Goal: Information Seeking & Learning: Learn about a topic

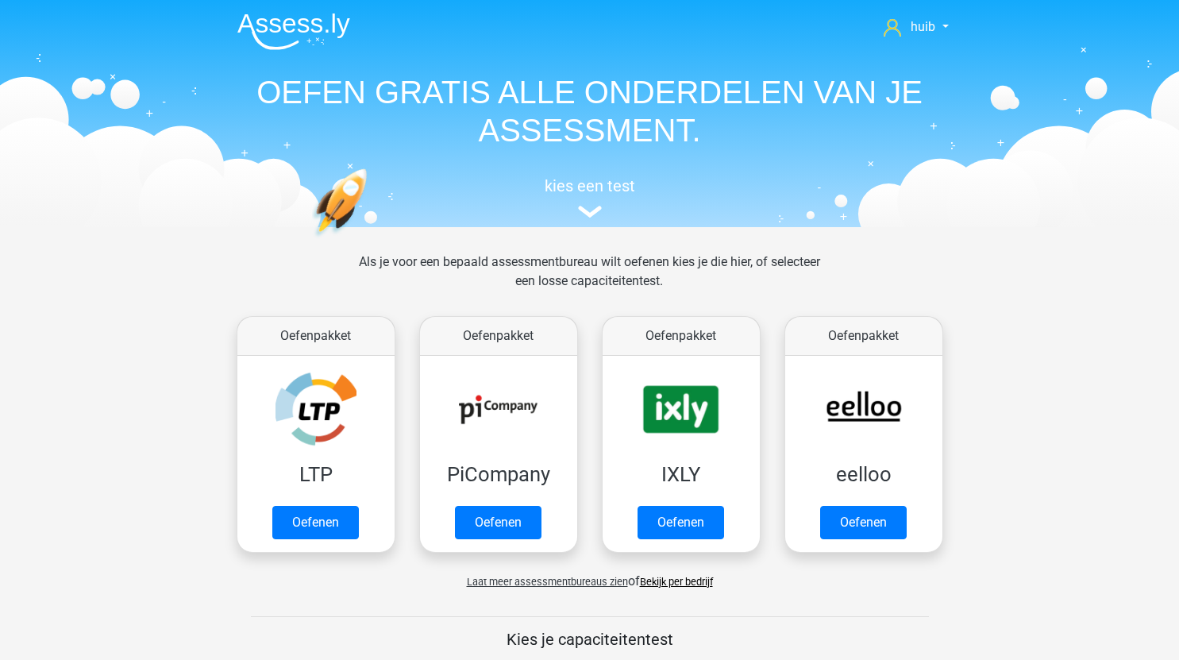
scroll to position [720, 0]
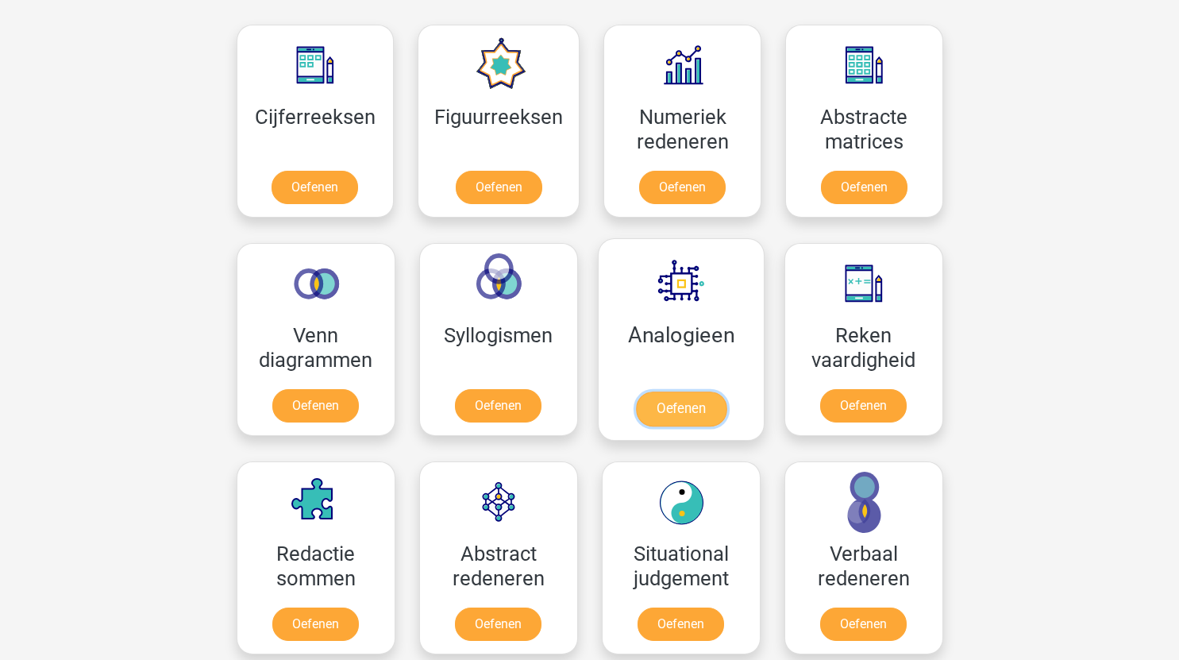
click at [686, 416] on link "Oefenen" at bounding box center [680, 409] width 91 height 35
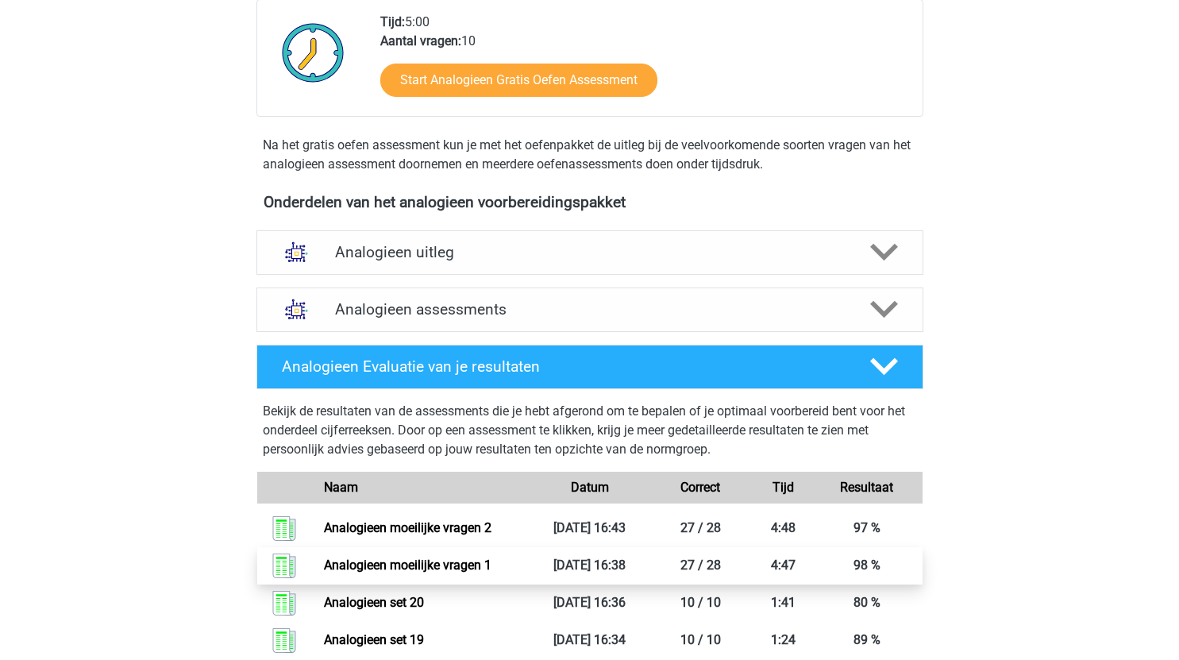
scroll to position [370, 0]
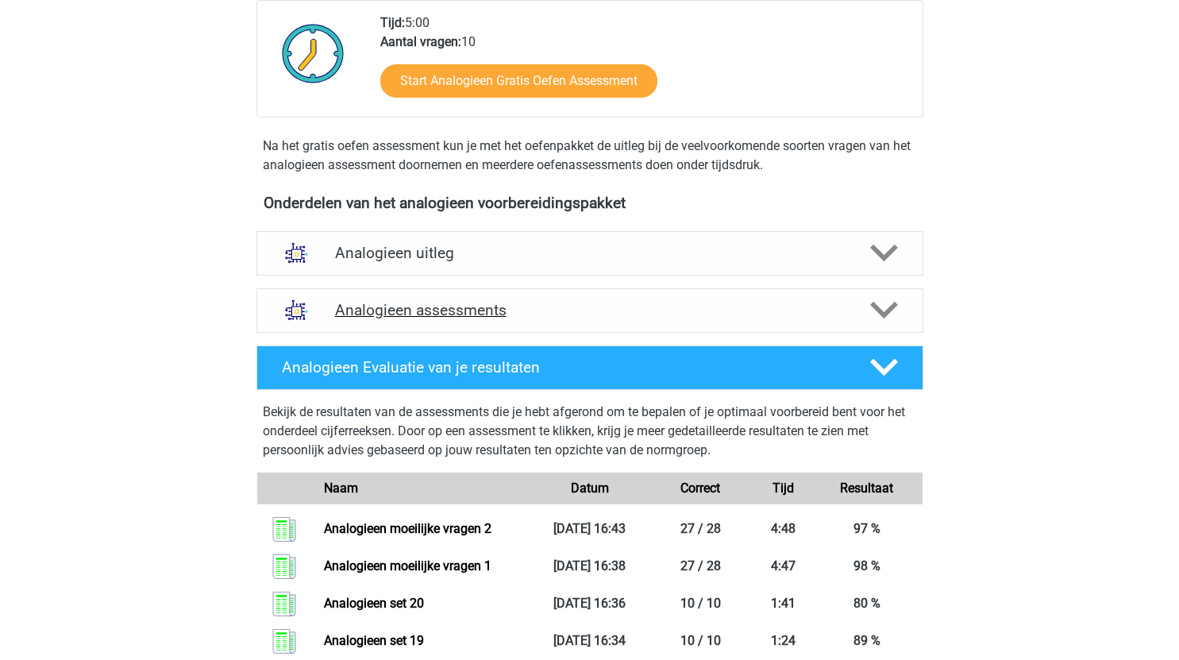
click at [892, 310] on polygon at bounding box center [884, 310] width 28 height 17
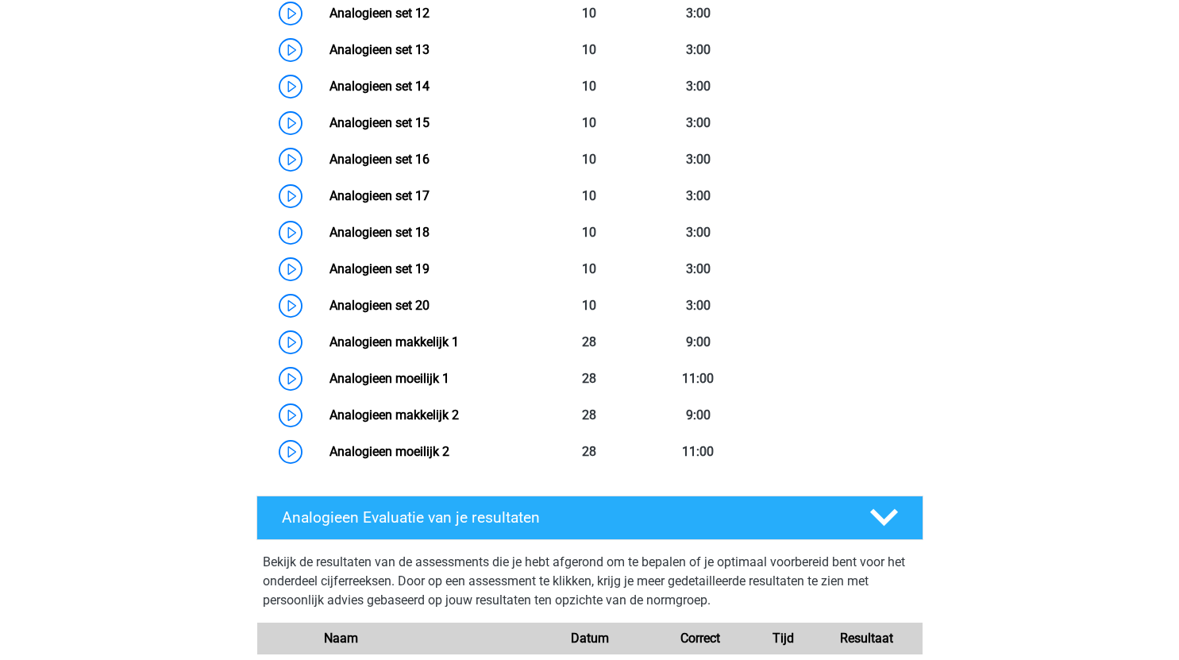
scroll to position [1274, 0]
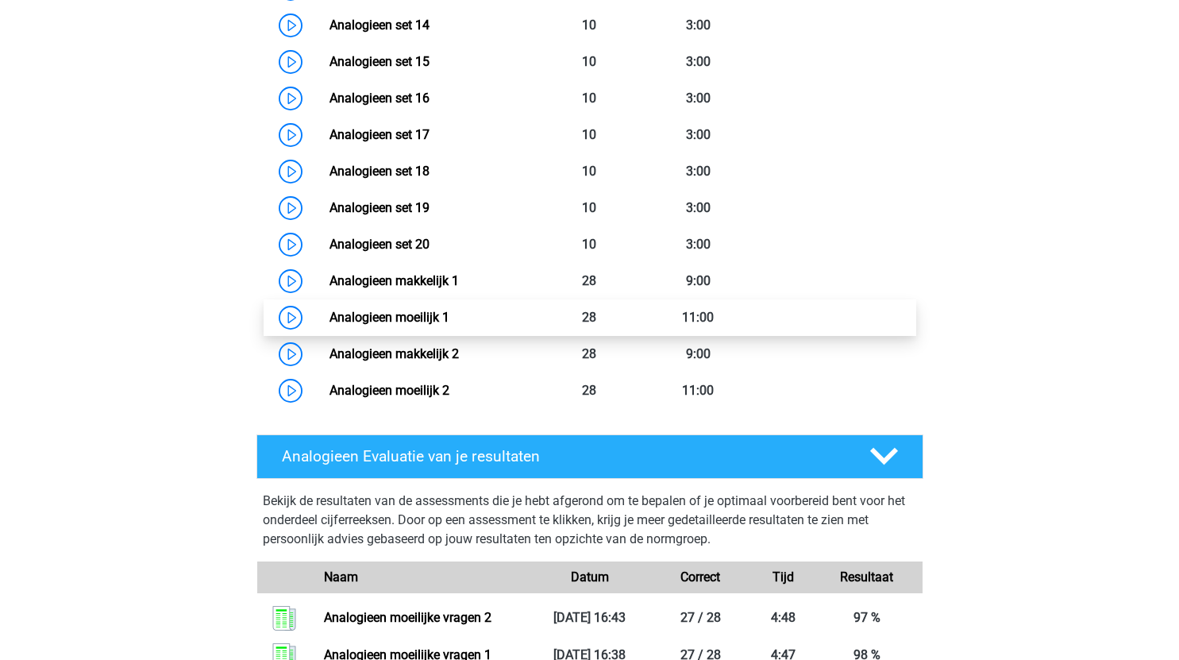
click at [330, 315] on link "Analogieen moeilijk 1" at bounding box center [390, 317] width 120 height 15
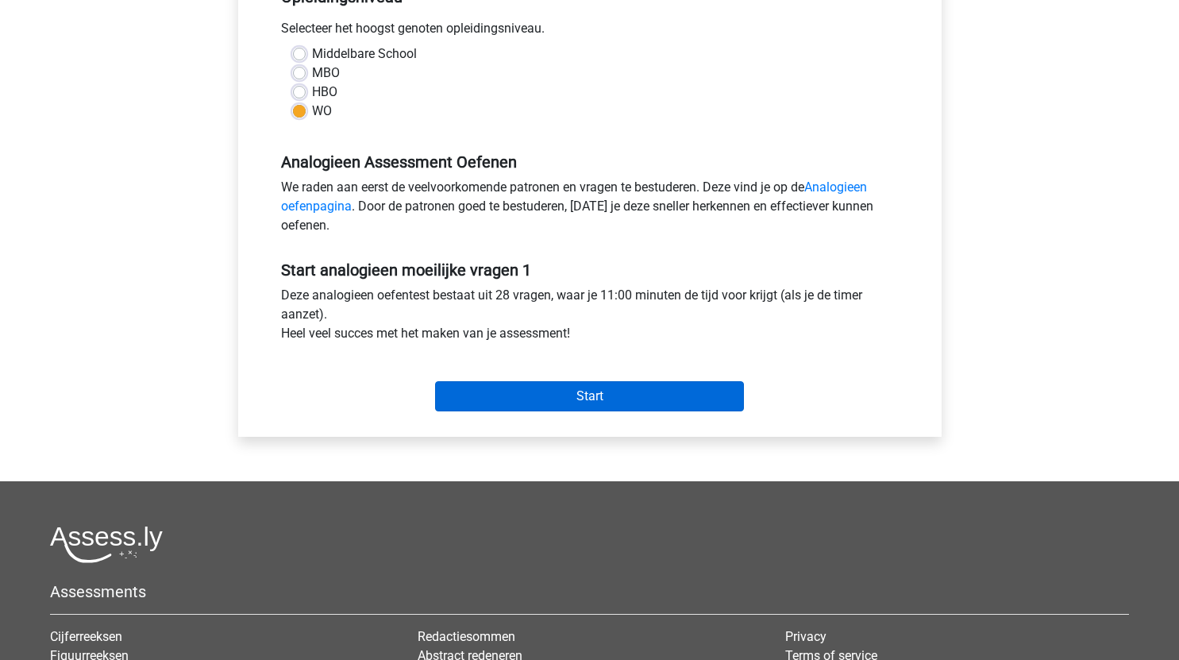
scroll to position [355, 0]
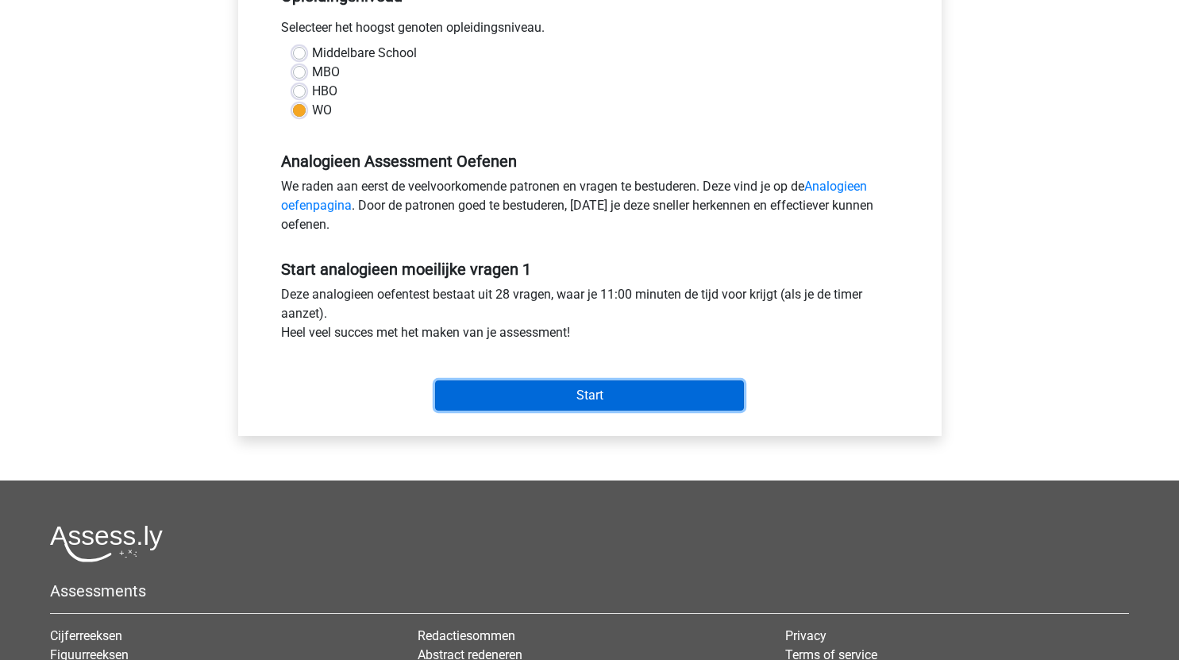
click at [544, 395] on input "Start" at bounding box center [589, 395] width 309 height 30
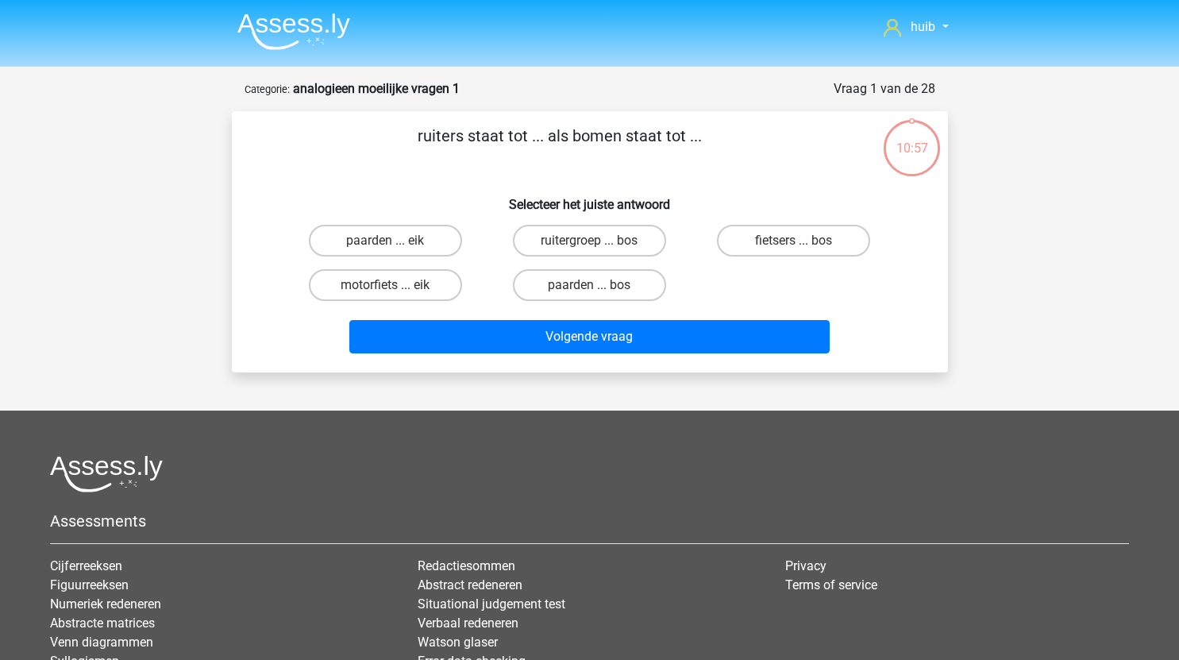
click at [589, 242] on input "ruitergroep ... bos" at bounding box center [594, 246] width 10 height 10
radio input "true"
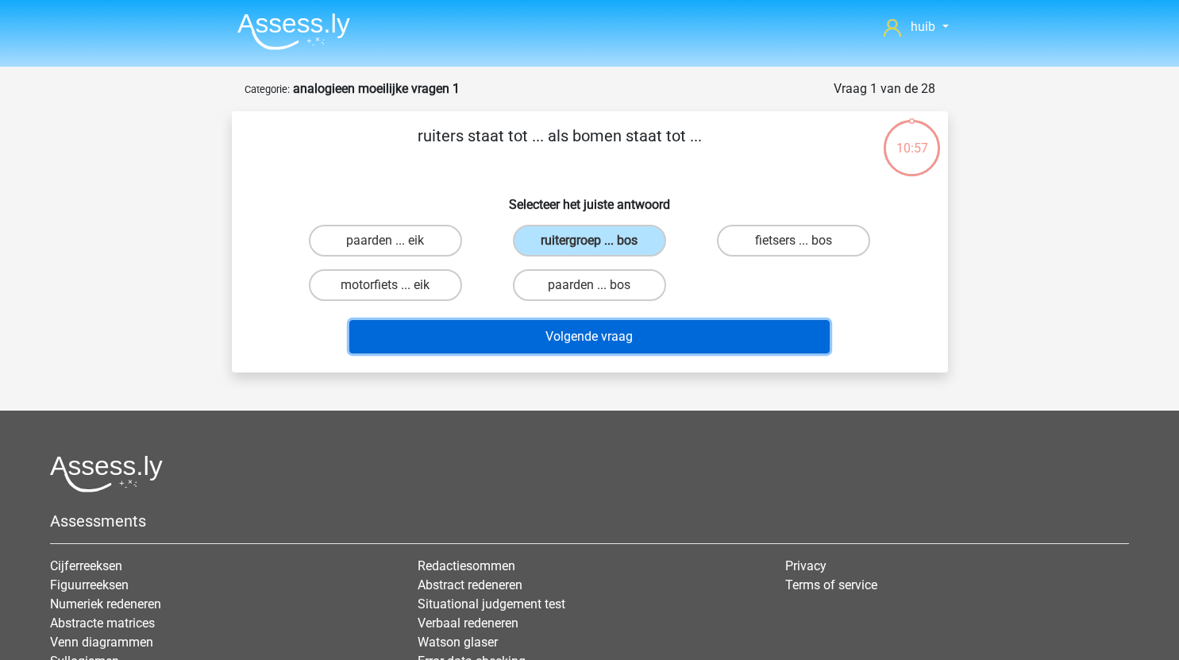
click at [602, 345] on button "Volgende vraag" at bounding box center [589, 336] width 481 height 33
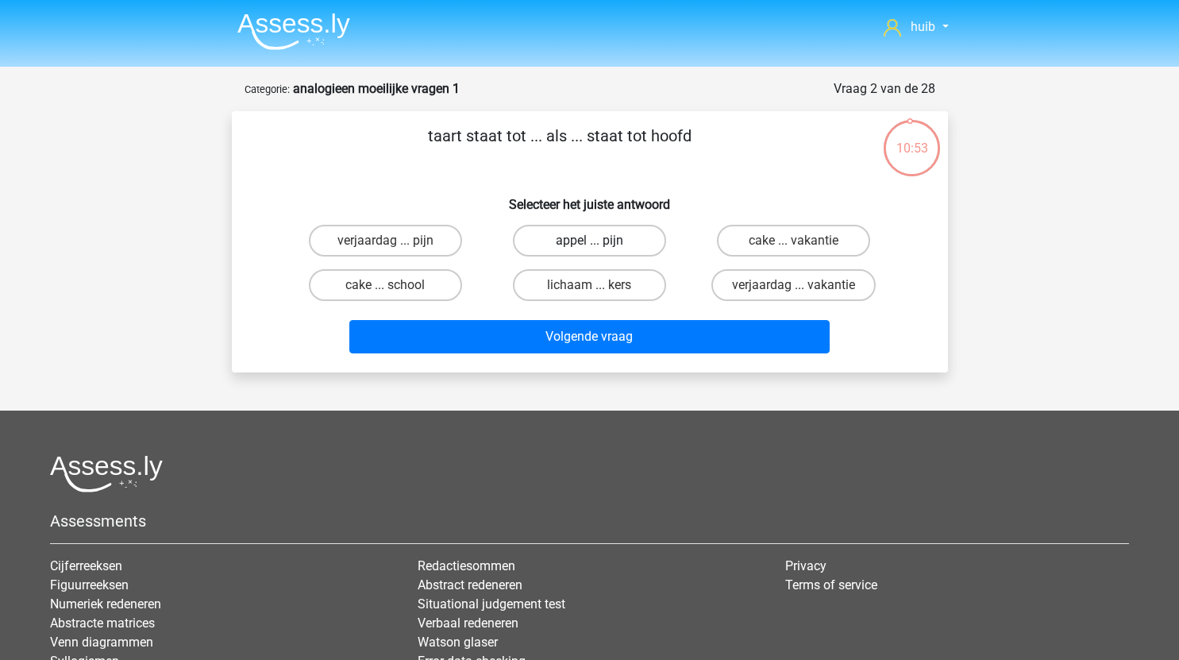
click at [618, 241] on label "appel ... pijn" at bounding box center [589, 241] width 153 height 32
click at [600, 241] on input "appel ... pijn" at bounding box center [594, 246] width 10 height 10
radio input "true"
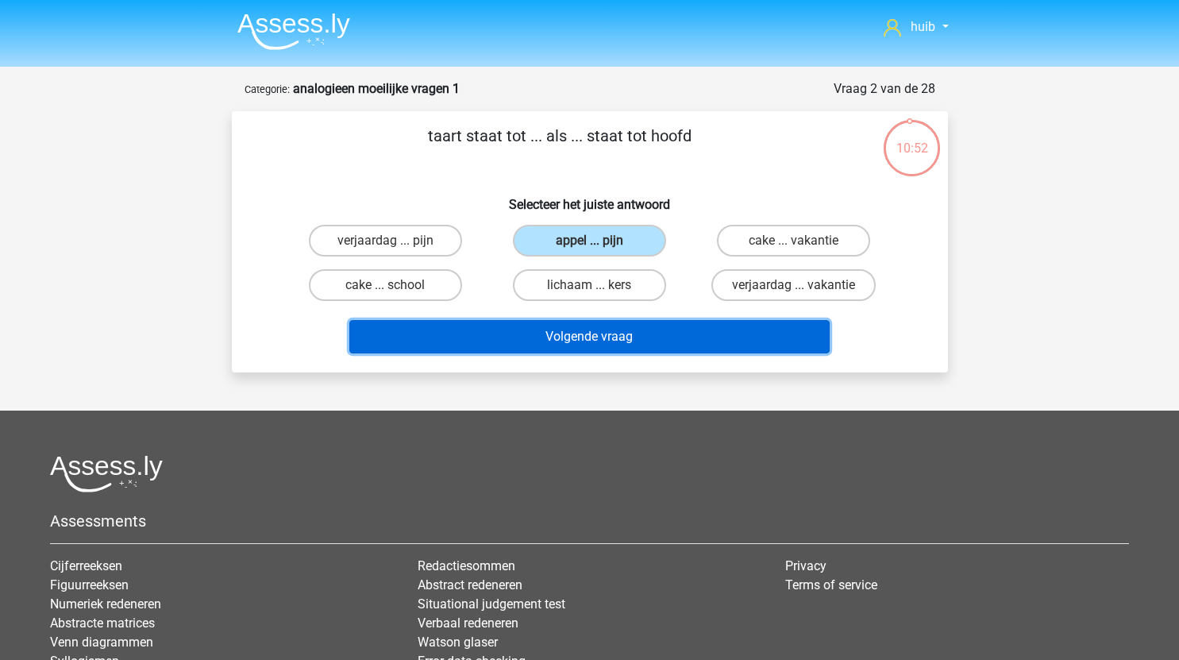
click at [650, 342] on button "Volgende vraag" at bounding box center [589, 336] width 481 height 33
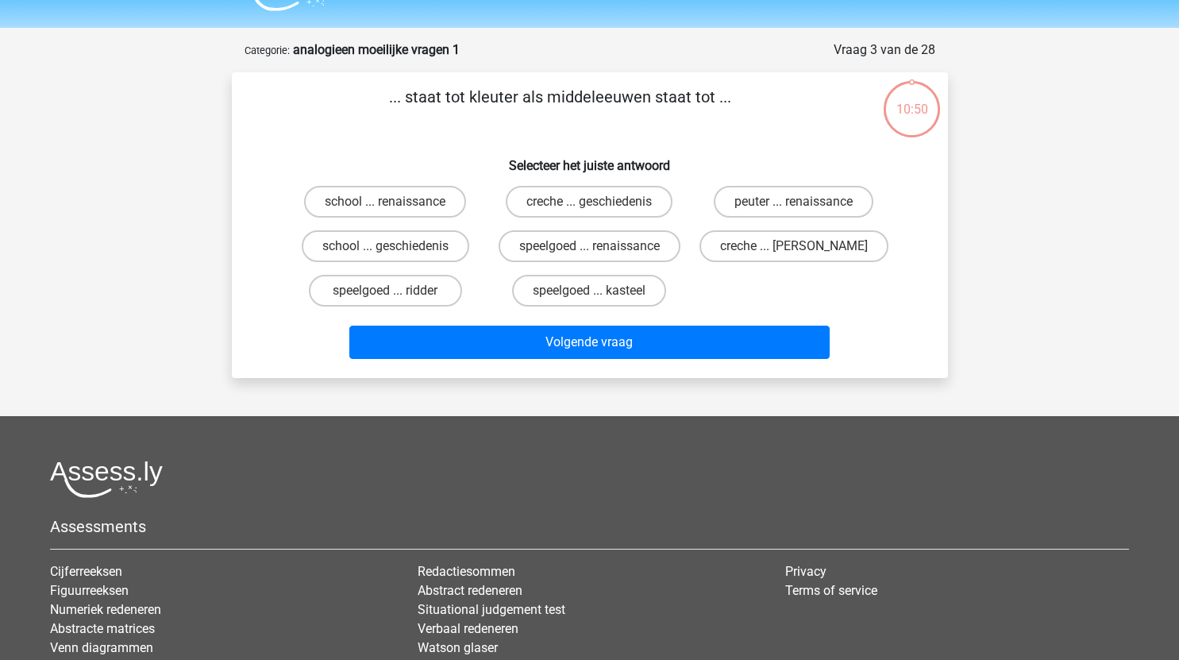
scroll to position [79, 0]
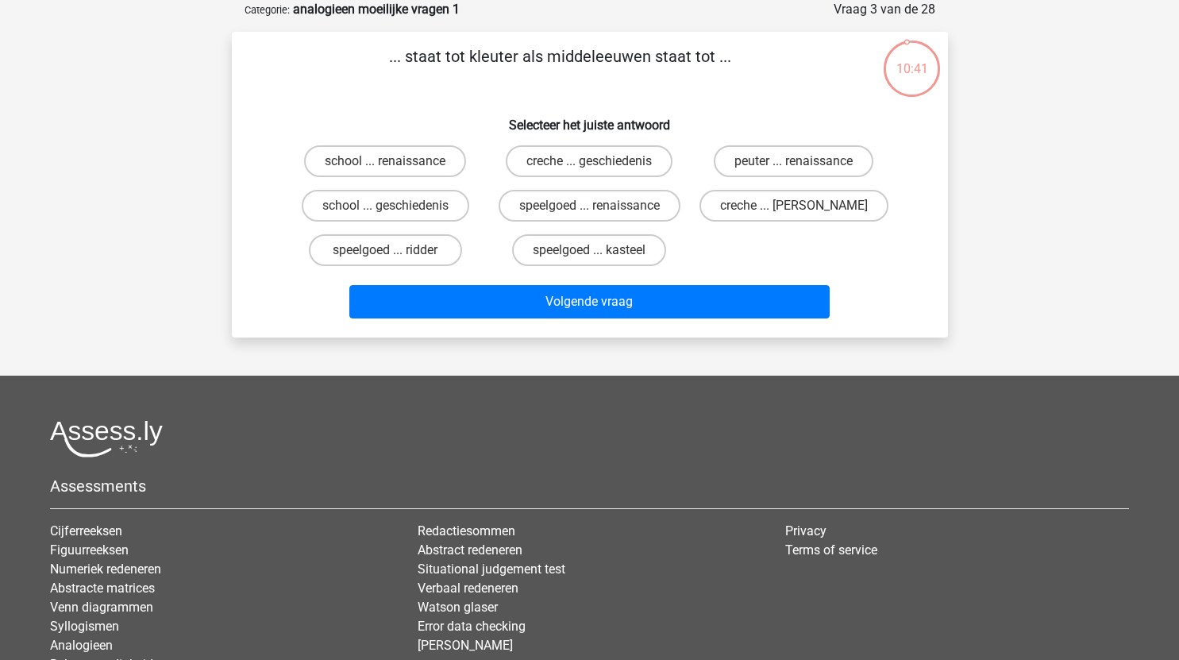
click at [797, 161] on input "peuter ... renaissance" at bounding box center [799, 166] width 10 height 10
radio input "true"
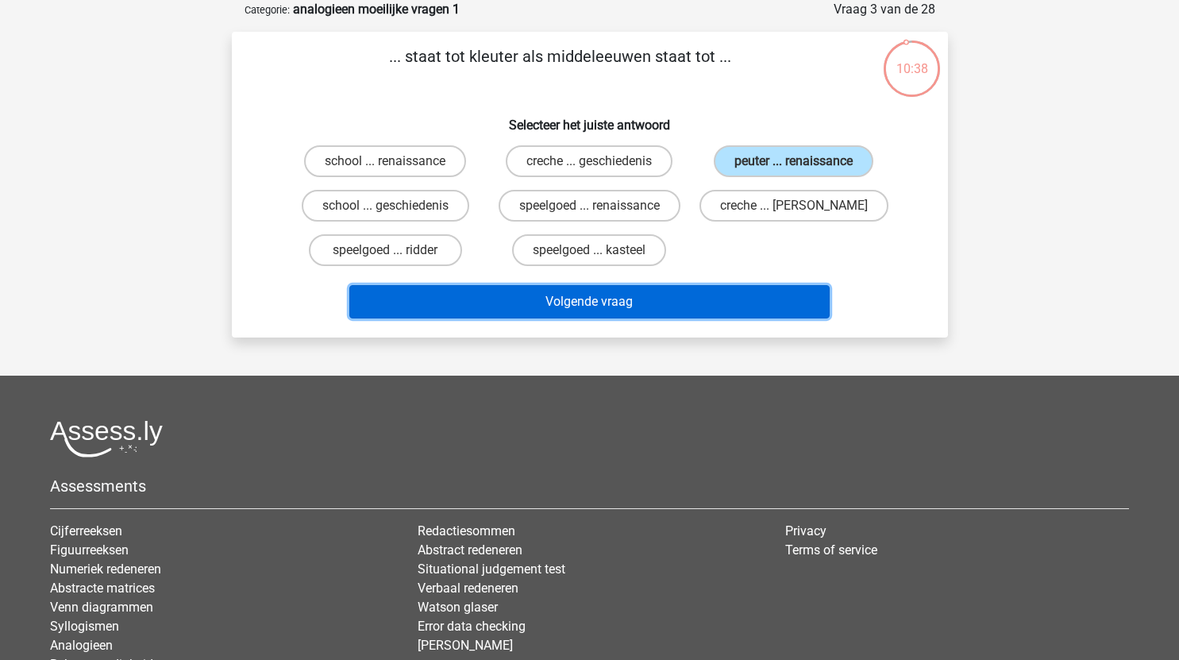
click at [701, 300] on button "Volgende vraag" at bounding box center [589, 301] width 481 height 33
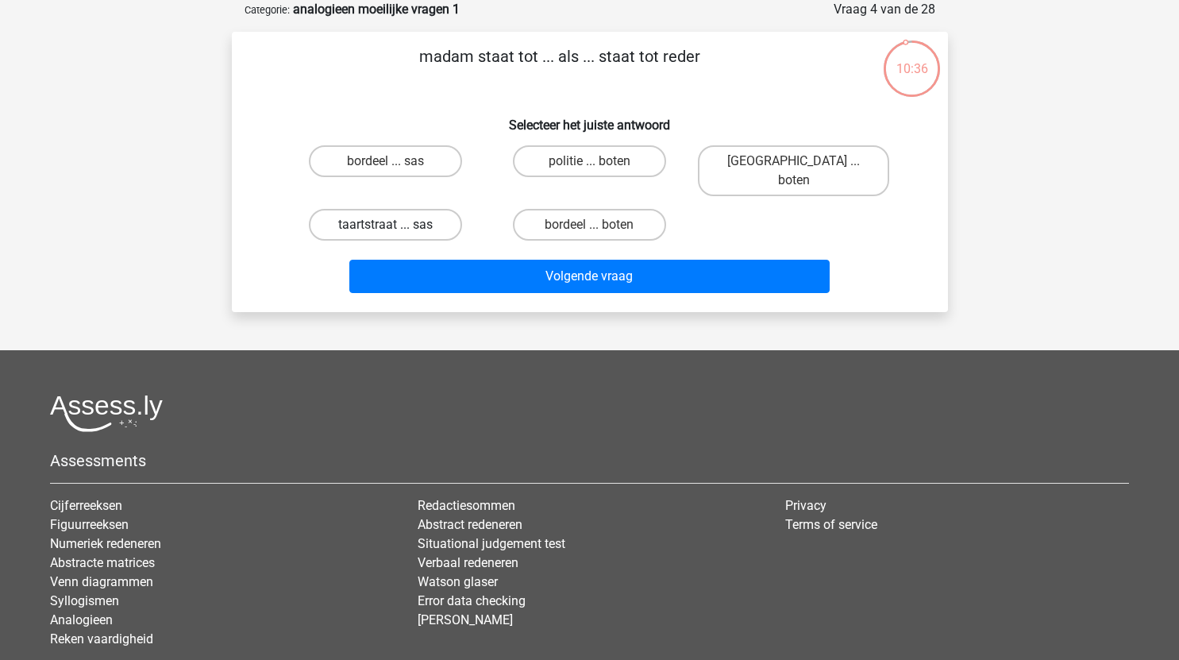
click at [408, 209] on label "taartstraat ... sas" at bounding box center [385, 225] width 153 height 32
click at [396, 225] on input "taartstraat ... sas" at bounding box center [390, 230] width 10 height 10
radio input "true"
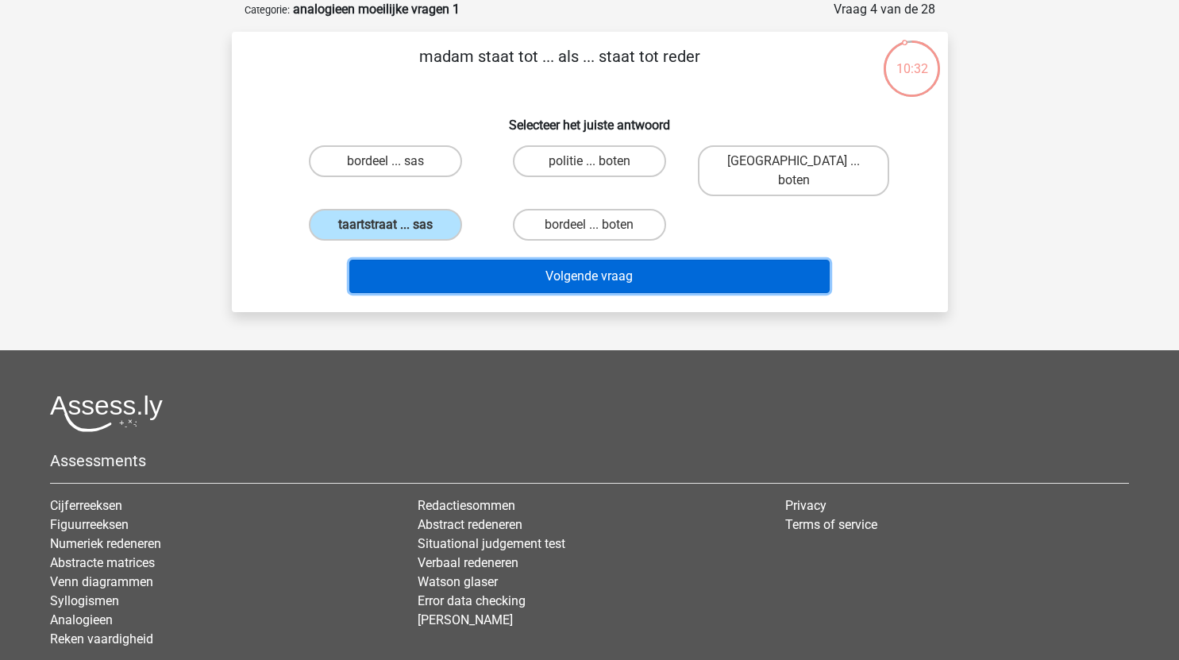
click at [568, 261] on button "Volgende vraag" at bounding box center [589, 276] width 481 height 33
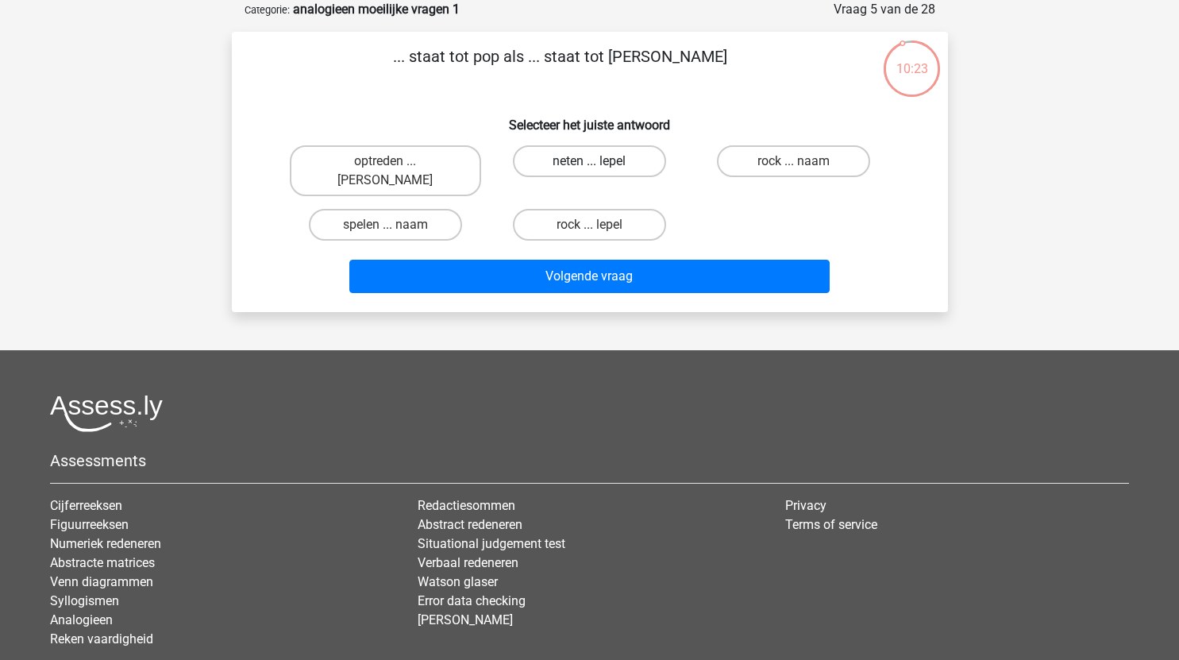
click at [613, 164] on label "neten ... lepel" at bounding box center [589, 161] width 153 height 32
click at [600, 164] on input "neten ... lepel" at bounding box center [594, 166] width 10 height 10
radio input "true"
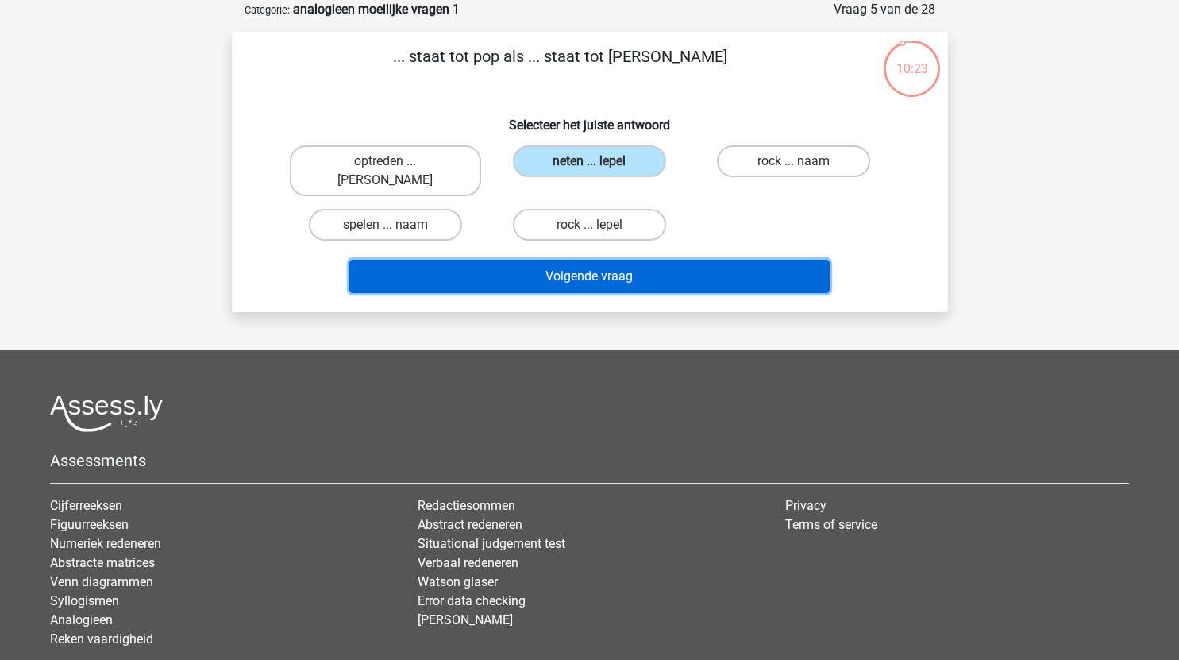
click at [637, 260] on button "Volgende vraag" at bounding box center [589, 276] width 481 height 33
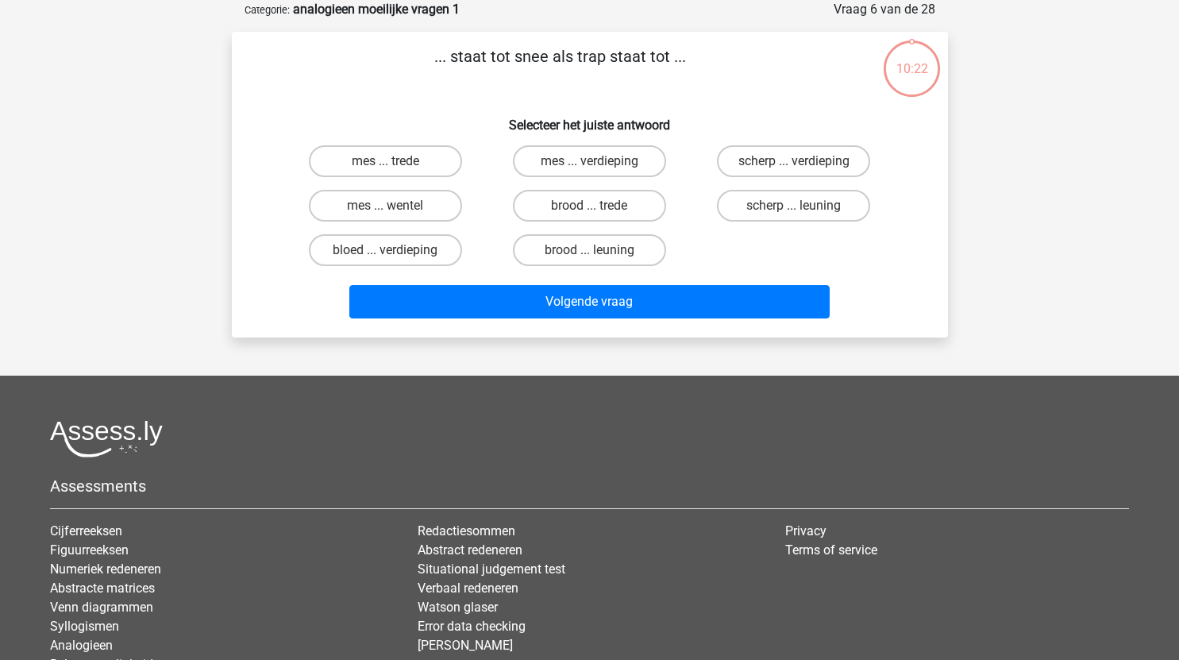
scroll to position [61, 0]
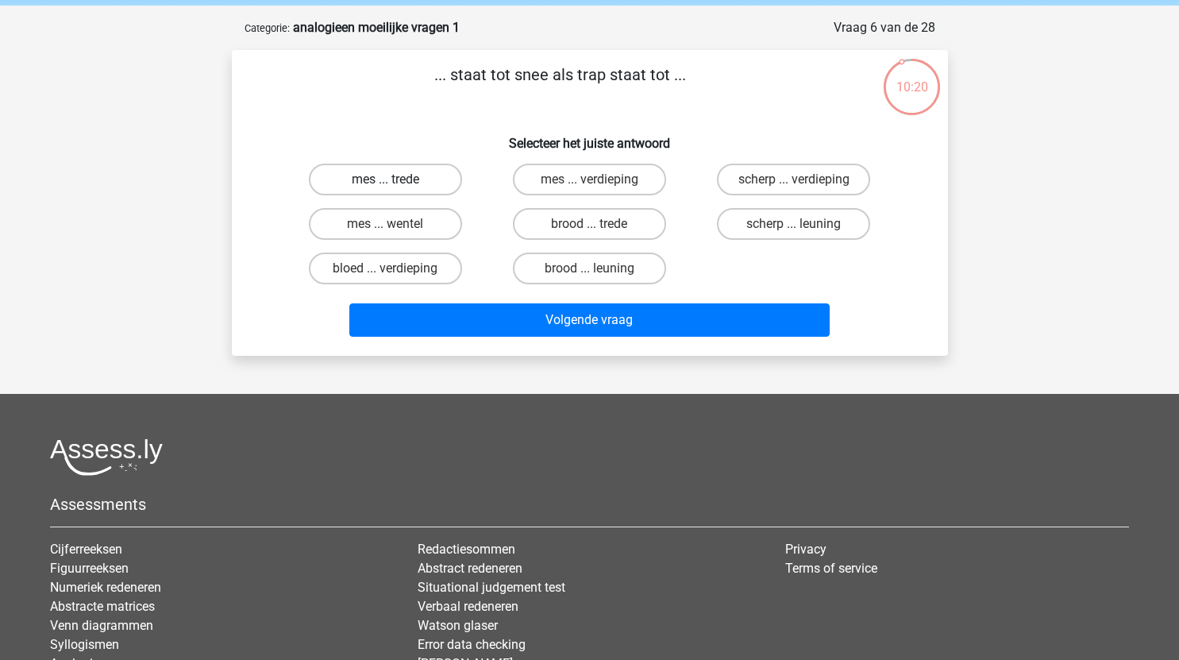
click at [419, 183] on label "mes ... trede" at bounding box center [385, 180] width 153 height 32
click at [396, 183] on input "mes ... trede" at bounding box center [390, 184] width 10 height 10
radio input "true"
click at [593, 225] on input "brood ... trede" at bounding box center [594, 229] width 10 height 10
radio input "true"
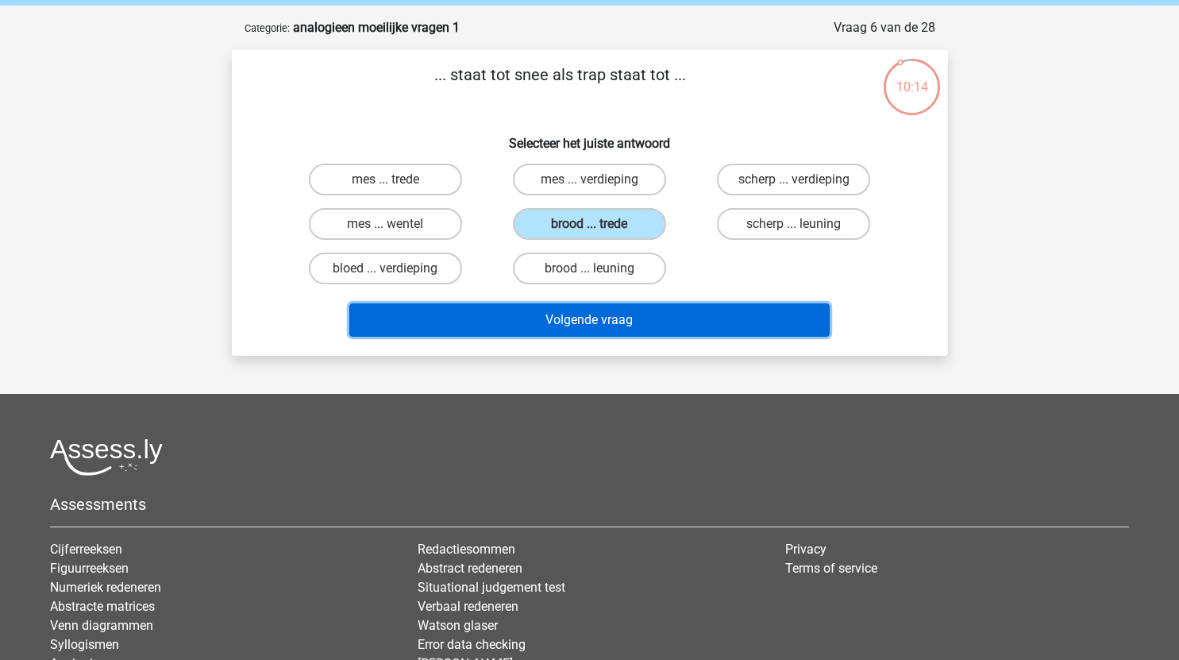
click at [574, 323] on button "Volgende vraag" at bounding box center [589, 319] width 481 height 33
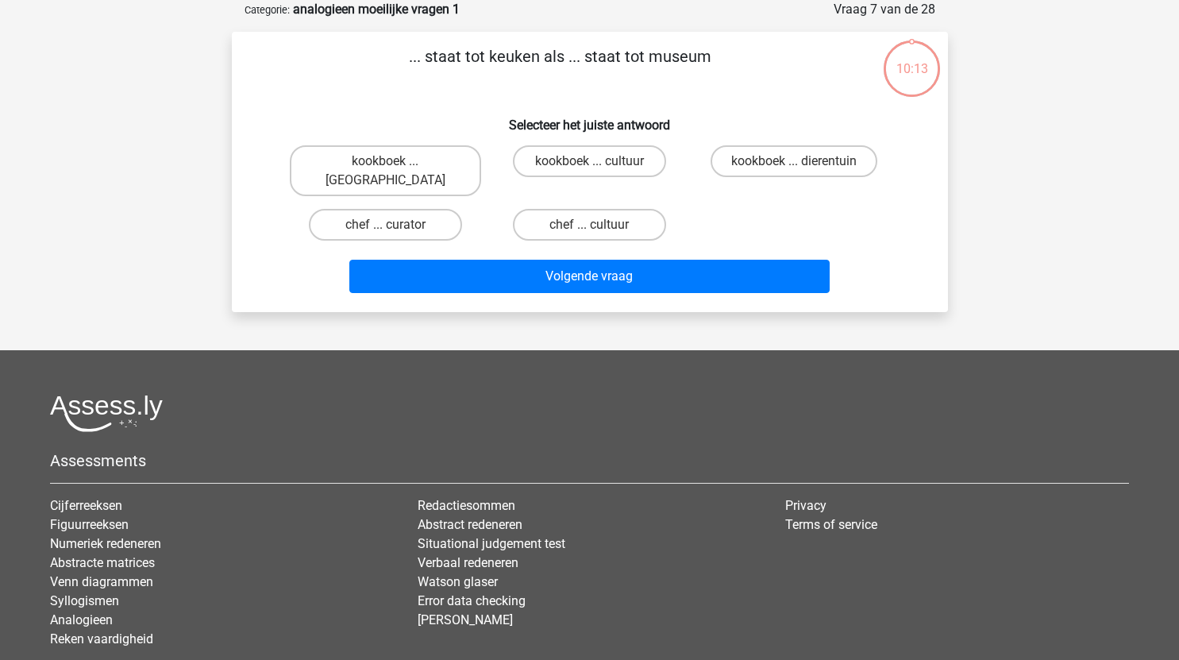
scroll to position [21, 0]
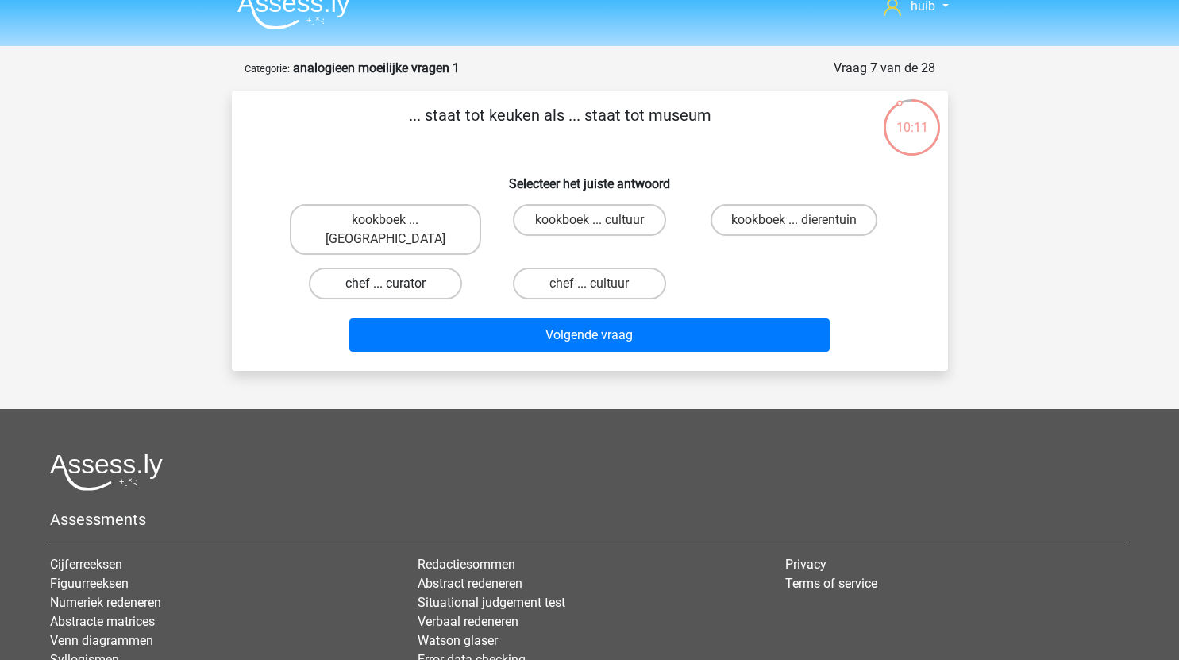
click at [413, 274] on label "chef ... curator" at bounding box center [385, 284] width 153 height 32
click at [396, 284] on input "chef ... curator" at bounding box center [390, 289] width 10 height 10
radio input "true"
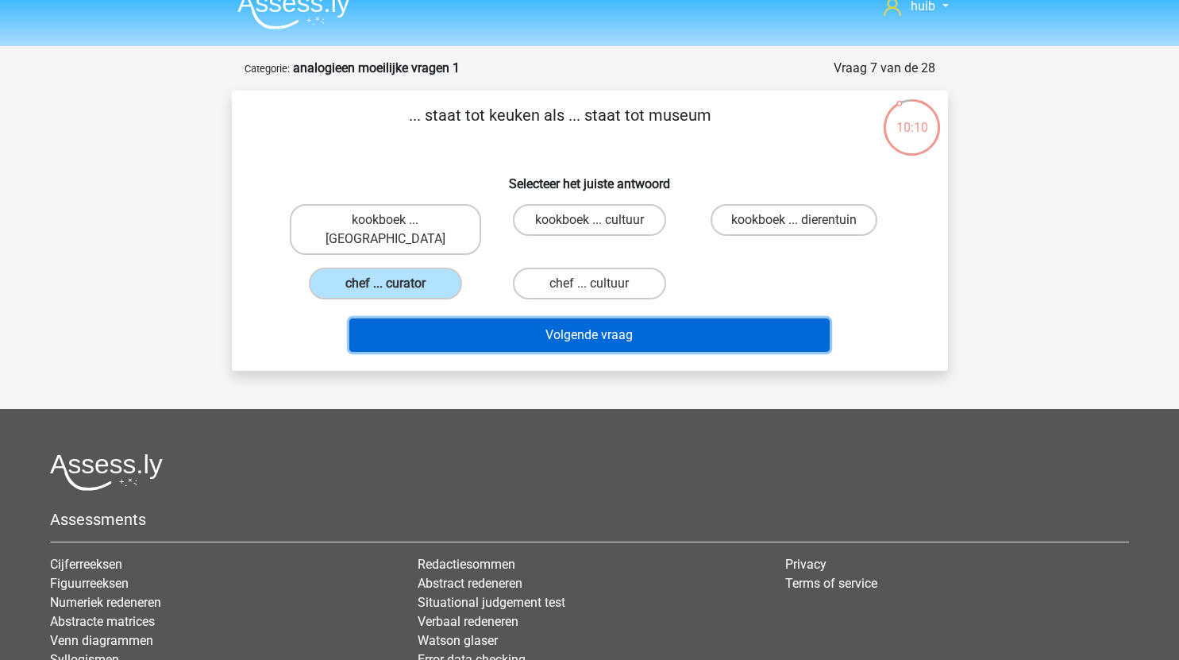
click at [508, 319] on button "Volgende vraag" at bounding box center [589, 334] width 481 height 33
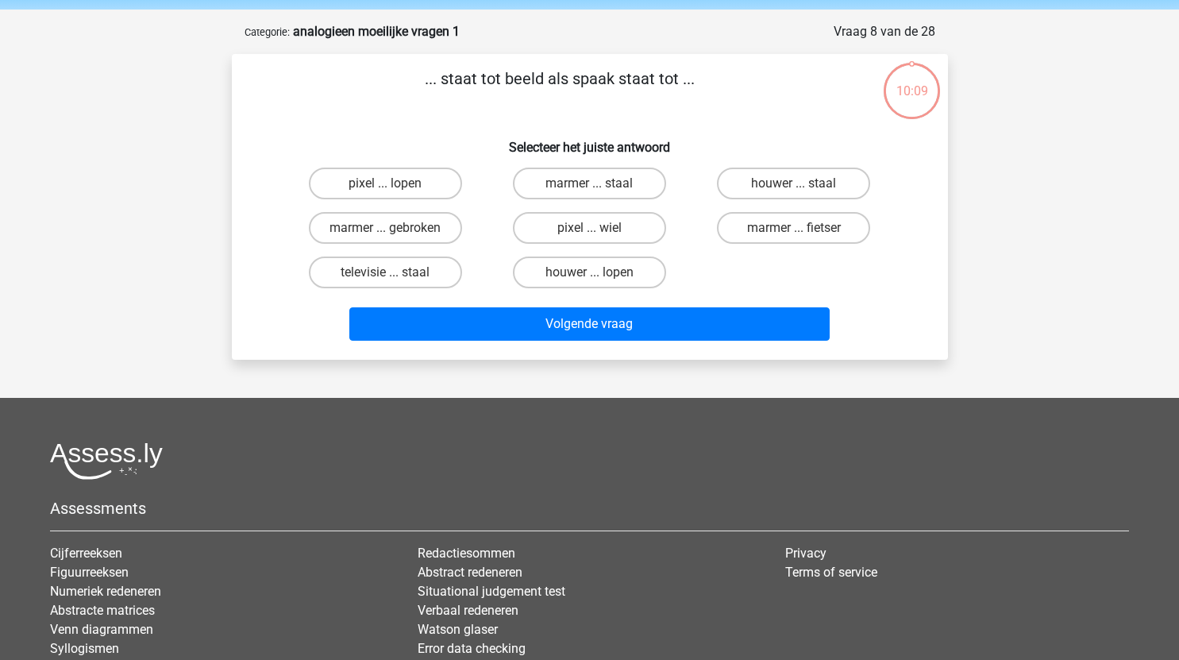
scroll to position [56, 0]
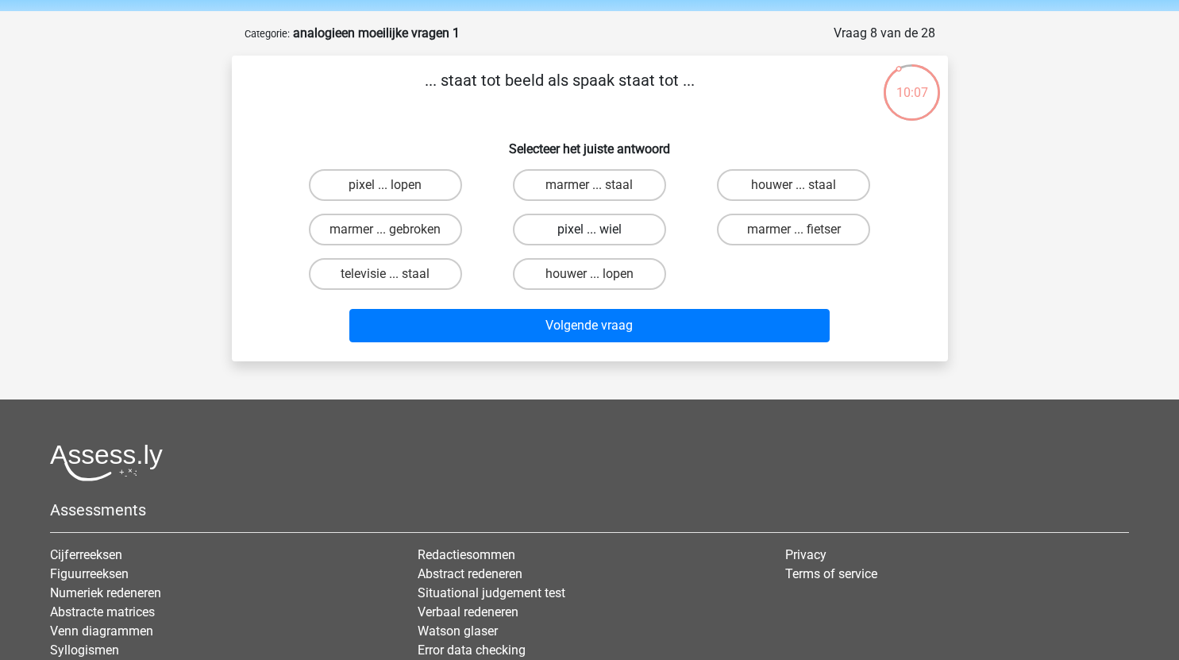
click at [605, 234] on label "pixel ... wiel" at bounding box center [589, 230] width 153 height 32
click at [600, 234] on input "pixel ... wiel" at bounding box center [594, 235] width 10 height 10
radio input "true"
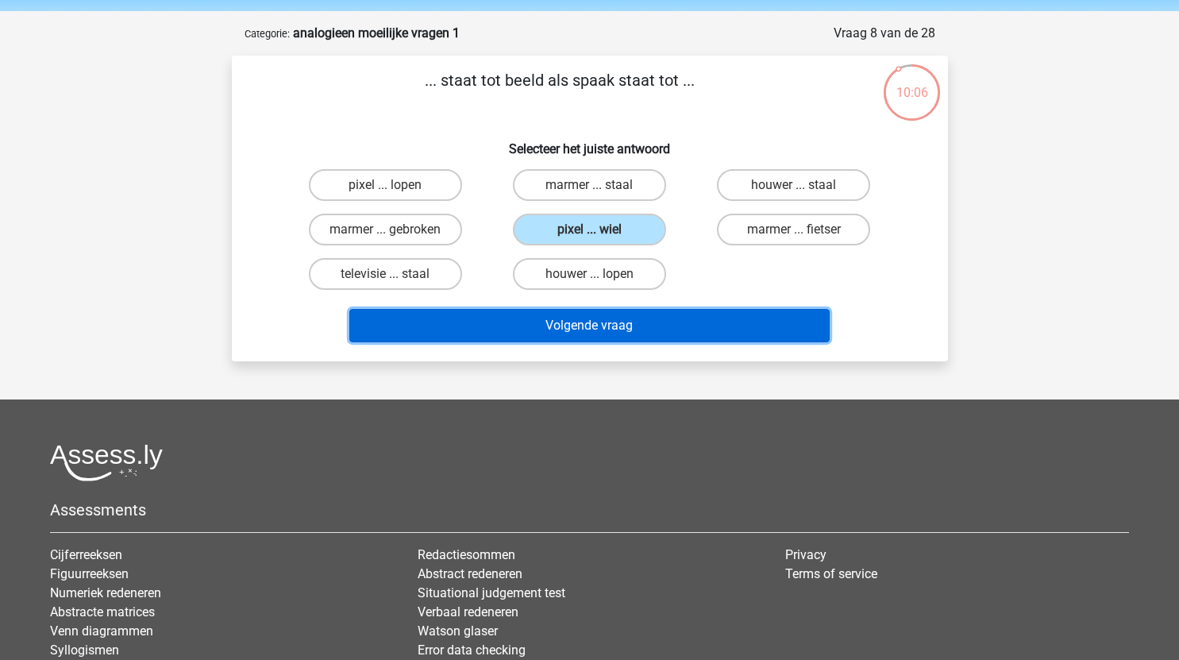
click at [606, 324] on button "Volgende vraag" at bounding box center [589, 325] width 481 height 33
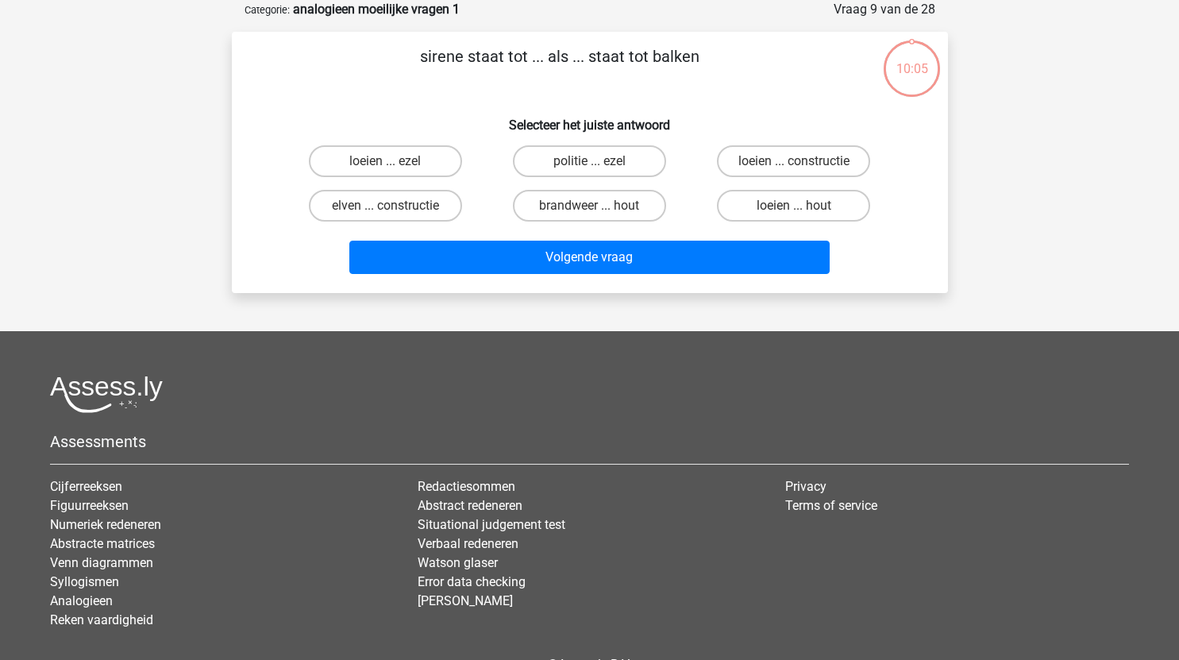
scroll to position [47, 0]
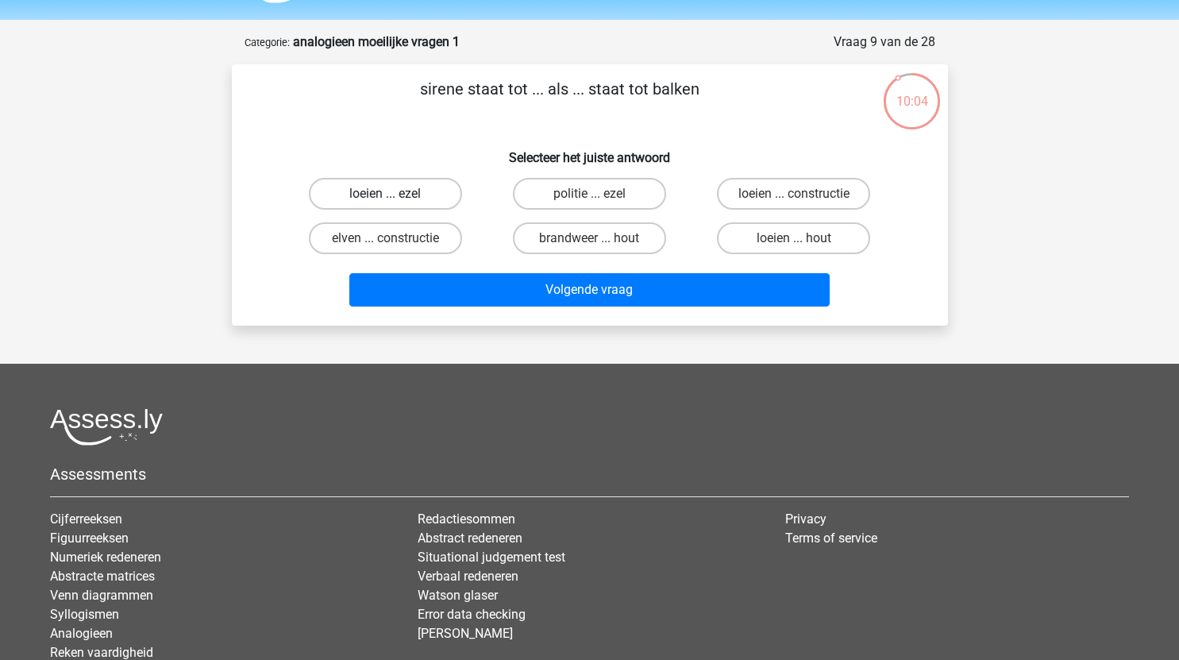
click at [423, 202] on label "loeien ... ezel" at bounding box center [385, 194] width 153 height 32
click at [396, 202] on input "loeien ... ezel" at bounding box center [390, 199] width 10 height 10
radio input "true"
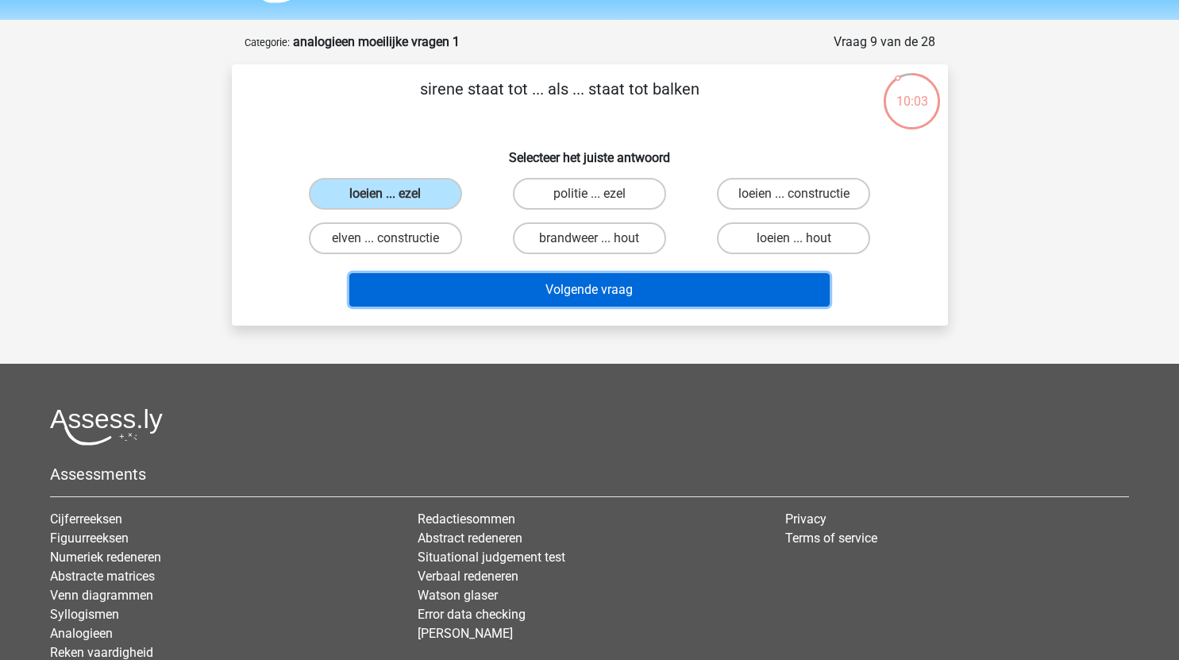
click at [500, 276] on button "Volgende vraag" at bounding box center [589, 289] width 481 height 33
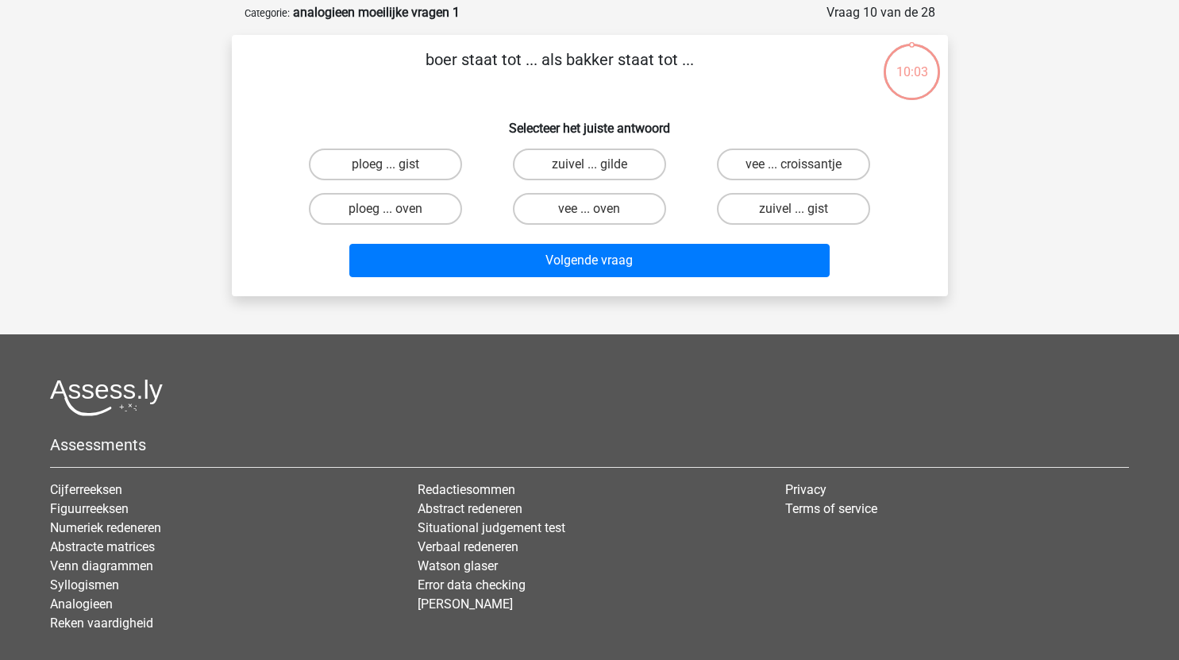
scroll to position [79, 0]
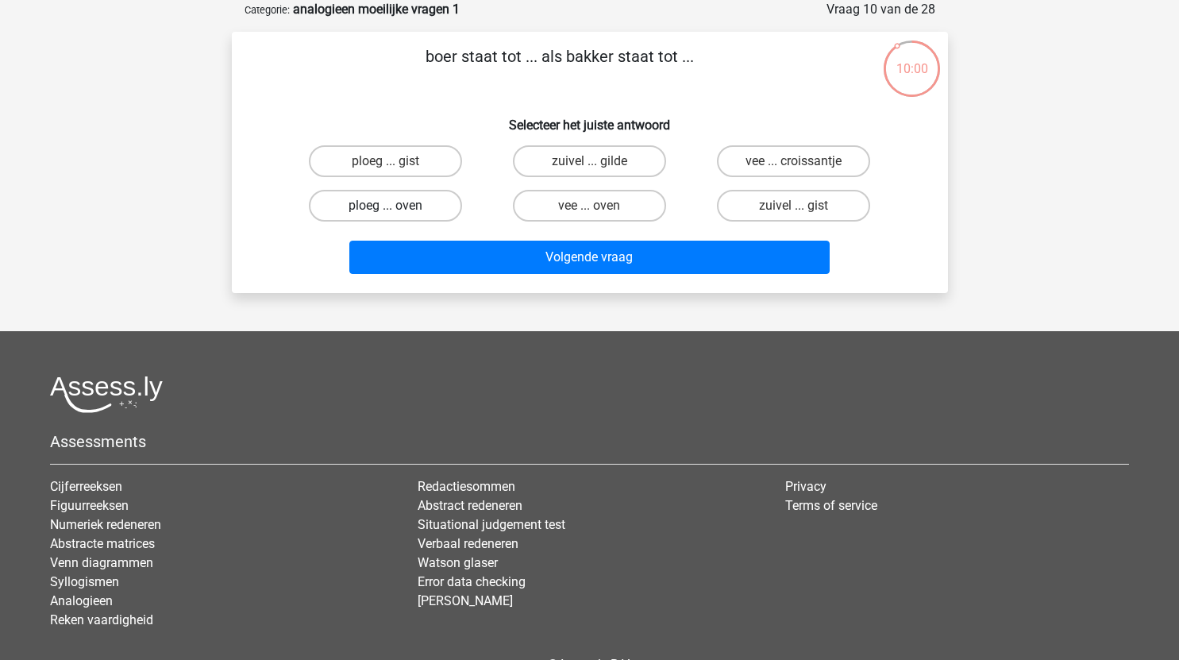
click at [419, 207] on label "ploeg ... oven" at bounding box center [385, 206] width 153 height 32
click at [396, 207] on input "ploeg ... oven" at bounding box center [390, 211] width 10 height 10
radio input "true"
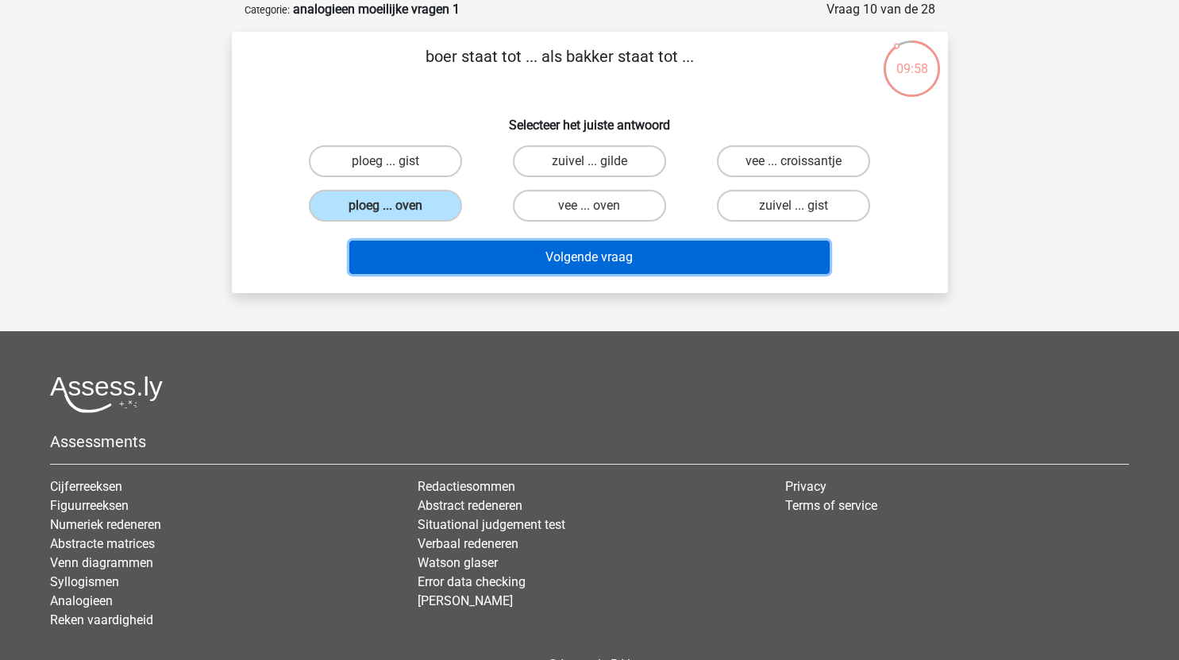
click at [537, 248] on button "Volgende vraag" at bounding box center [589, 257] width 481 height 33
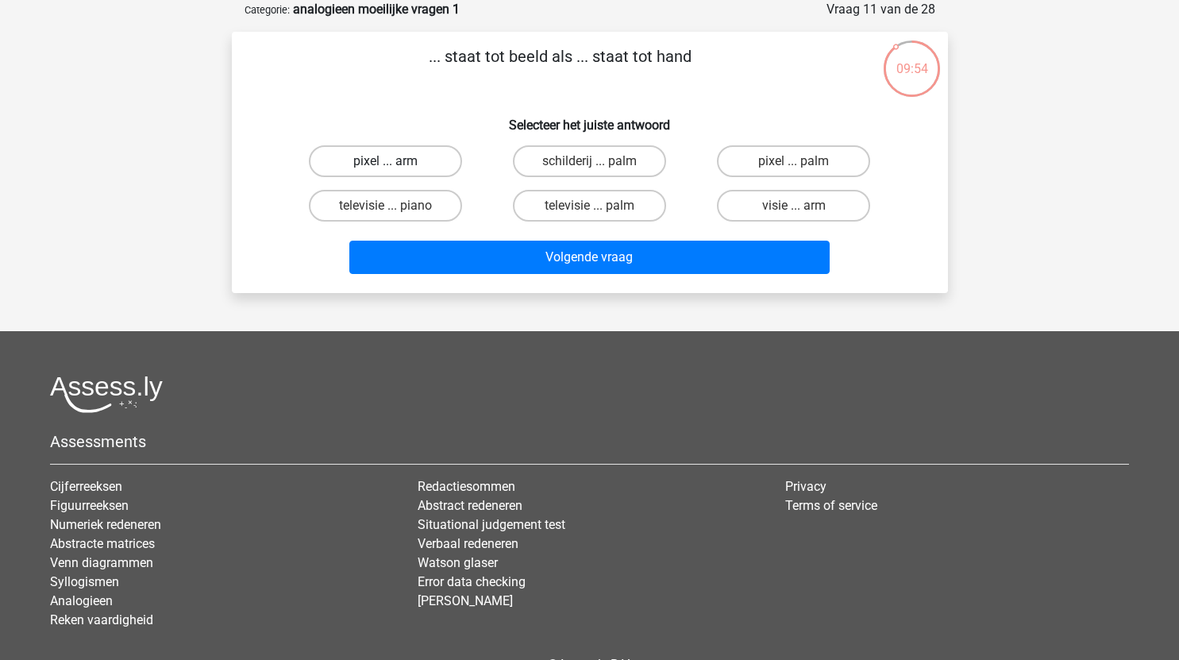
click at [407, 168] on label "pixel ... arm" at bounding box center [385, 161] width 153 height 32
click at [396, 168] on input "pixel ... arm" at bounding box center [390, 166] width 10 height 10
radio input "true"
click at [748, 161] on label "pixel ... palm" at bounding box center [793, 161] width 153 height 32
click at [794, 161] on input "pixel ... palm" at bounding box center [799, 166] width 10 height 10
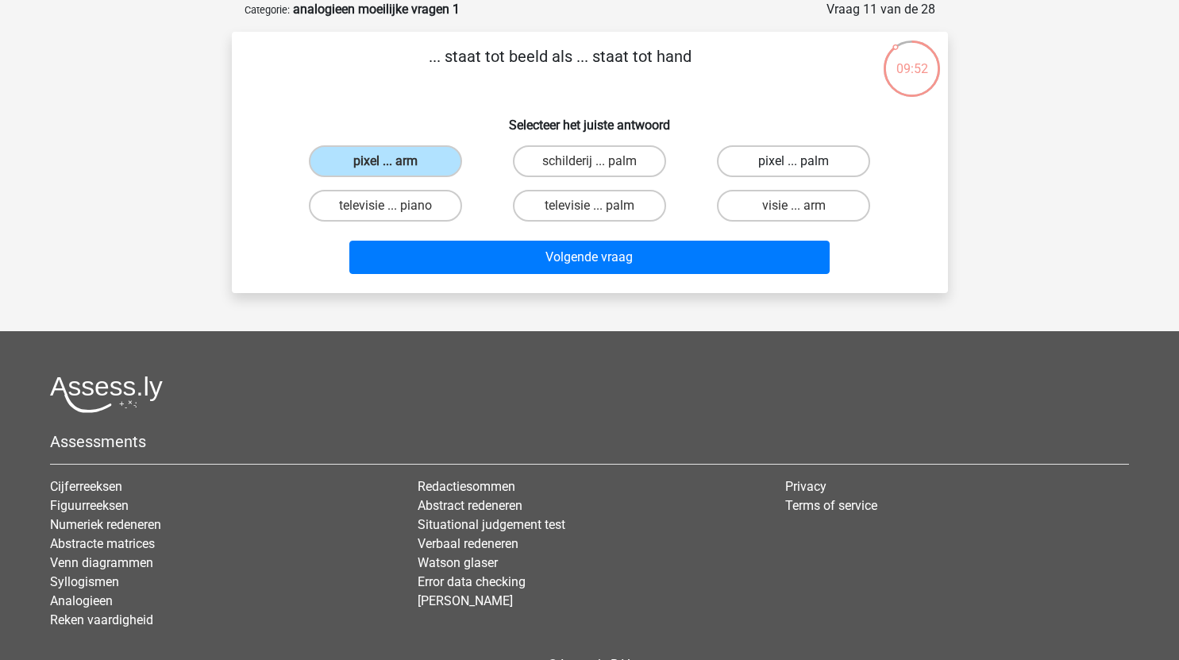
radio input "true"
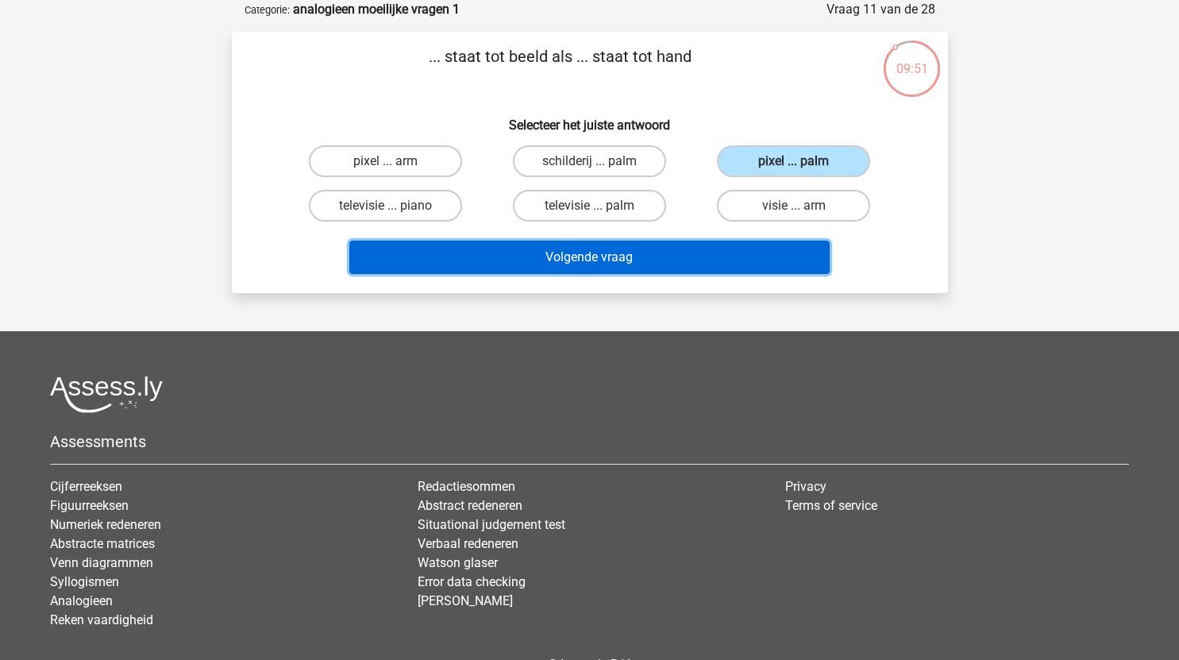
click at [620, 254] on button "Volgende vraag" at bounding box center [589, 257] width 481 height 33
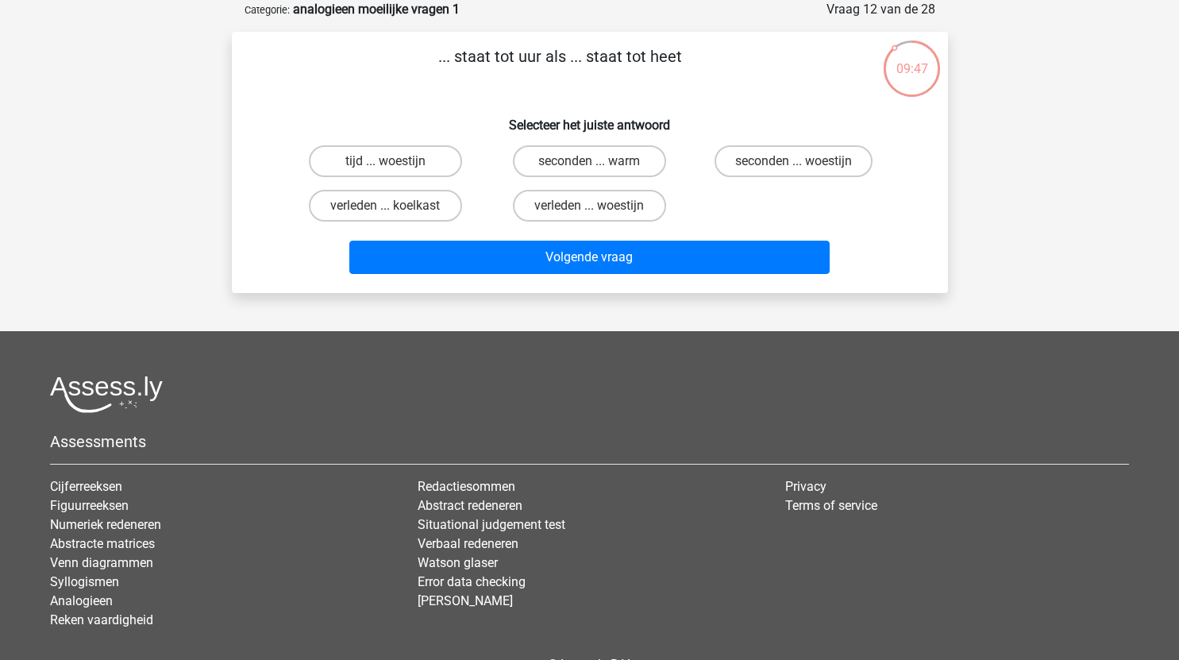
click at [590, 162] on input "seconden ... warm" at bounding box center [594, 166] width 10 height 10
radio input "true"
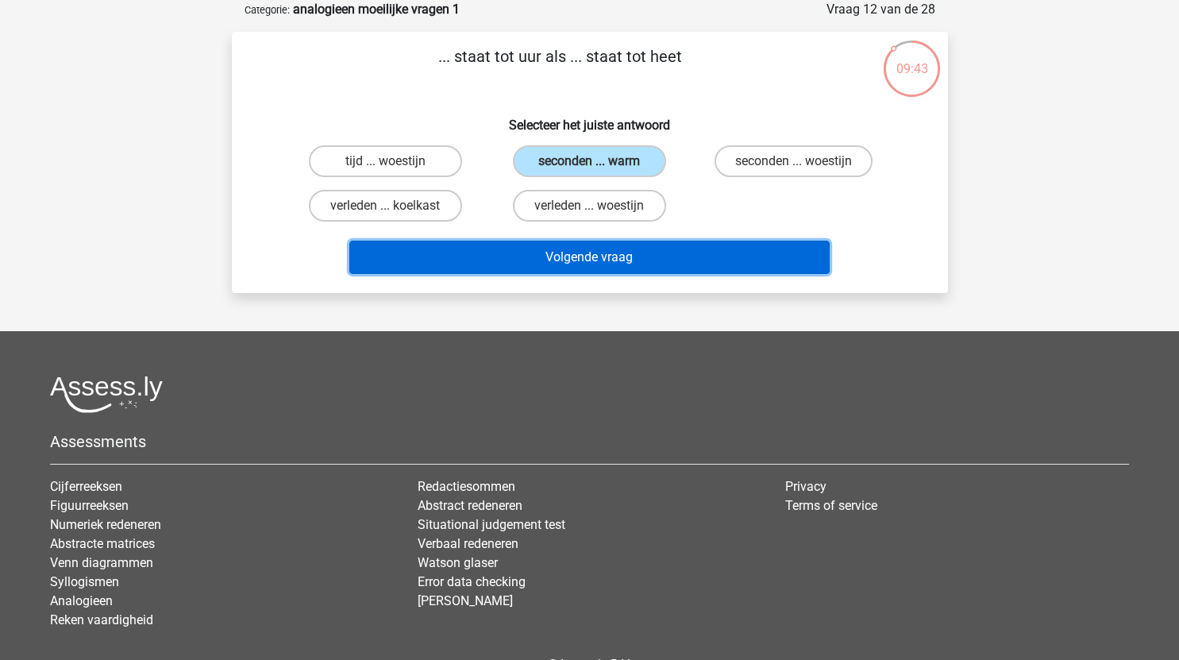
click at [566, 265] on button "Volgende vraag" at bounding box center [589, 257] width 481 height 33
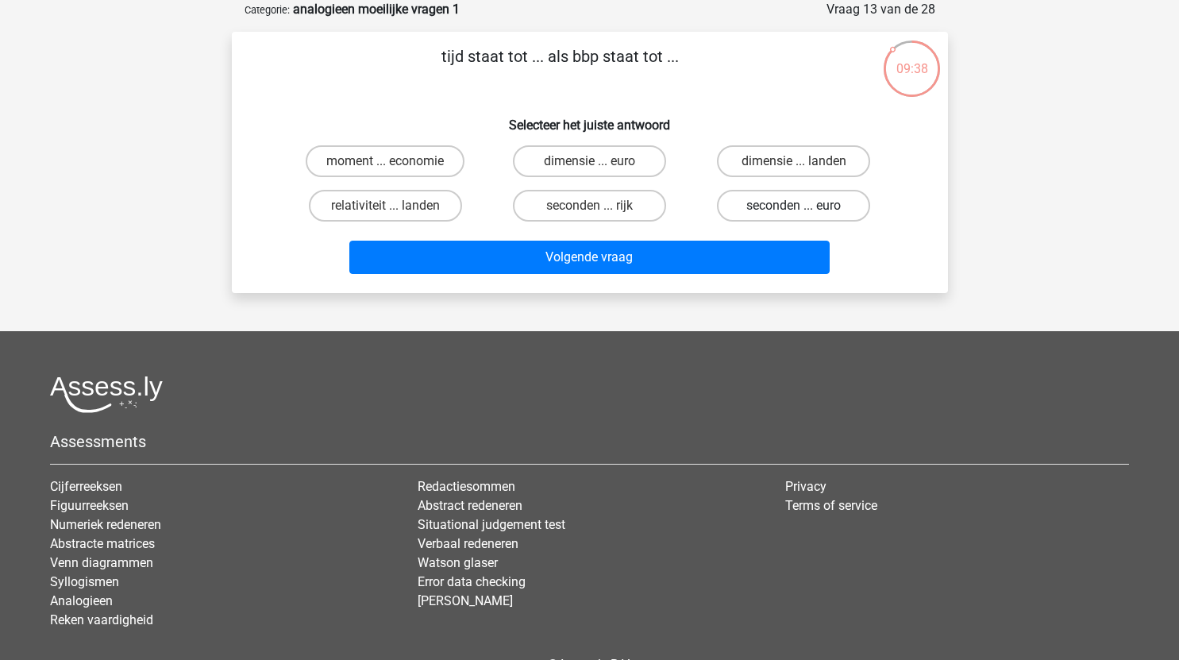
click at [789, 206] on label "seconden ... euro" at bounding box center [793, 206] width 153 height 32
click at [794, 206] on input "seconden ... euro" at bounding box center [799, 211] width 10 height 10
radio input "true"
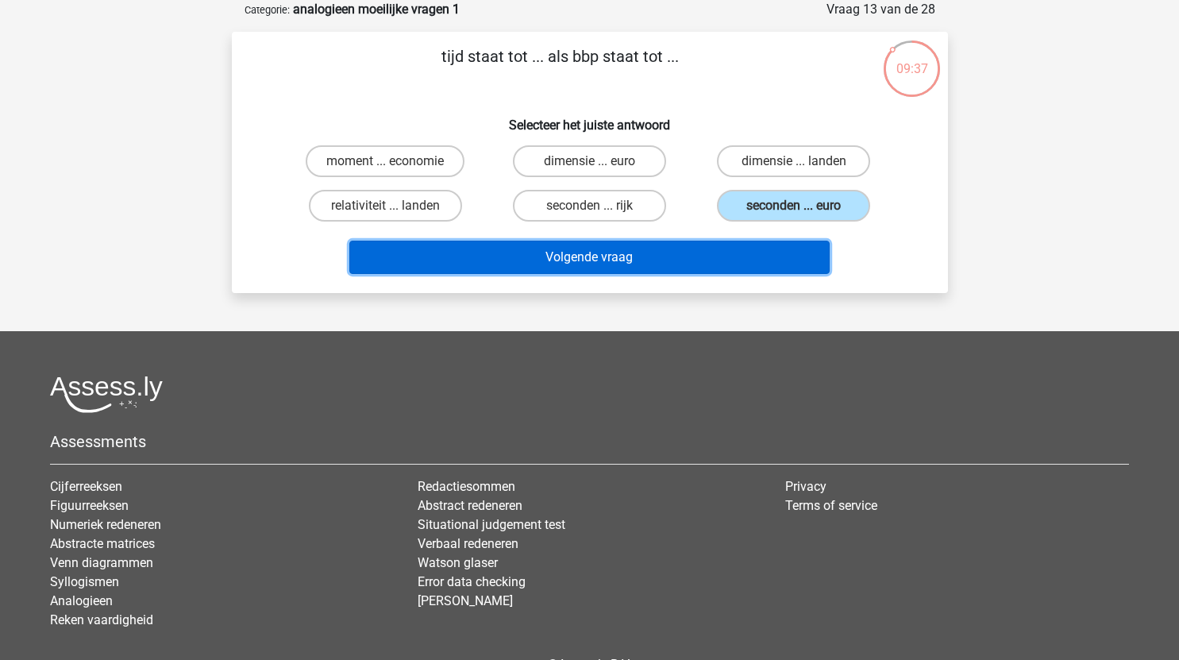
click at [692, 263] on button "Volgende vraag" at bounding box center [589, 257] width 481 height 33
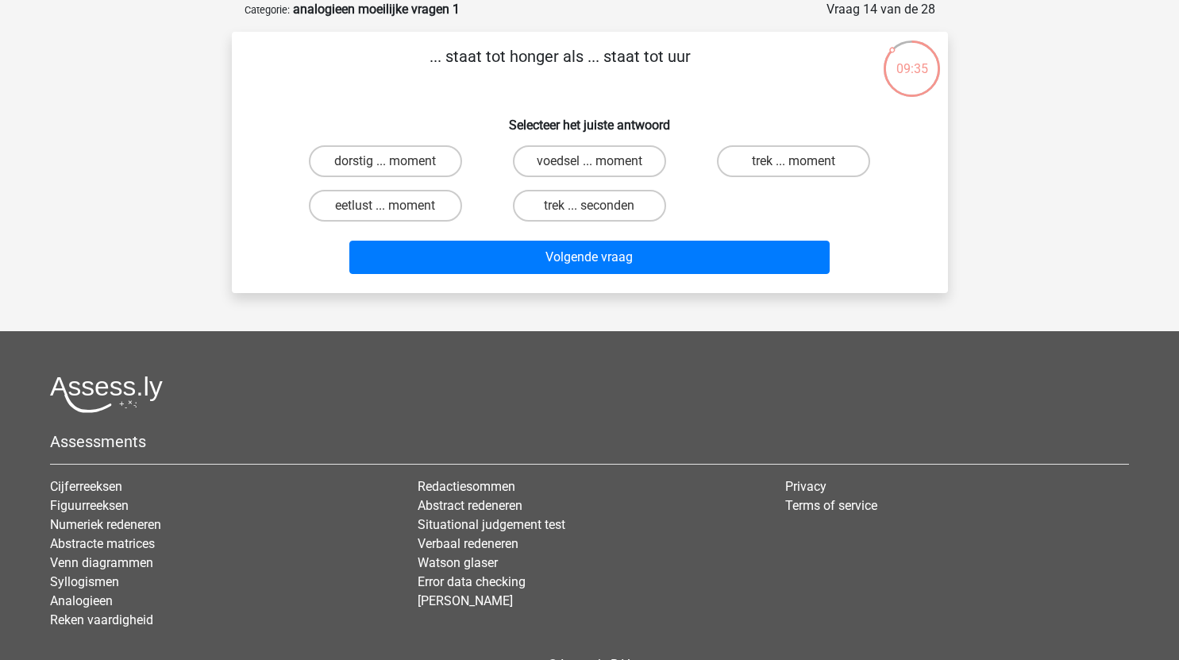
scroll to position [67, 0]
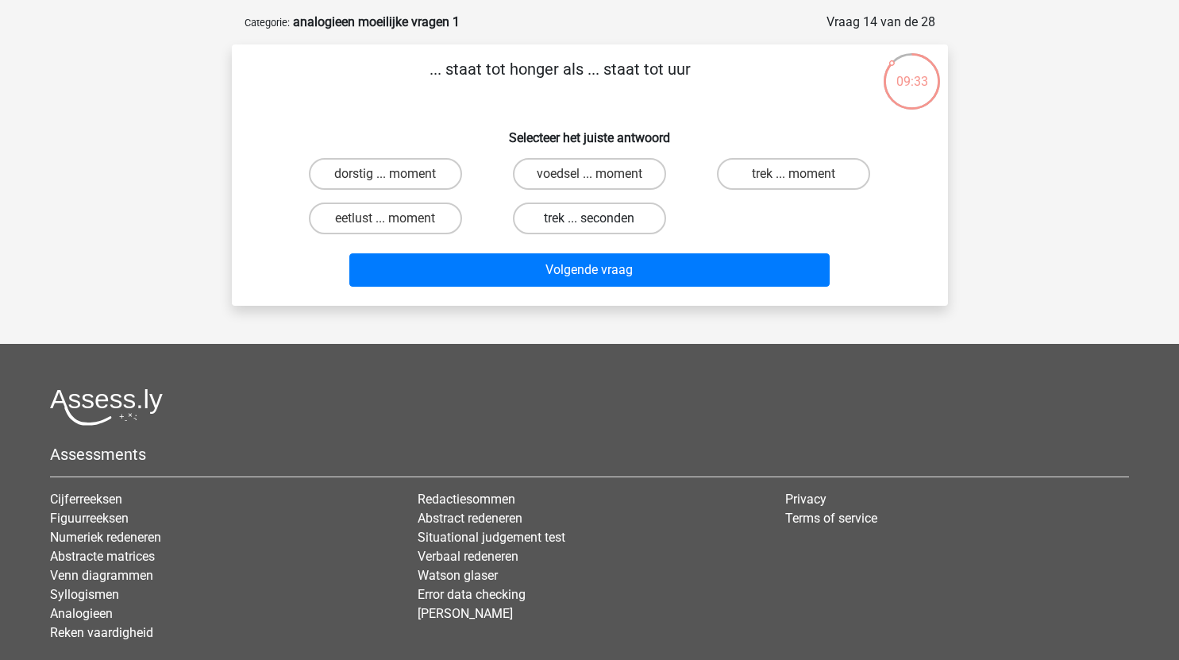
click at [618, 217] on label "trek ... seconden" at bounding box center [589, 219] width 153 height 32
click at [600, 218] on input "trek ... seconden" at bounding box center [594, 223] width 10 height 10
radio input "true"
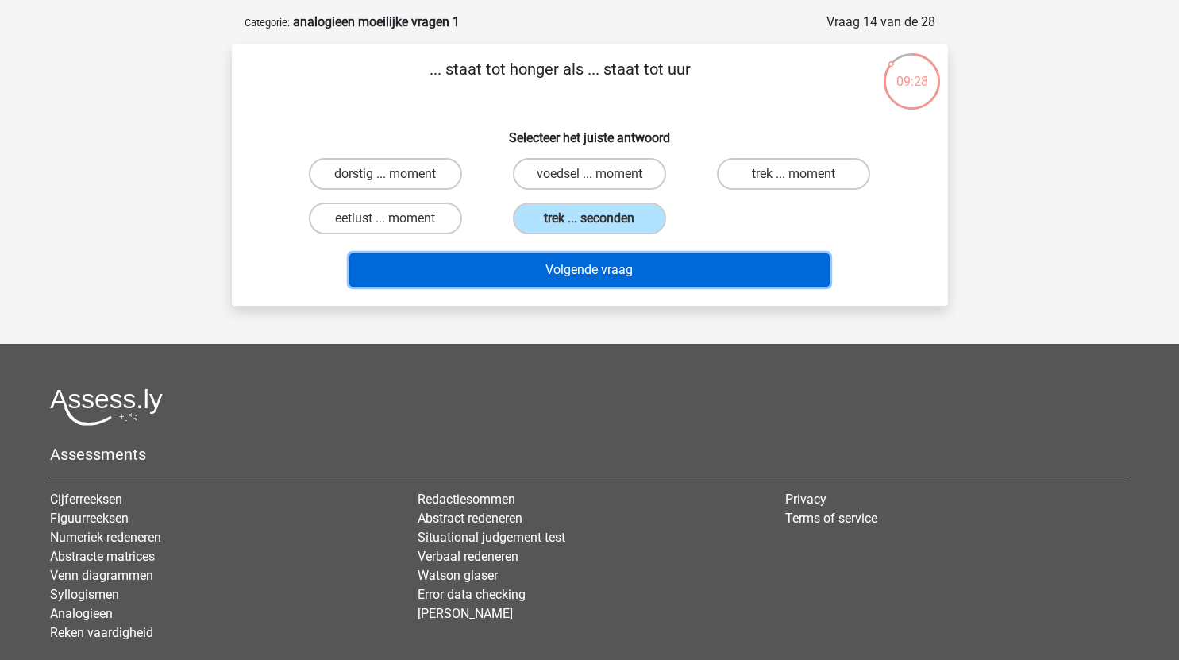
click at [552, 276] on button "Volgende vraag" at bounding box center [589, 269] width 481 height 33
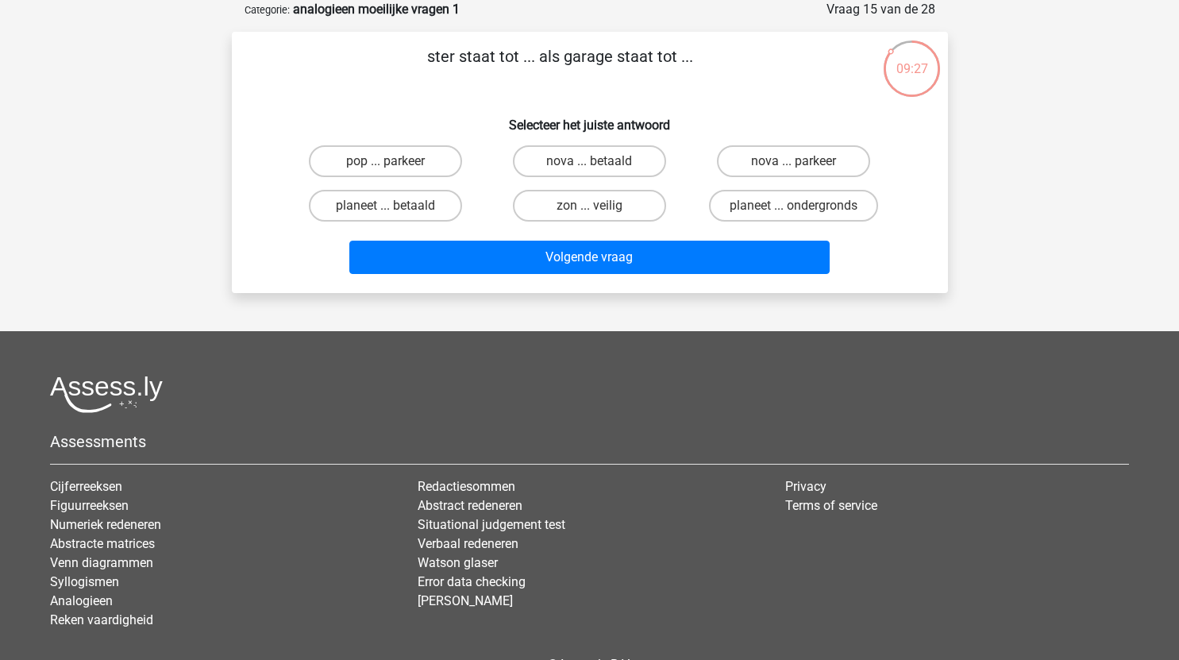
scroll to position [64, 0]
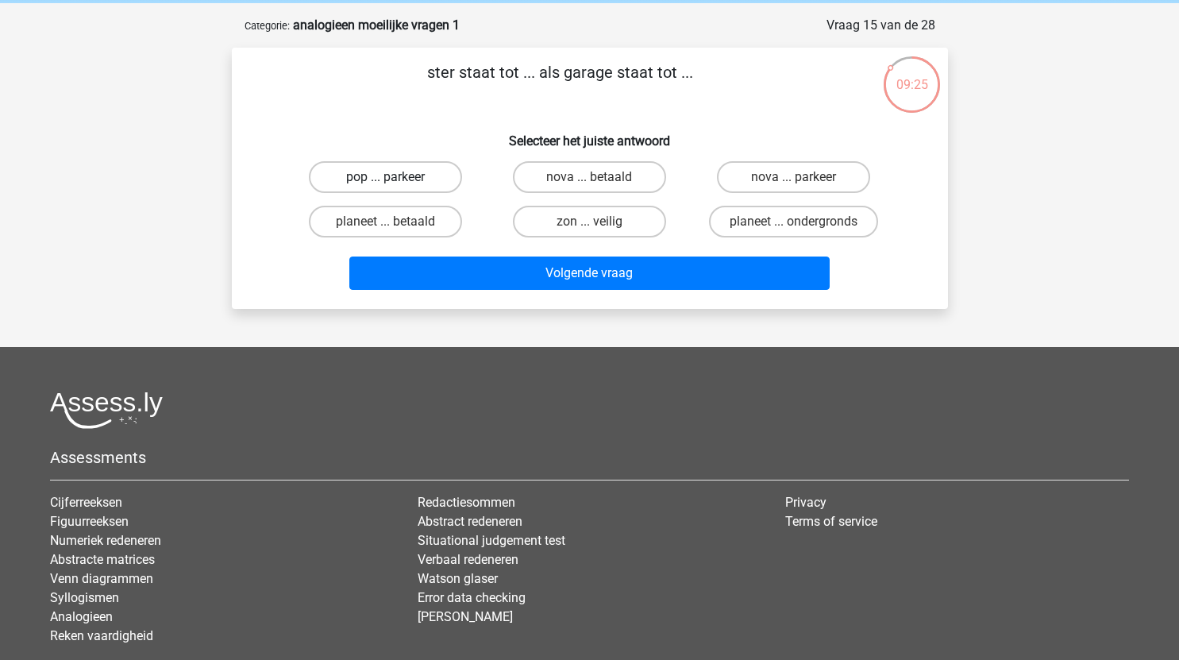
click at [386, 170] on label "pop ... parkeer" at bounding box center [385, 177] width 153 height 32
click at [386, 177] on input "pop ... parkeer" at bounding box center [390, 182] width 10 height 10
radio input "true"
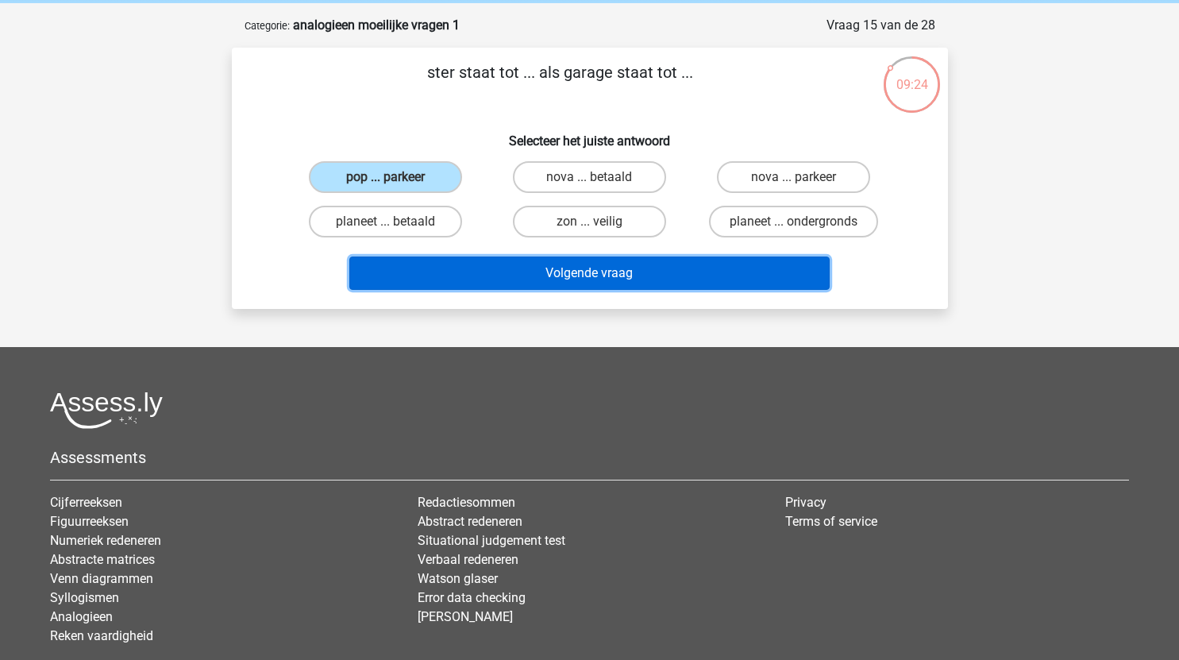
click at [581, 275] on button "Volgende vraag" at bounding box center [589, 273] width 481 height 33
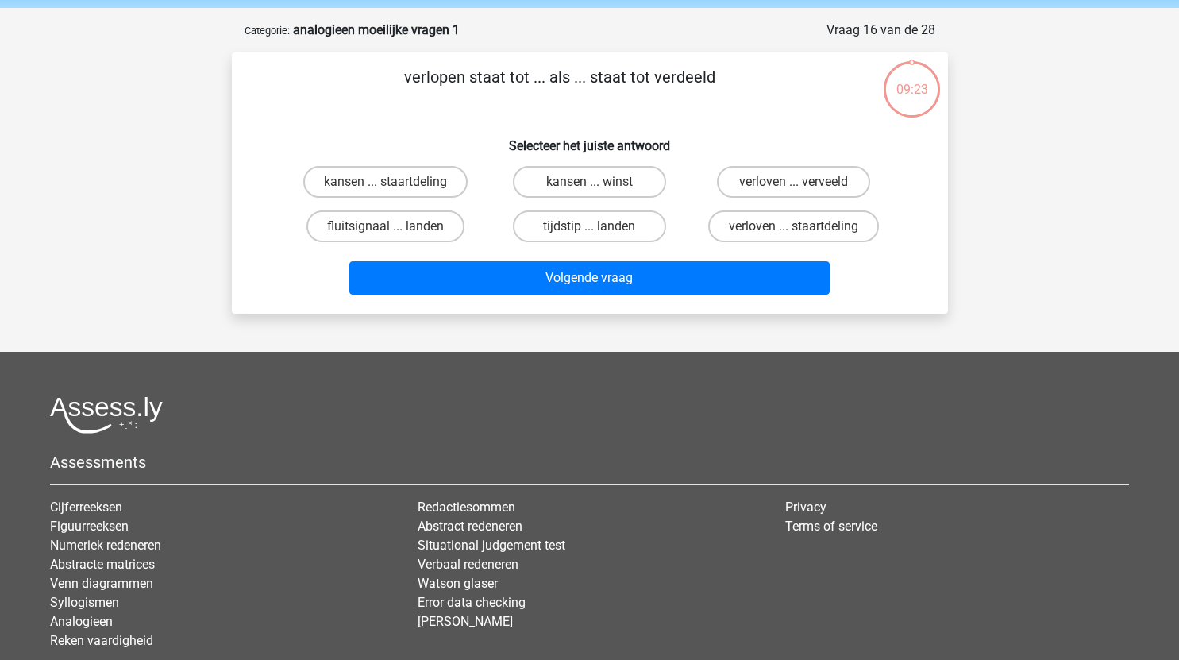
scroll to position [58, 0]
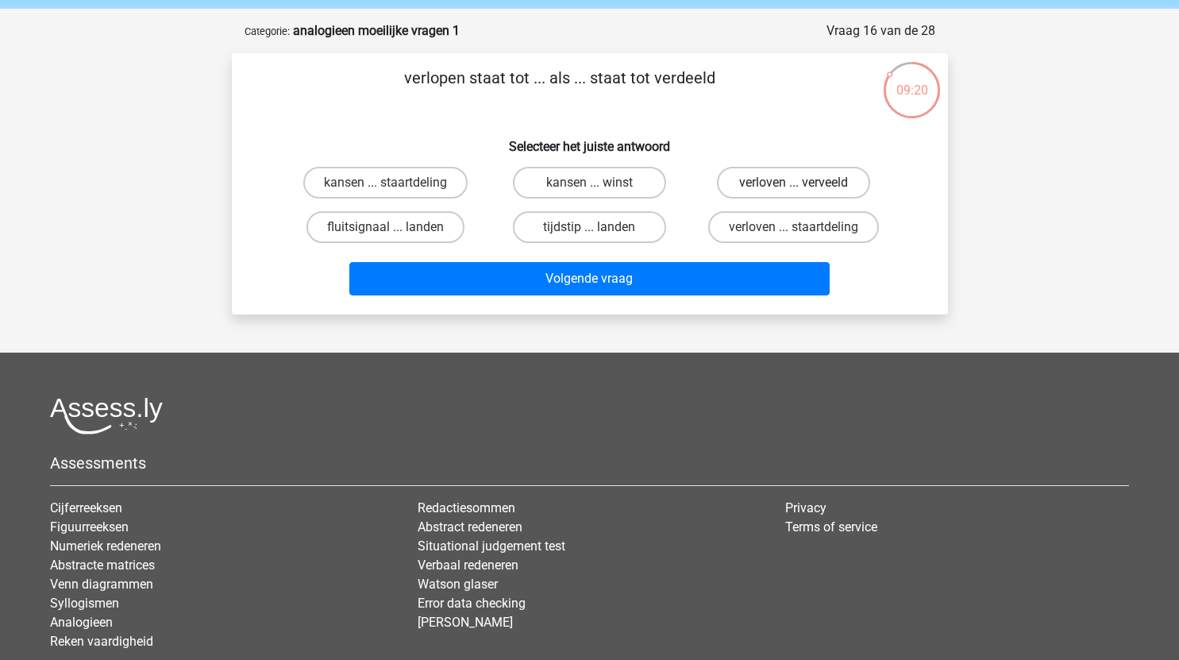
click at [766, 184] on label "verloven ... verveeld" at bounding box center [793, 183] width 153 height 32
click at [794, 184] on input "verloven ... verveeld" at bounding box center [799, 188] width 10 height 10
radio input "true"
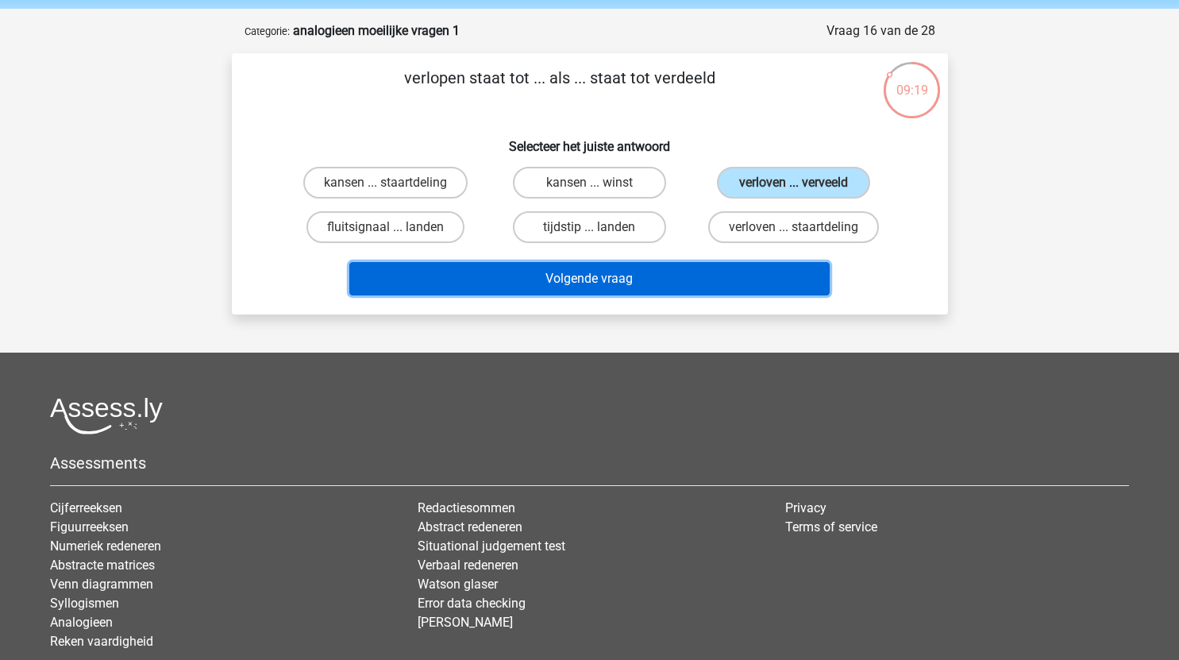
click at [651, 273] on button "Volgende vraag" at bounding box center [589, 278] width 481 height 33
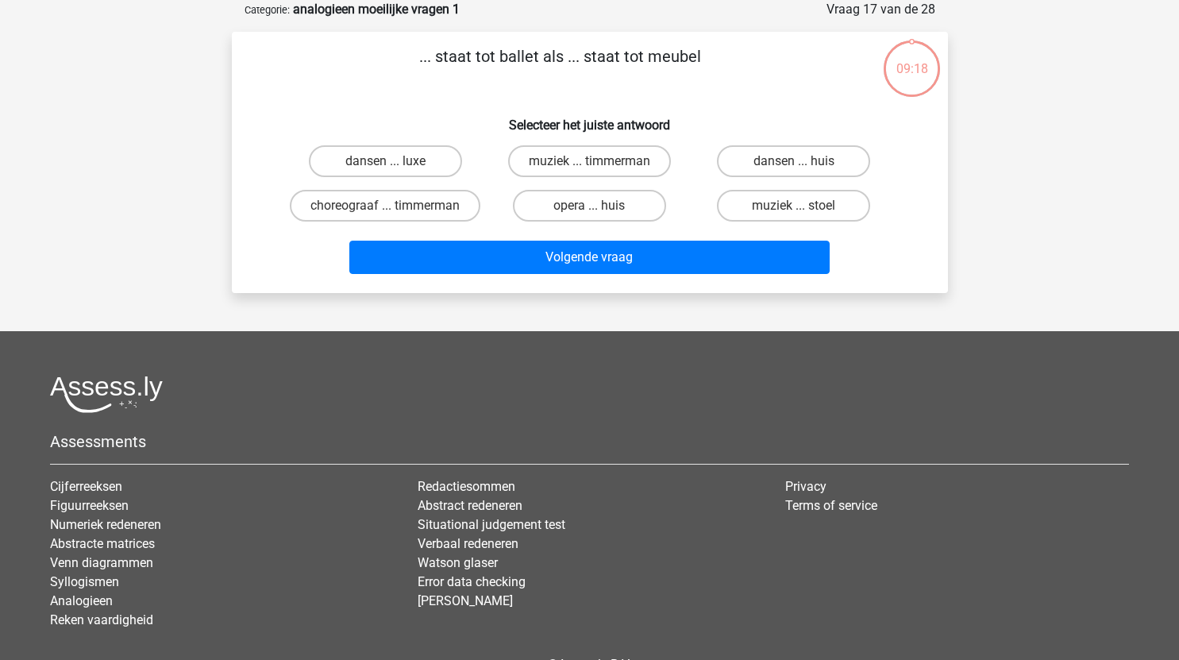
scroll to position [44, 0]
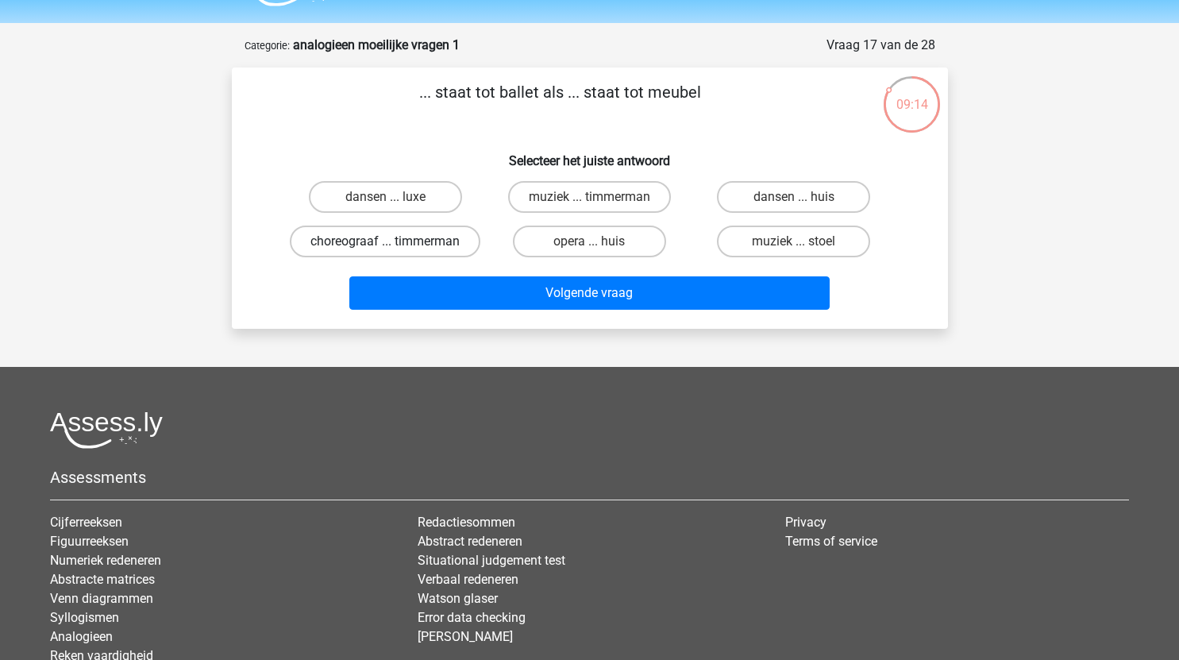
click at [430, 257] on label "choreograaf ... timmerman" at bounding box center [385, 242] width 191 height 32
click at [396, 252] on input "choreograaf ... timmerman" at bounding box center [390, 246] width 10 height 10
radio input "true"
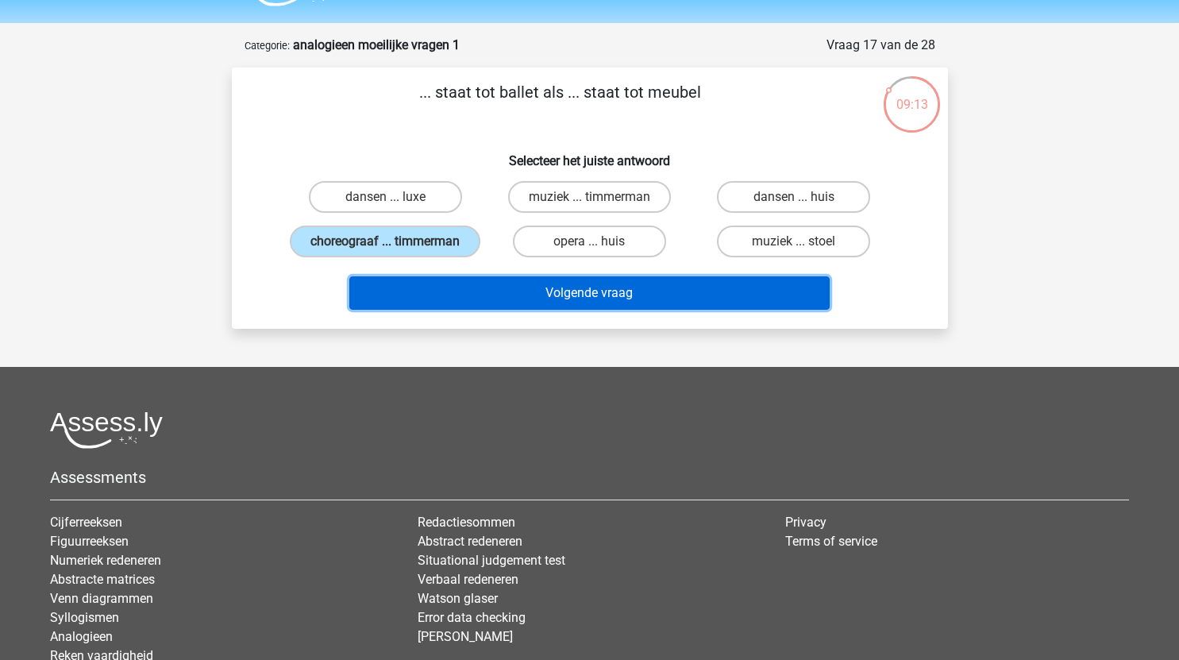
click at [573, 310] on button "Volgende vraag" at bounding box center [589, 292] width 481 height 33
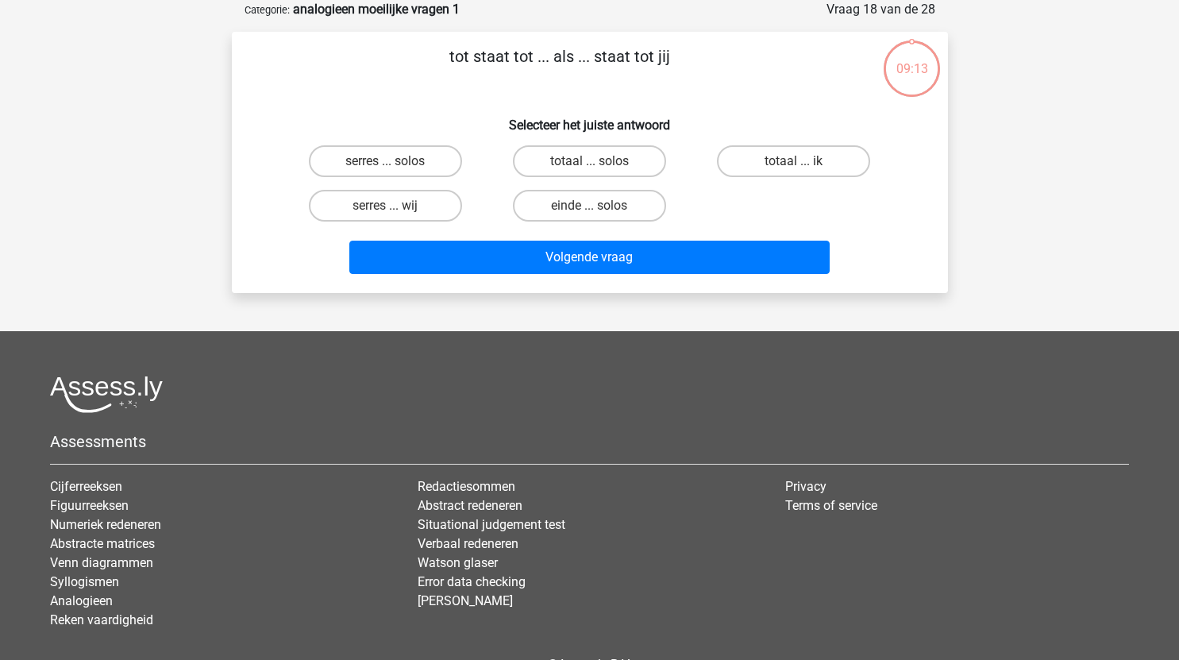
scroll to position [59, 0]
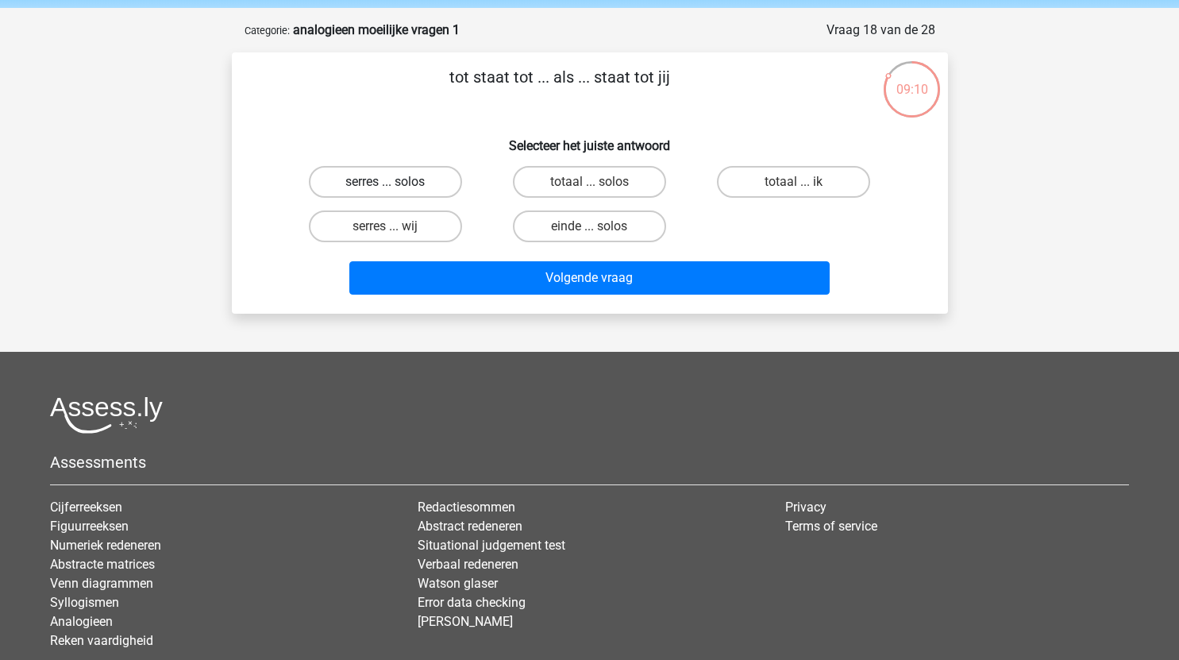
click at [416, 184] on label "serres ... solos" at bounding box center [385, 182] width 153 height 32
click at [396, 184] on input "serres ... solos" at bounding box center [390, 187] width 10 height 10
radio input "true"
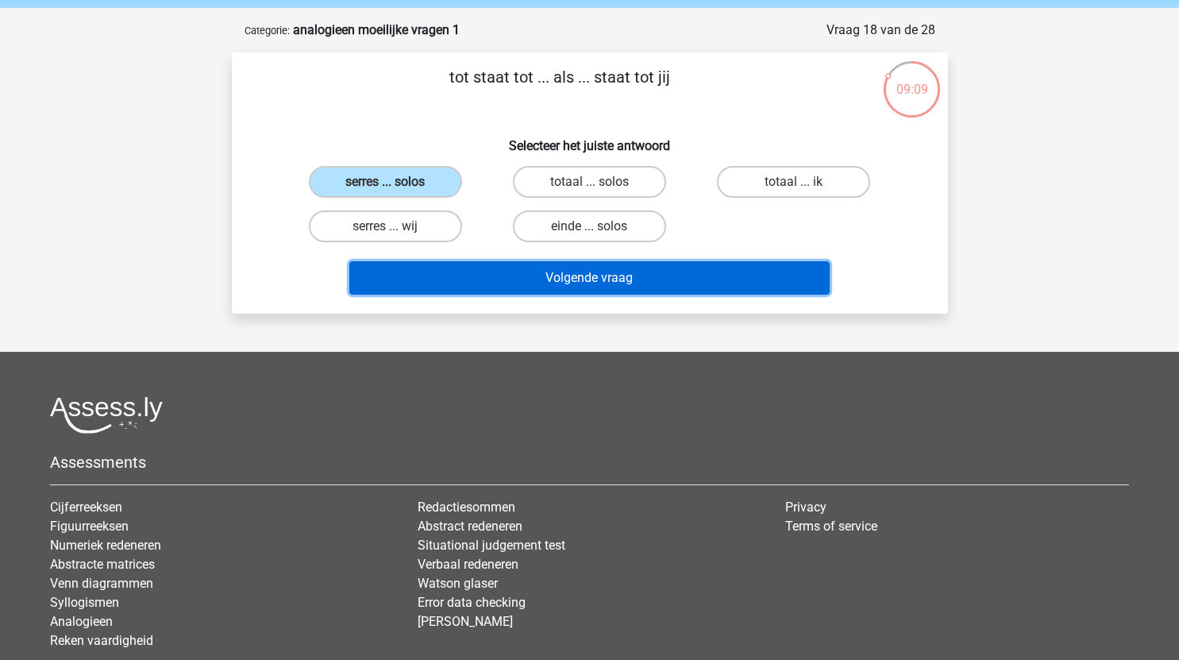
click at [514, 273] on button "Volgende vraag" at bounding box center [589, 277] width 481 height 33
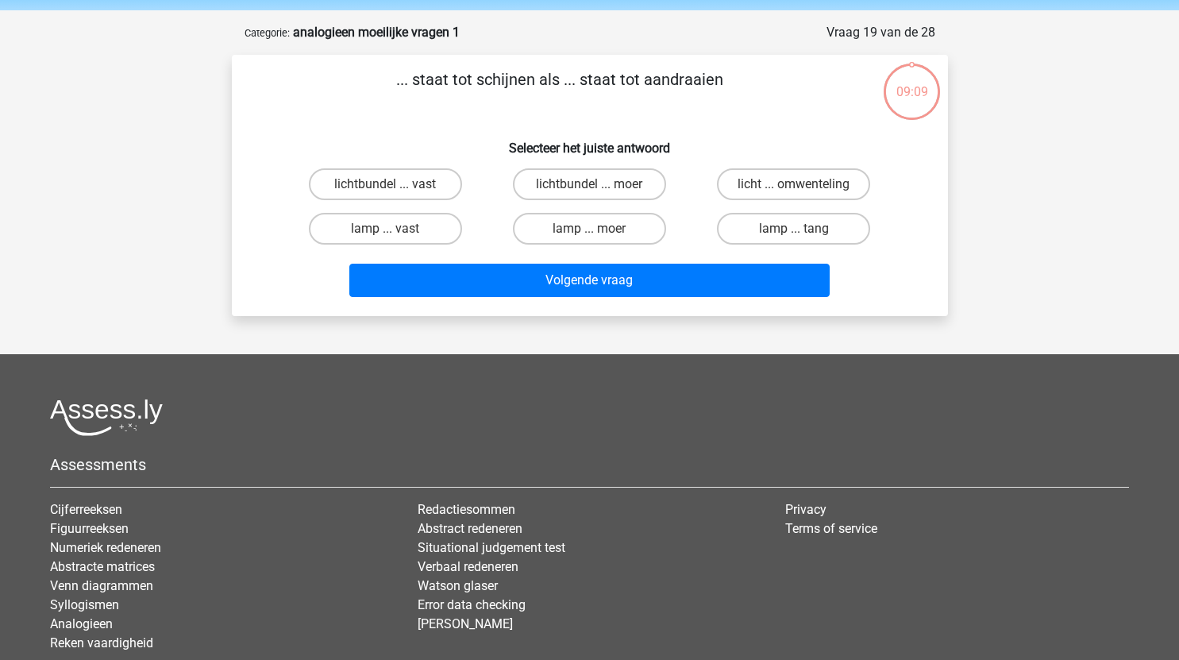
scroll to position [55, 0]
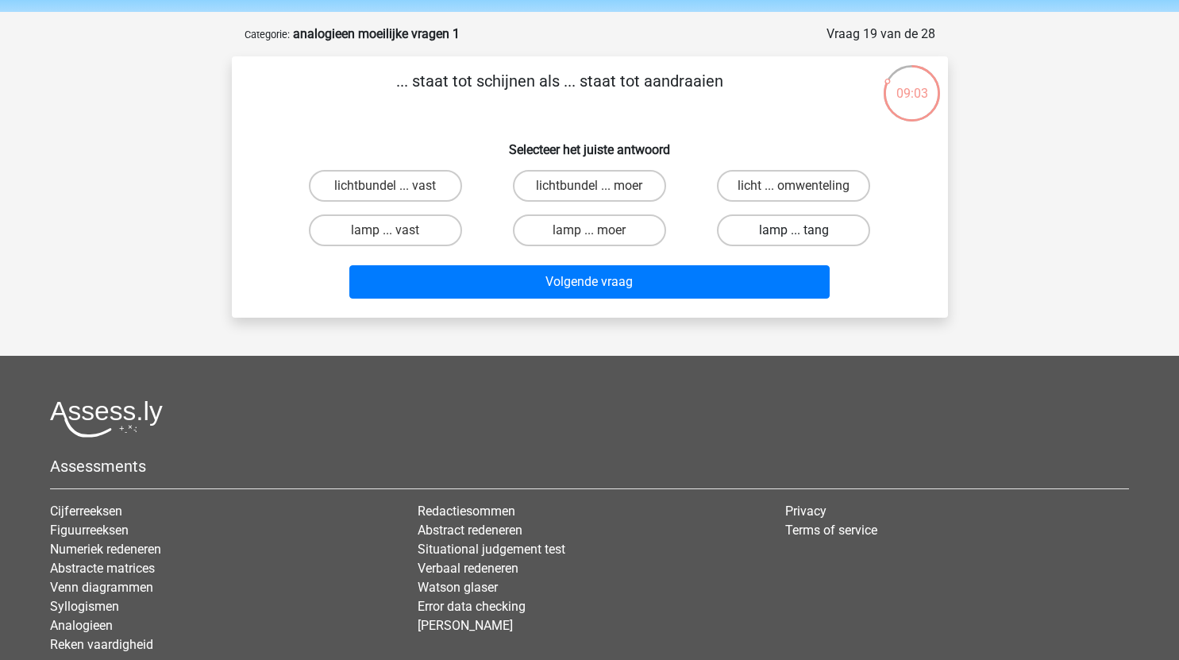
click at [810, 231] on label "lamp ... tang" at bounding box center [793, 230] width 153 height 32
click at [805, 231] on input "lamp ... tang" at bounding box center [799, 235] width 10 height 10
radio input "true"
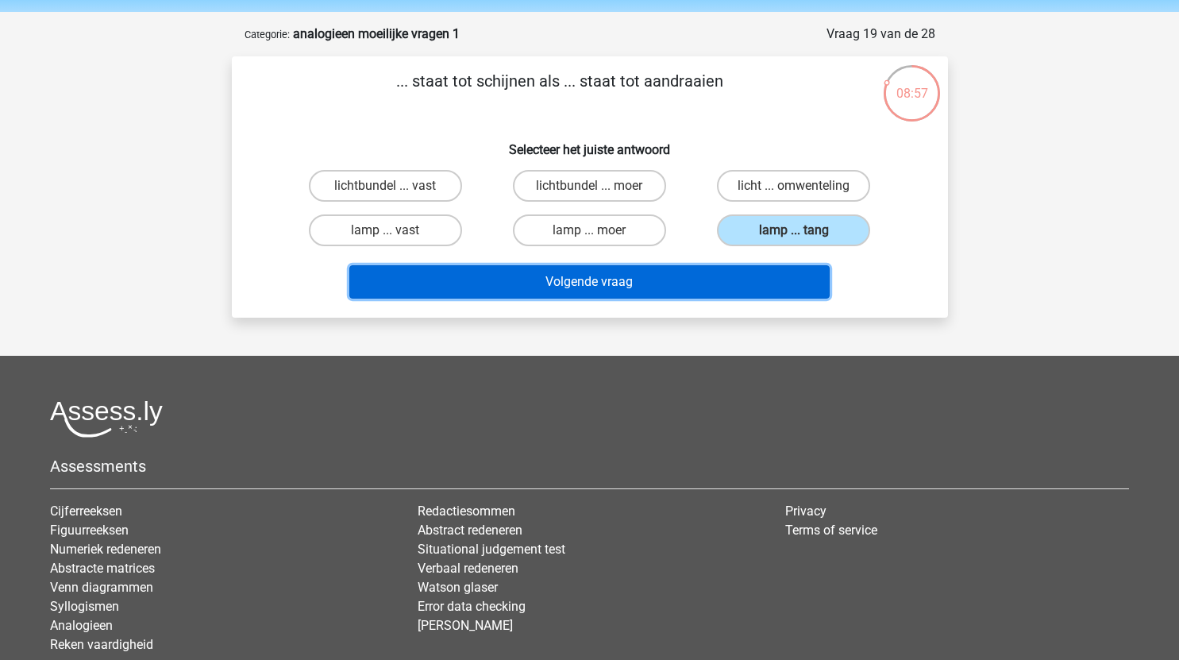
click at [622, 286] on button "Volgende vraag" at bounding box center [589, 281] width 481 height 33
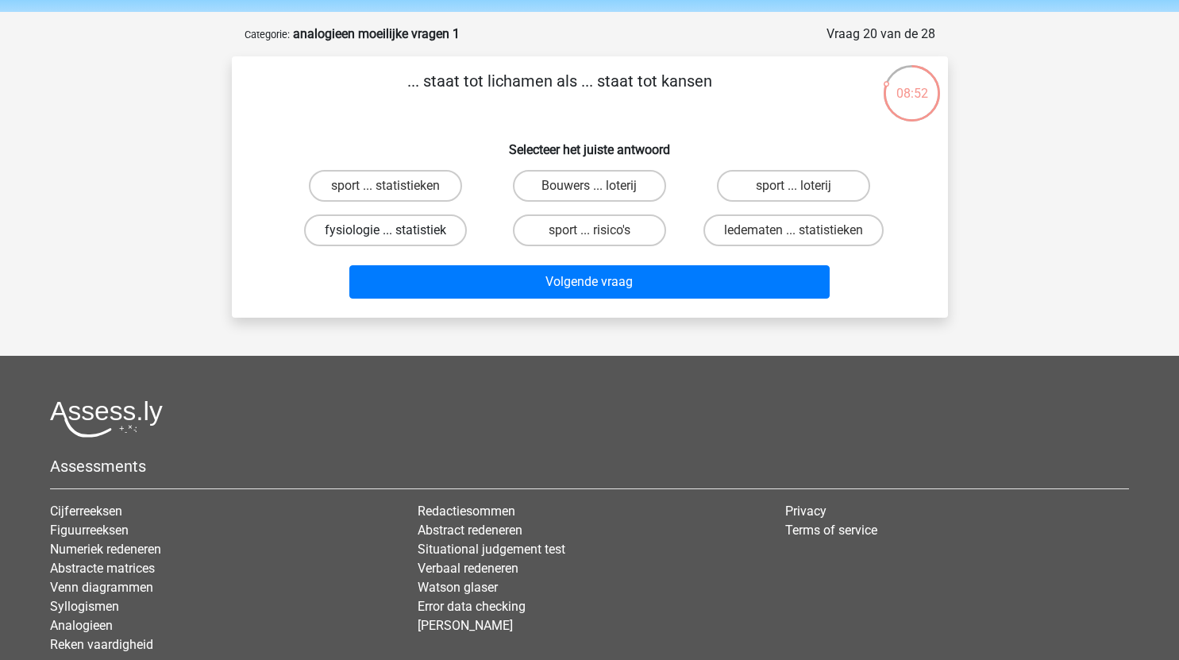
click at [416, 235] on label "fysiologie ... statistiek" at bounding box center [385, 230] width 163 height 32
click at [396, 235] on input "fysiologie ... statistiek" at bounding box center [390, 235] width 10 height 10
radio input "true"
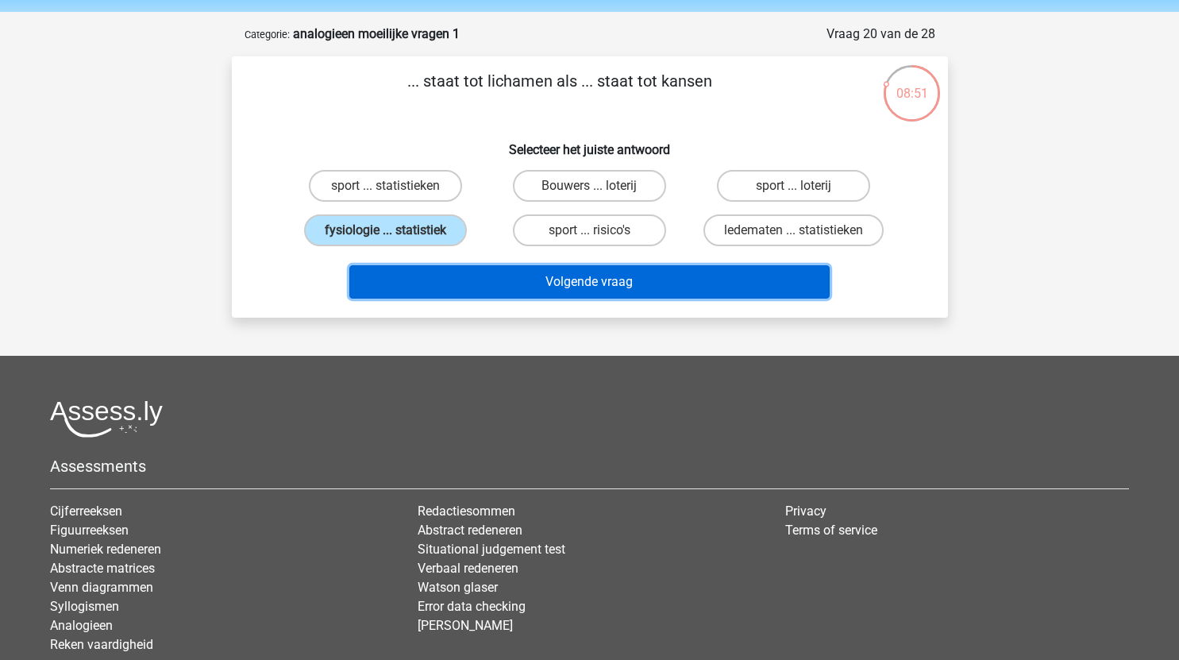
click at [538, 283] on button "Volgende vraag" at bounding box center [589, 281] width 481 height 33
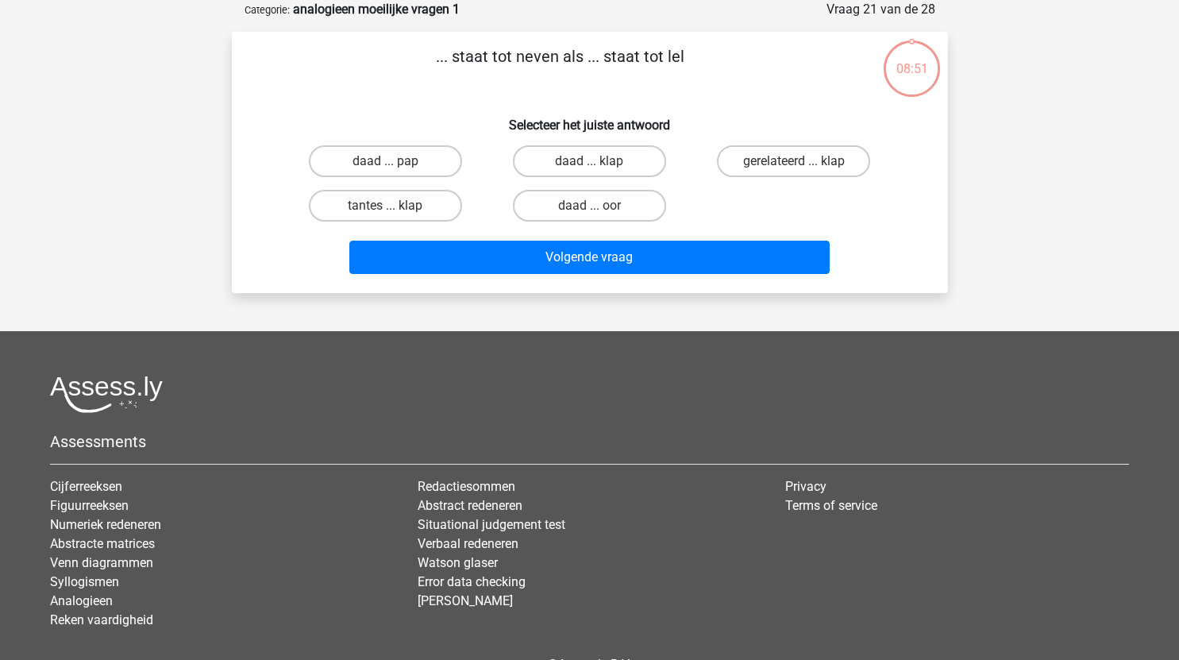
scroll to position [52, 0]
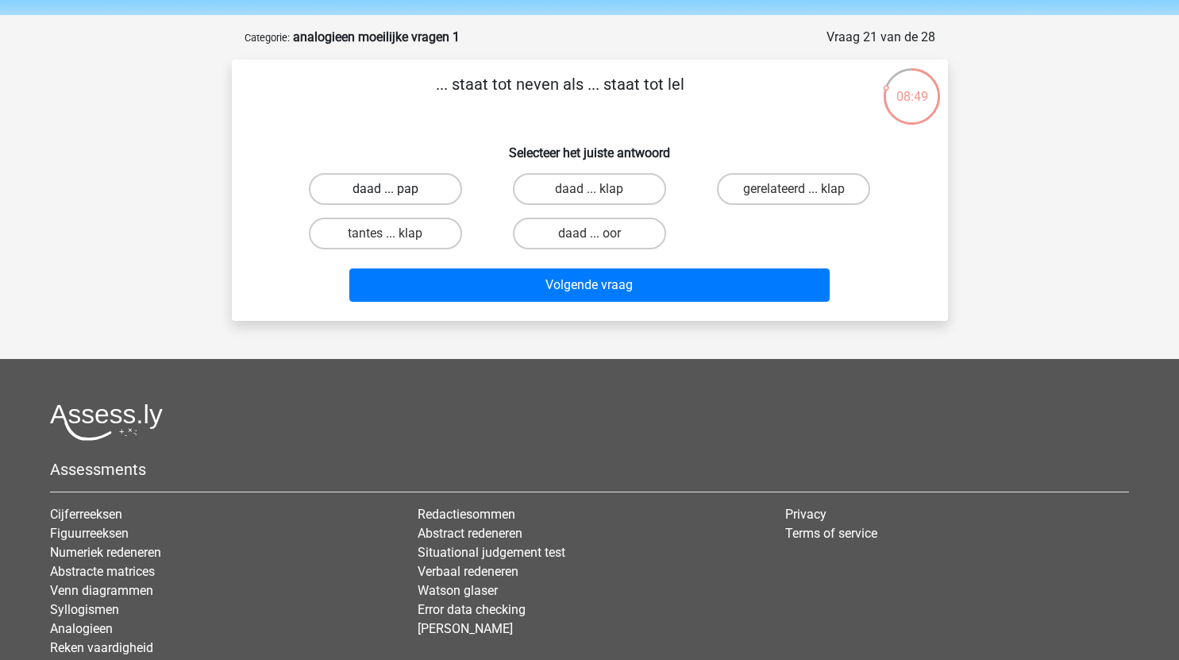
click at [415, 192] on label "daad ... pap" at bounding box center [385, 189] width 153 height 32
click at [396, 192] on input "daad ... pap" at bounding box center [390, 194] width 10 height 10
radio input "true"
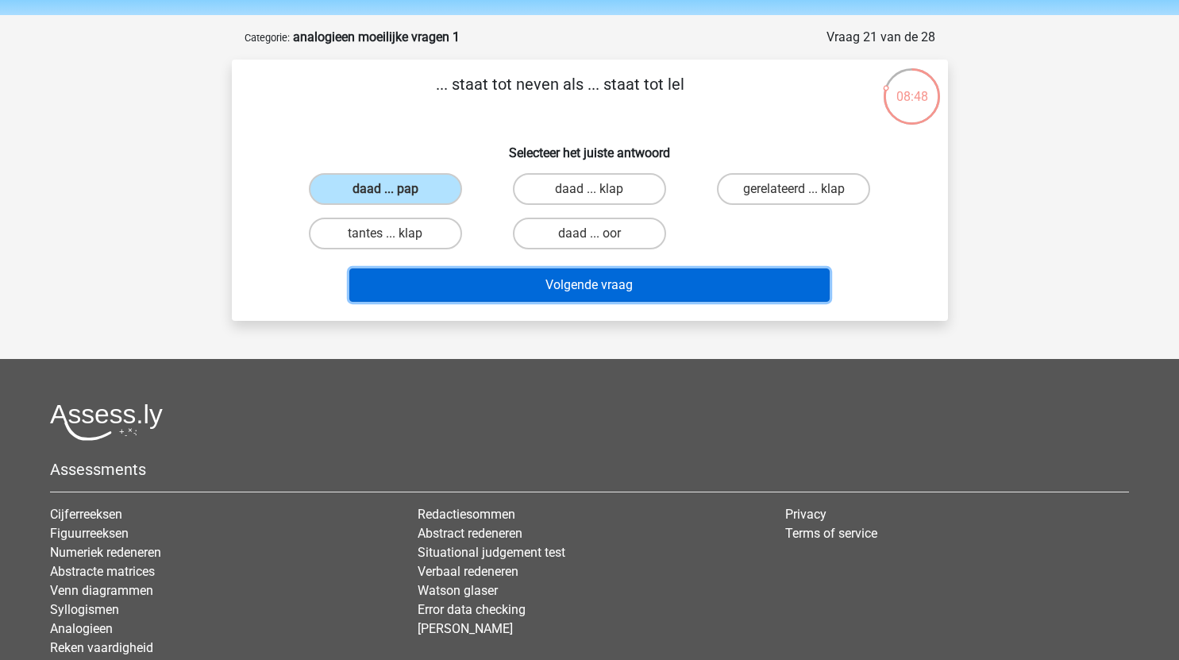
click at [546, 287] on button "Volgende vraag" at bounding box center [589, 284] width 481 height 33
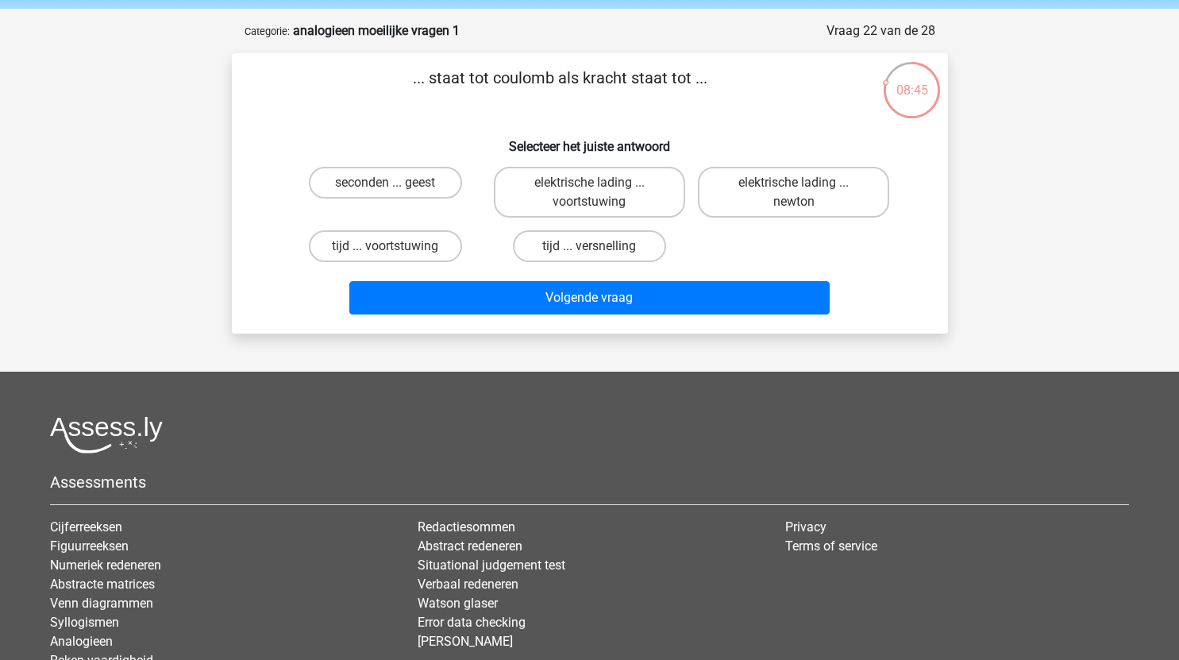
scroll to position [57, 0]
click at [787, 192] on label "elektrische lading ... newton" at bounding box center [793, 193] width 191 height 51
click at [794, 192] on input "elektrische lading ... newton" at bounding box center [799, 188] width 10 height 10
radio input "true"
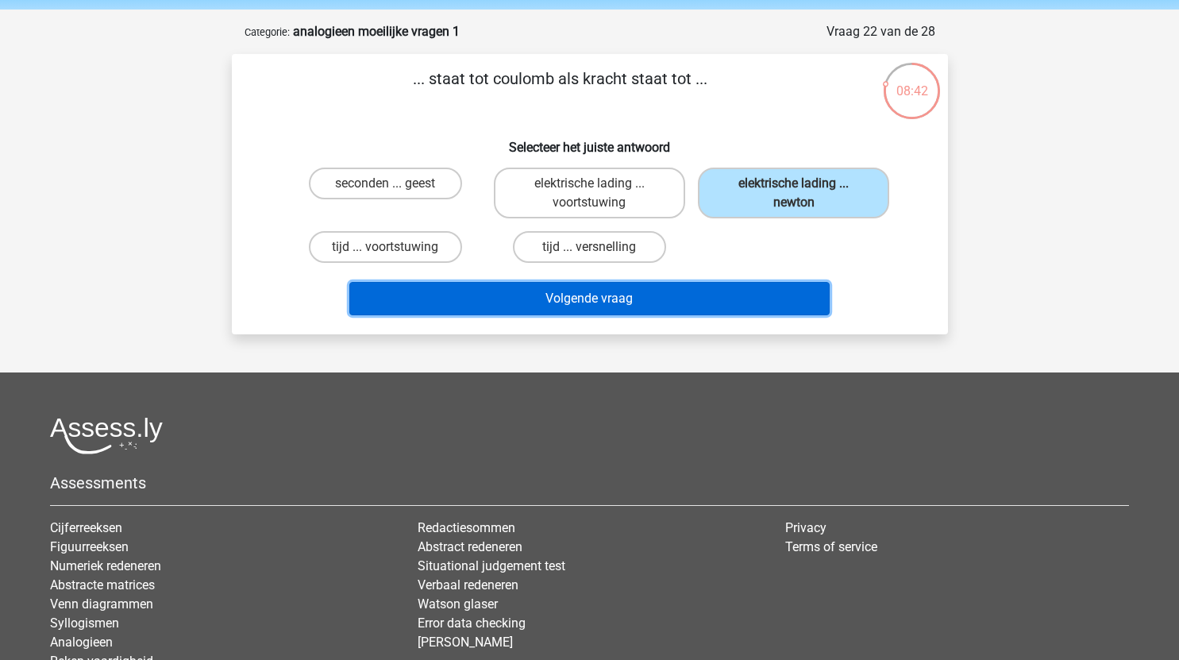
click at [636, 297] on button "Volgende vraag" at bounding box center [589, 298] width 481 height 33
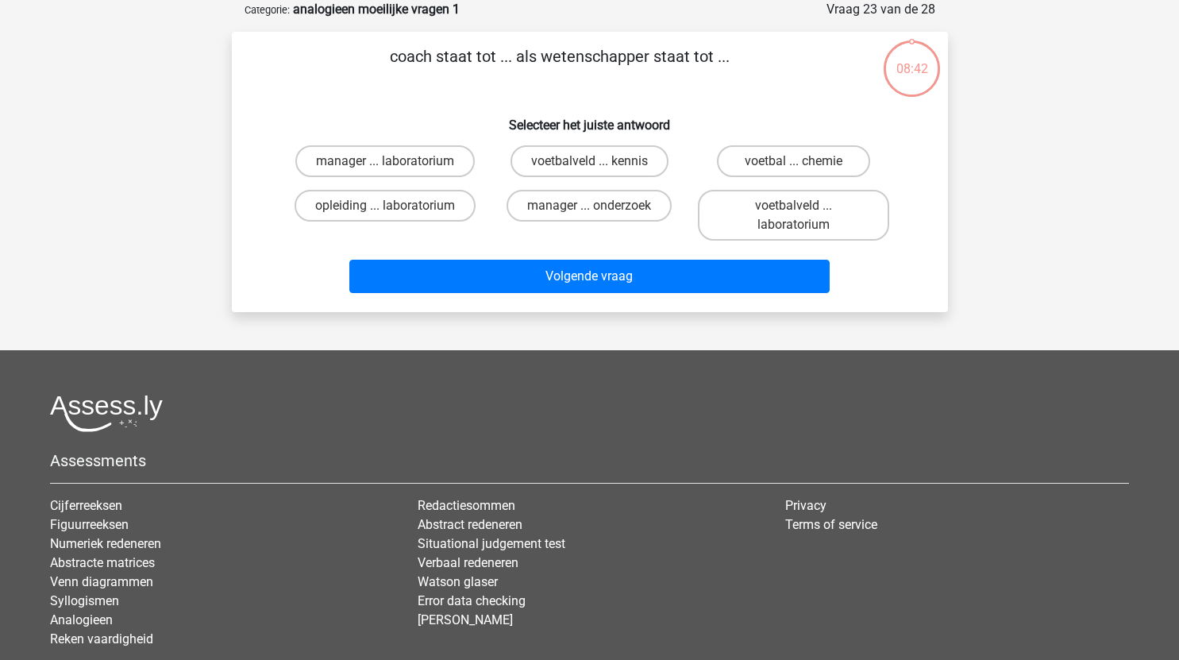
scroll to position [64, 0]
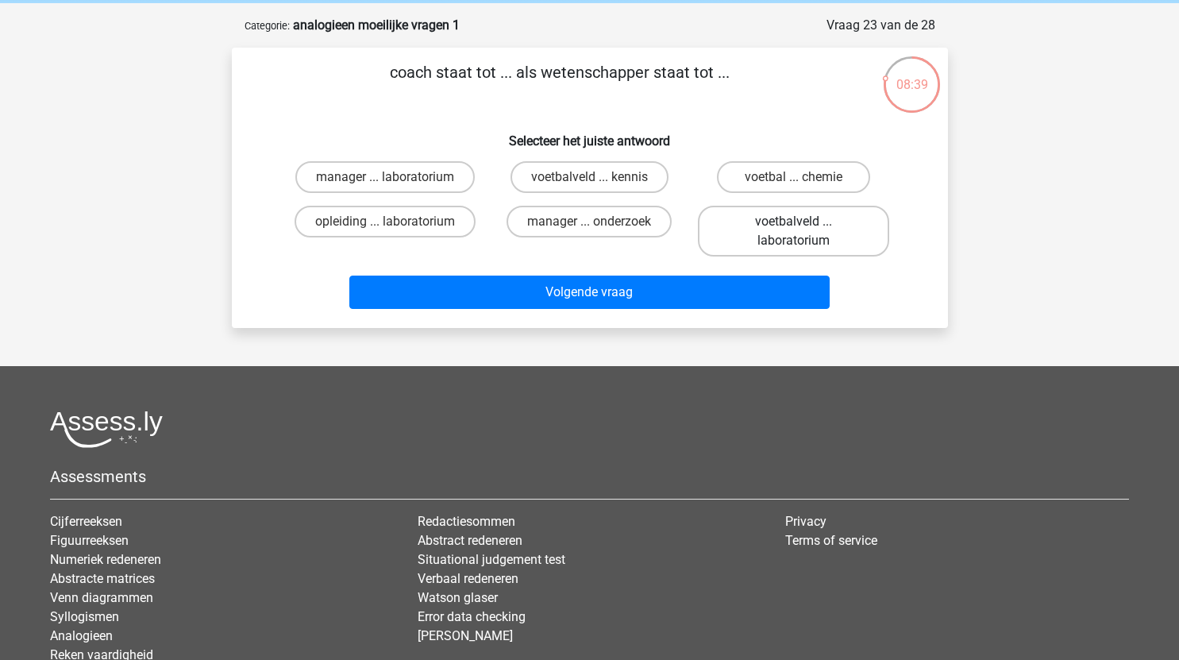
click at [786, 226] on label "voetbalveld ... laboratorium" at bounding box center [793, 231] width 191 height 51
click at [794, 226] on input "voetbalveld ... laboratorium" at bounding box center [799, 227] width 10 height 10
radio input "true"
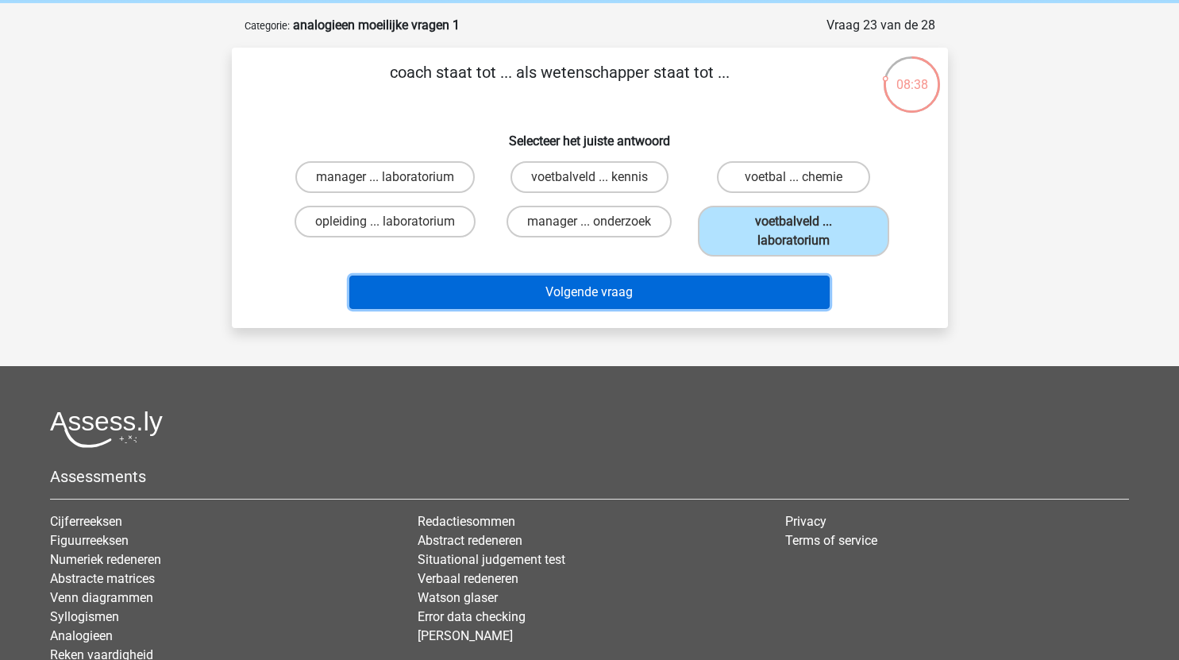
click at [688, 291] on button "Volgende vraag" at bounding box center [589, 292] width 481 height 33
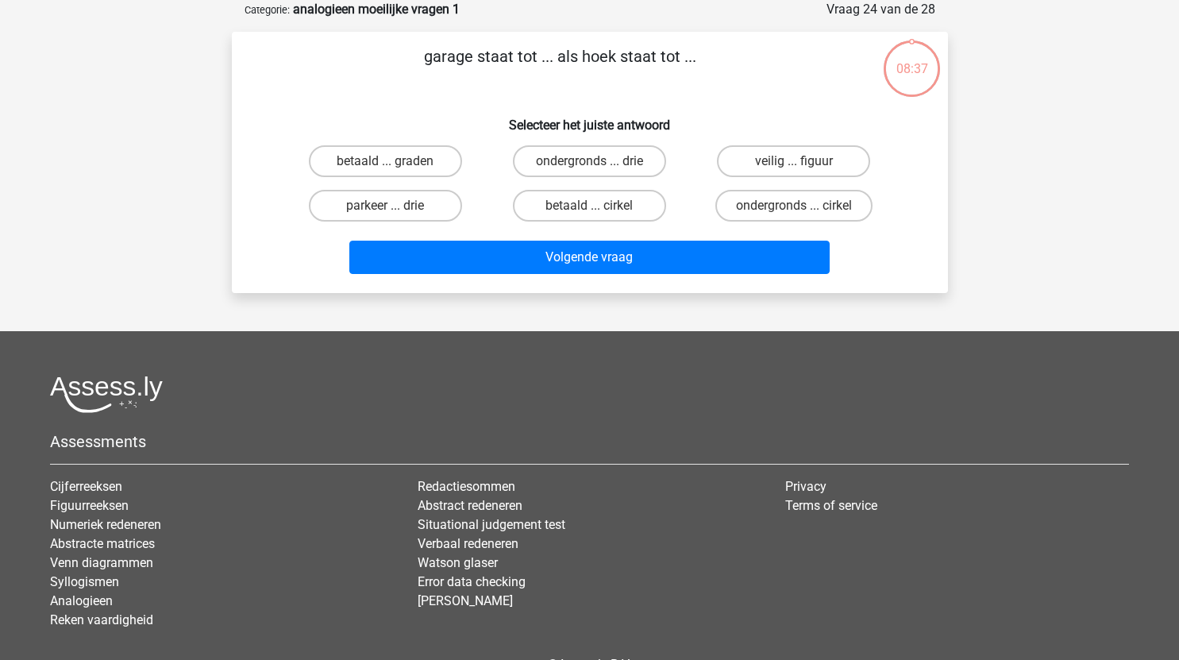
scroll to position [52, 0]
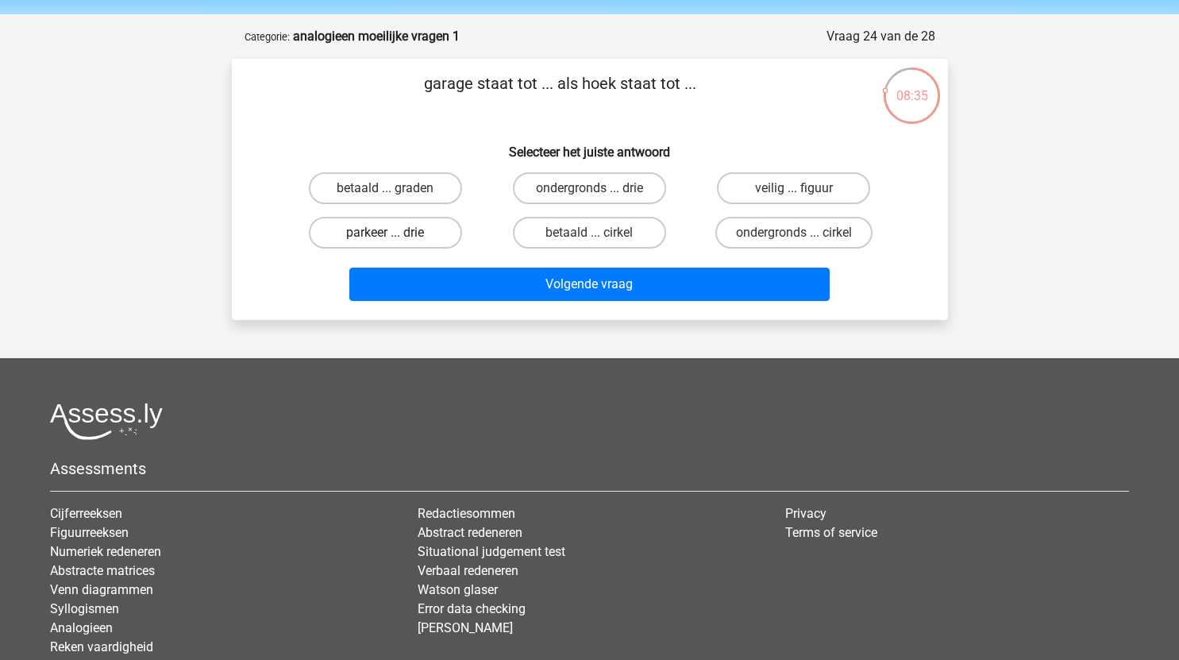
click at [408, 232] on label "parkeer ... drie" at bounding box center [385, 233] width 153 height 32
click at [396, 233] on input "parkeer ... drie" at bounding box center [390, 238] width 10 height 10
radio input "true"
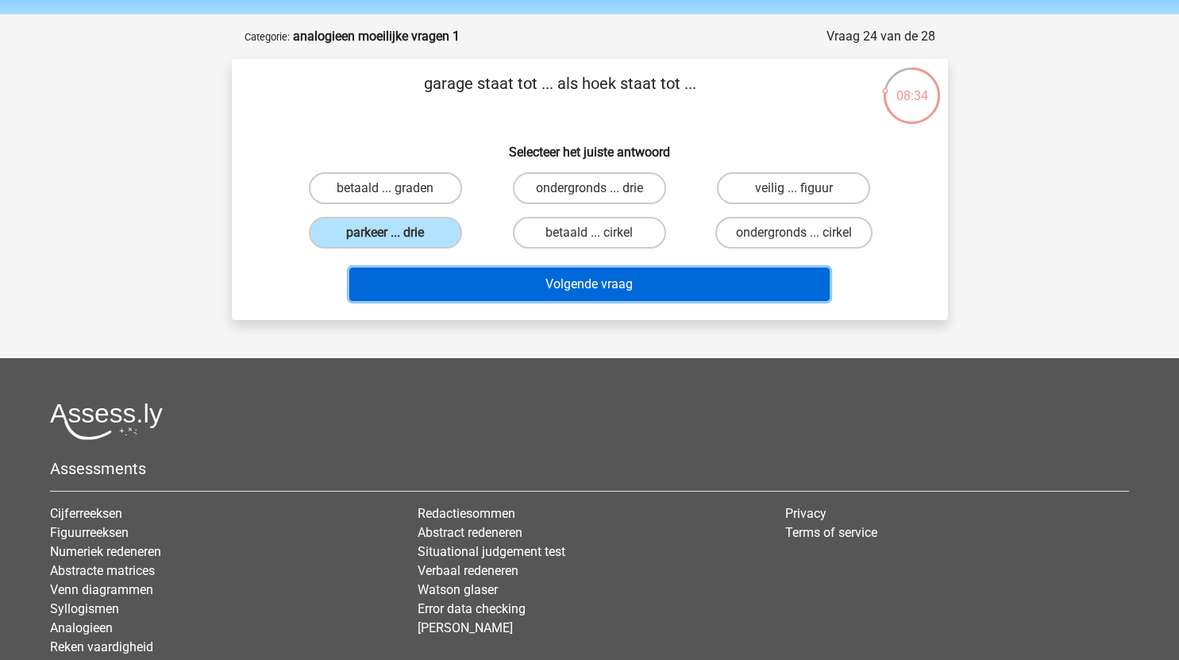
click at [549, 279] on button "Volgende vraag" at bounding box center [589, 284] width 481 height 33
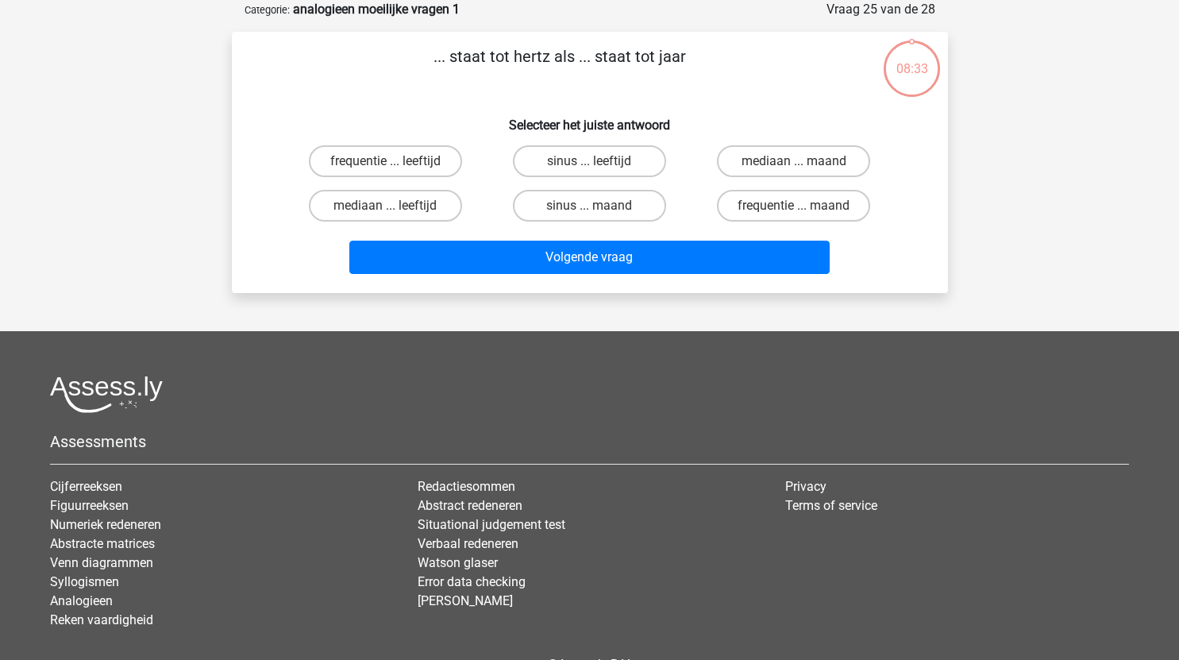
scroll to position [59, 0]
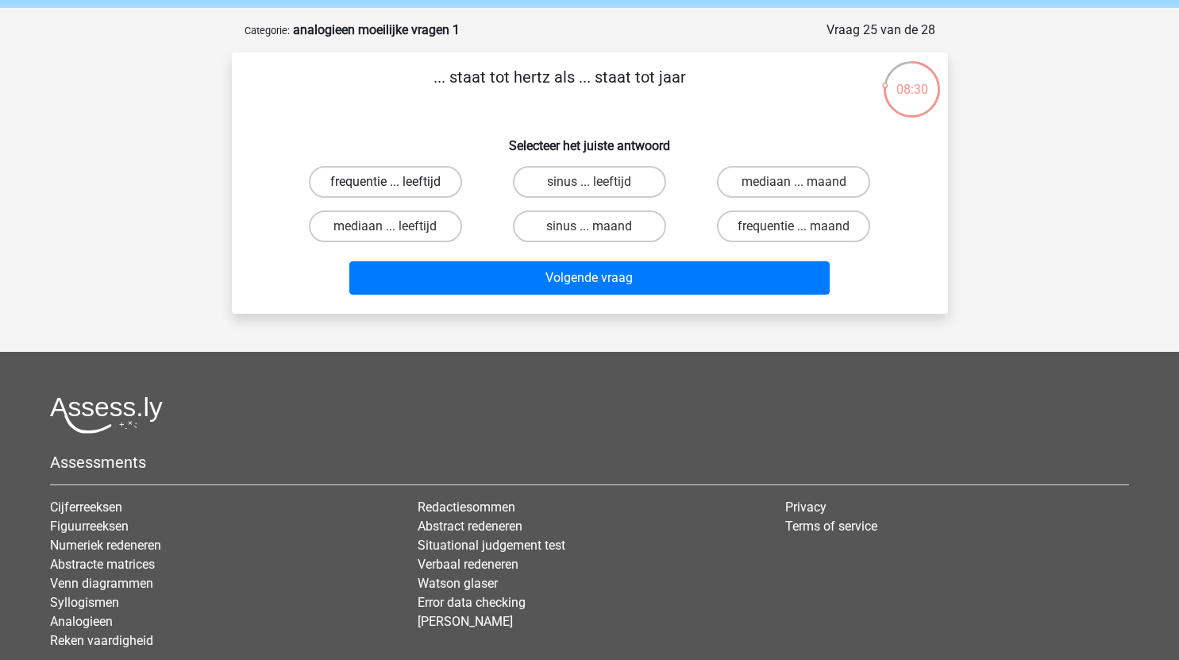
click at [424, 179] on label "frequentie ... leeftijd" at bounding box center [385, 182] width 153 height 32
click at [396, 182] on input "frequentie ... leeftijd" at bounding box center [390, 187] width 10 height 10
radio input "true"
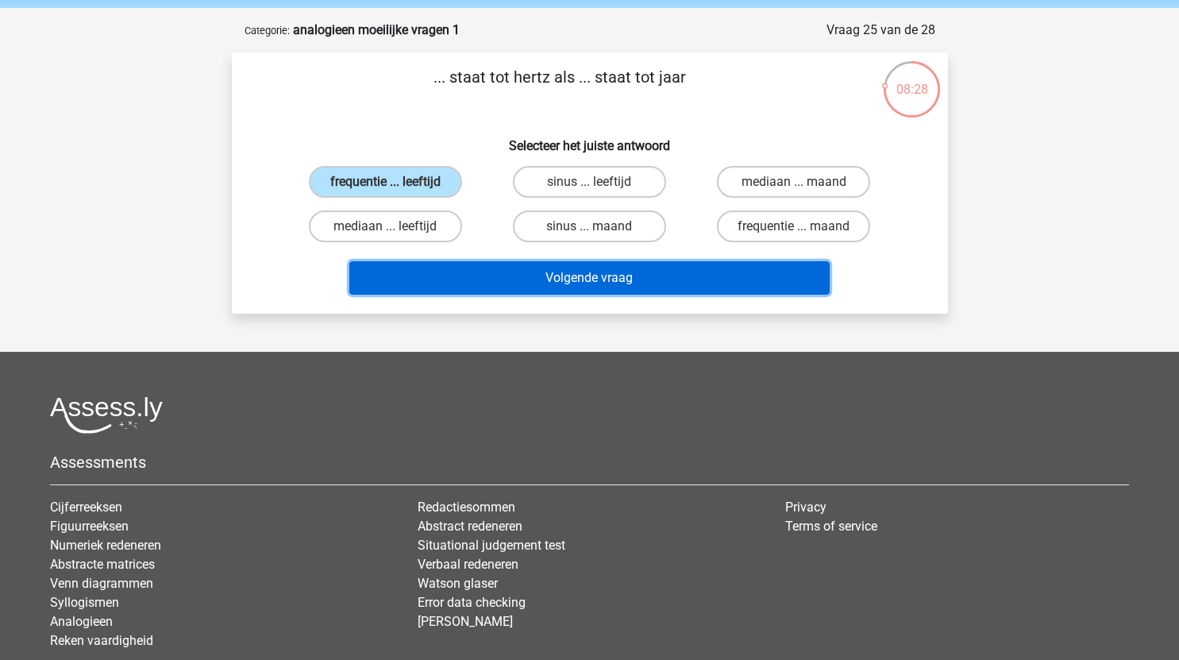
click at [571, 276] on button "Volgende vraag" at bounding box center [589, 277] width 481 height 33
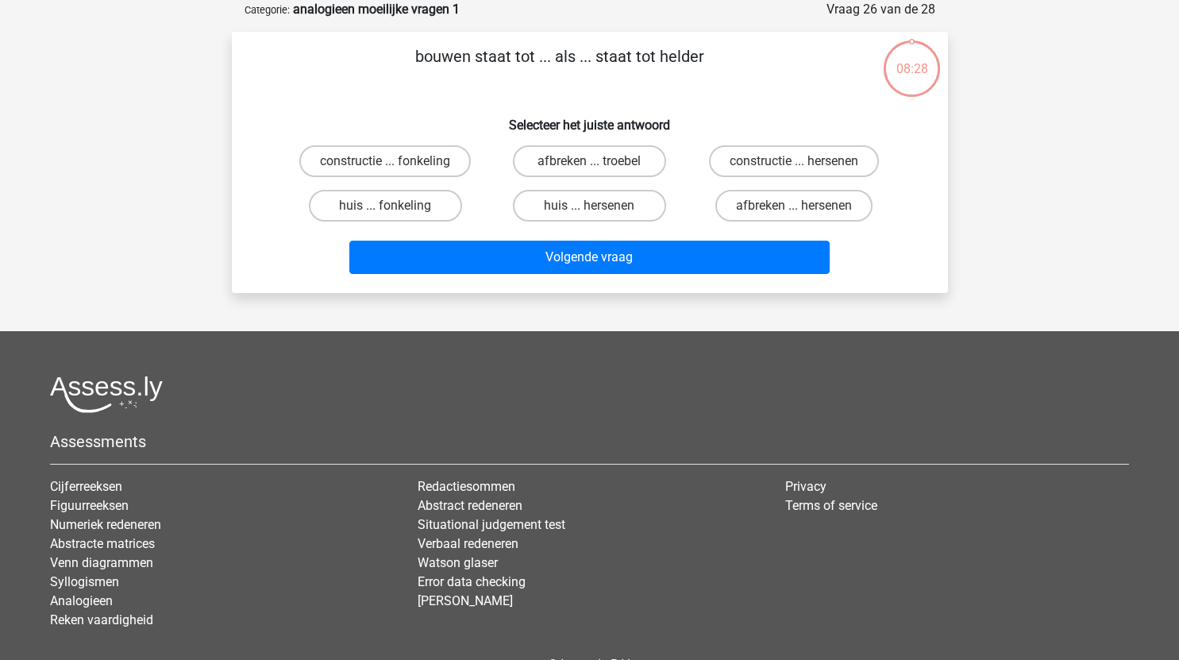
scroll to position [55, 0]
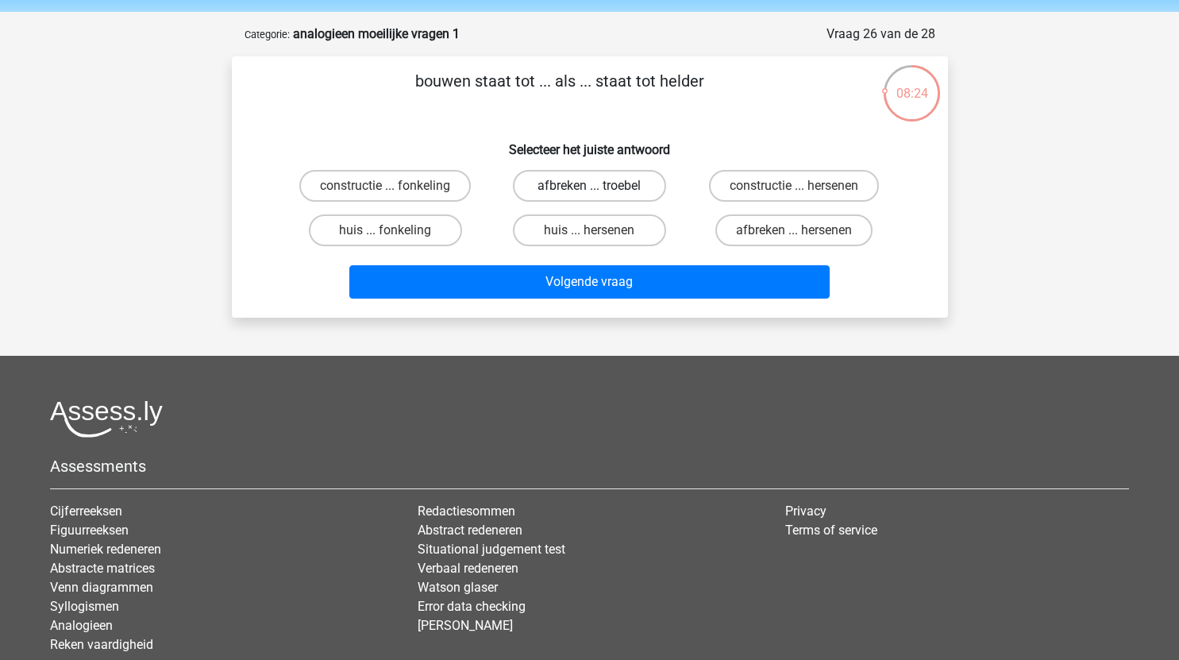
click at [628, 186] on label "afbreken ... troebel" at bounding box center [589, 186] width 153 height 32
click at [600, 186] on input "afbreken ... troebel" at bounding box center [594, 191] width 10 height 10
radio input "true"
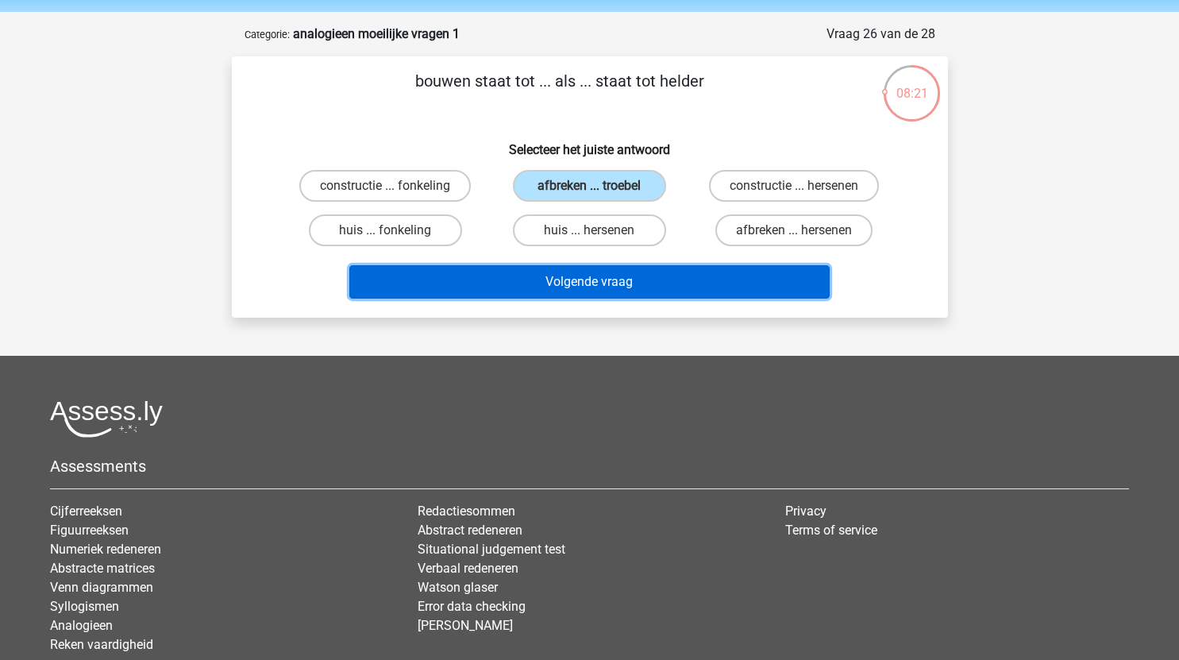
click at [639, 286] on button "Volgende vraag" at bounding box center [589, 281] width 481 height 33
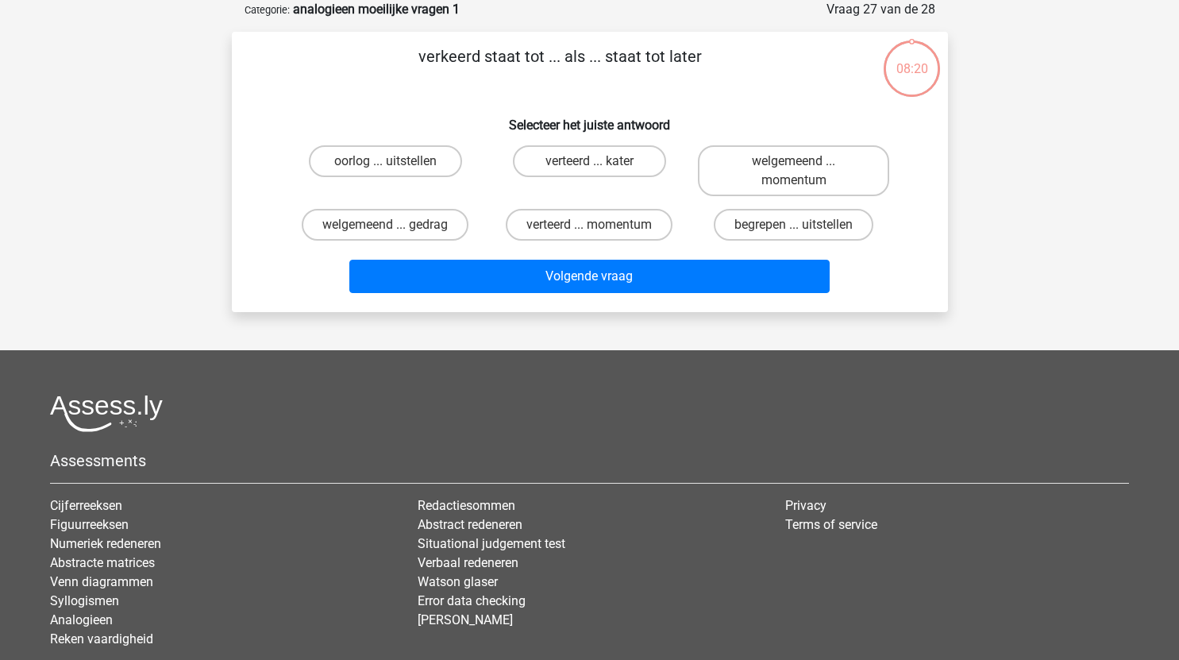
scroll to position [59, 0]
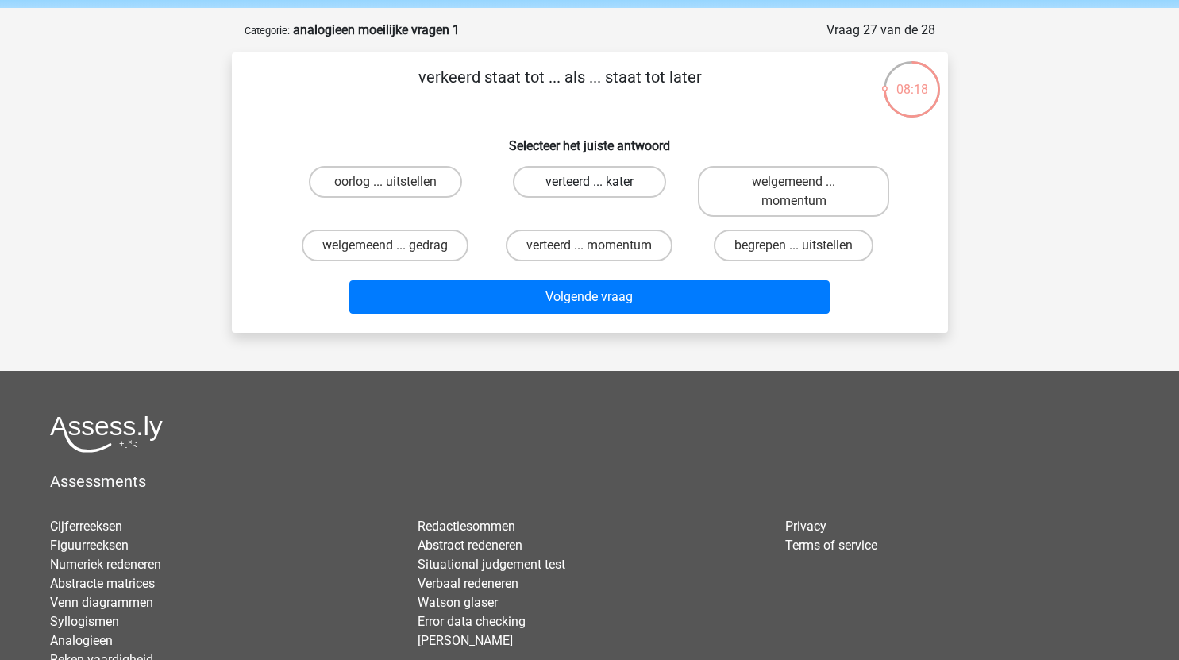
click at [617, 184] on label "verteerd ... kater" at bounding box center [589, 182] width 153 height 32
click at [600, 184] on input "verteerd ... kater" at bounding box center [594, 187] width 10 height 10
radio input "true"
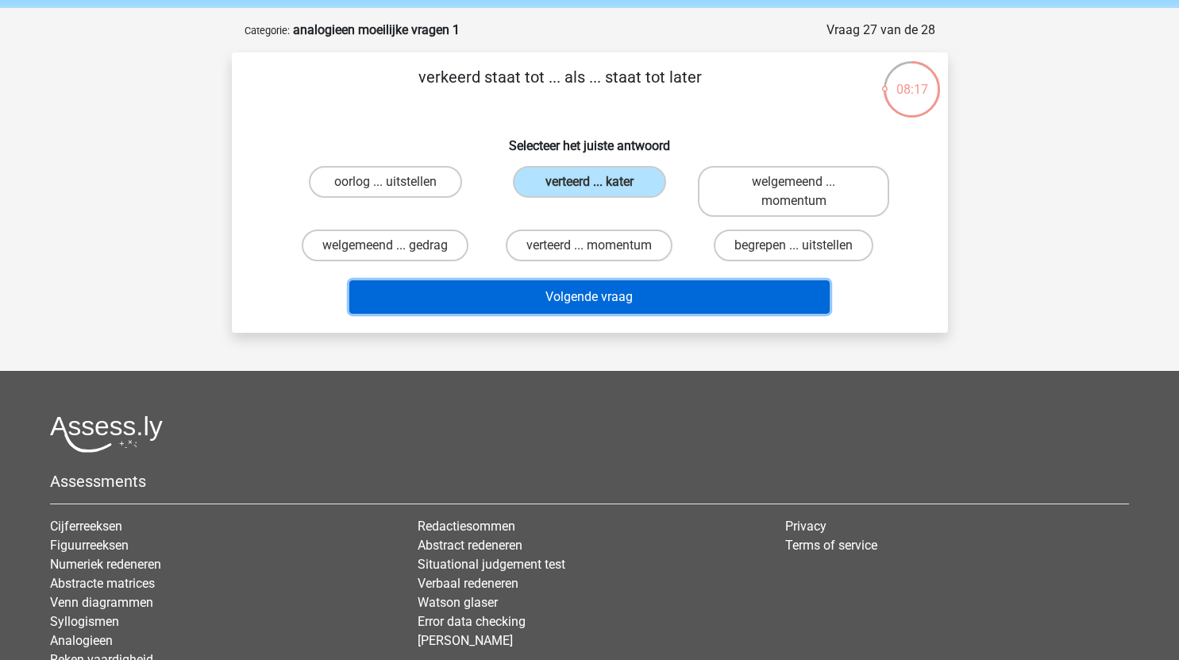
click at [627, 295] on button "Volgende vraag" at bounding box center [589, 296] width 481 height 33
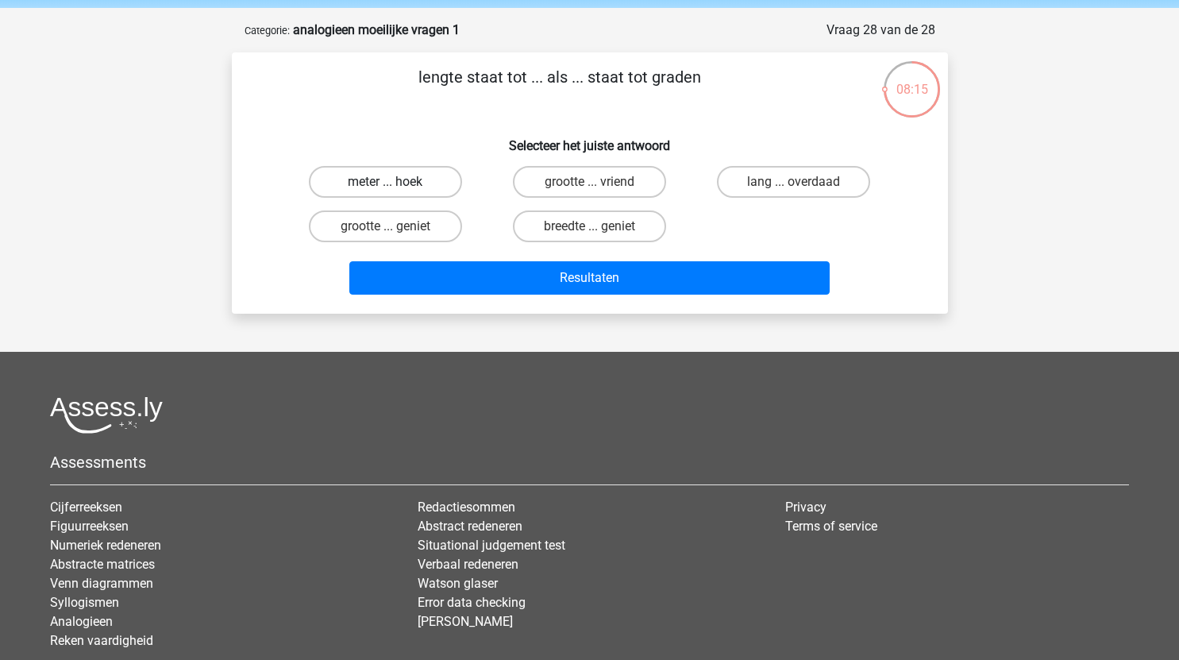
click at [420, 179] on label "meter ... hoek" at bounding box center [385, 182] width 153 height 32
click at [396, 182] on input "meter ... hoek" at bounding box center [390, 187] width 10 height 10
radio input "true"
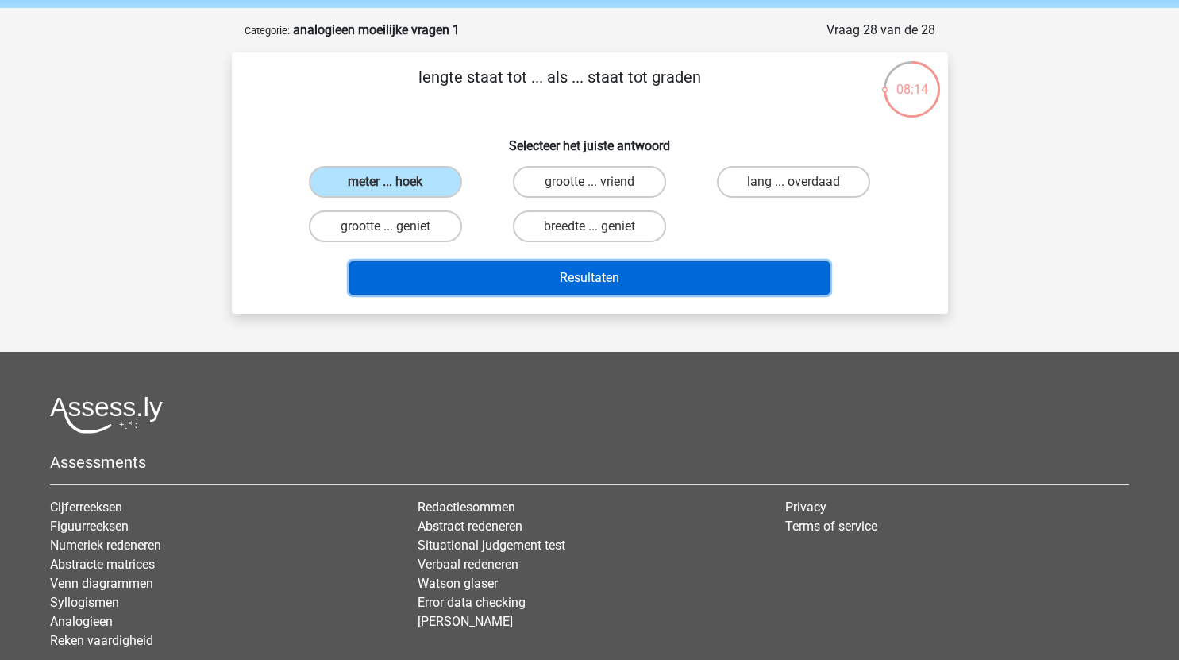
click at [530, 273] on button "Resultaten" at bounding box center [589, 277] width 481 height 33
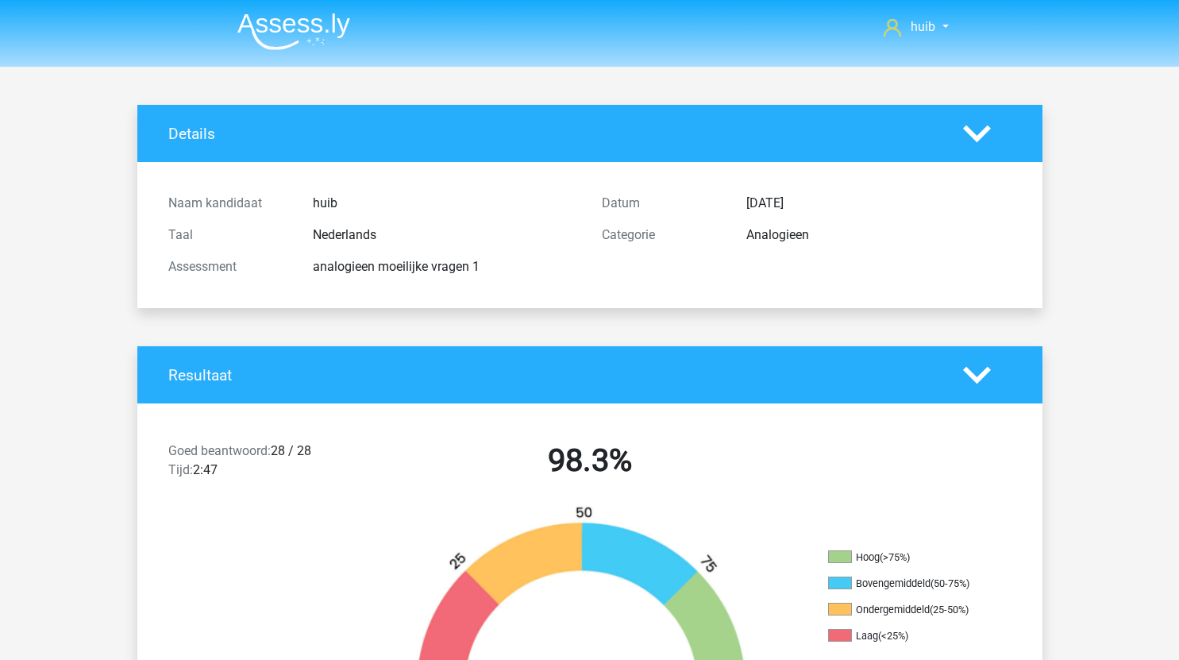
click at [307, 41] on img at bounding box center [293, 31] width 113 height 37
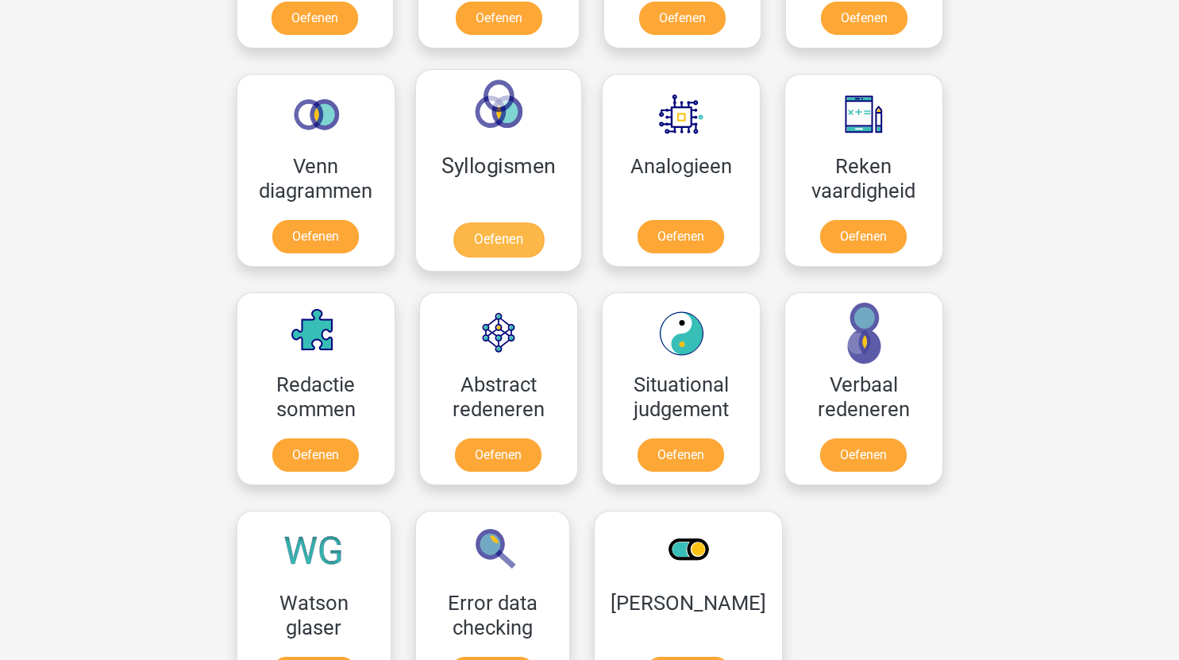
scroll to position [890, 0]
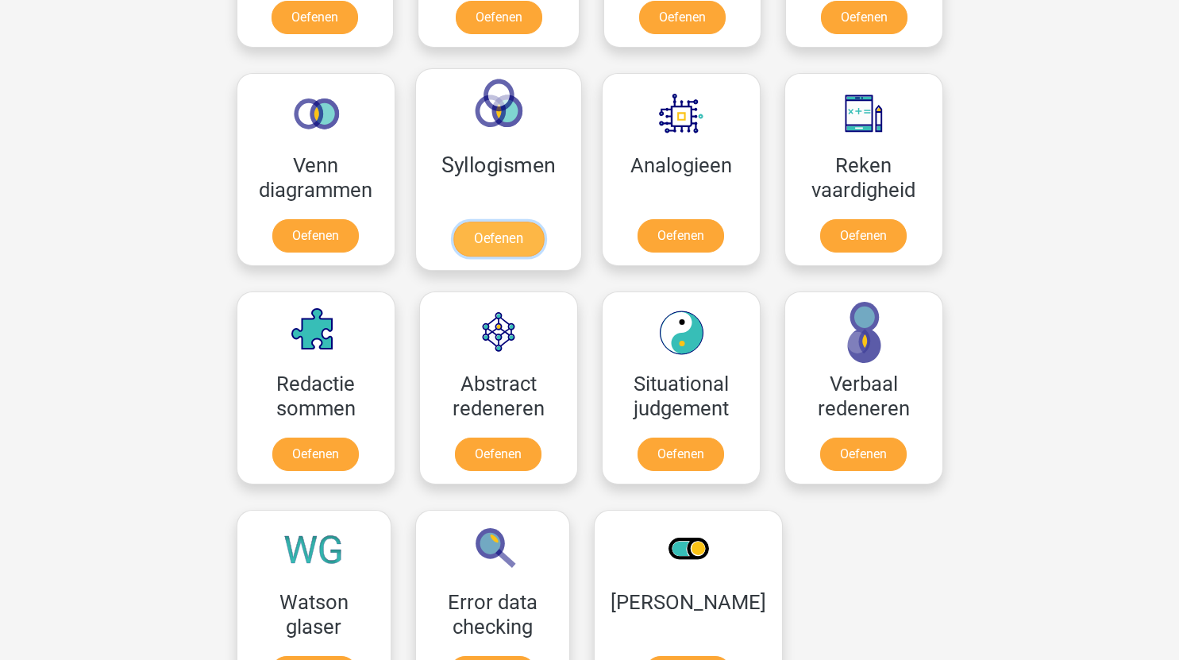
click at [516, 231] on link "Oefenen" at bounding box center [498, 239] width 91 height 35
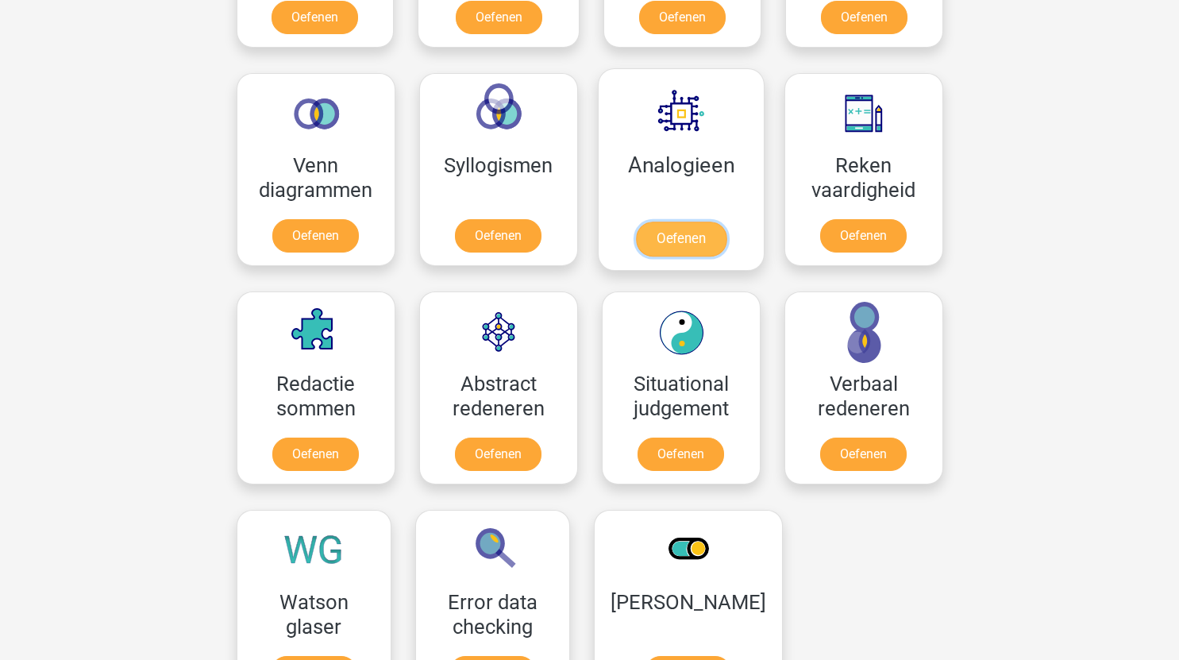
click at [695, 230] on link "Oefenen" at bounding box center [680, 239] width 91 height 35
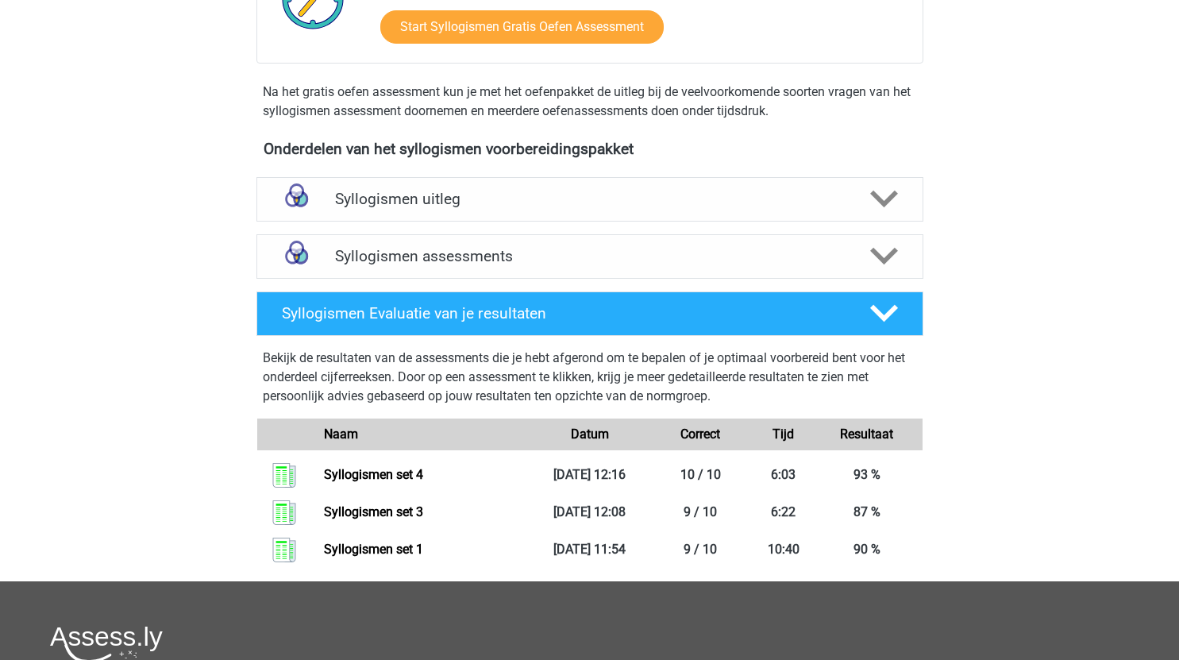
scroll to position [425, 0]
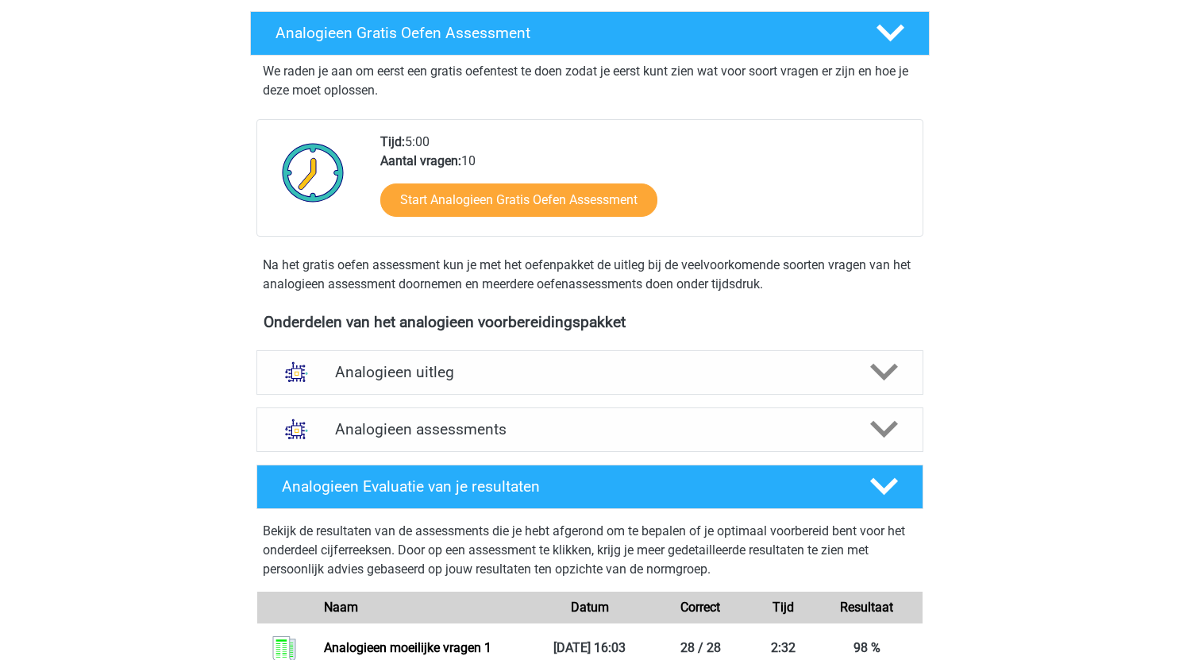
scroll to position [252, 0]
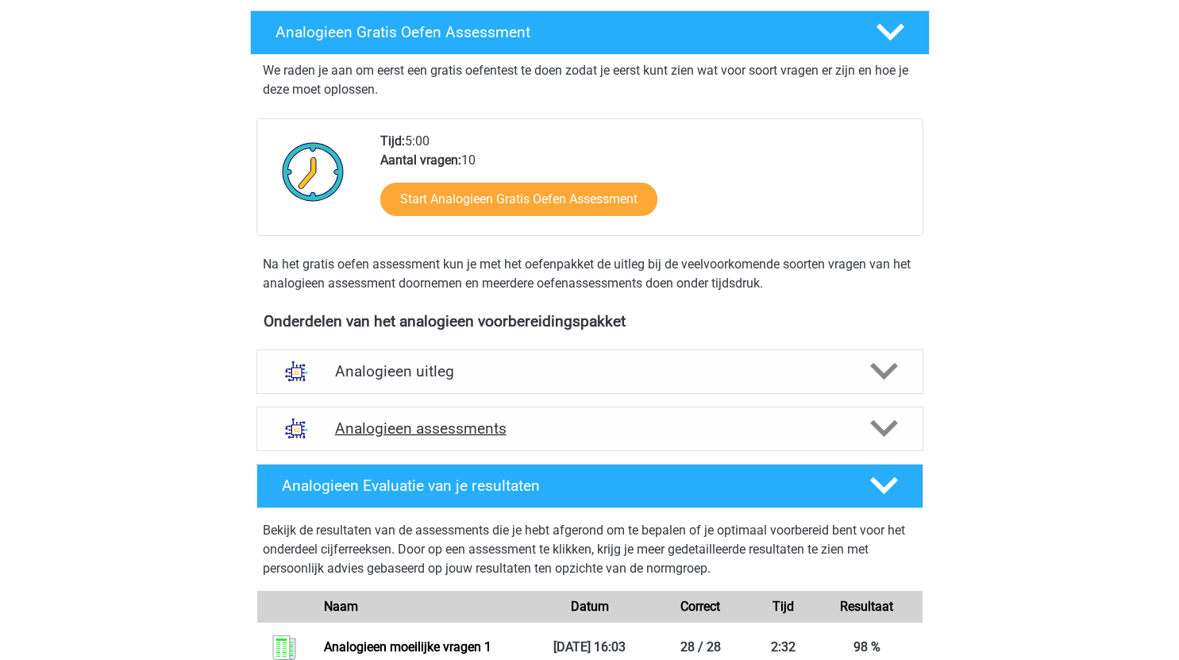
click at [897, 442] on icon at bounding box center [884, 429] width 28 height 28
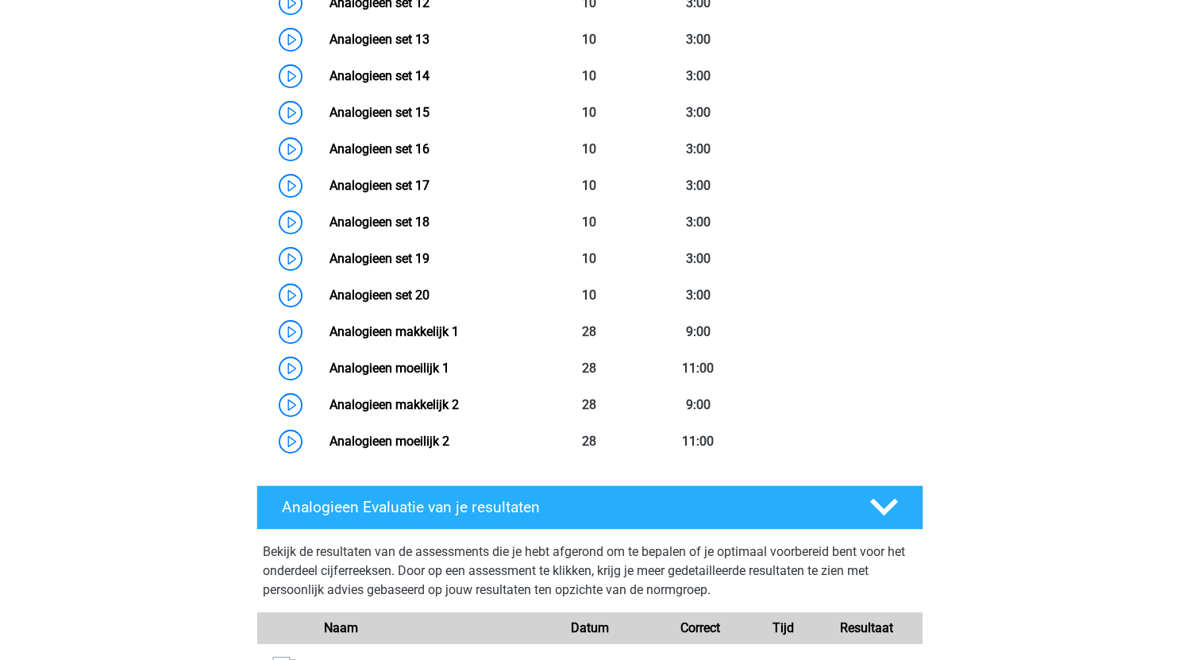
scroll to position [1237, 0]
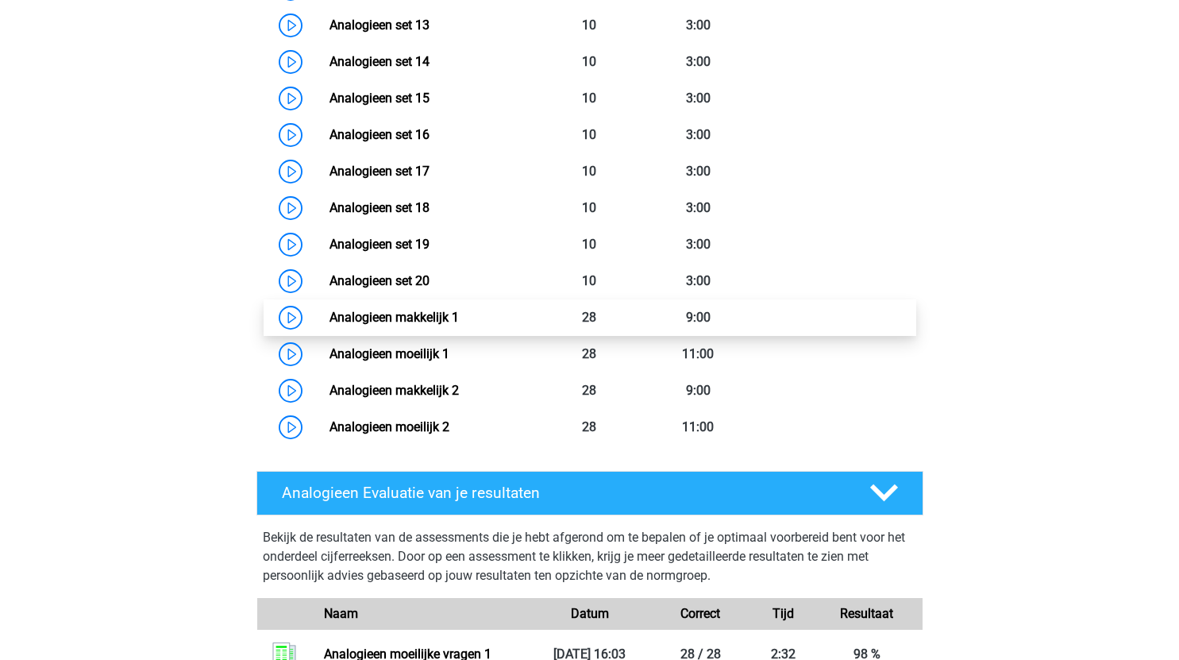
click at [330, 315] on link "Analogieen makkelijk 1" at bounding box center [394, 317] width 129 height 15
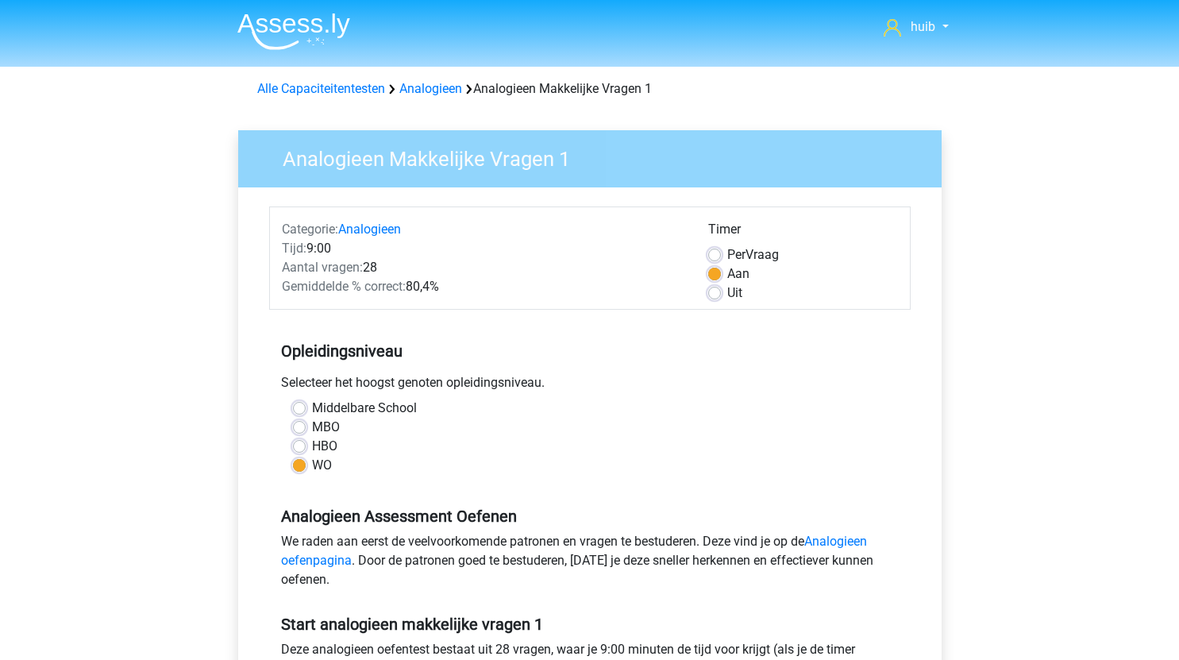
scroll to position [257, 0]
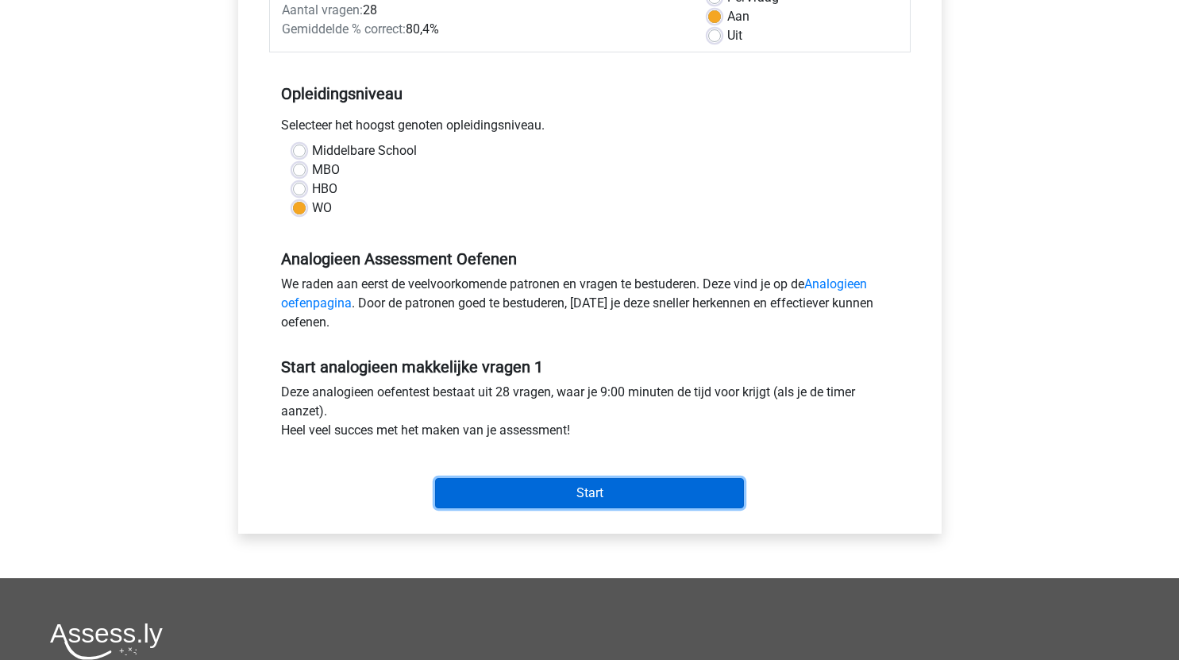
click at [572, 500] on input "Start" at bounding box center [589, 493] width 309 height 30
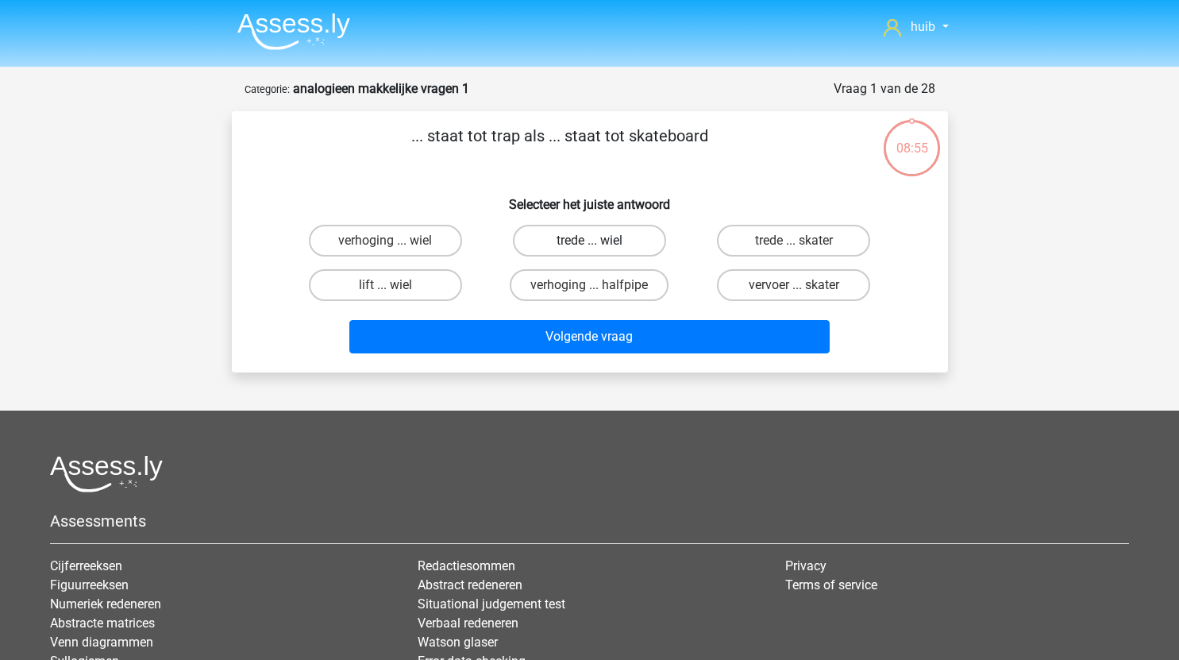
click at [627, 247] on label "trede ... wiel" at bounding box center [589, 241] width 153 height 32
click at [600, 247] on input "trede ... wiel" at bounding box center [594, 246] width 10 height 10
radio input "true"
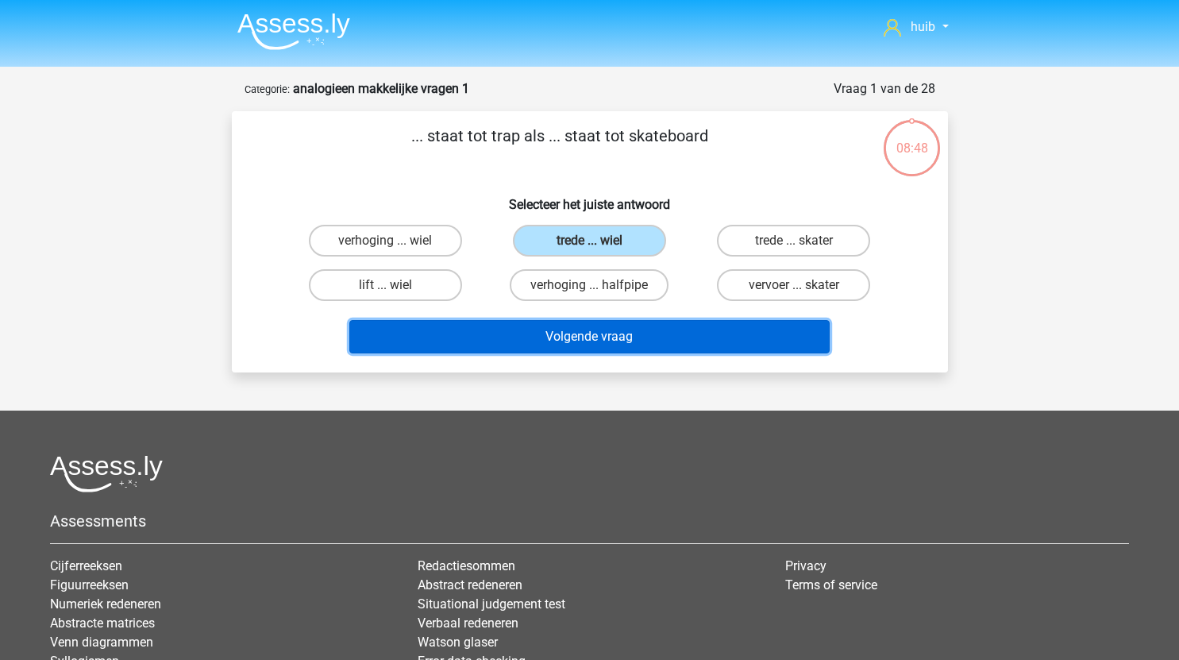
click at [613, 340] on button "Volgende vraag" at bounding box center [589, 336] width 481 height 33
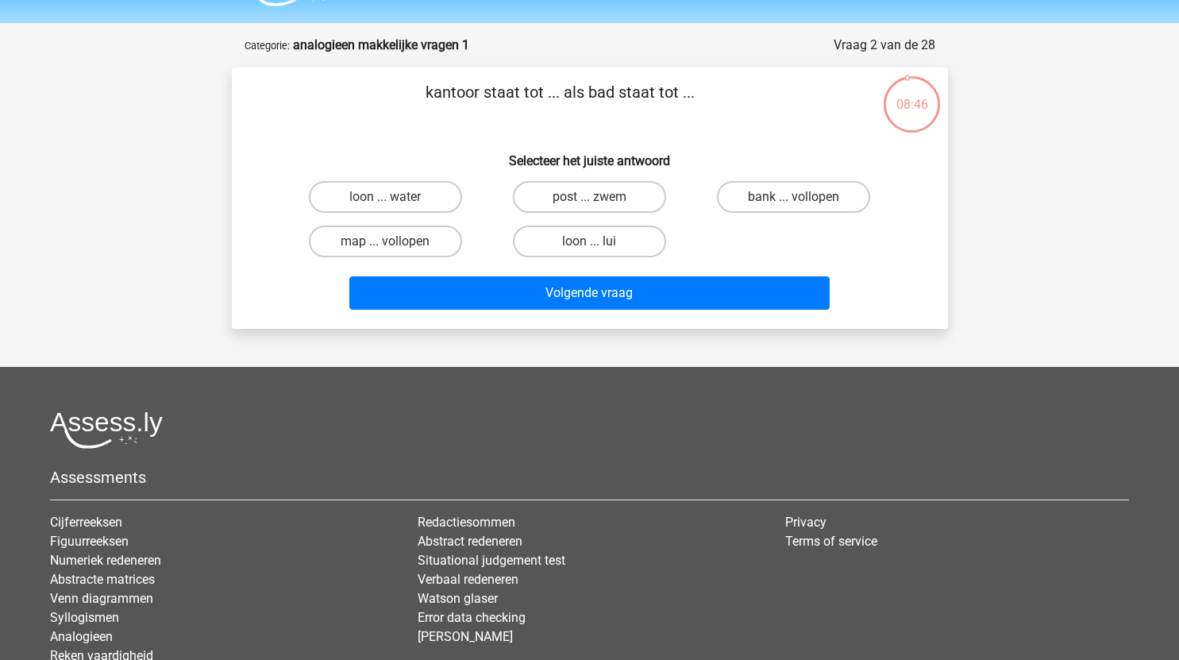
scroll to position [43, 0]
click at [607, 196] on label "post ... zwem" at bounding box center [589, 198] width 153 height 32
click at [600, 198] on input "post ... zwem" at bounding box center [594, 203] width 10 height 10
radio input "true"
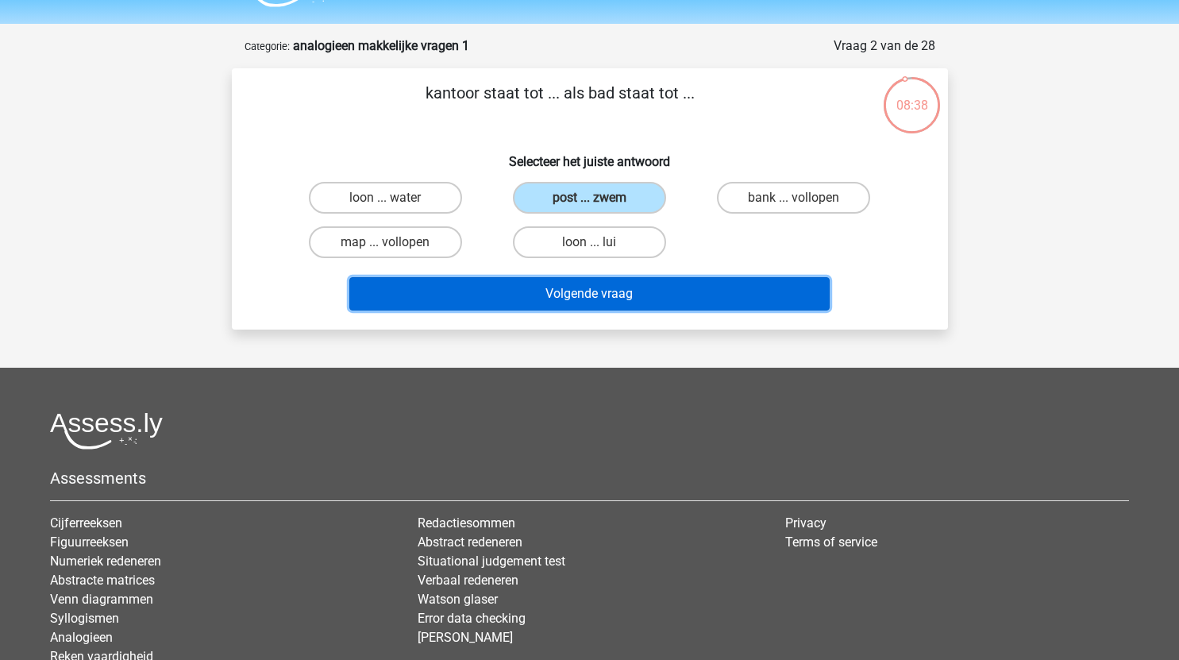
click at [635, 295] on button "Volgende vraag" at bounding box center [589, 293] width 481 height 33
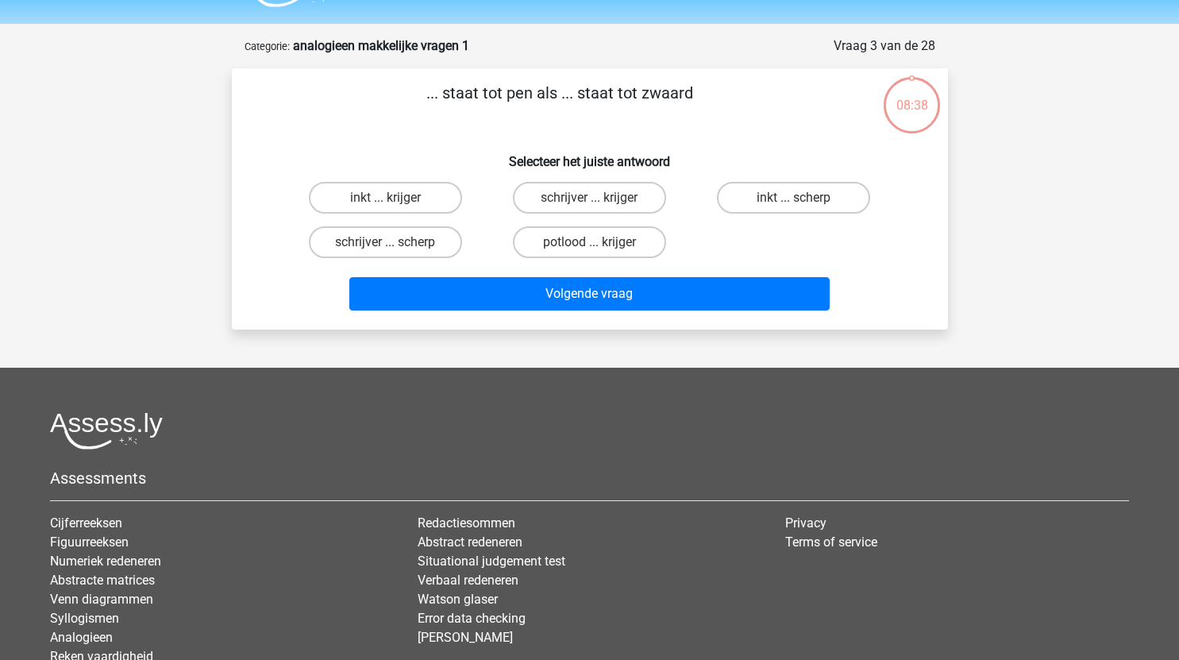
scroll to position [79, 0]
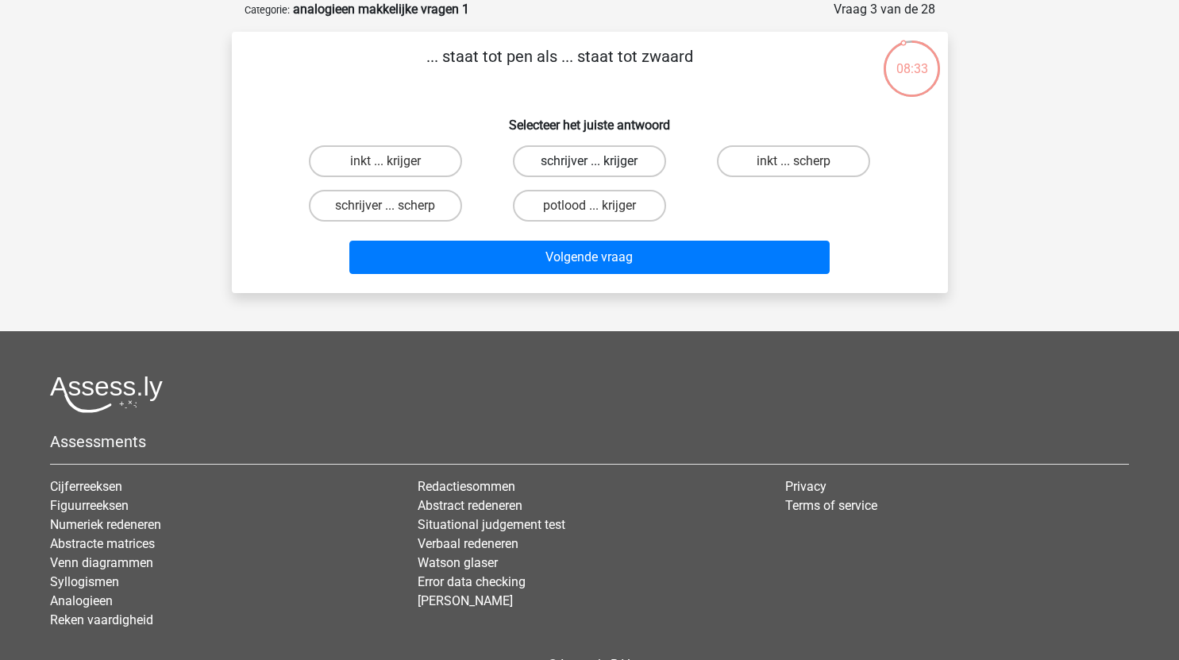
click at [631, 158] on label "schrijver ... krijger" at bounding box center [589, 161] width 153 height 32
click at [600, 161] on input "schrijver ... krijger" at bounding box center [594, 166] width 10 height 10
radio input "true"
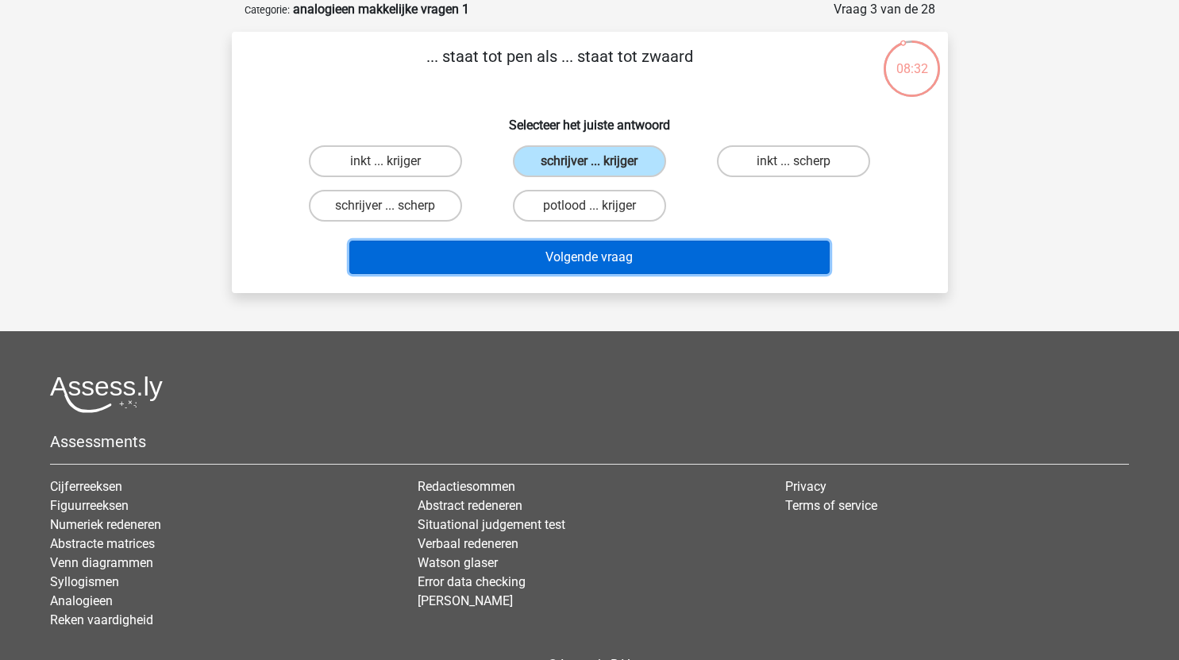
click at [645, 253] on button "Volgende vraag" at bounding box center [589, 257] width 481 height 33
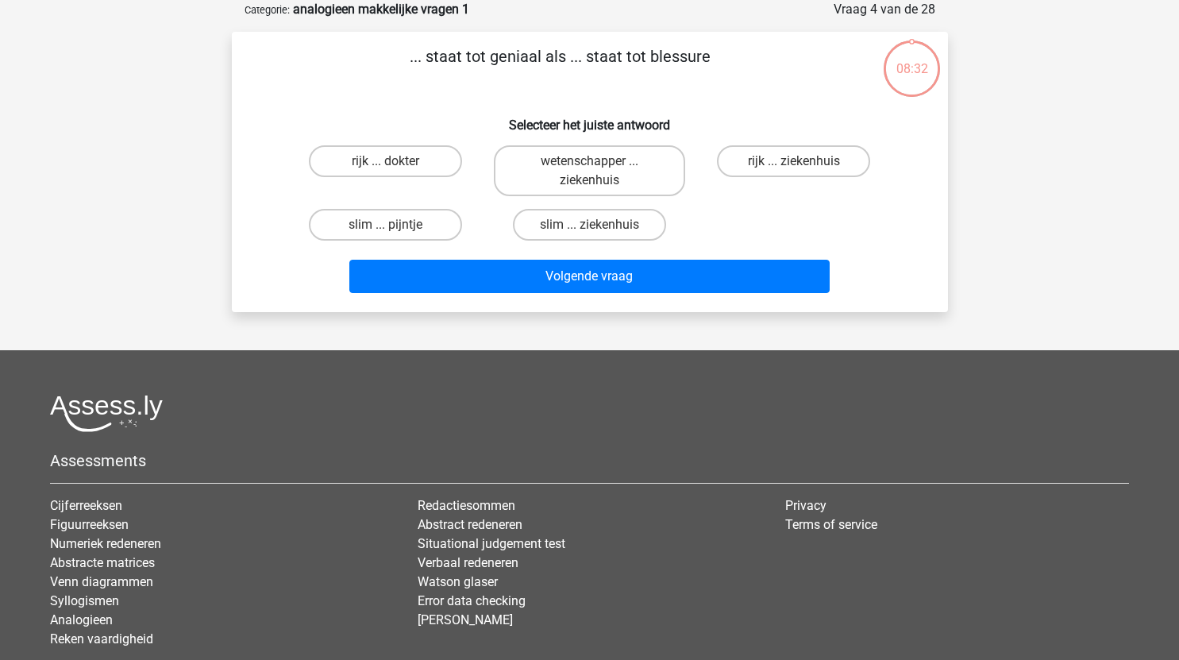
scroll to position [52, 0]
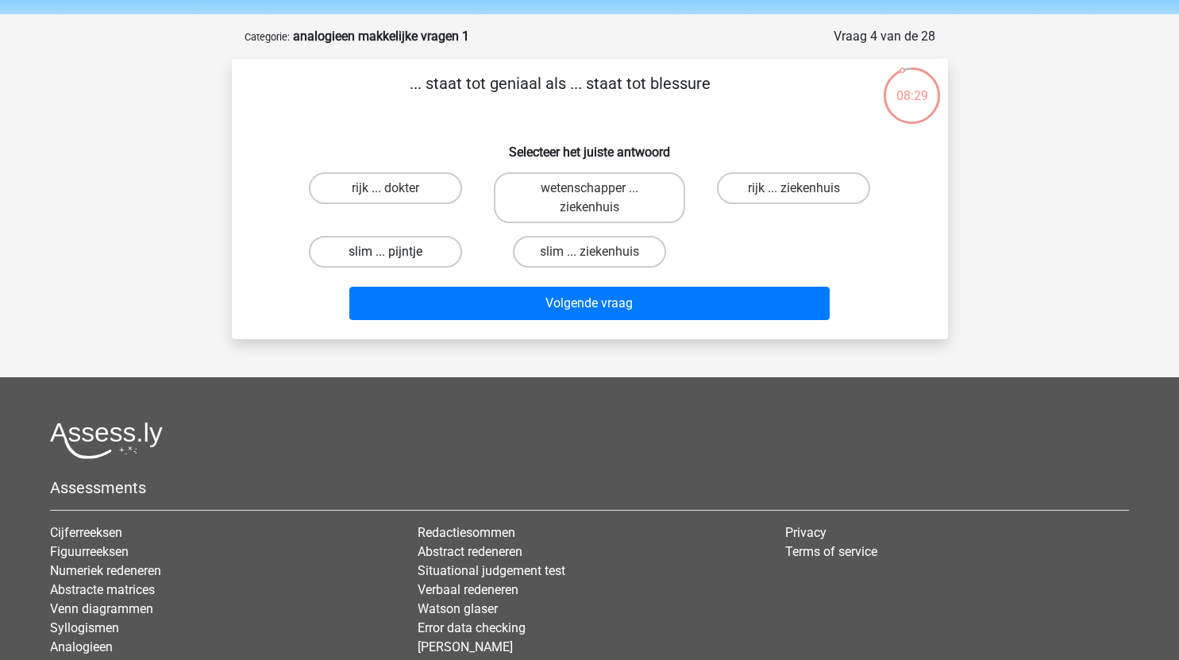
click at [423, 253] on label "slim ... pijntje" at bounding box center [385, 252] width 153 height 32
click at [396, 253] on input "slim ... pijntje" at bounding box center [390, 257] width 10 height 10
radio input "true"
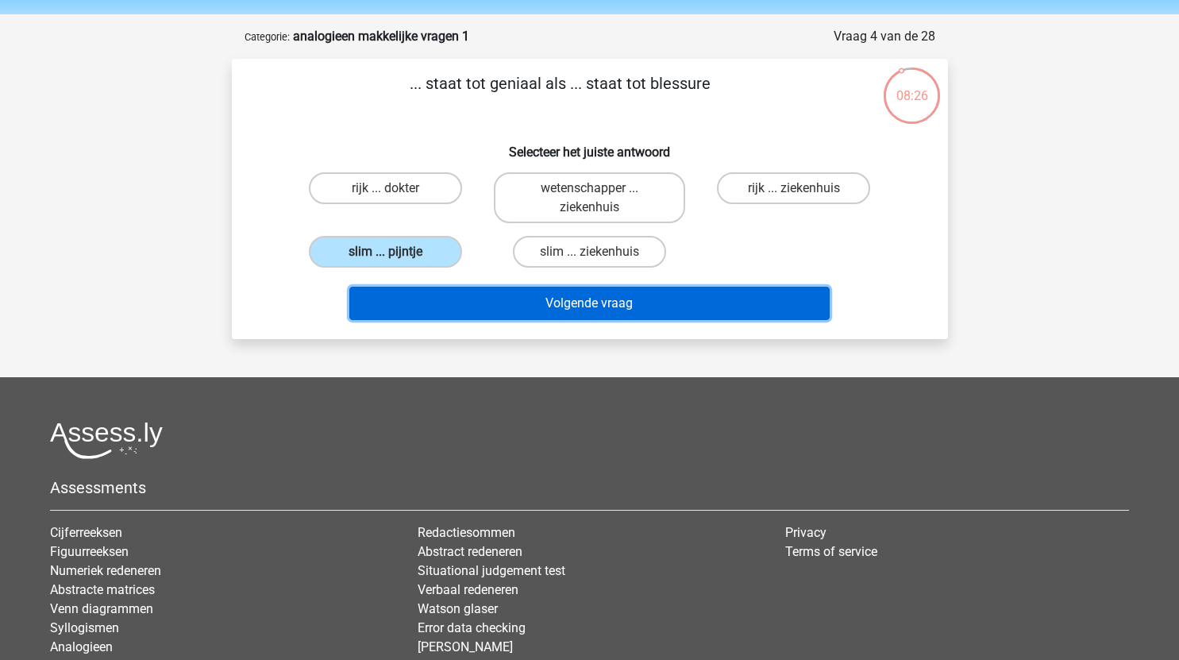
click at [679, 311] on button "Volgende vraag" at bounding box center [589, 303] width 481 height 33
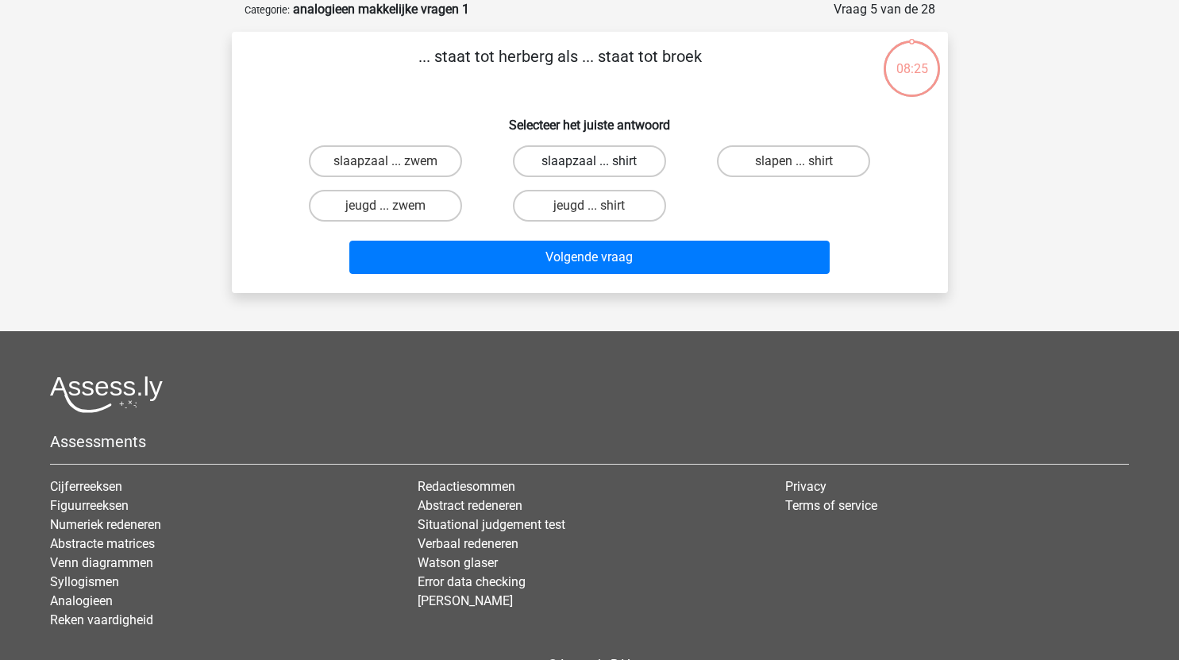
scroll to position [56, 0]
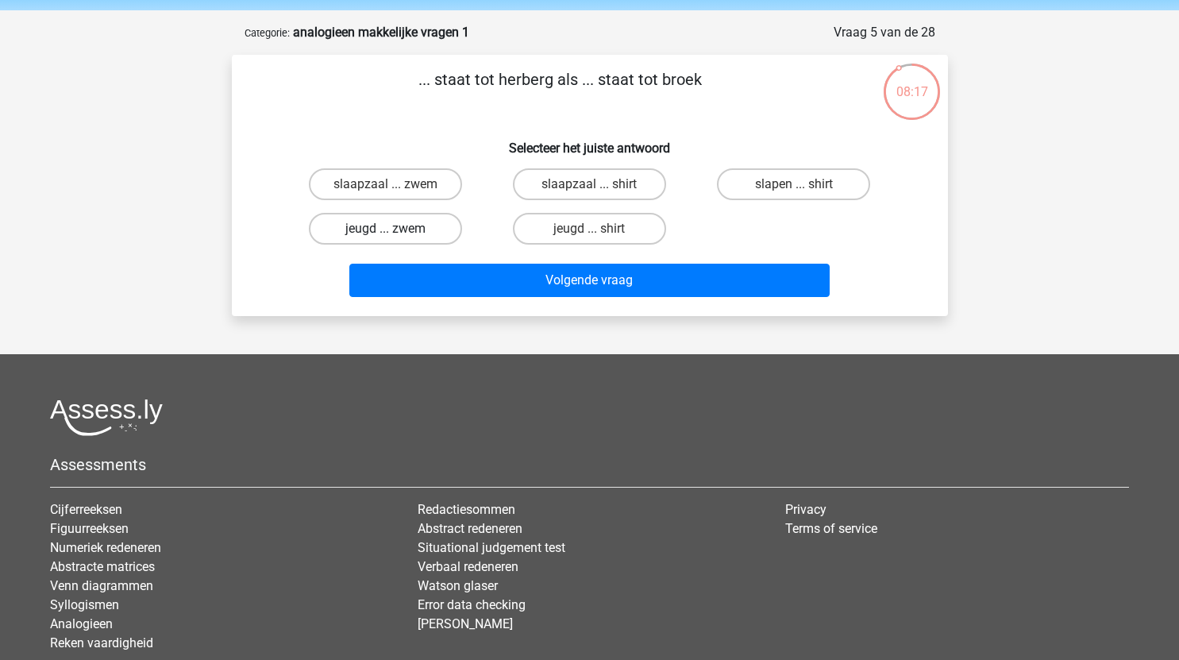
click at [423, 226] on label "jeugd ... zwem" at bounding box center [385, 229] width 153 height 32
click at [396, 229] on input "jeugd ... zwem" at bounding box center [390, 234] width 10 height 10
radio input "true"
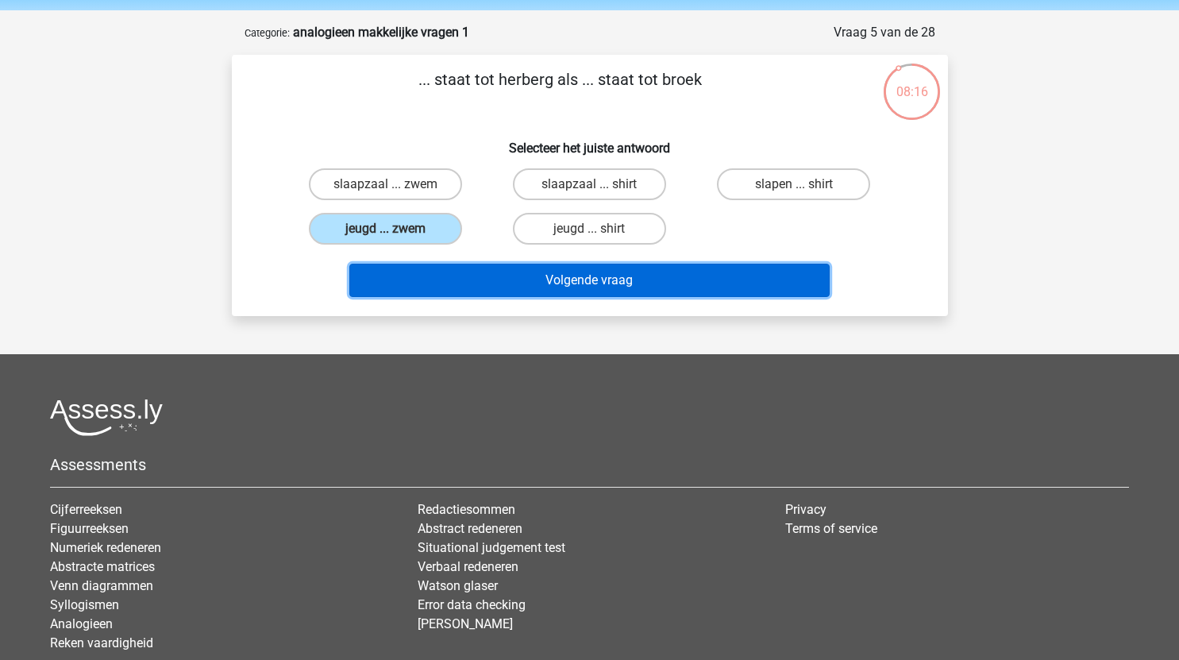
click at [566, 284] on button "Volgende vraag" at bounding box center [589, 280] width 481 height 33
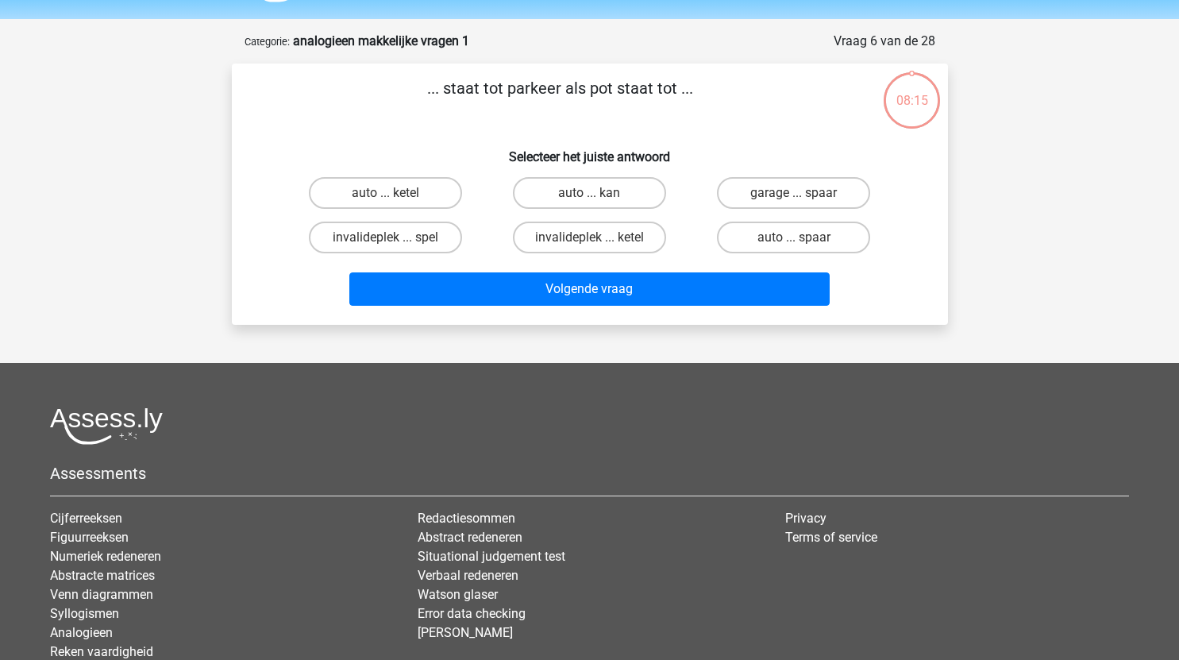
scroll to position [47, 0]
click at [824, 192] on label "garage ... spaar" at bounding box center [793, 194] width 153 height 32
click at [805, 194] on input "garage ... spaar" at bounding box center [799, 199] width 10 height 10
radio input "true"
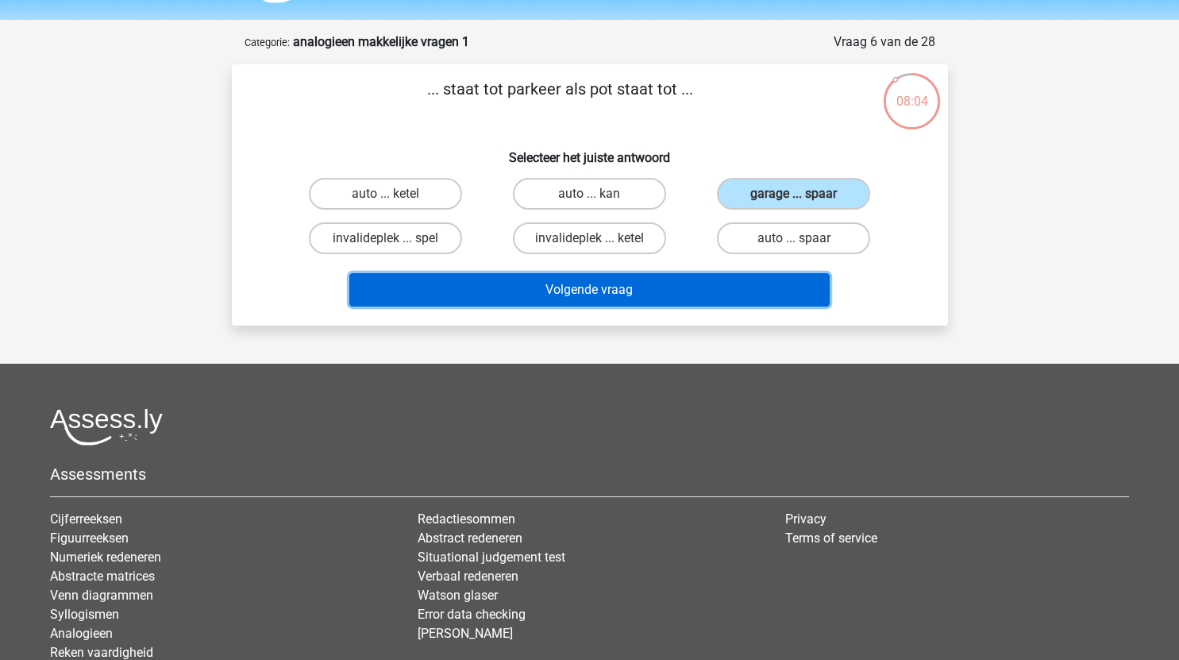
click at [659, 288] on button "Volgende vraag" at bounding box center [589, 289] width 481 height 33
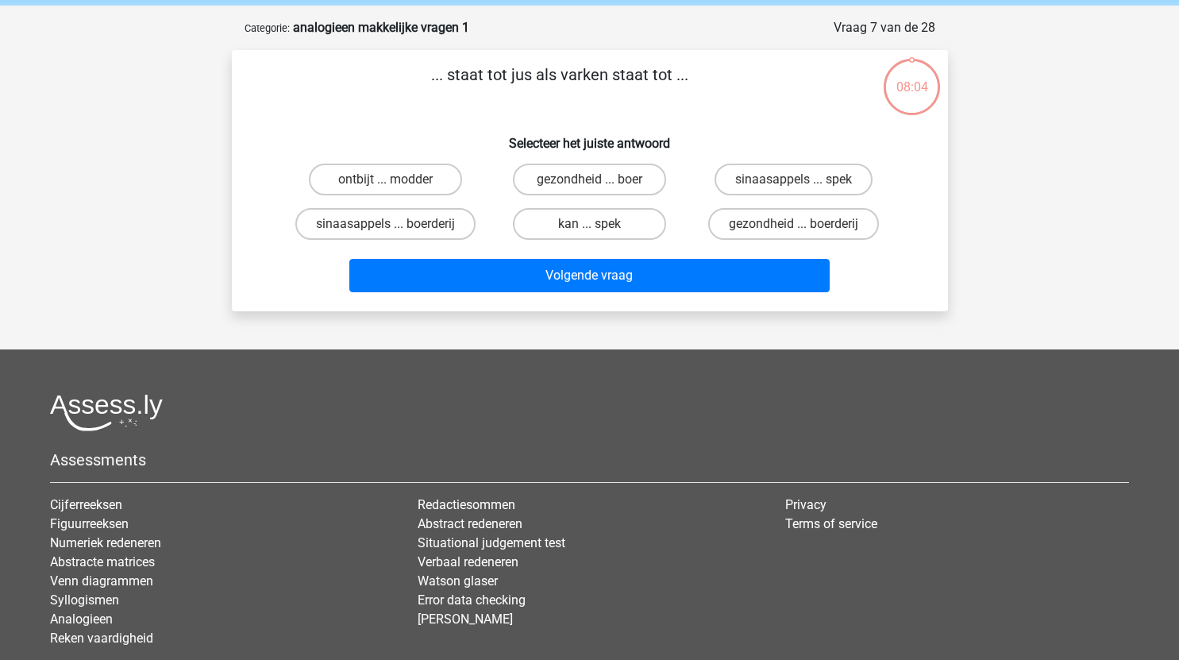
scroll to position [60, 0]
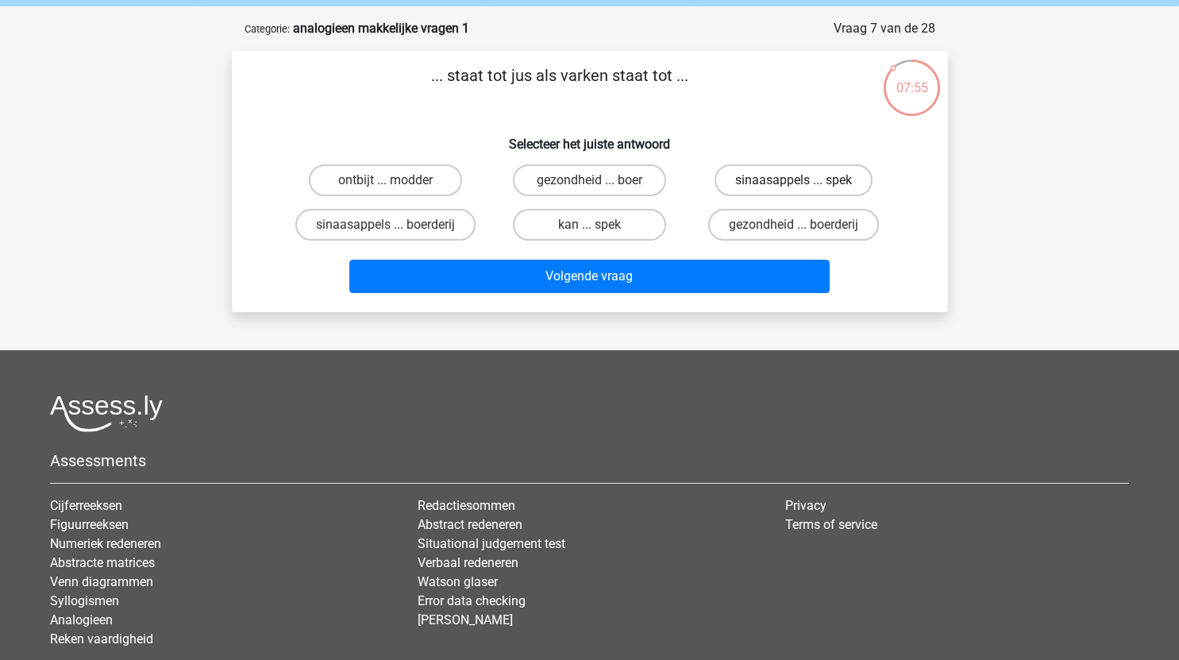
click at [822, 175] on label "sinaasappels ... spek" at bounding box center [794, 180] width 158 height 32
click at [805, 180] on input "sinaasappels ... spek" at bounding box center [799, 185] width 10 height 10
radio input "true"
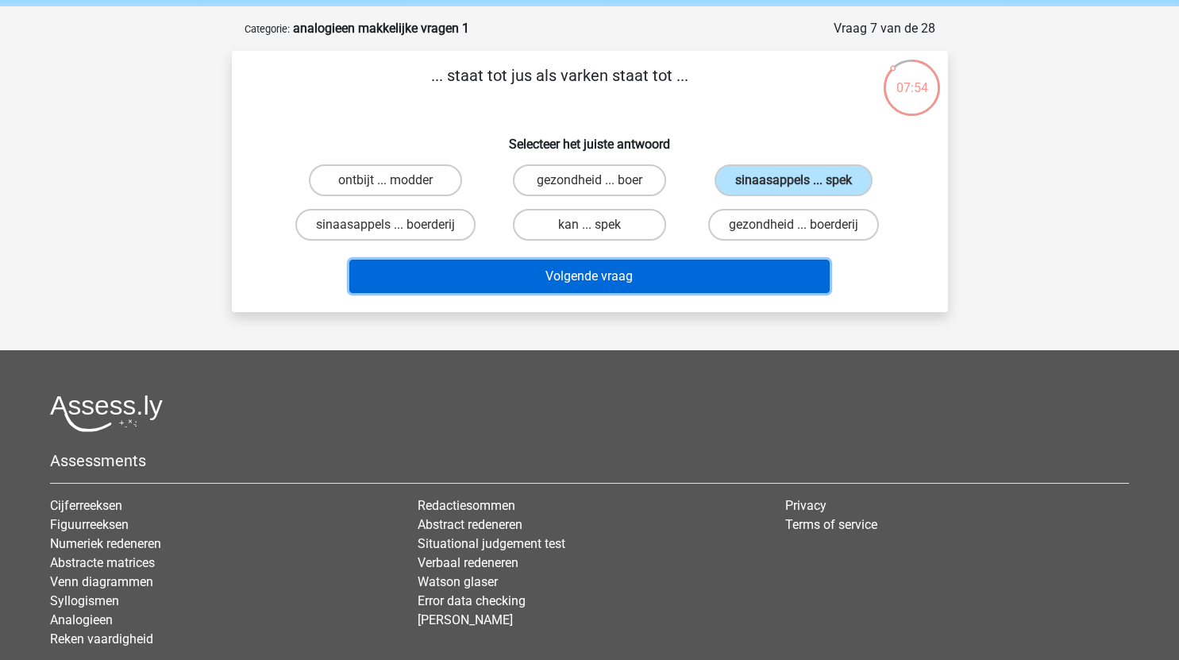
click at [643, 281] on button "Volgende vraag" at bounding box center [589, 276] width 481 height 33
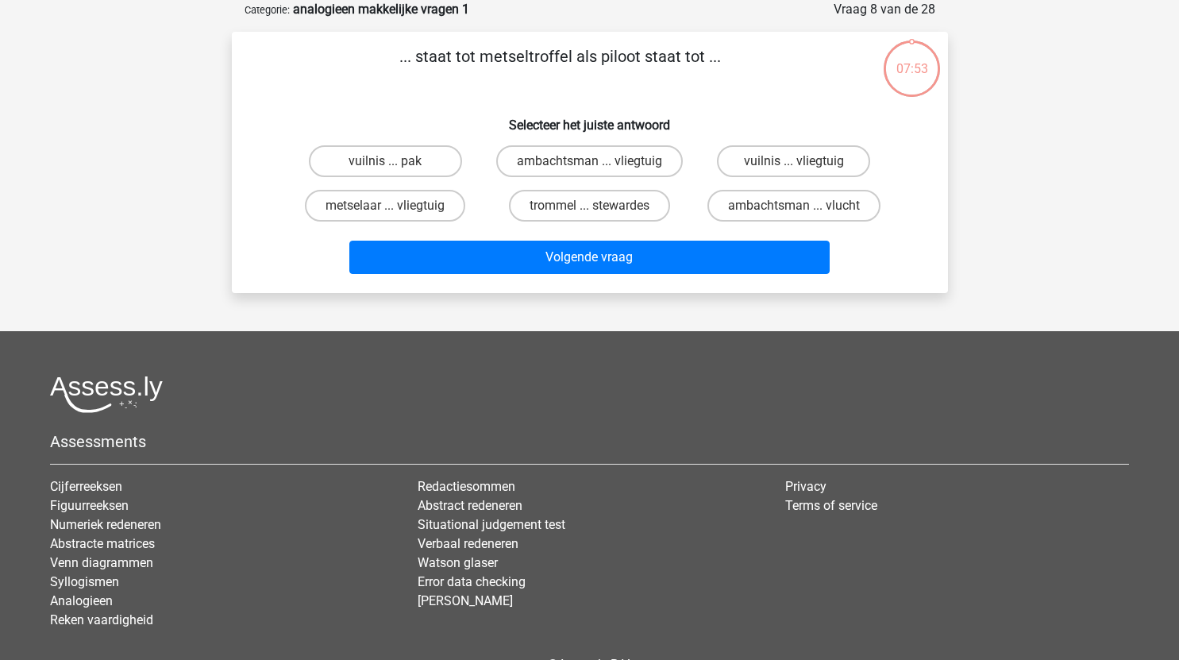
scroll to position [53, 0]
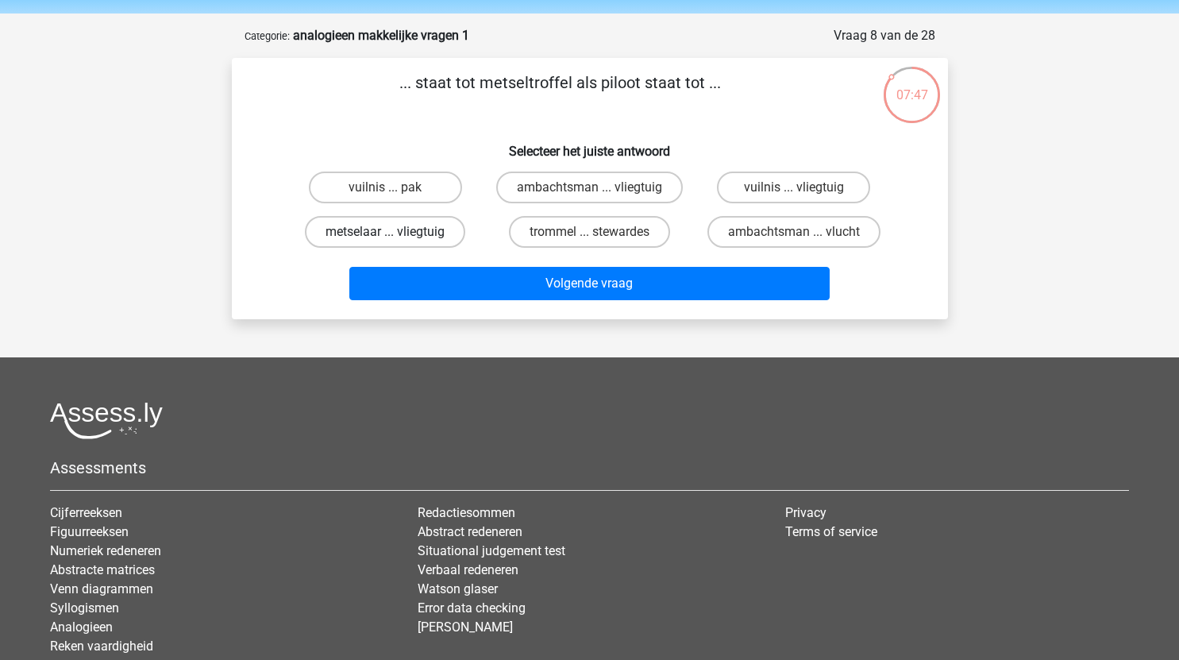
click at [415, 231] on label "metselaar ... vliegtuig" at bounding box center [385, 232] width 160 height 32
click at [396, 232] on input "metselaar ... vliegtuig" at bounding box center [390, 237] width 10 height 10
radio input "true"
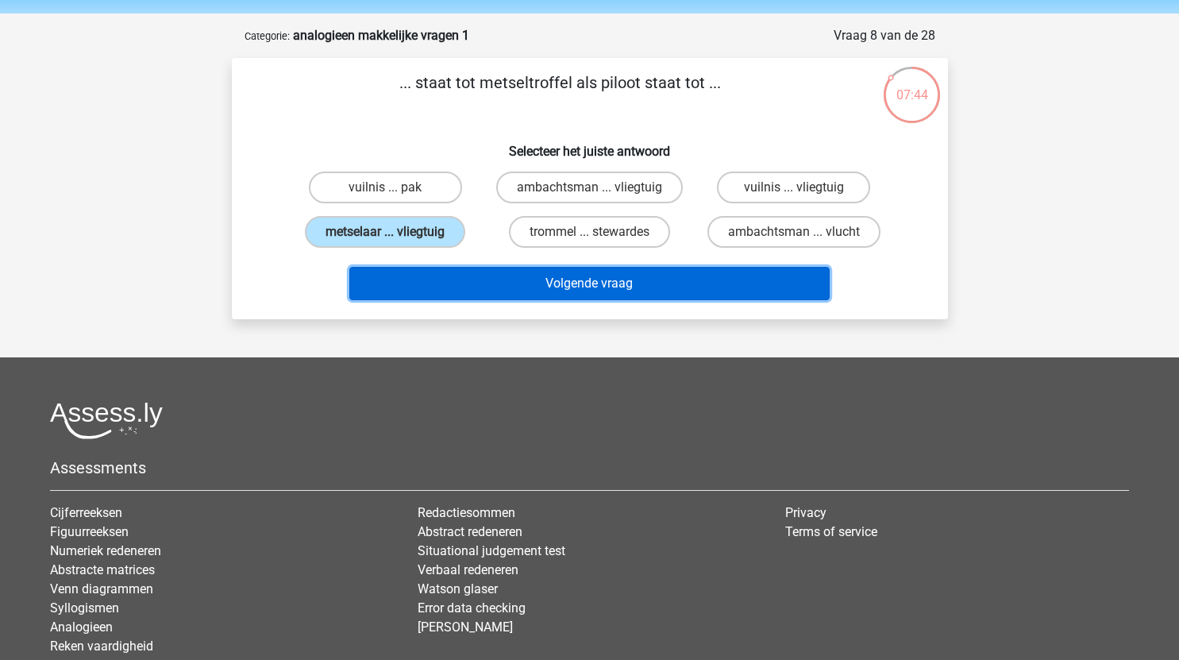
click at [588, 277] on button "Volgende vraag" at bounding box center [589, 283] width 481 height 33
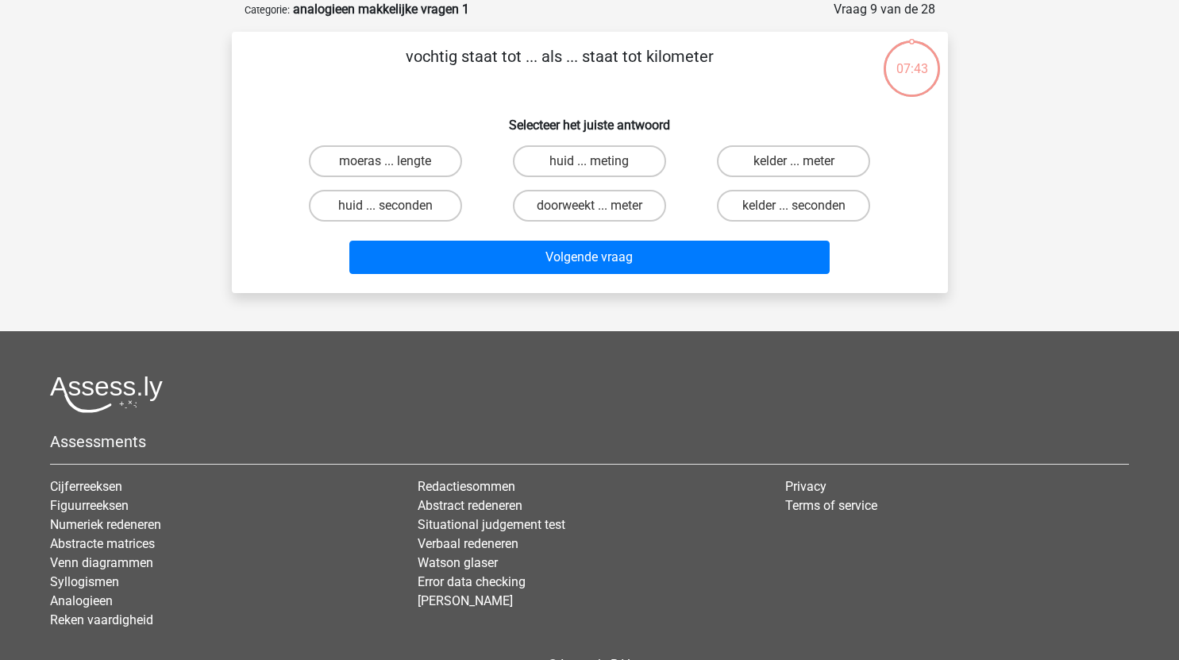
scroll to position [65, 0]
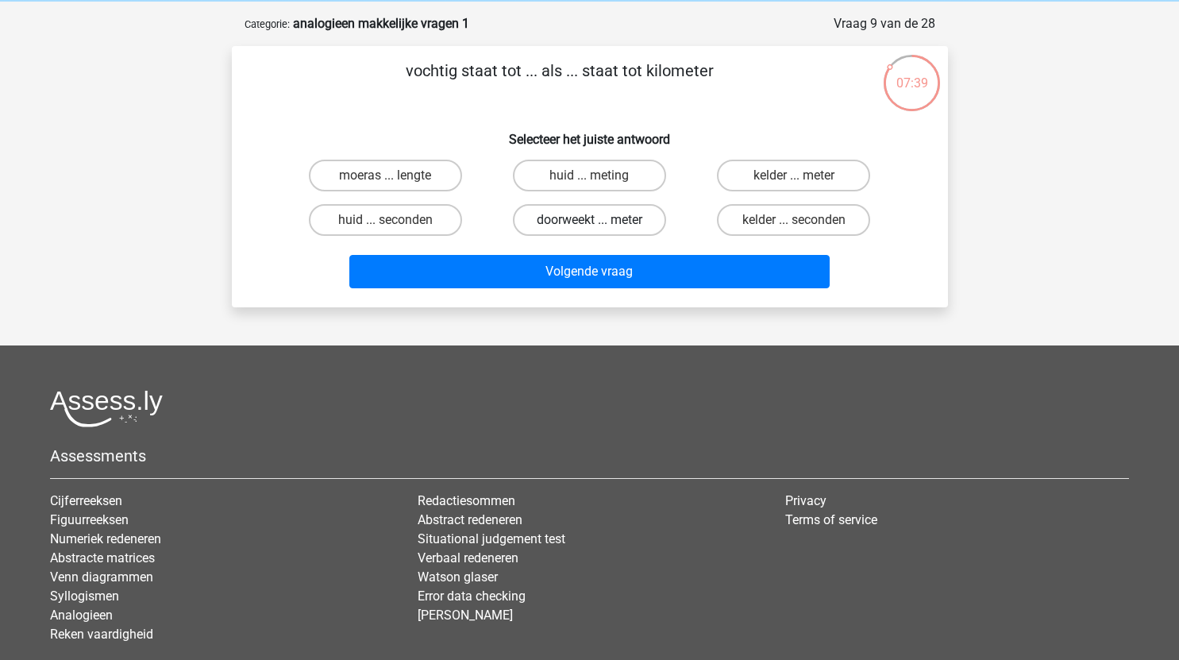
click at [608, 219] on label "doorweekt ... meter" at bounding box center [589, 220] width 153 height 32
click at [600, 220] on input "doorweekt ... meter" at bounding box center [594, 225] width 10 height 10
radio input "true"
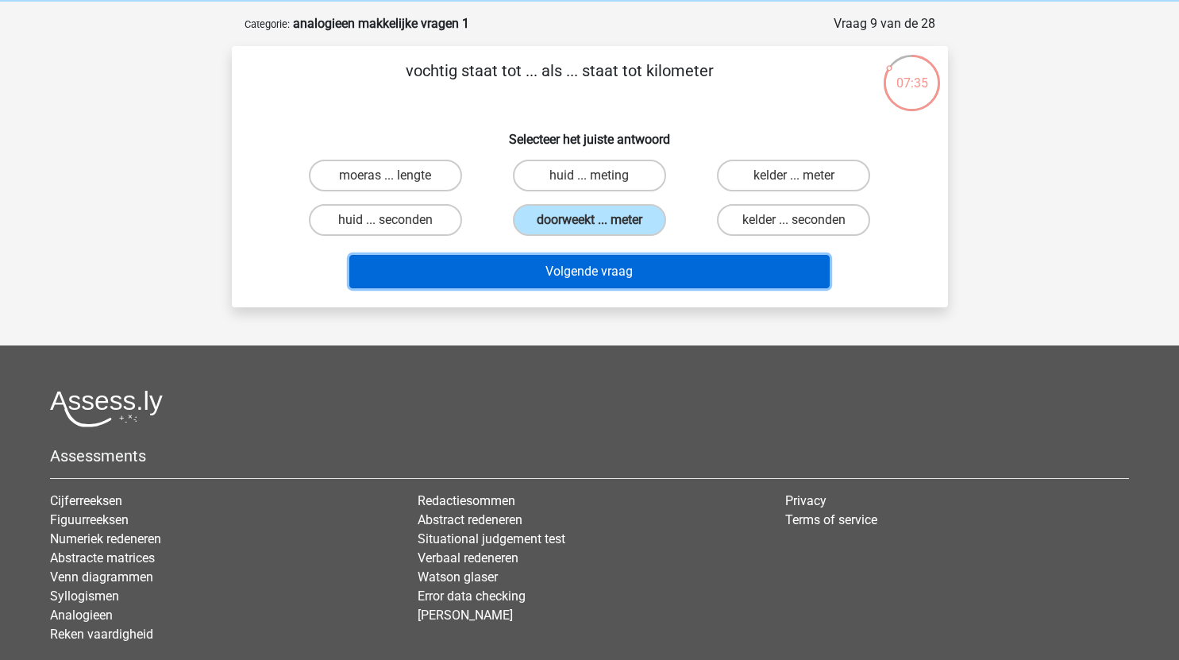
click at [550, 278] on button "Volgende vraag" at bounding box center [589, 271] width 481 height 33
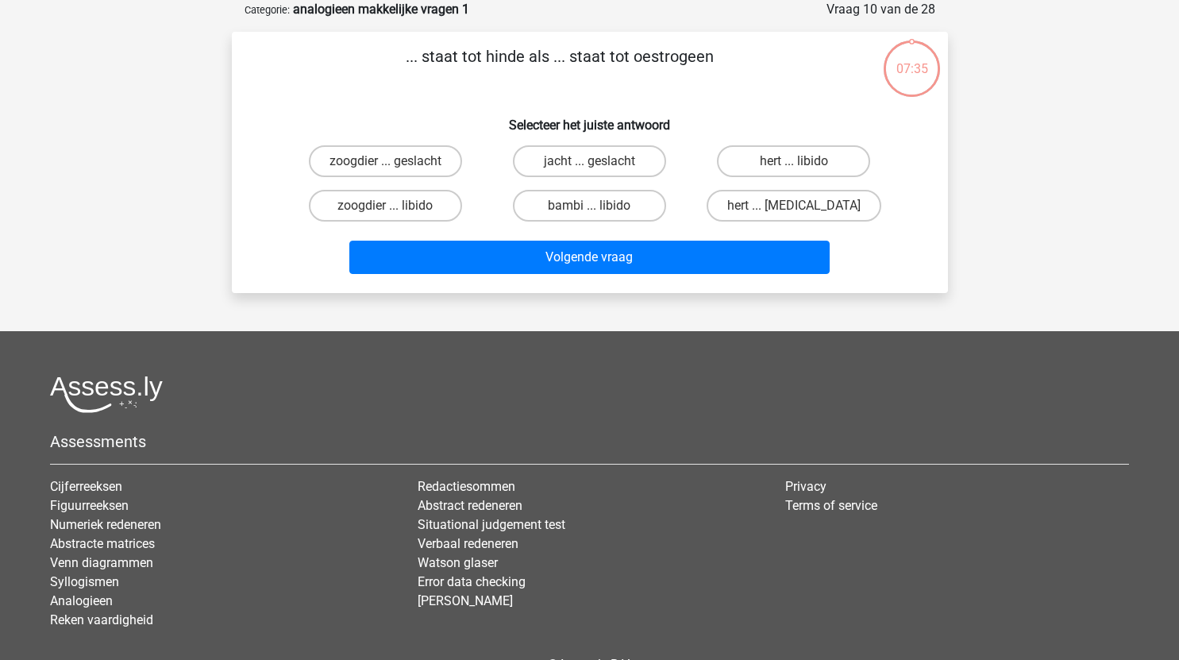
scroll to position [49, 0]
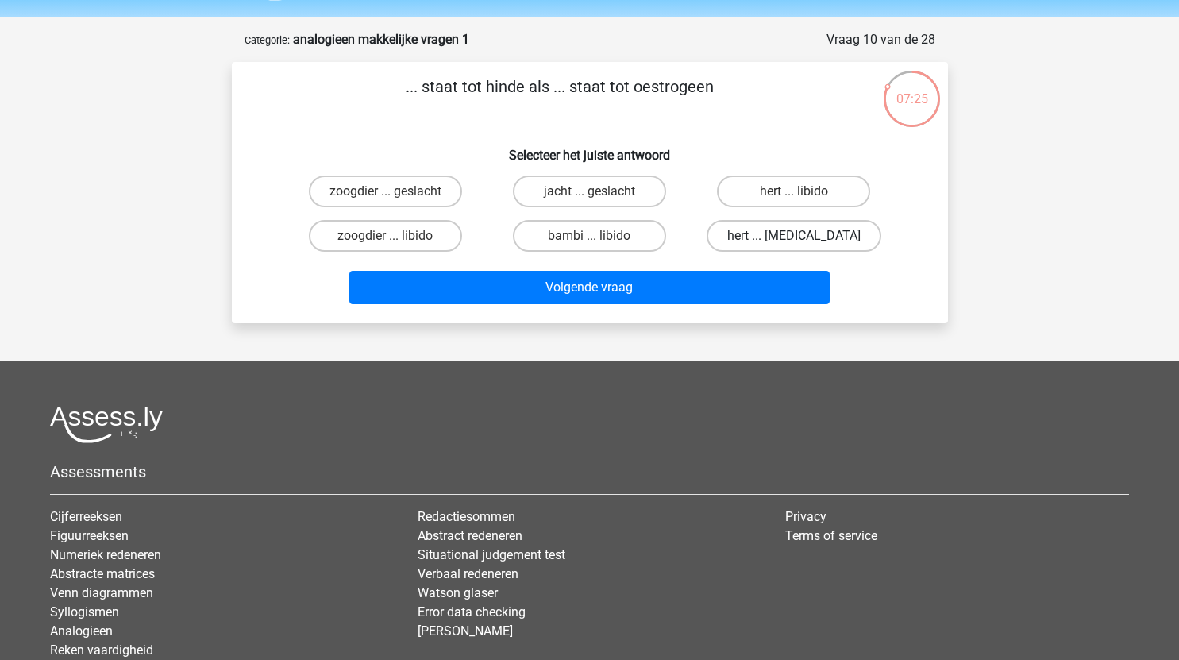
click at [788, 233] on label "hert ... testosteron" at bounding box center [794, 236] width 175 height 32
click at [794, 236] on input "hert ... testosteron" at bounding box center [799, 241] width 10 height 10
radio input "true"
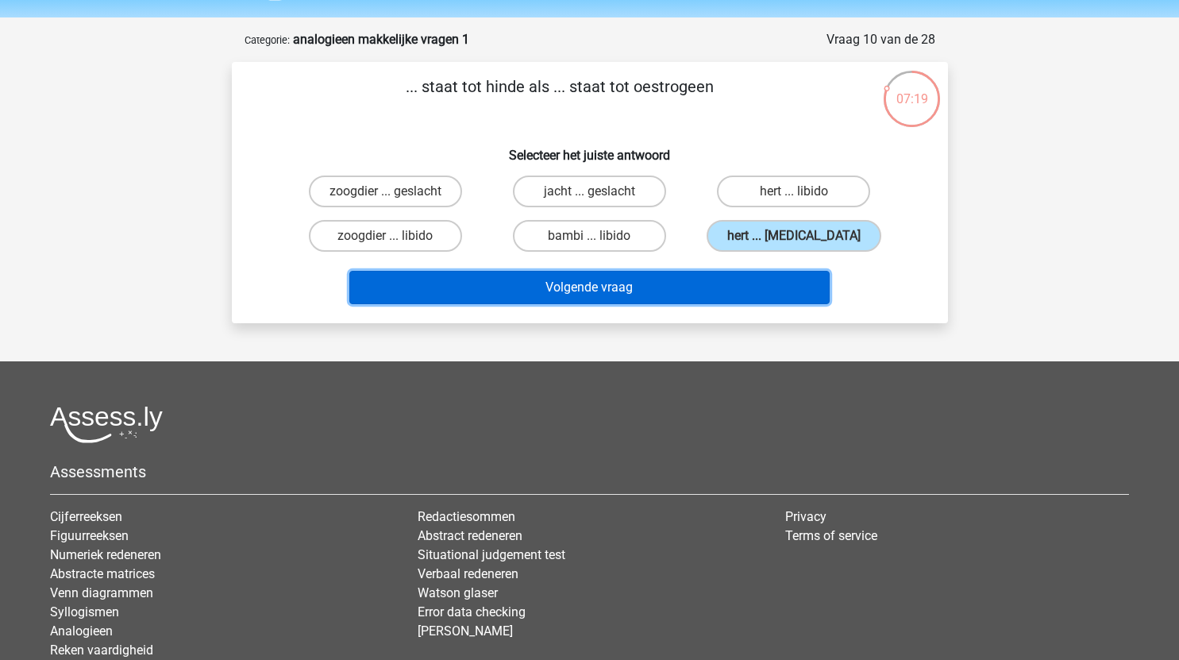
click at [680, 289] on button "Volgende vraag" at bounding box center [589, 287] width 481 height 33
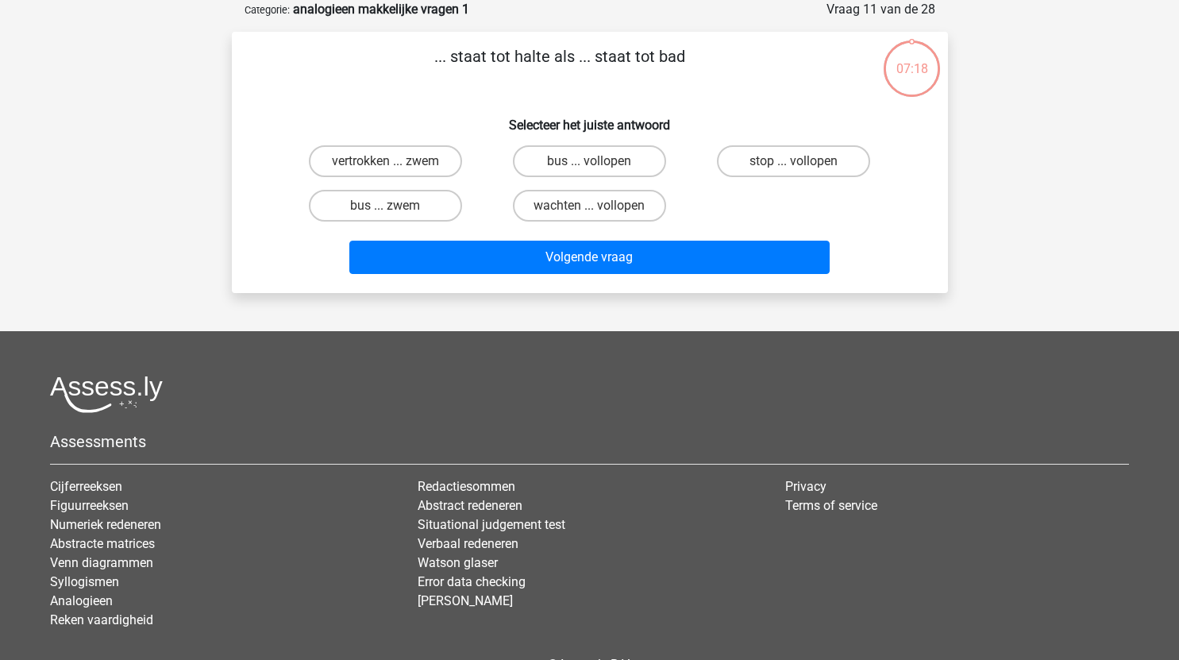
scroll to position [60, 0]
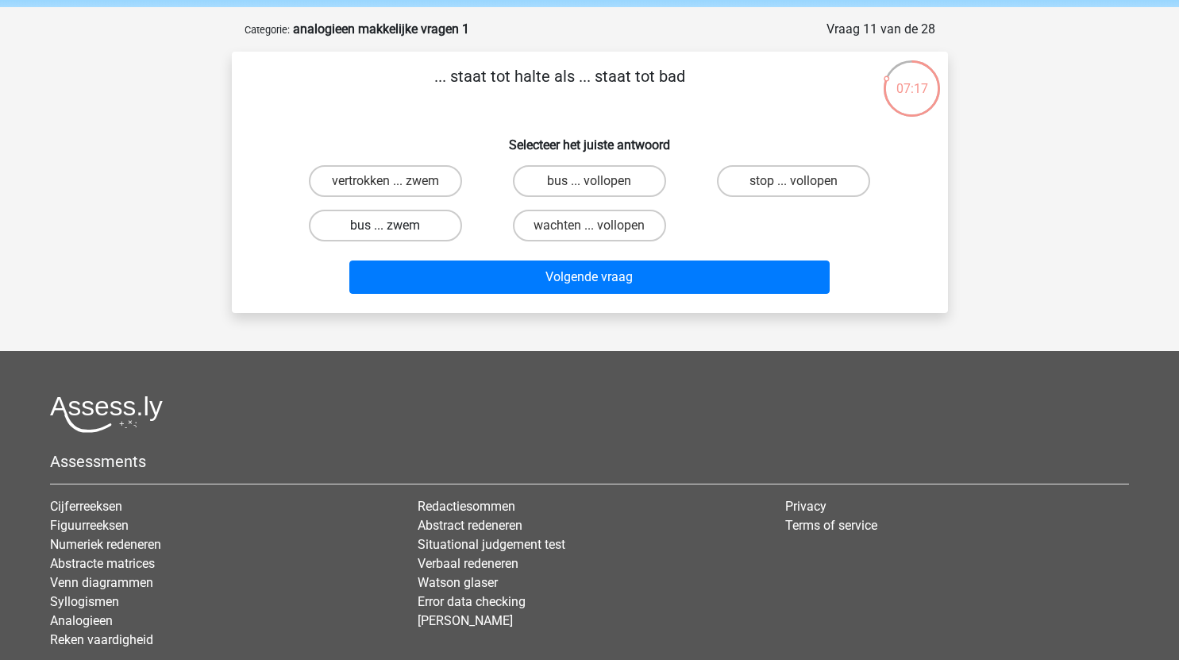
click at [419, 223] on label "bus ... zwem" at bounding box center [385, 226] width 153 height 32
click at [396, 226] on input "bus ... zwem" at bounding box center [390, 231] width 10 height 10
radio input "true"
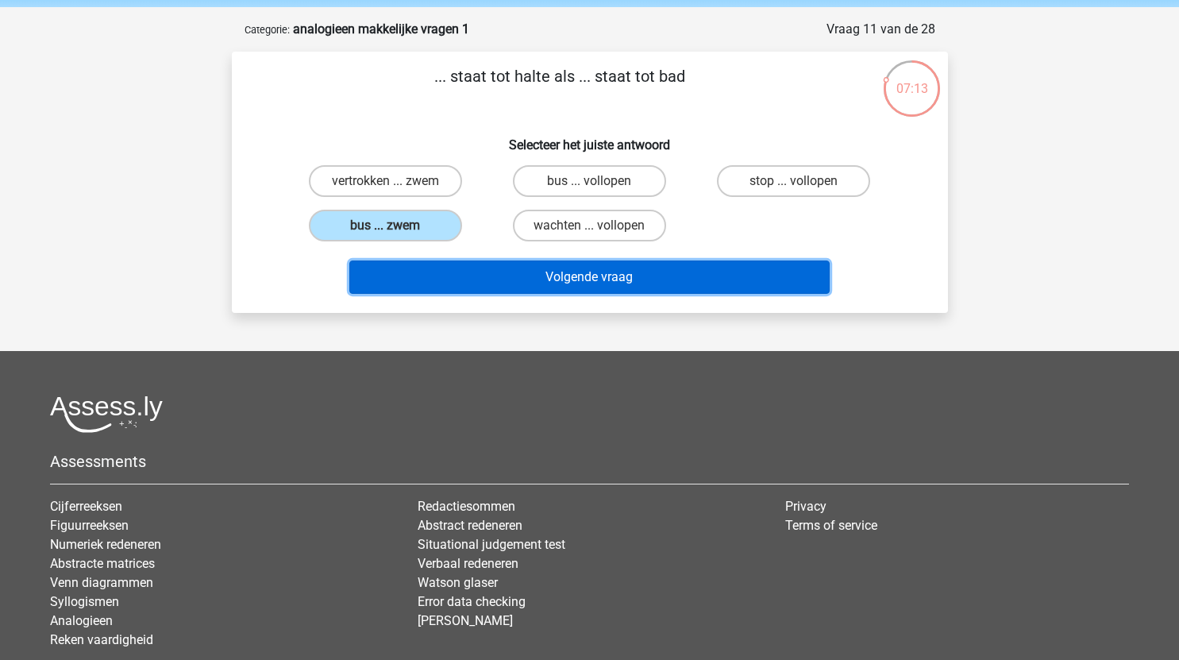
click at [643, 281] on button "Volgende vraag" at bounding box center [589, 277] width 481 height 33
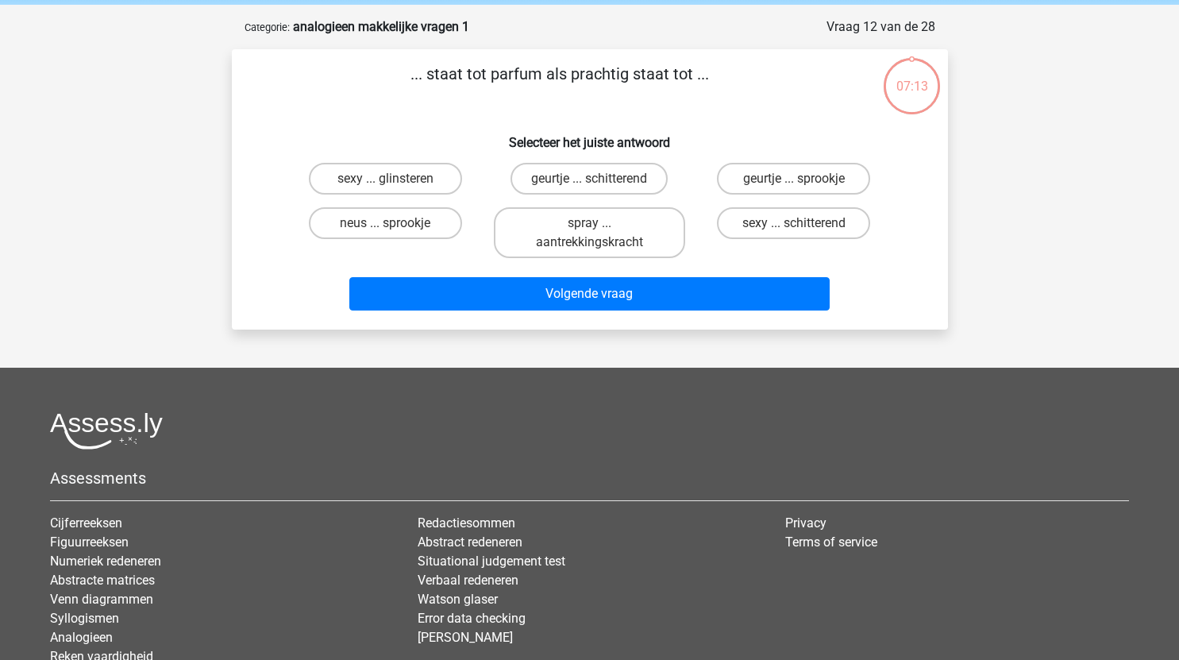
scroll to position [60, 0]
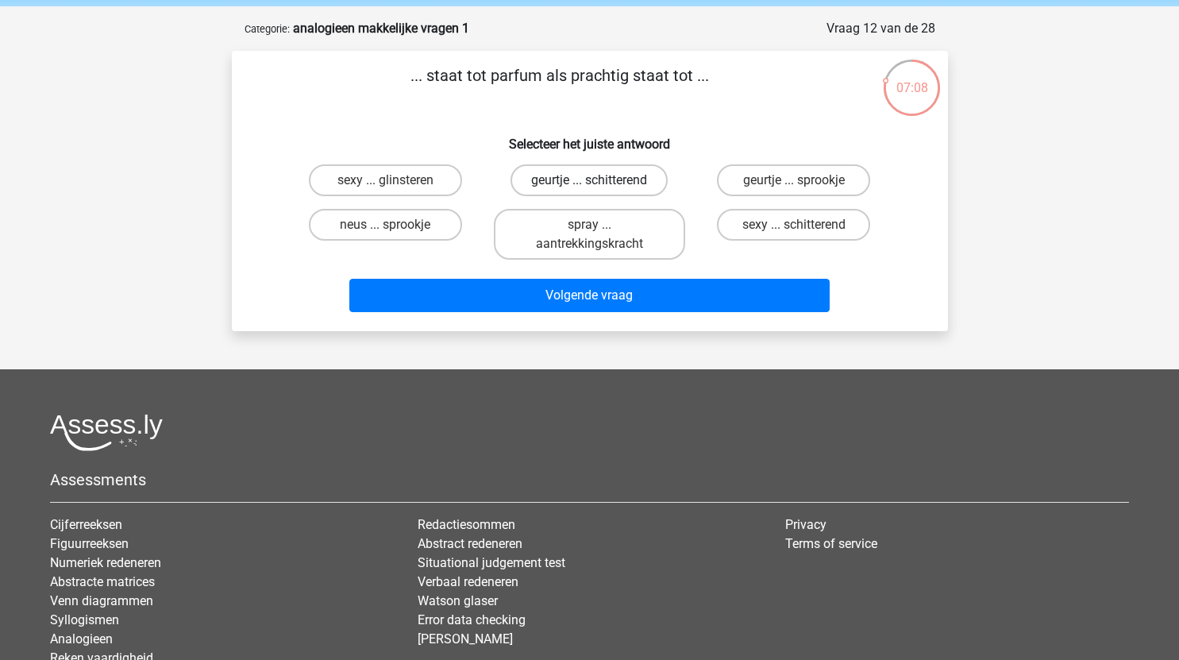
click at [608, 181] on label "geurtje ... schitterend" at bounding box center [589, 180] width 157 height 32
click at [600, 181] on input "geurtje ... schitterend" at bounding box center [594, 185] width 10 height 10
radio input "true"
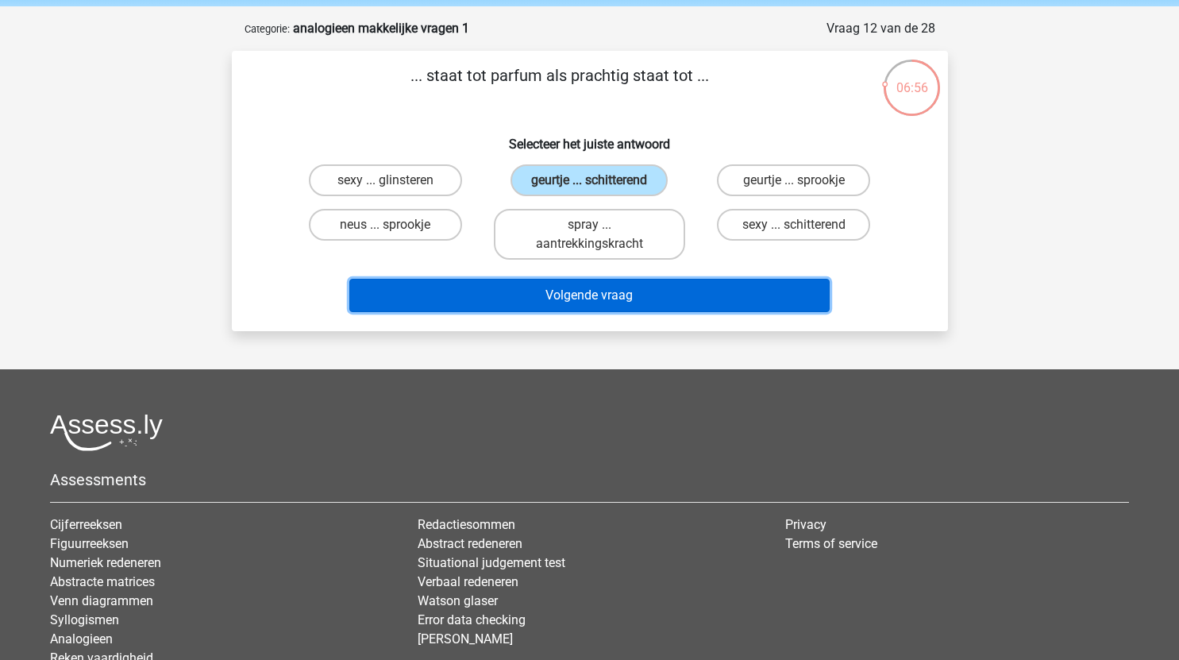
click at [671, 308] on button "Volgende vraag" at bounding box center [589, 295] width 481 height 33
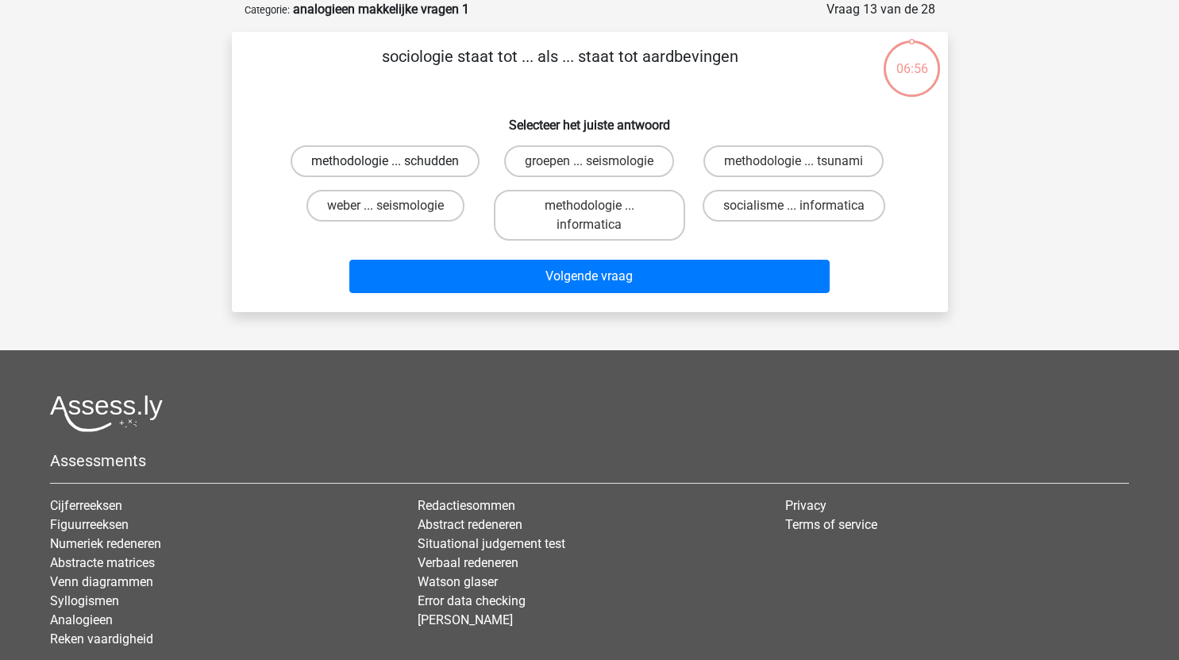
scroll to position [57, 0]
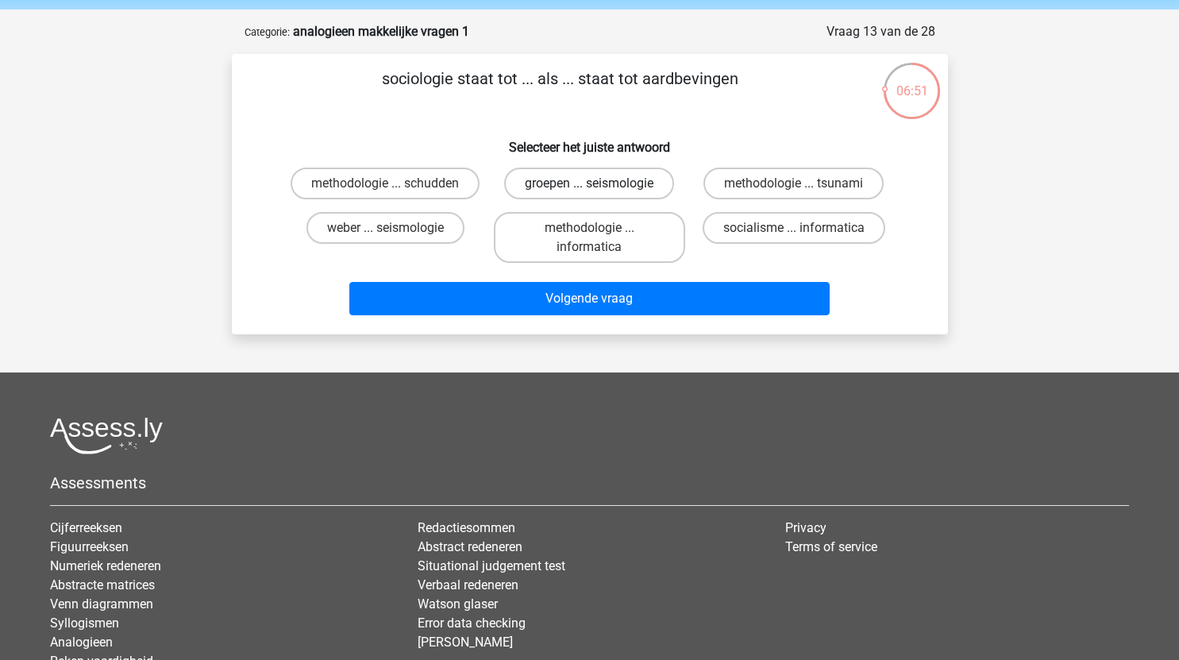
click at [637, 183] on label "groepen ... seismologie" at bounding box center [589, 184] width 170 height 32
click at [600, 183] on input "groepen ... seismologie" at bounding box center [594, 188] width 10 height 10
radio input "true"
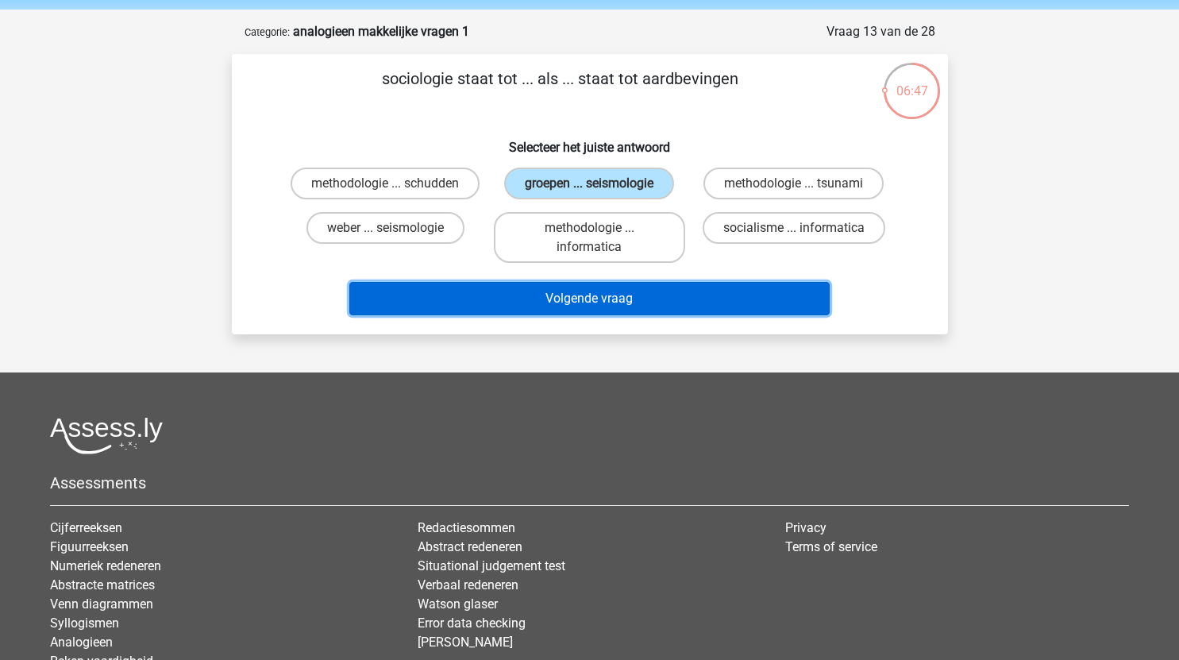
click at [658, 308] on button "Volgende vraag" at bounding box center [589, 298] width 481 height 33
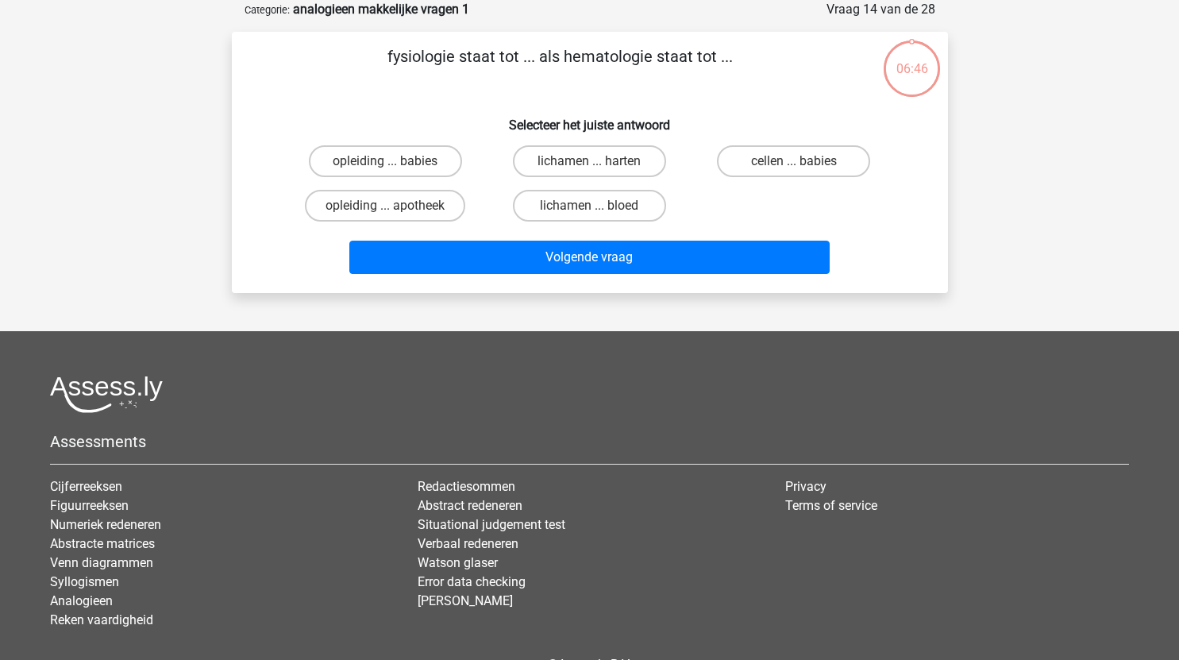
scroll to position [70, 0]
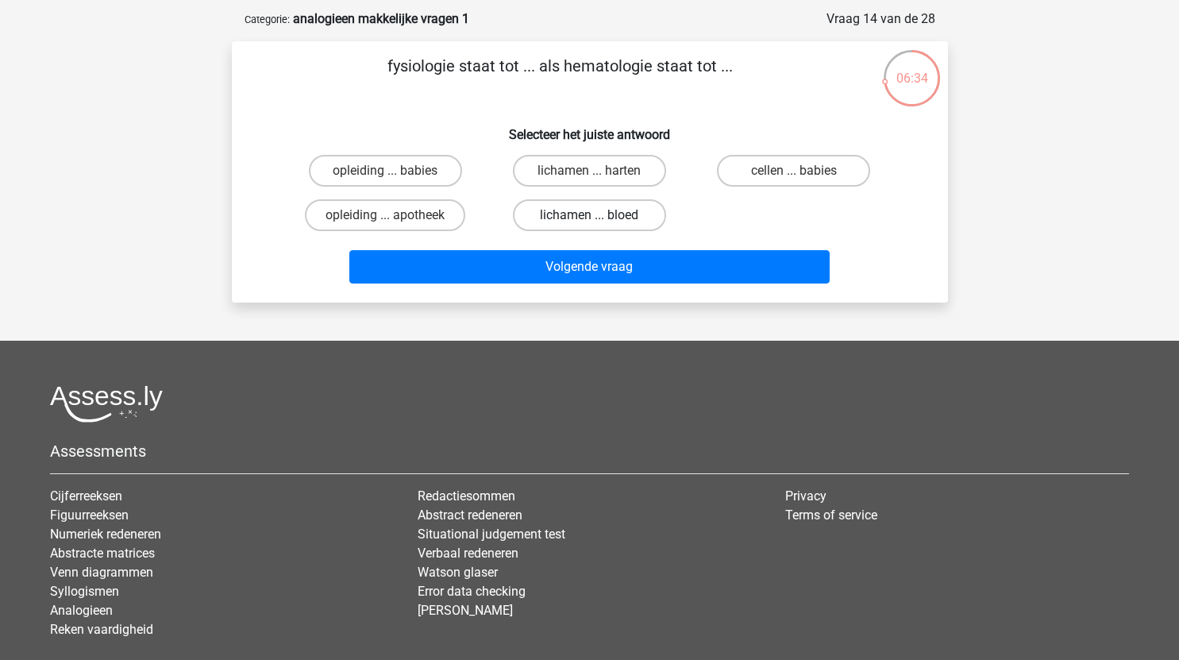
click at [616, 210] on label "lichamen ... bloed" at bounding box center [589, 215] width 153 height 32
click at [600, 215] on input "lichamen ... bloed" at bounding box center [594, 220] width 10 height 10
radio input "true"
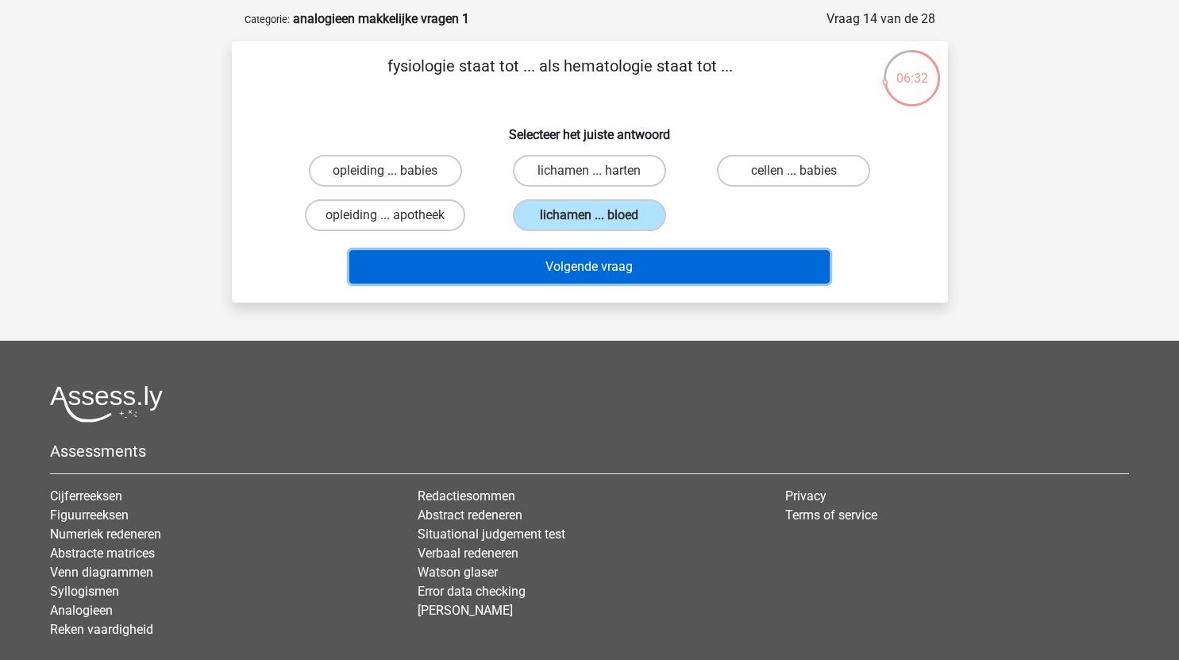
click at [632, 271] on button "Volgende vraag" at bounding box center [589, 266] width 481 height 33
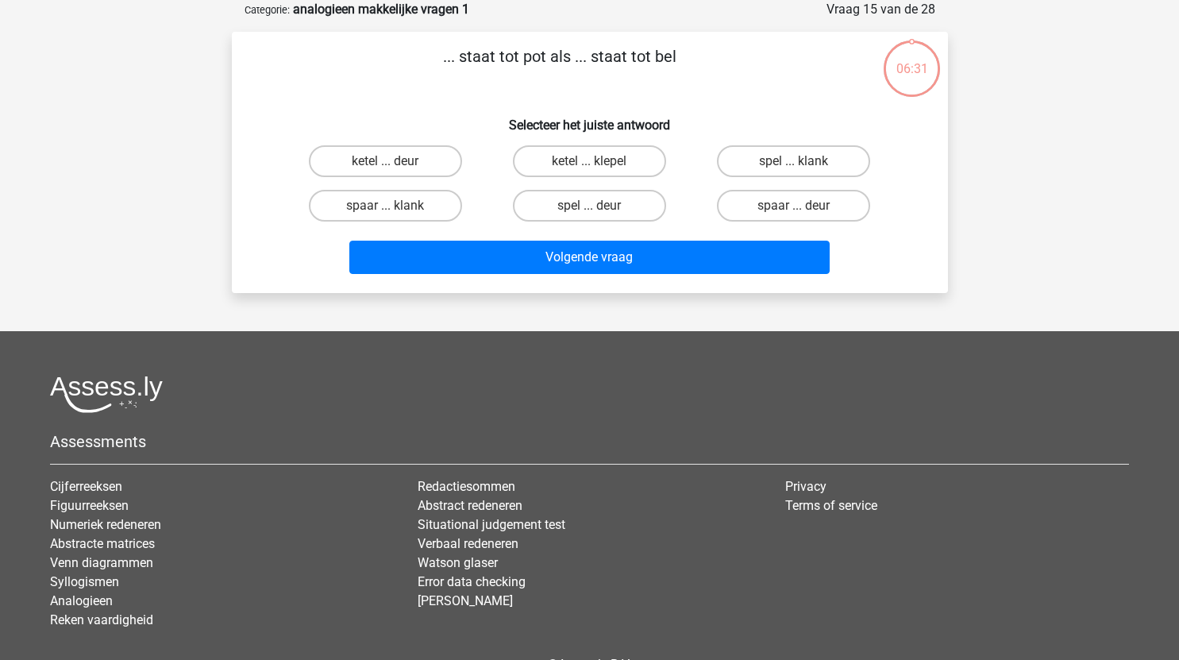
scroll to position [62, 0]
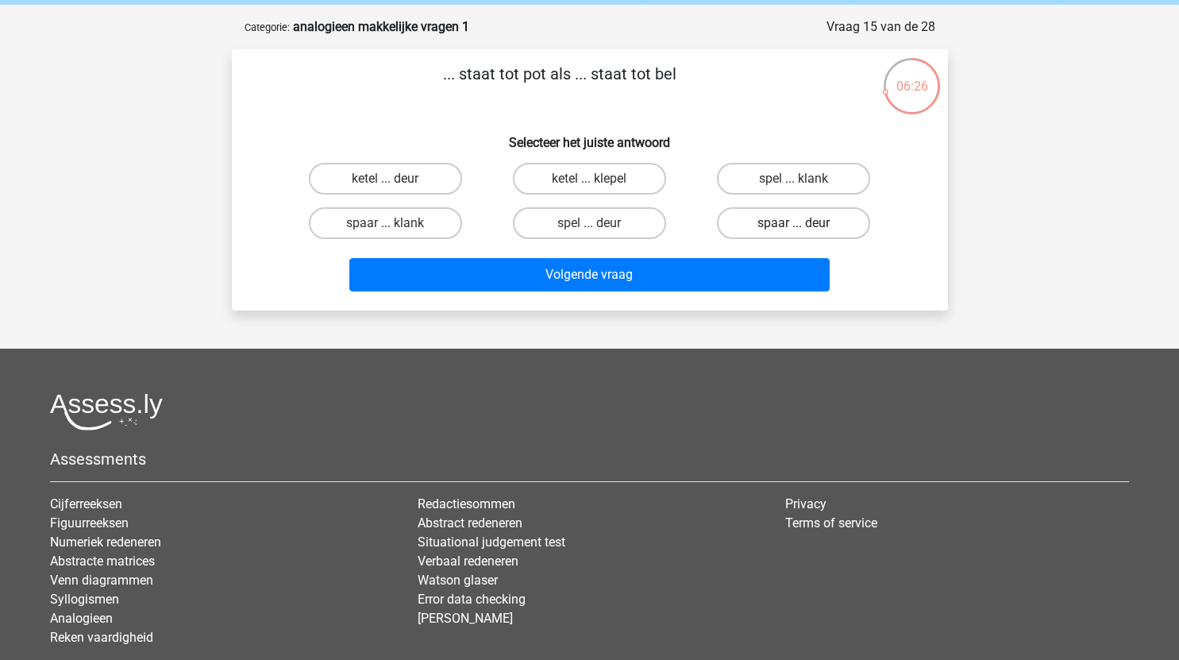
click at [814, 226] on label "spaar ... deur" at bounding box center [793, 223] width 153 height 32
click at [805, 226] on input "spaar ... deur" at bounding box center [799, 228] width 10 height 10
radio input "true"
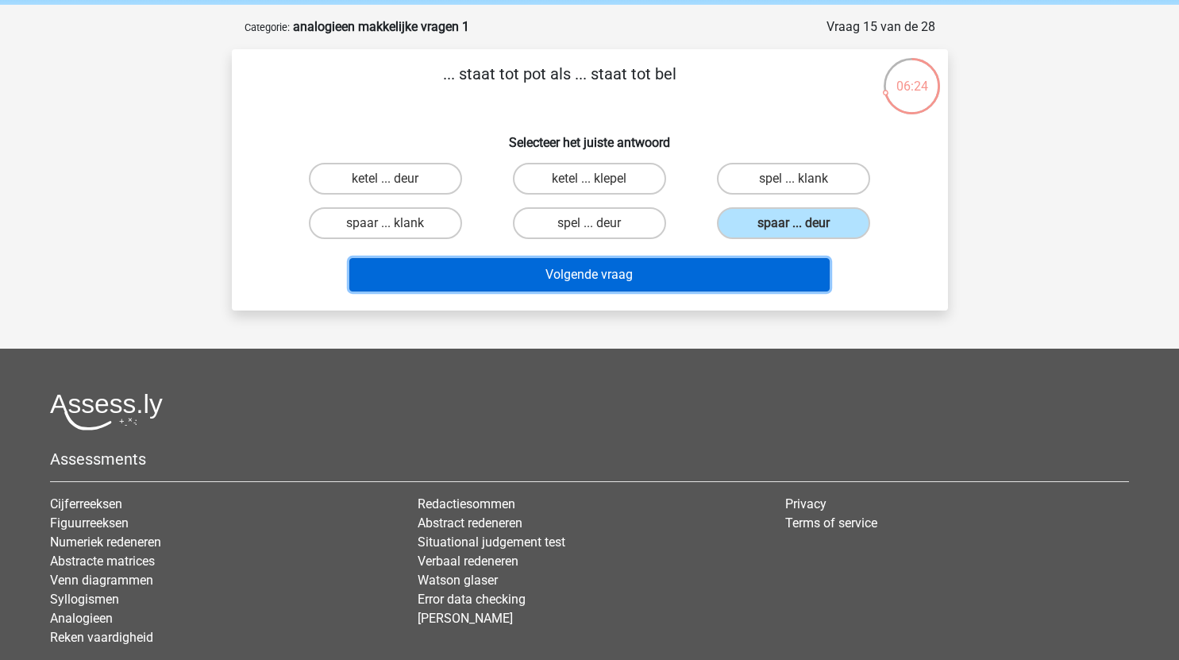
click at [622, 275] on button "Volgende vraag" at bounding box center [589, 274] width 481 height 33
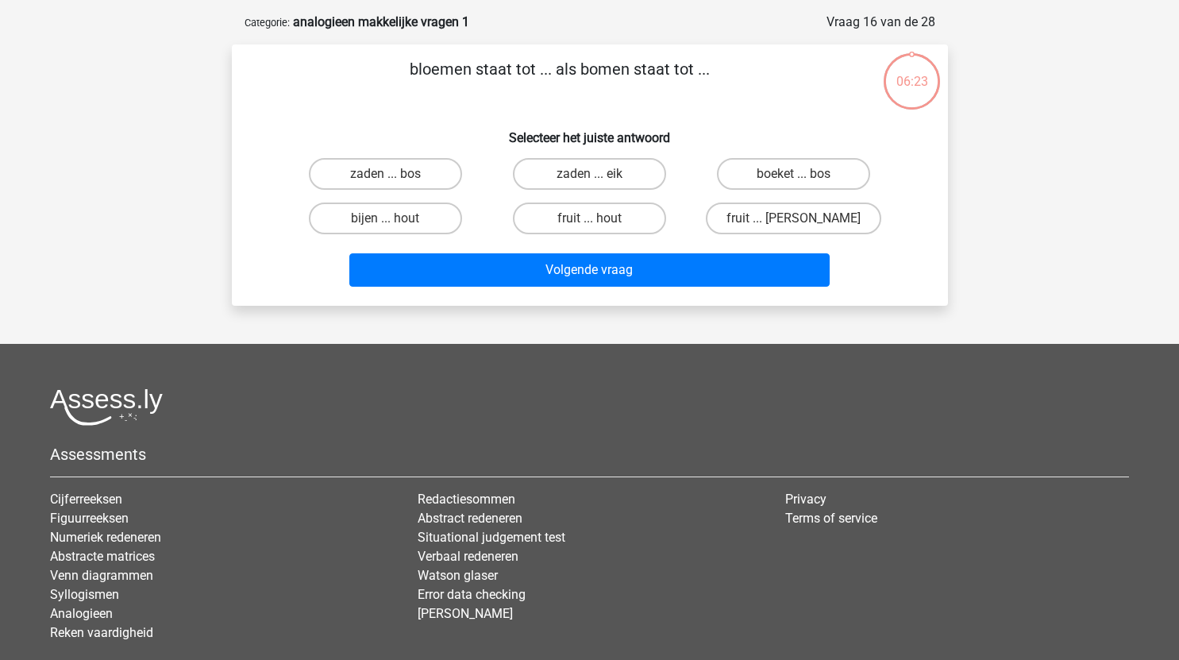
scroll to position [66, 0]
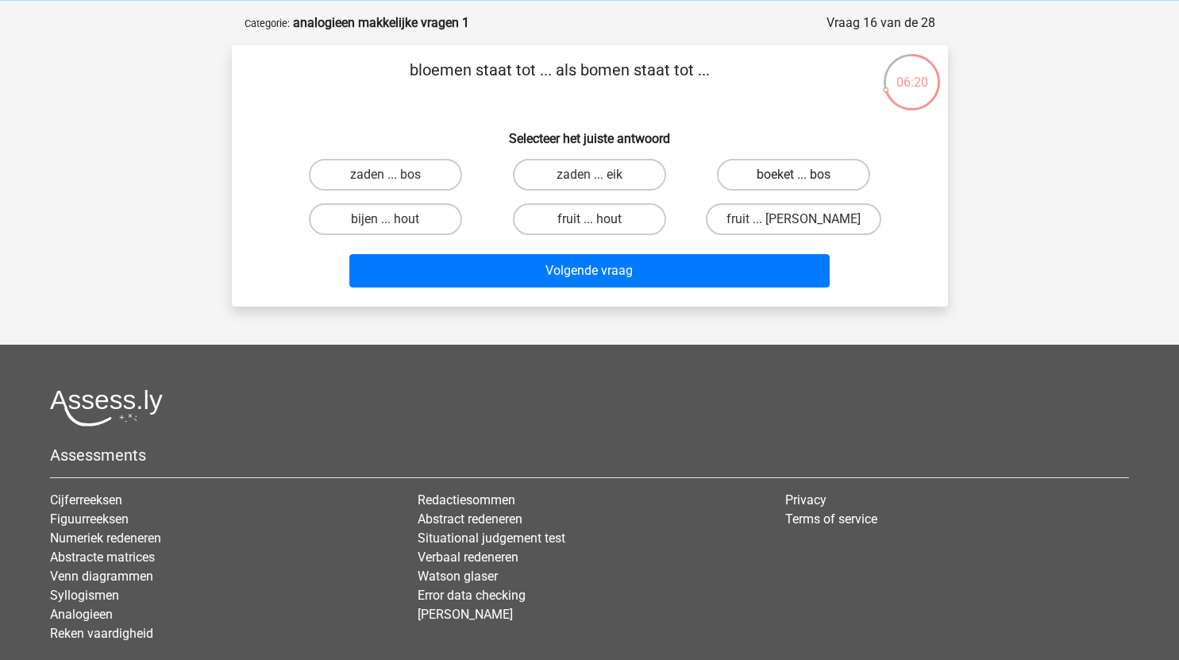
click at [799, 170] on label "boeket ... bos" at bounding box center [793, 175] width 153 height 32
click at [799, 175] on input "boeket ... bos" at bounding box center [799, 180] width 10 height 10
radio input "true"
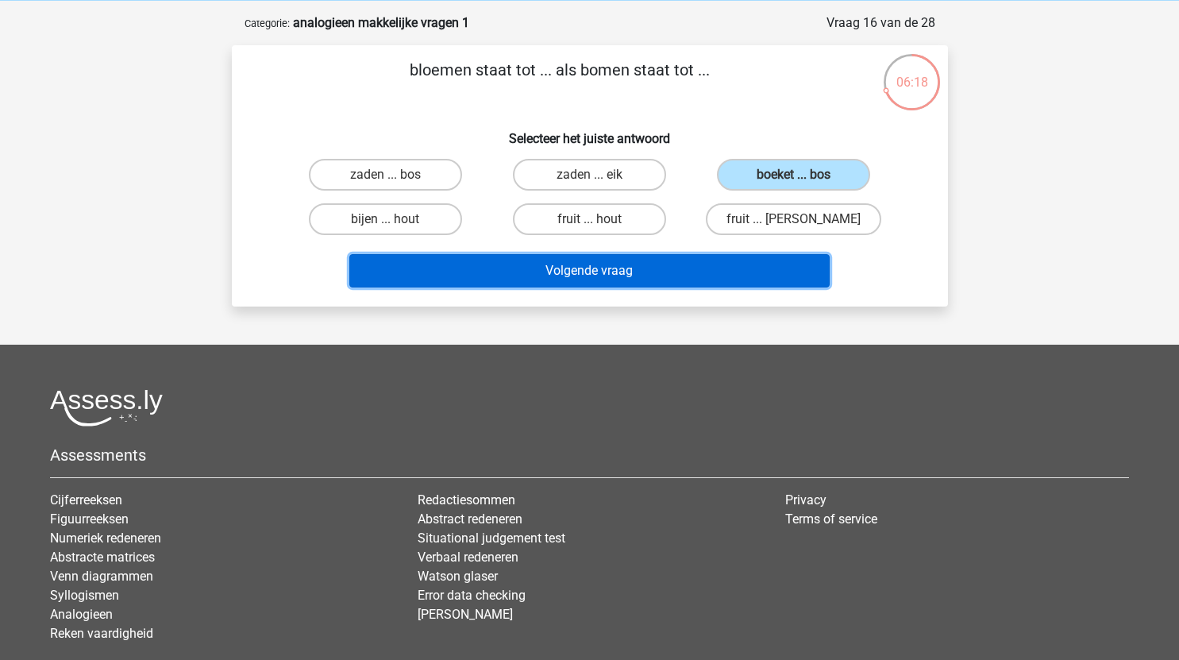
click at [633, 269] on button "Volgende vraag" at bounding box center [589, 270] width 481 height 33
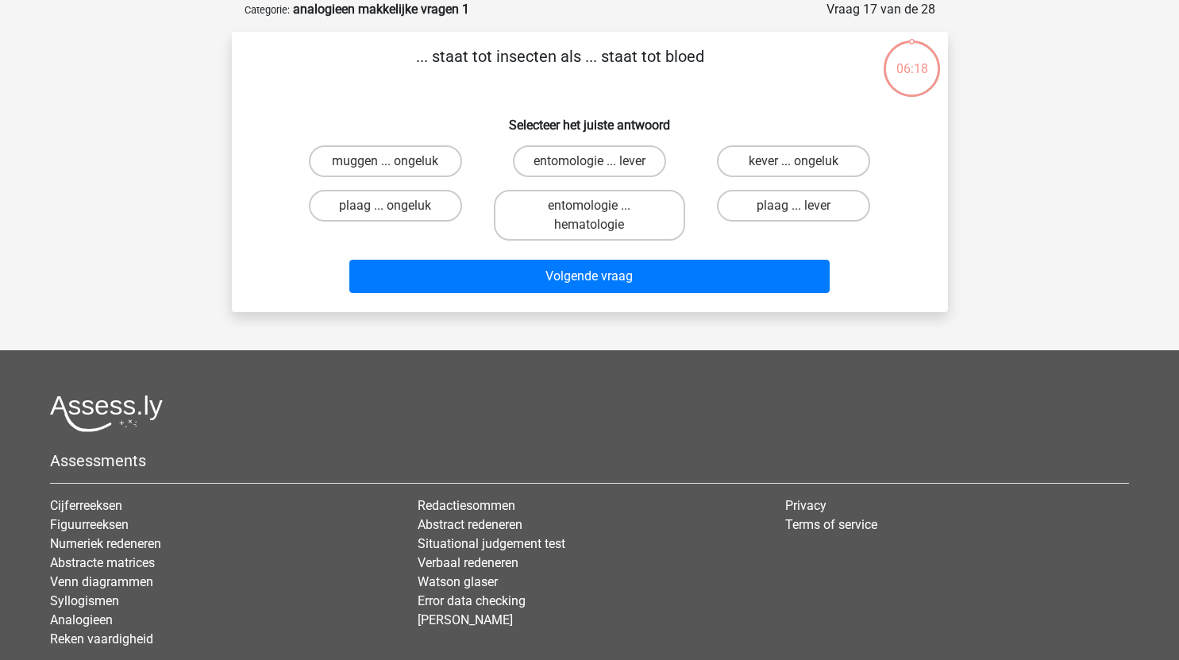
scroll to position [54, 0]
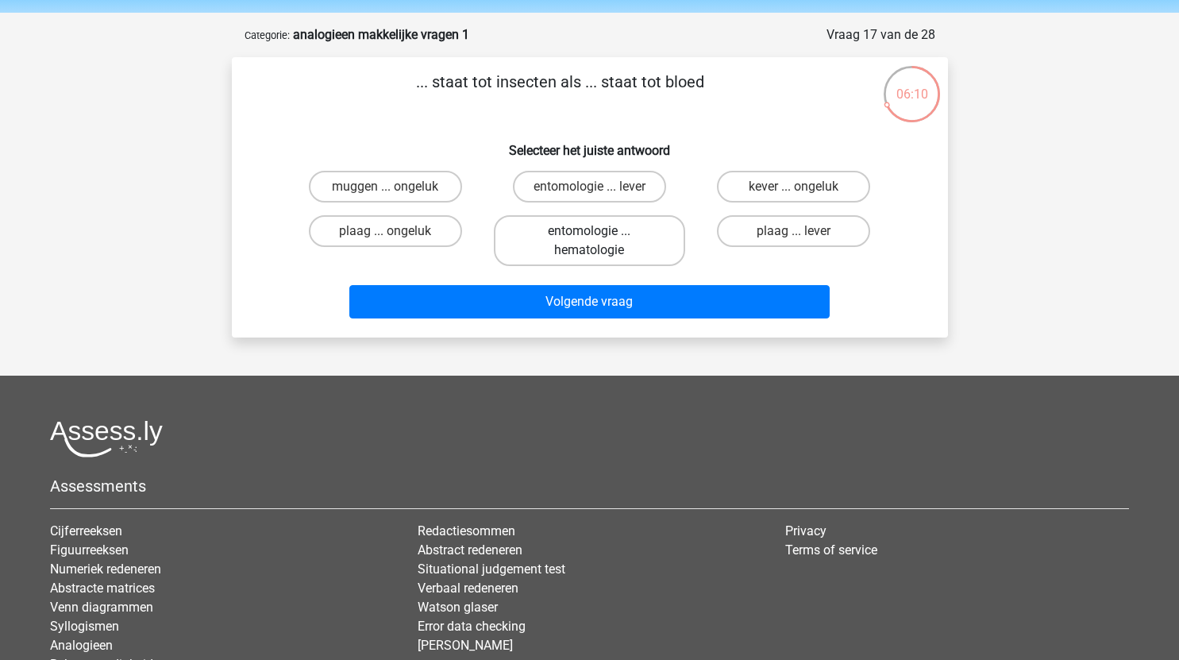
click at [609, 245] on label "entomologie ... hematologie" at bounding box center [589, 240] width 191 height 51
click at [600, 241] on input "entomologie ... hematologie" at bounding box center [594, 236] width 10 height 10
radio input "true"
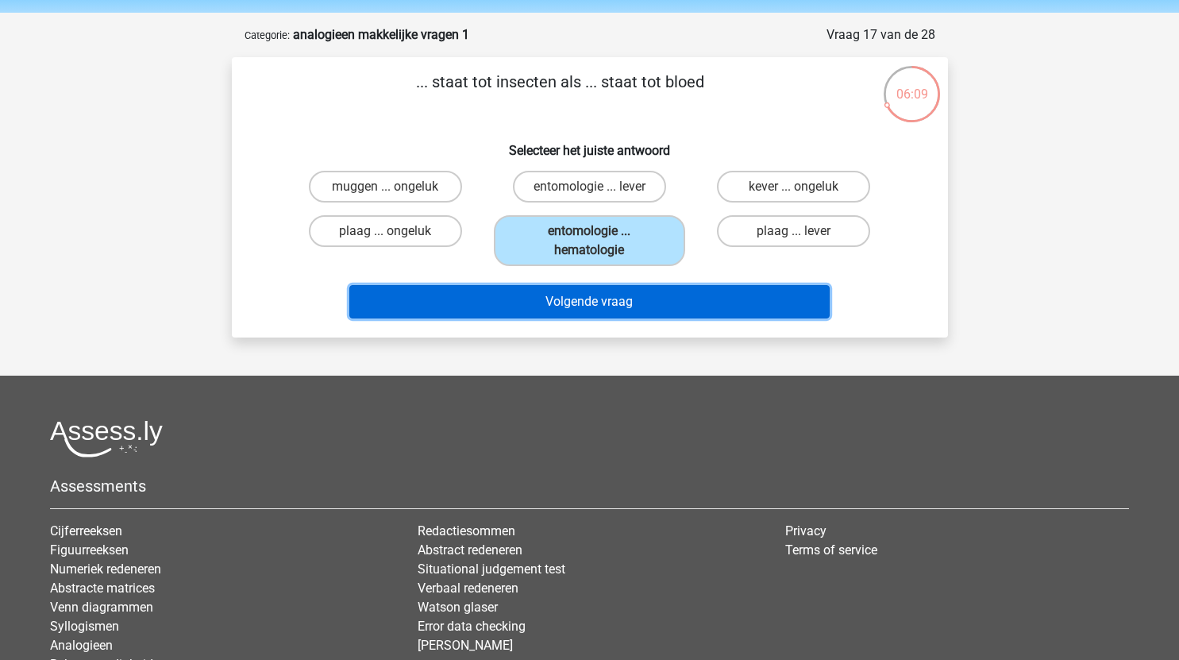
click at [642, 298] on button "Volgende vraag" at bounding box center [589, 301] width 481 height 33
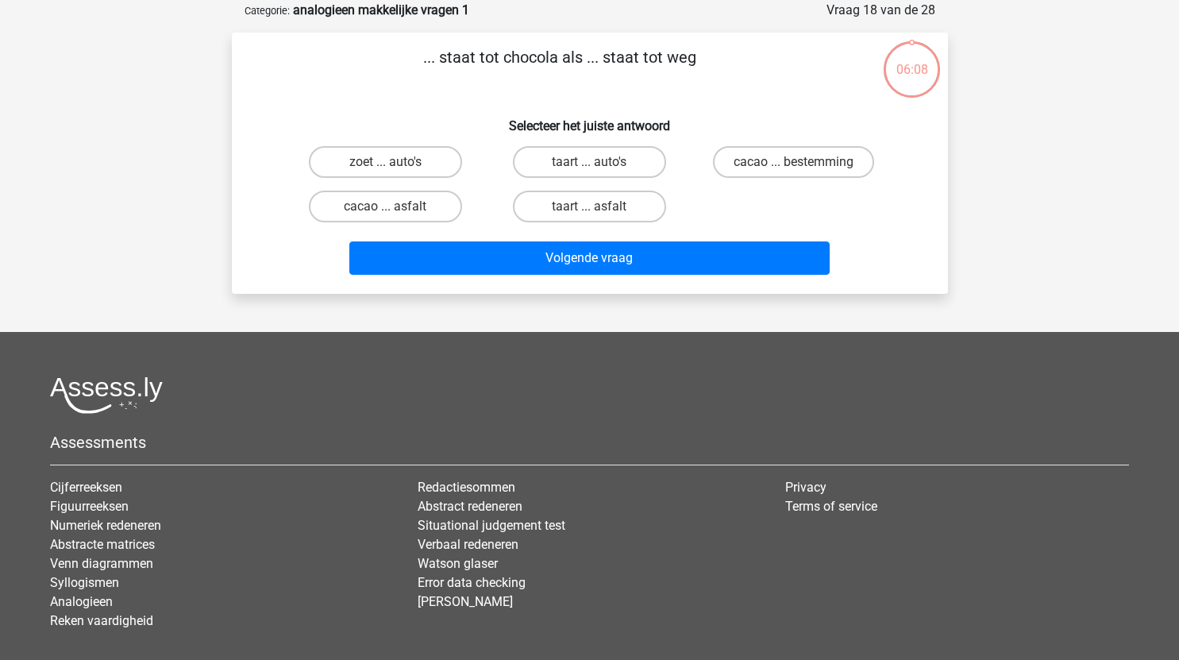
scroll to position [79, 0]
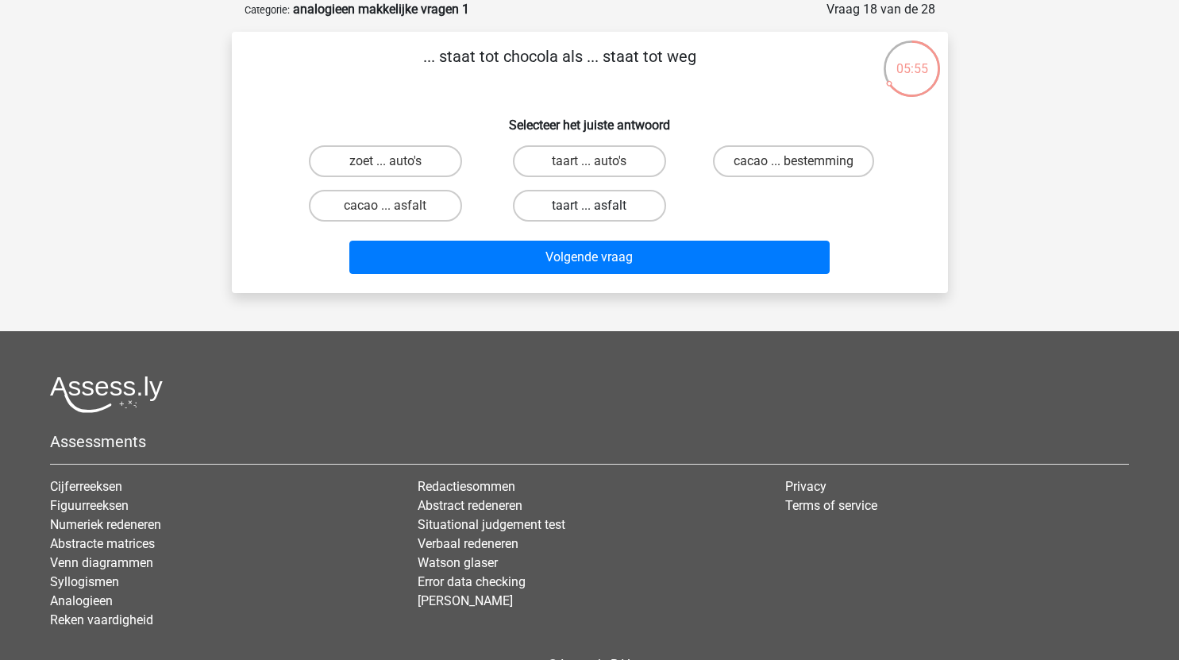
click at [625, 205] on label "taart ... asfalt" at bounding box center [589, 206] width 153 height 32
click at [600, 206] on input "taart ... asfalt" at bounding box center [594, 211] width 10 height 10
radio input "true"
click at [423, 207] on label "cacao ... asfalt" at bounding box center [385, 206] width 153 height 32
click at [396, 207] on input "cacao ... asfalt" at bounding box center [390, 211] width 10 height 10
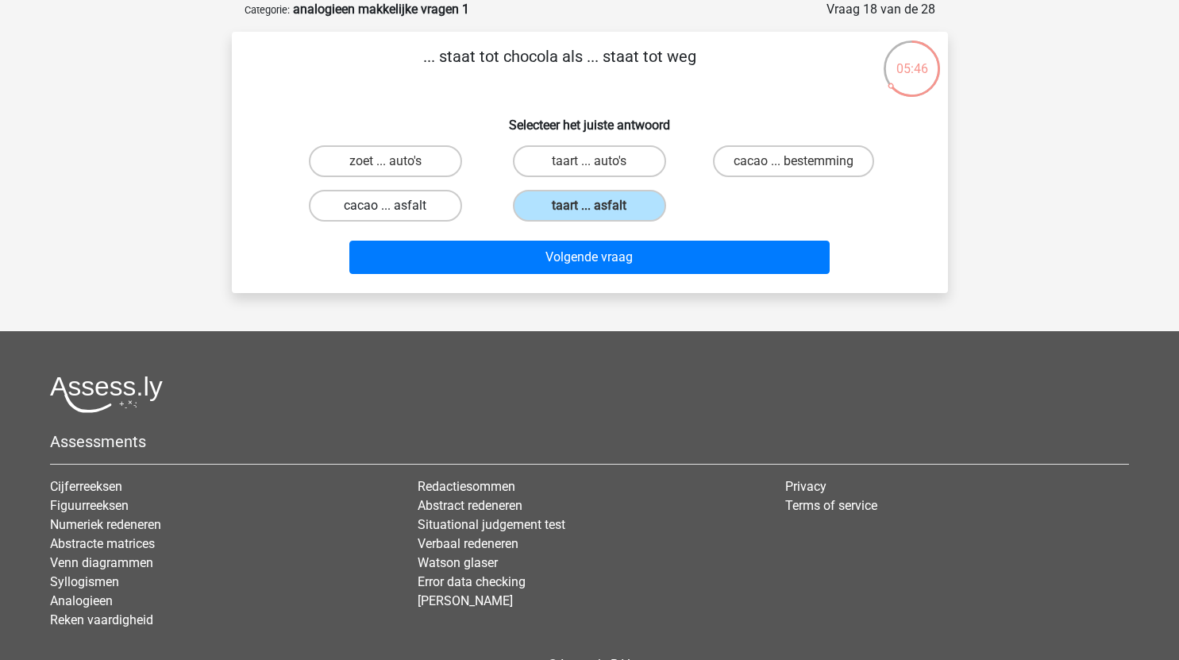
radio input "true"
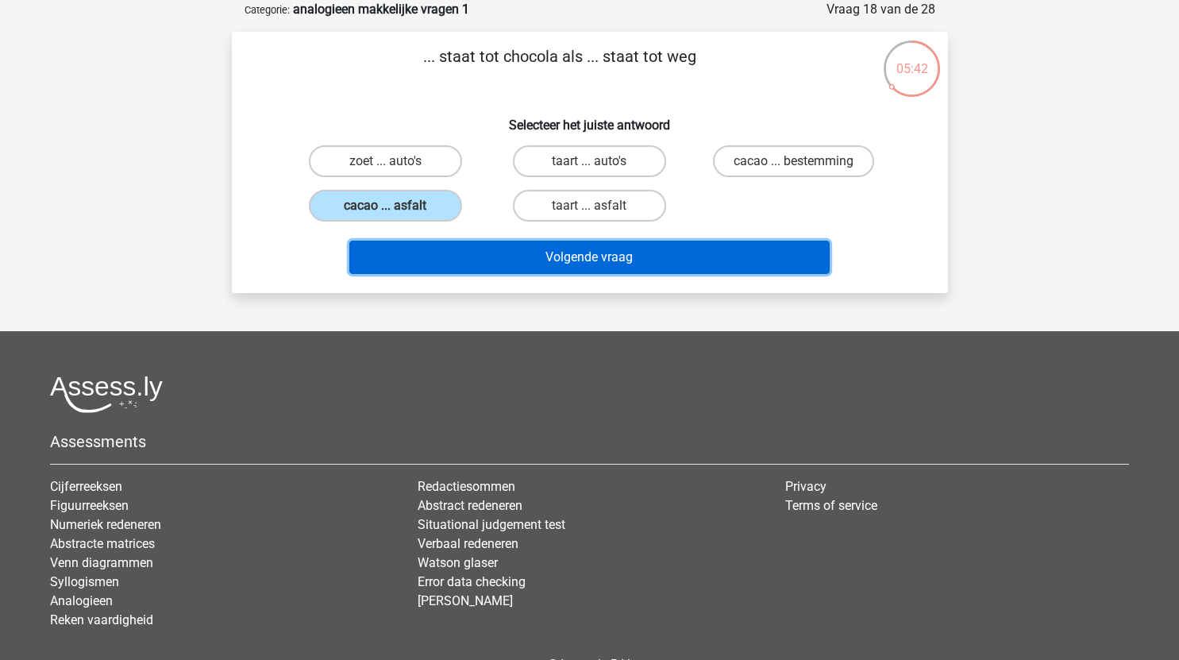
click at [568, 261] on button "Volgende vraag" at bounding box center [589, 257] width 481 height 33
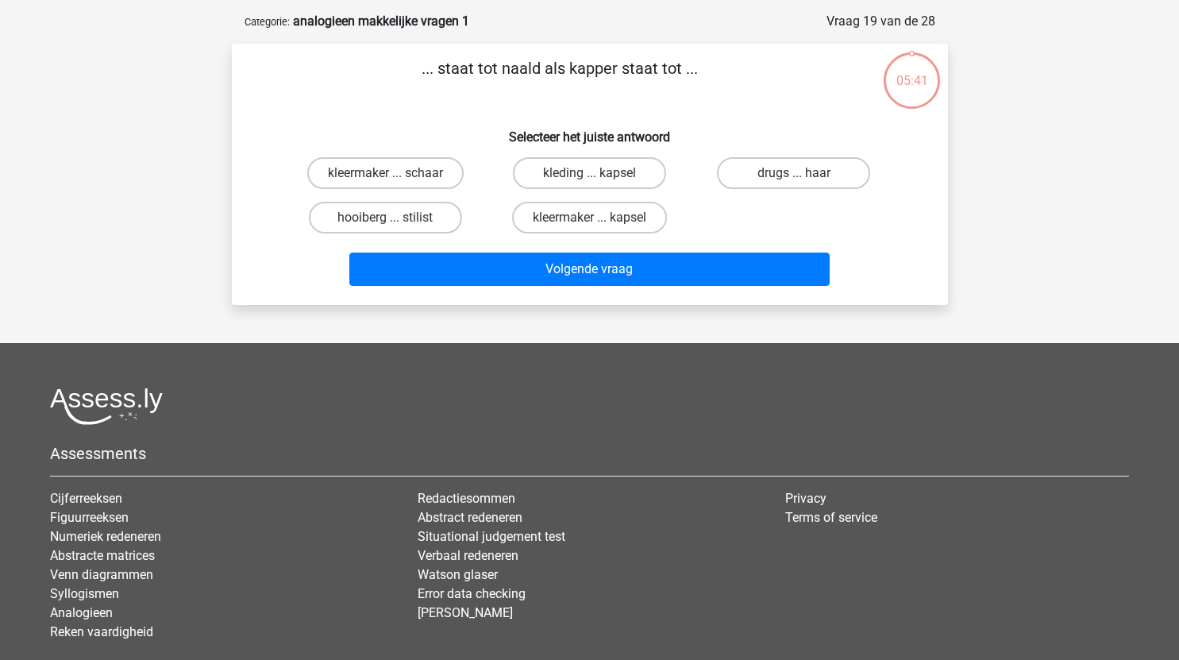
scroll to position [66, 0]
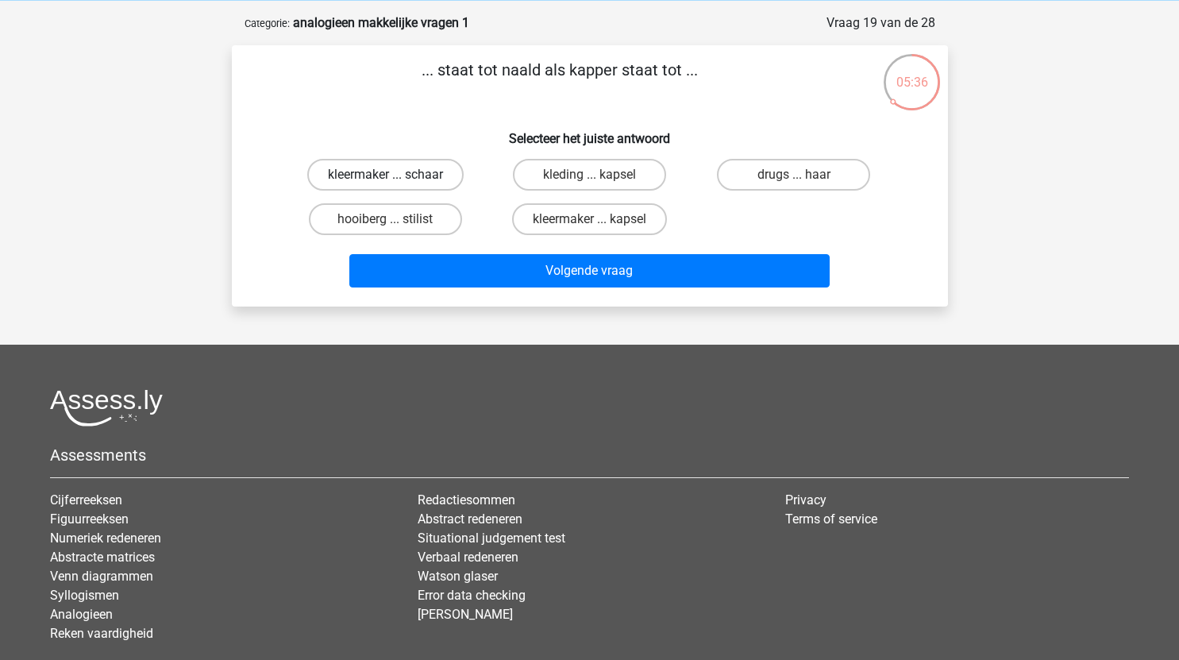
click at [442, 172] on label "kleermaker ... schaar" at bounding box center [385, 175] width 156 height 32
click at [396, 175] on input "kleermaker ... schaar" at bounding box center [390, 180] width 10 height 10
radio input "true"
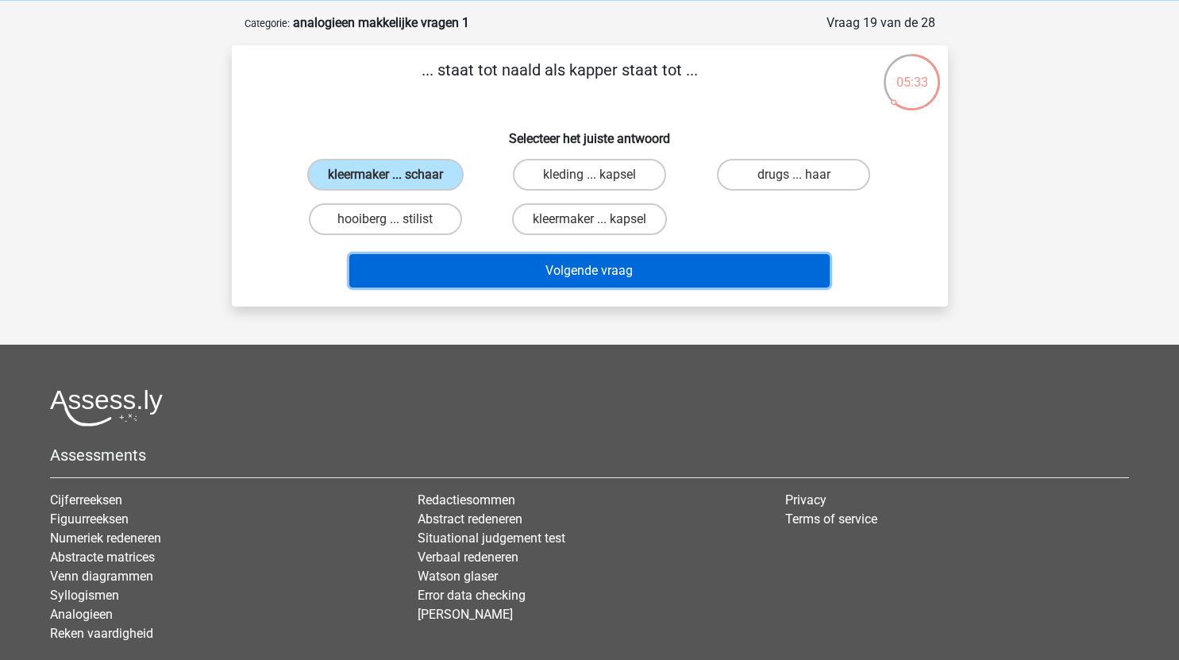
click at [572, 268] on button "Volgende vraag" at bounding box center [589, 270] width 481 height 33
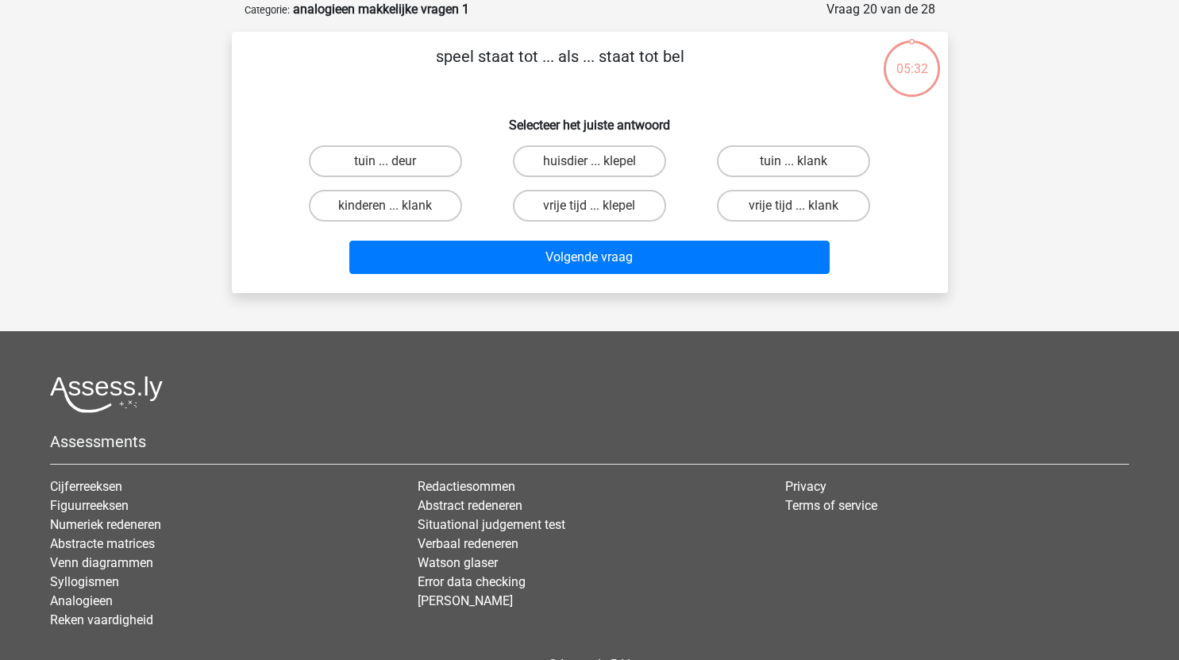
scroll to position [59, 0]
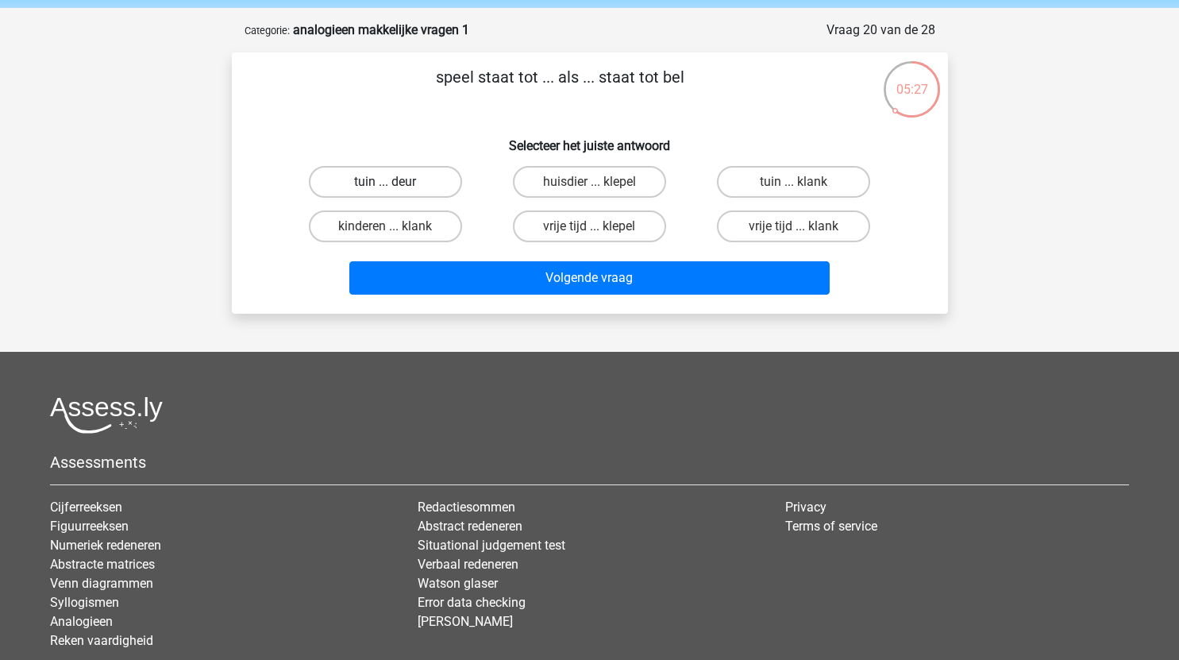
click at [391, 180] on label "tuin ... deur" at bounding box center [385, 182] width 153 height 32
click at [391, 182] on input "tuin ... deur" at bounding box center [390, 187] width 10 height 10
radio input "true"
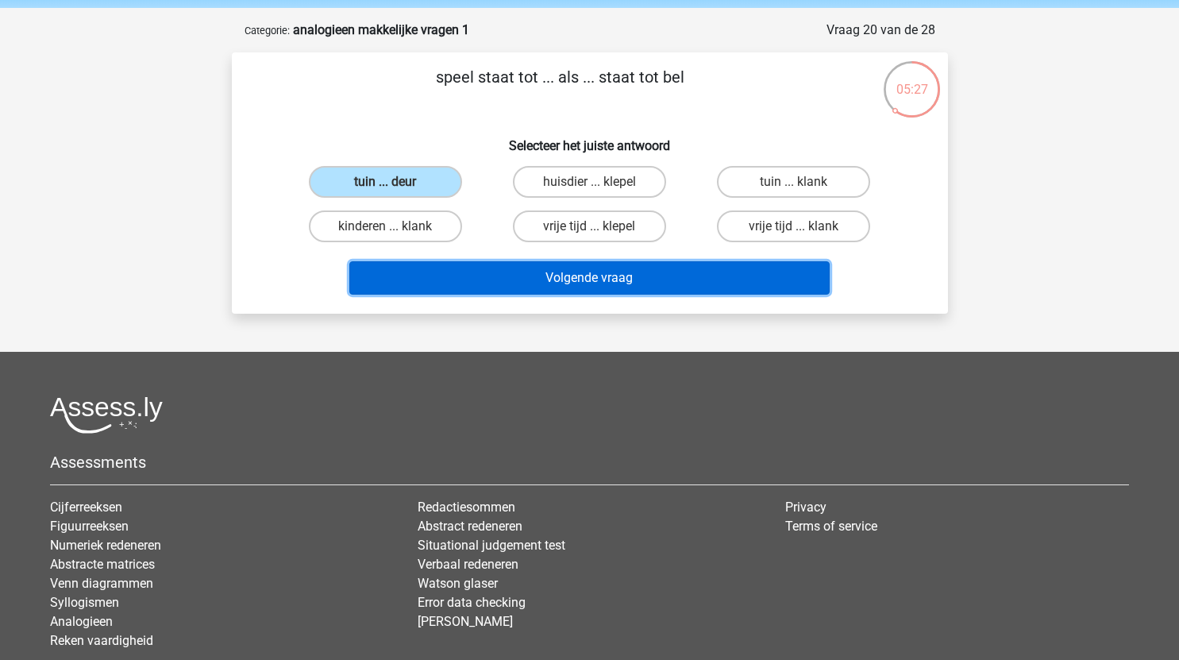
click at [560, 281] on button "Volgende vraag" at bounding box center [589, 277] width 481 height 33
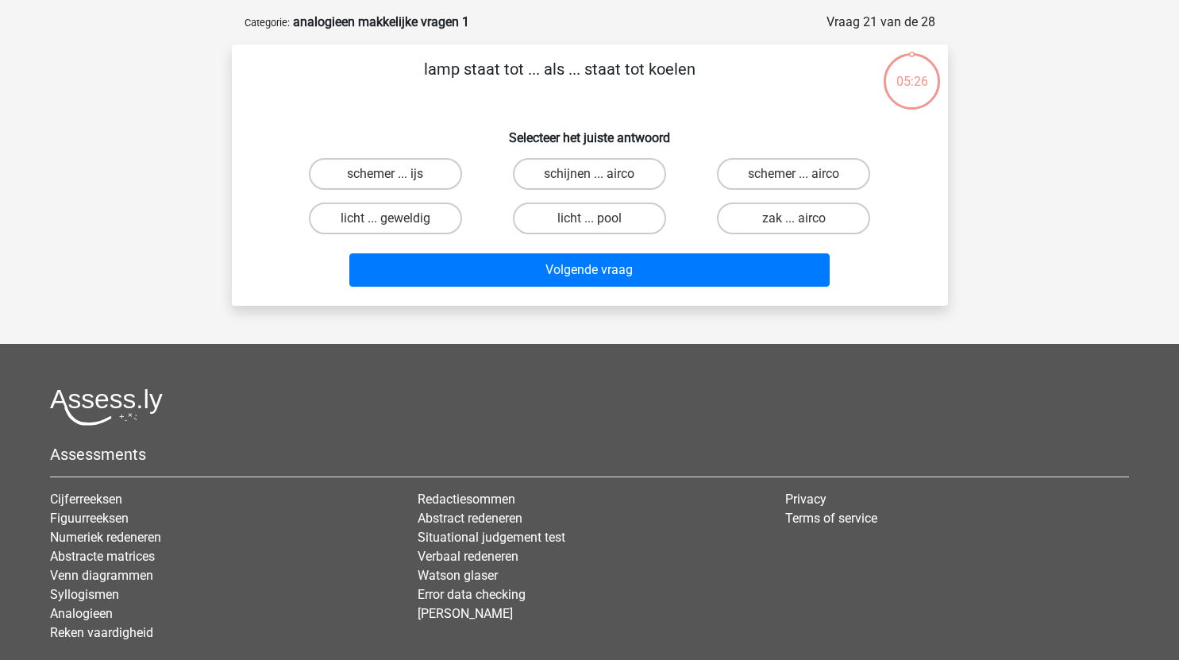
scroll to position [66, 0]
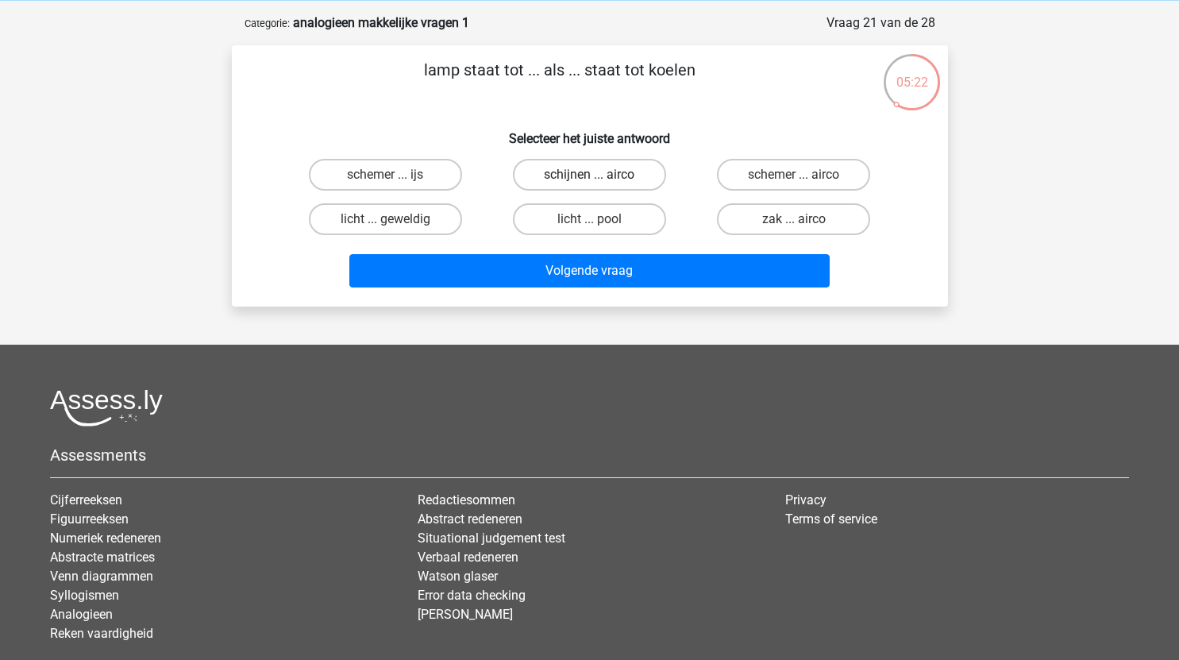
click at [635, 177] on label "schijnen ... airco" at bounding box center [589, 175] width 153 height 32
click at [600, 177] on input "schijnen ... airco" at bounding box center [594, 180] width 10 height 10
radio input "true"
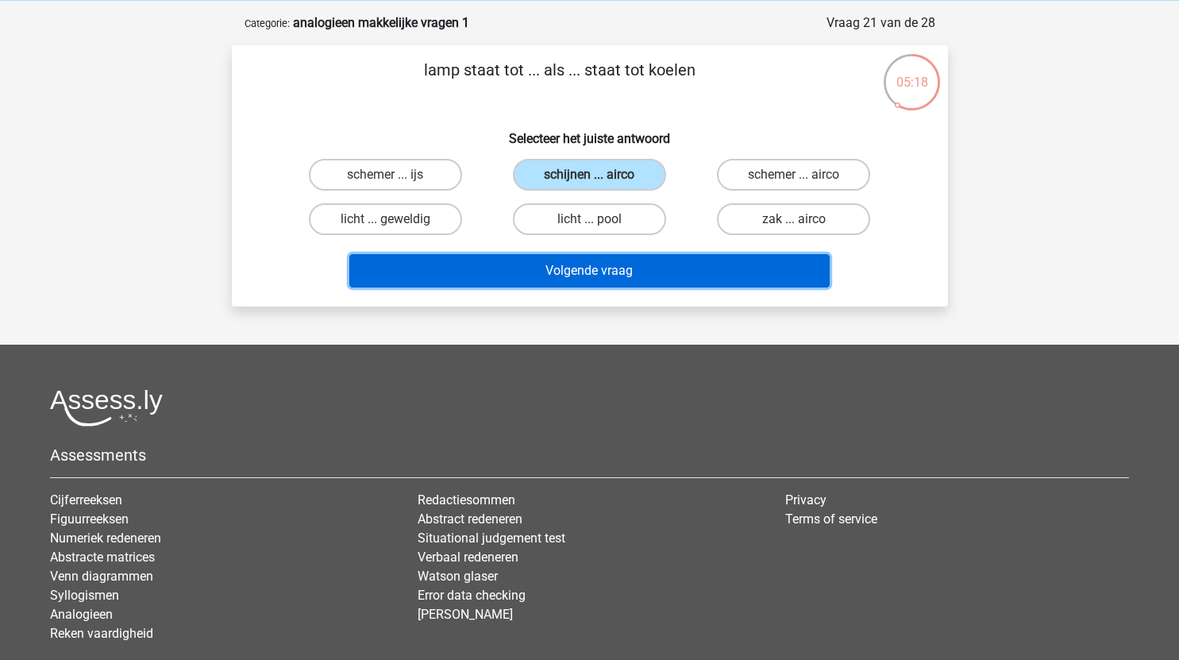
click at [663, 276] on button "Volgende vraag" at bounding box center [589, 270] width 481 height 33
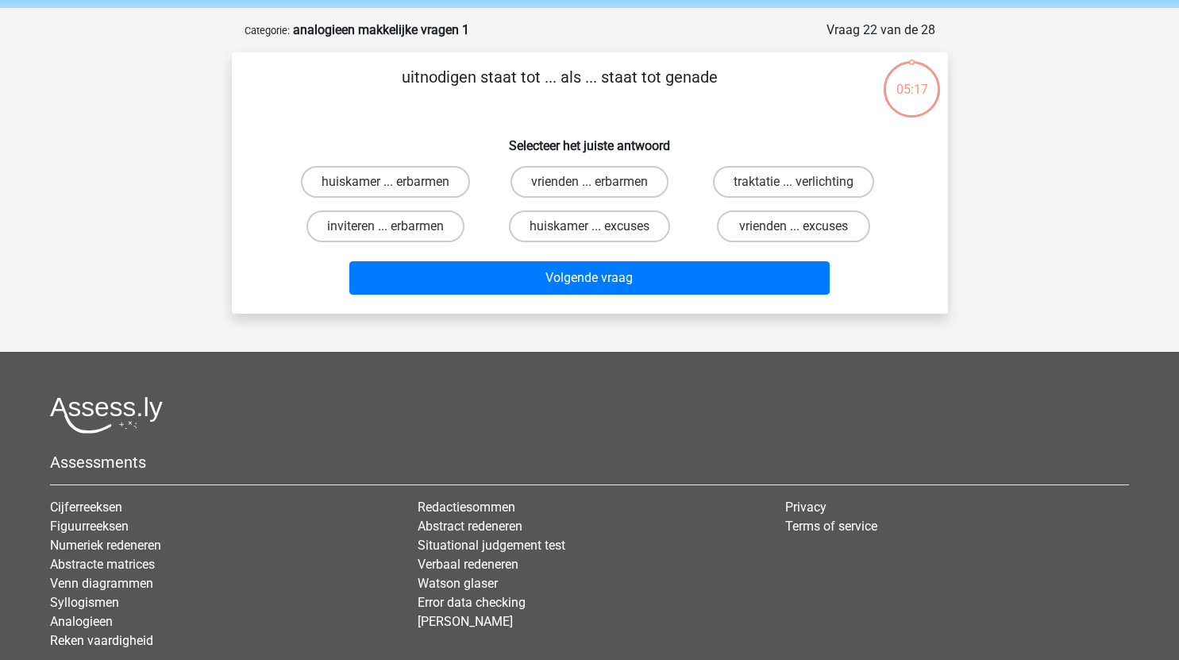
scroll to position [58, 0]
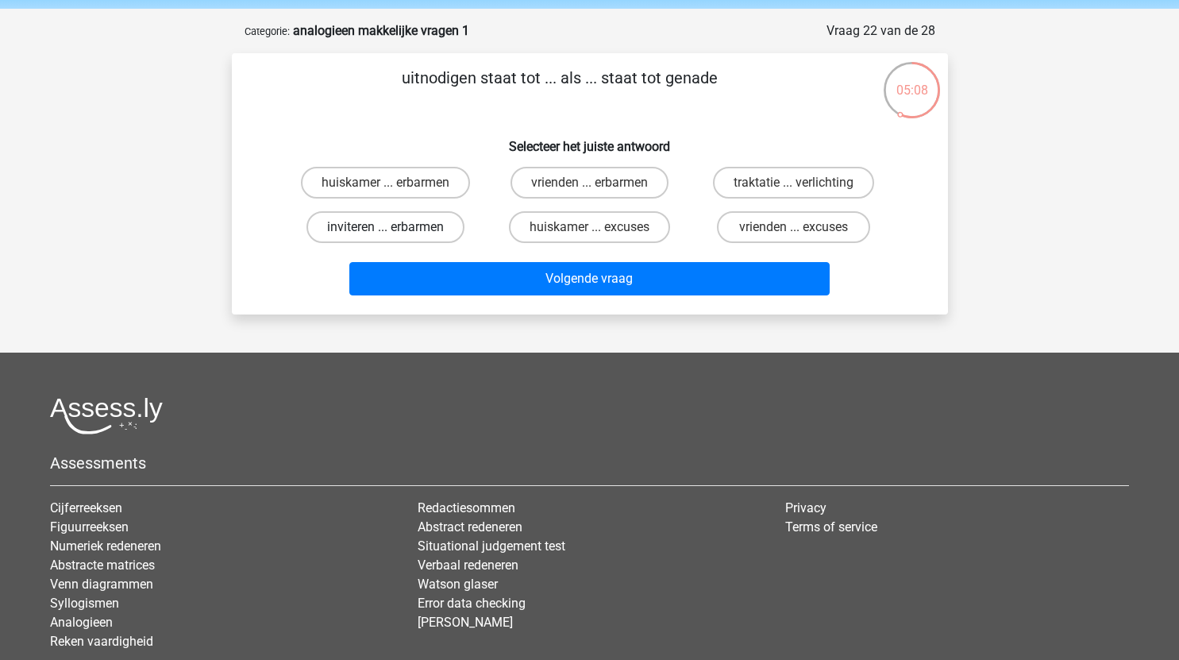
click at [427, 224] on label "inviteren ... erbarmen" at bounding box center [386, 227] width 158 height 32
click at [396, 227] on input "inviteren ... erbarmen" at bounding box center [390, 232] width 10 height 10
radio input "true"
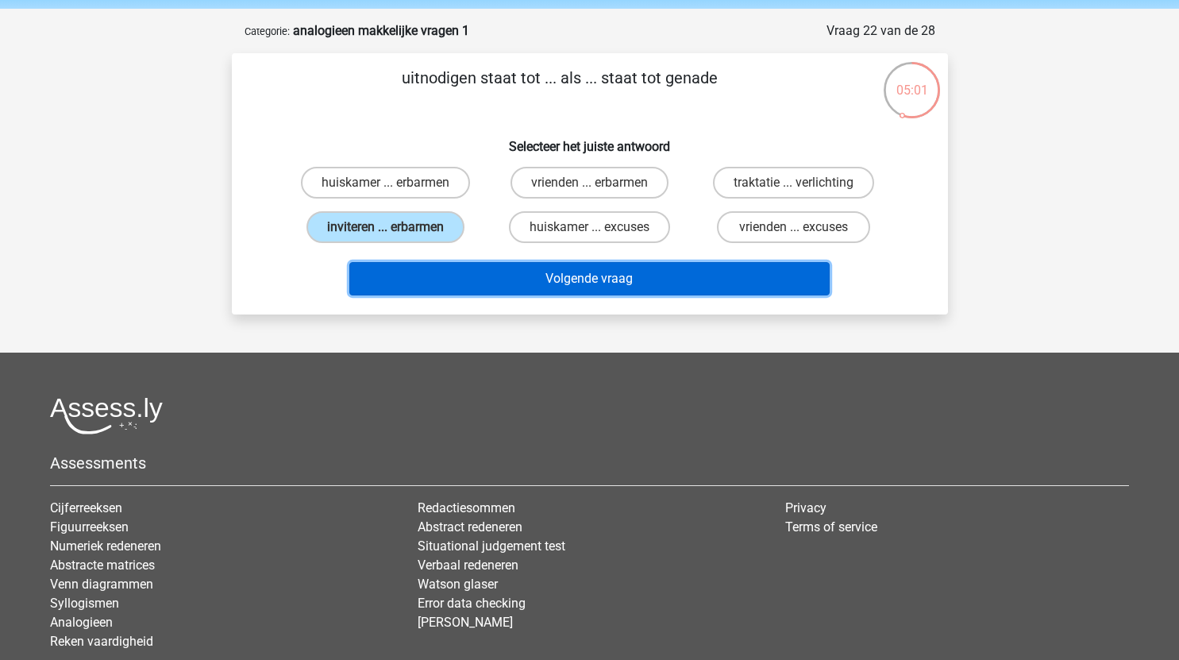
click at [636, 284] on button "Volgende vraag" at bounding box center [589, 278] width 481 height 33
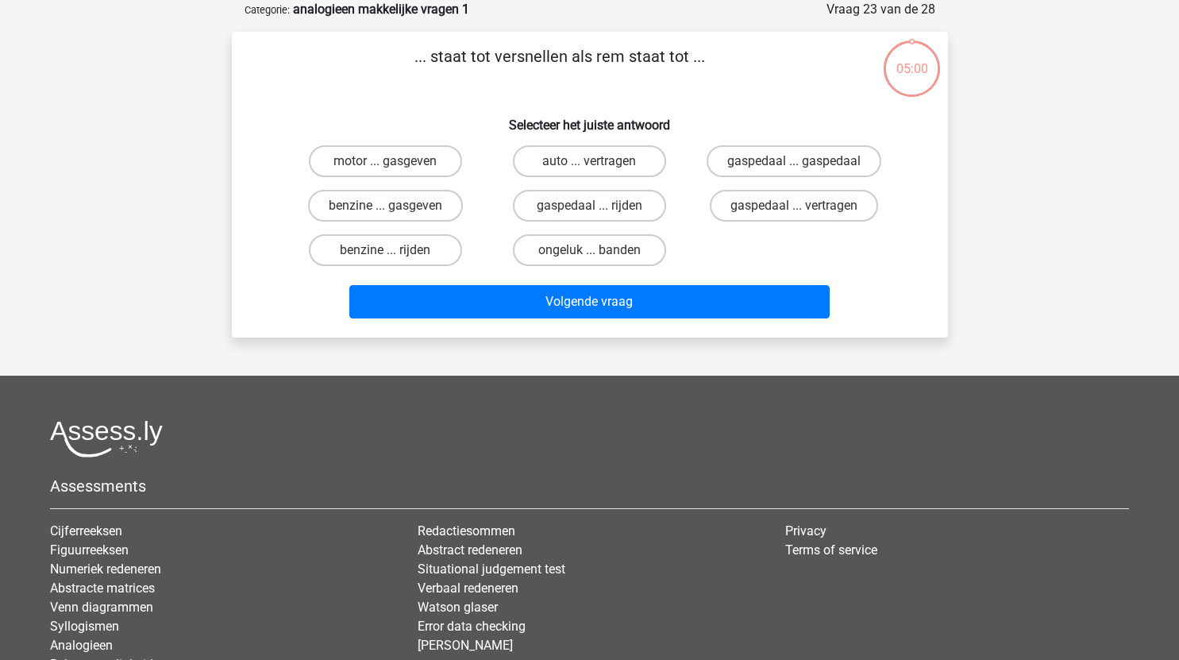
scroll to position [51, 0]
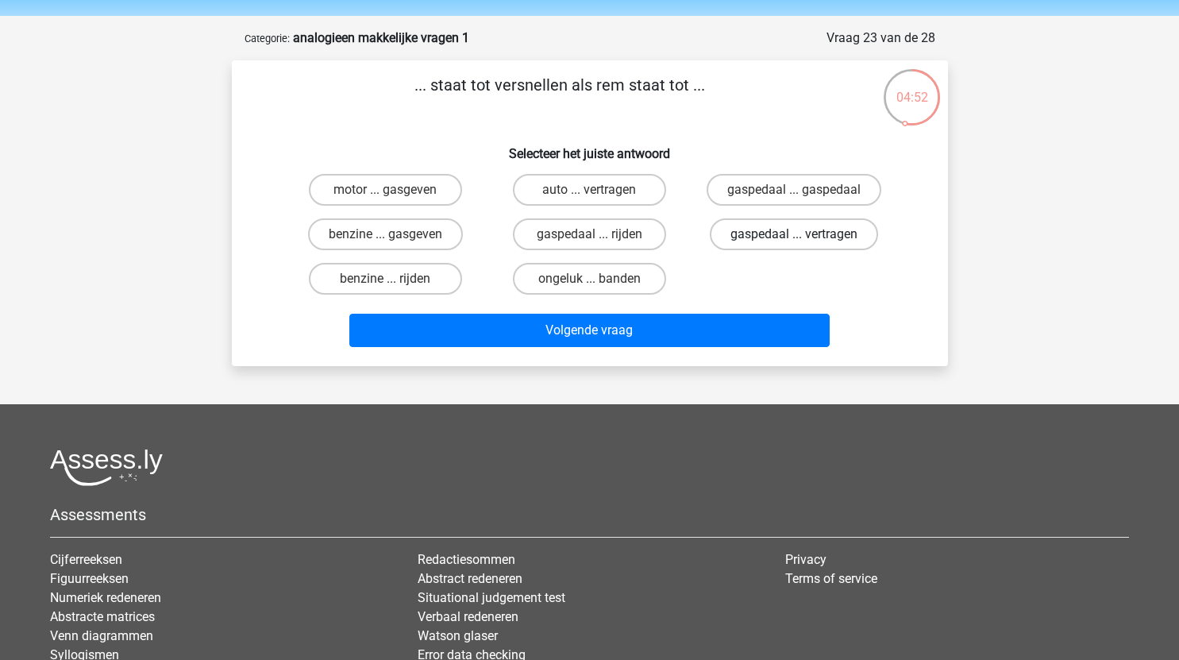
click at [790, 237] on label "gaspedaal ... vertragen" at bounding box center [794, 234] width 168 height 32
click at [794, 237] on input "gaspedaal ... vertragen" at bounding box center [799, 239] width 10 height 10
radio input "true"
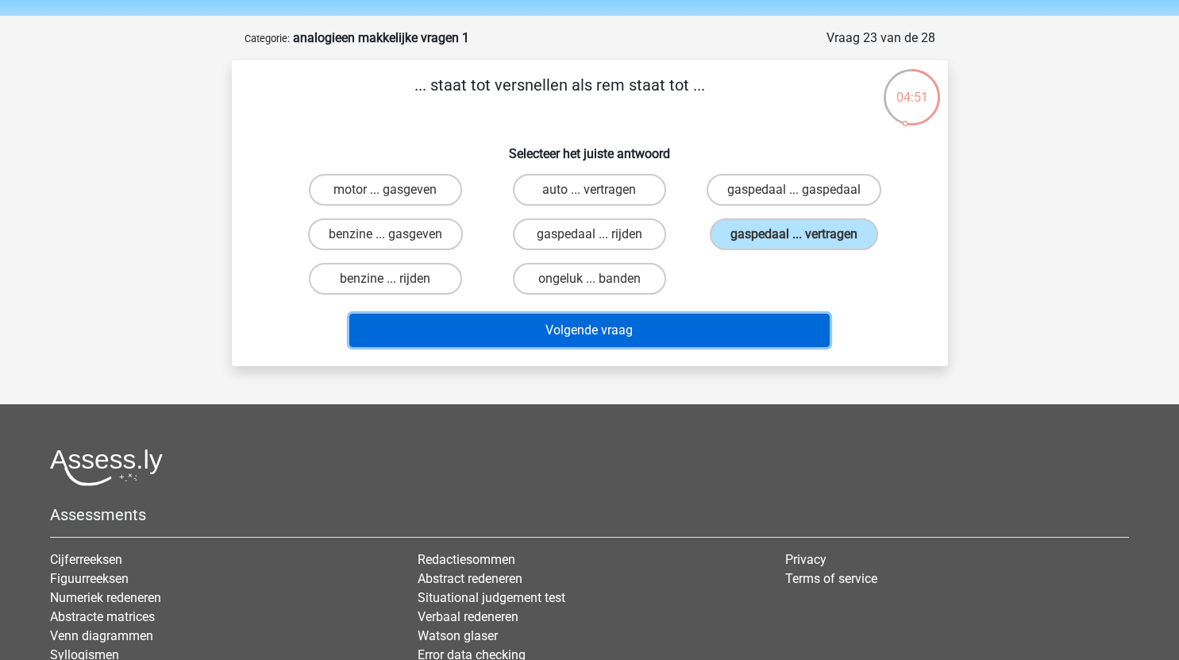
click at [602, 326] on button "Volgende vraag" at bounding box center [589, 330] width 481 height 33
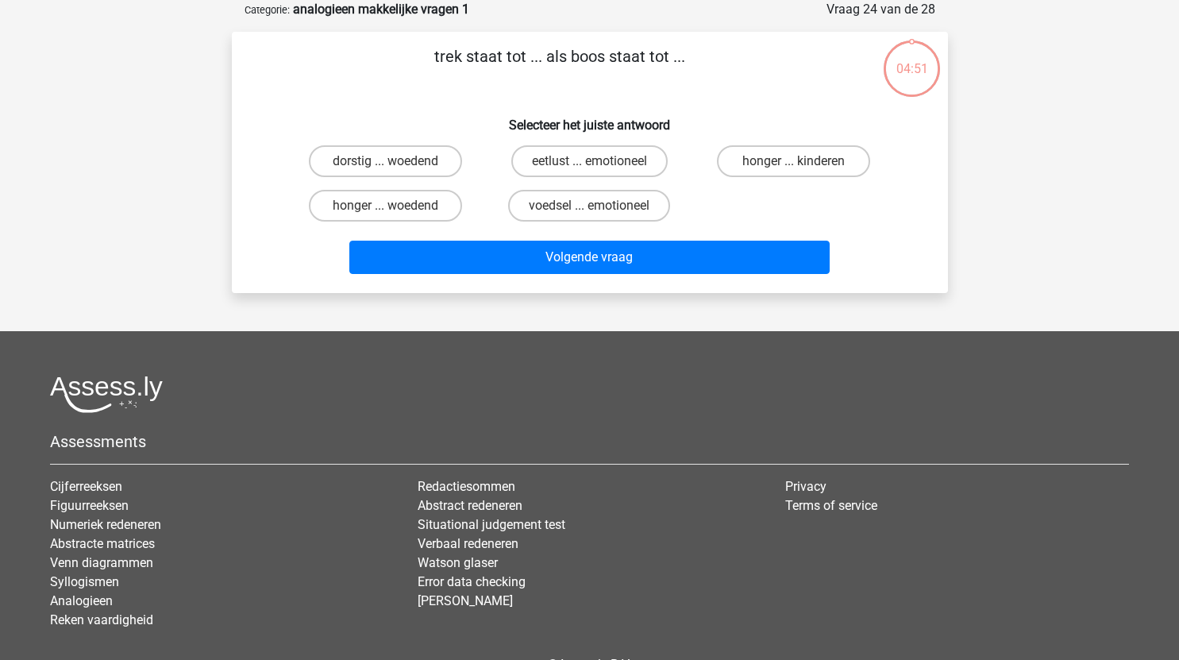
scroll to position [47, 0]
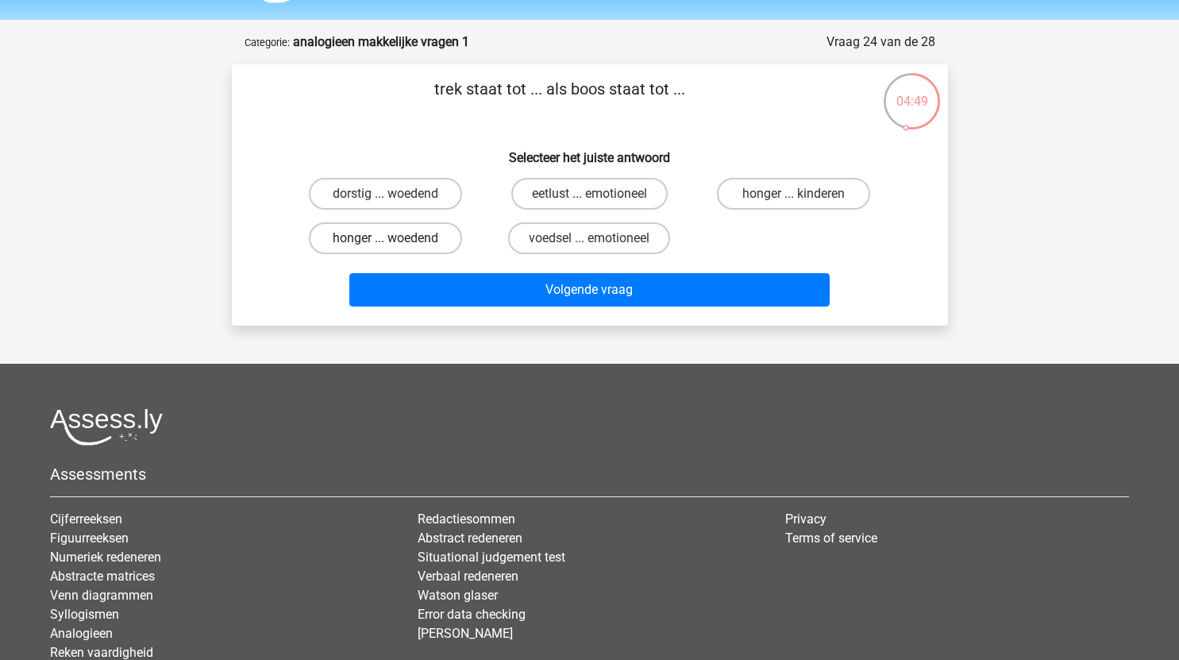
click at [422, 242] on label "honger ... woedend" at bounding box center [385, 238] width 153 height 32
click at [396, 242] on input "honger ... woedend" at bounding box center [390, 243] width 10 height 10
radio input "true"
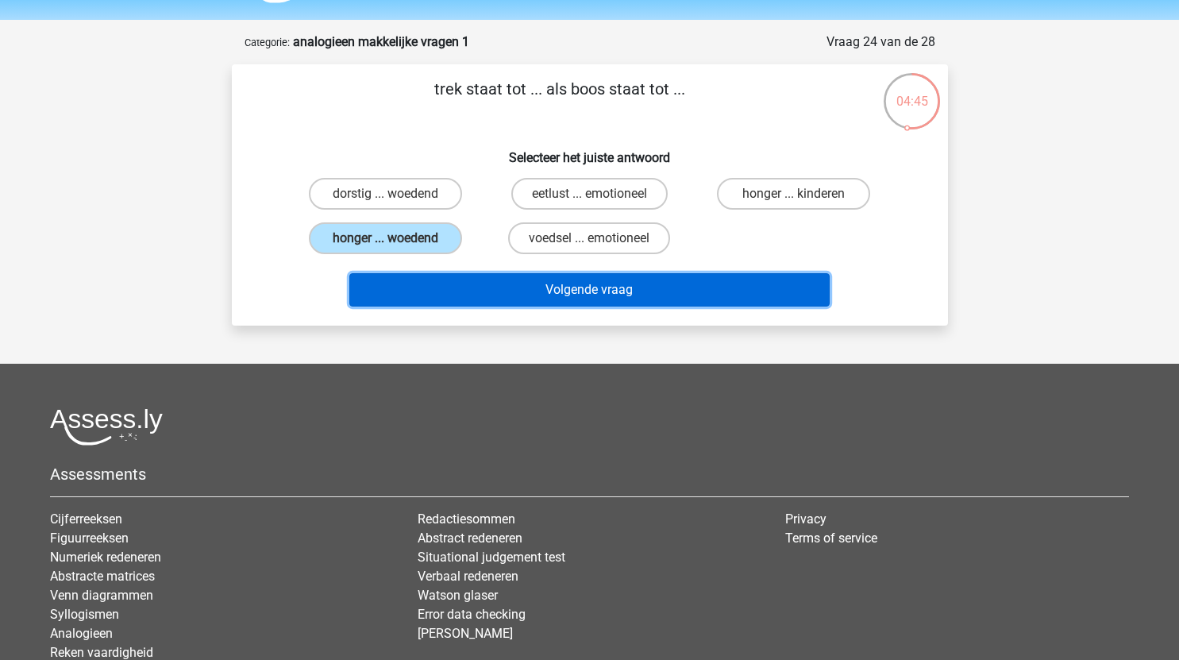
click at [563, 289] on button "Volgende vraag" at bounding box center [589, 289] width 481 height 33
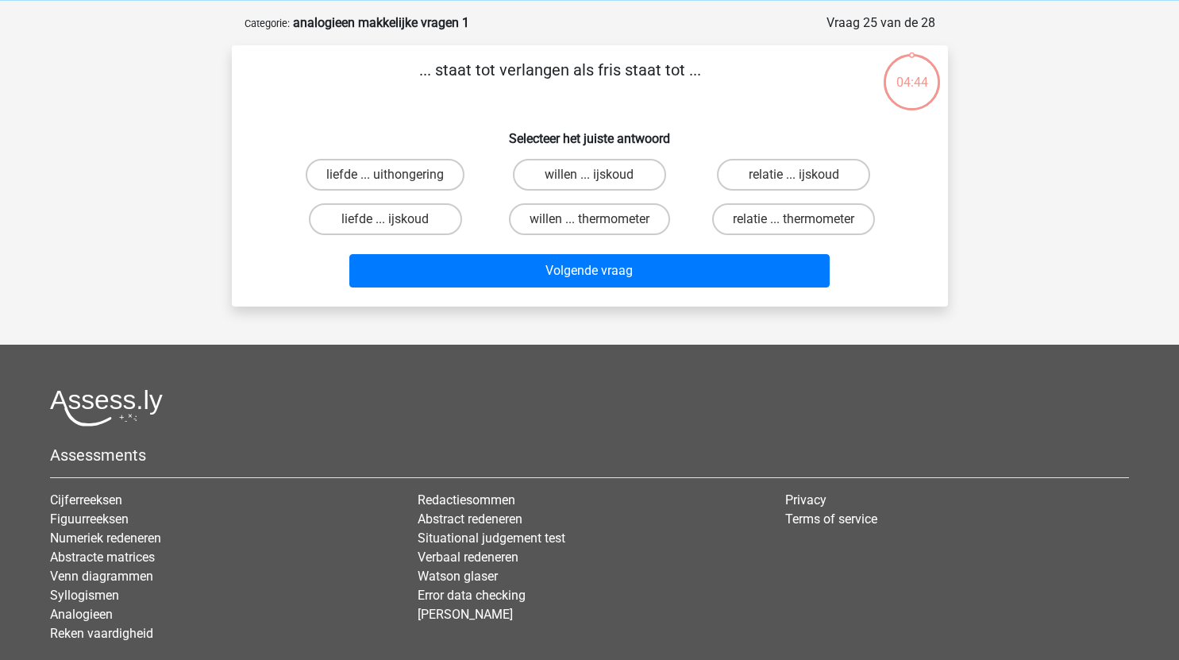
scroll to position [65, 0]
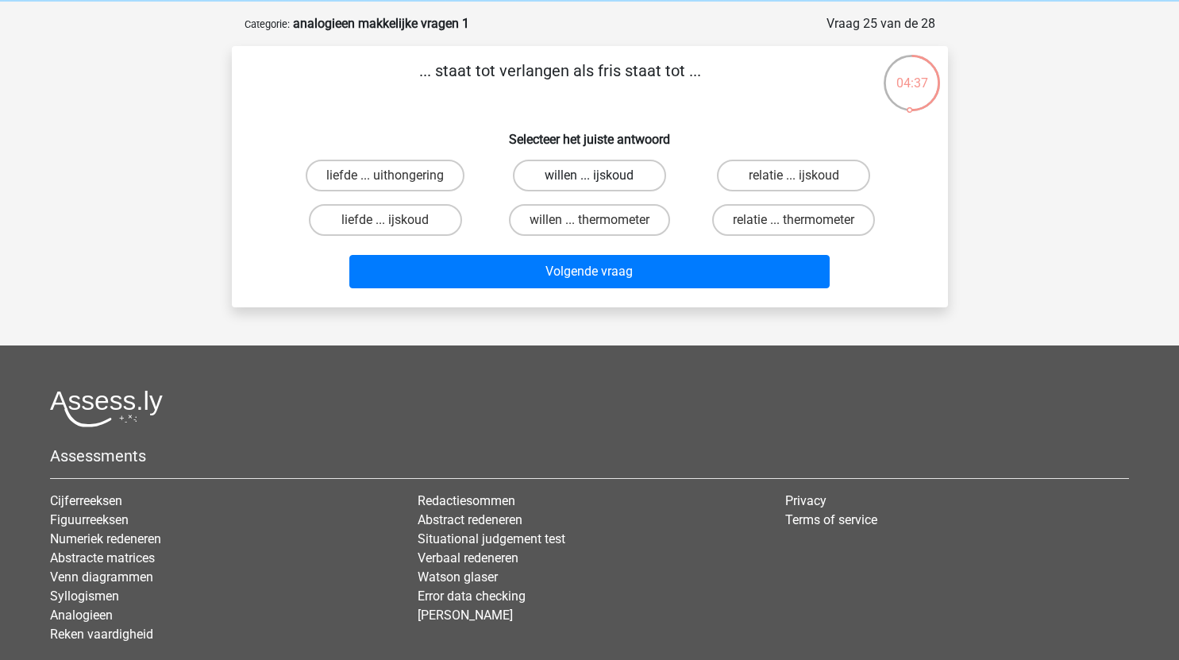
click at [617, 175] on label "willen ... ijskoud" at bounding box center [589, 176] width 153 height 32
click at [600, 176] on input "willen ... ijskoud" at bounding box center [594, 181] width 10 height 10
radio input "true"
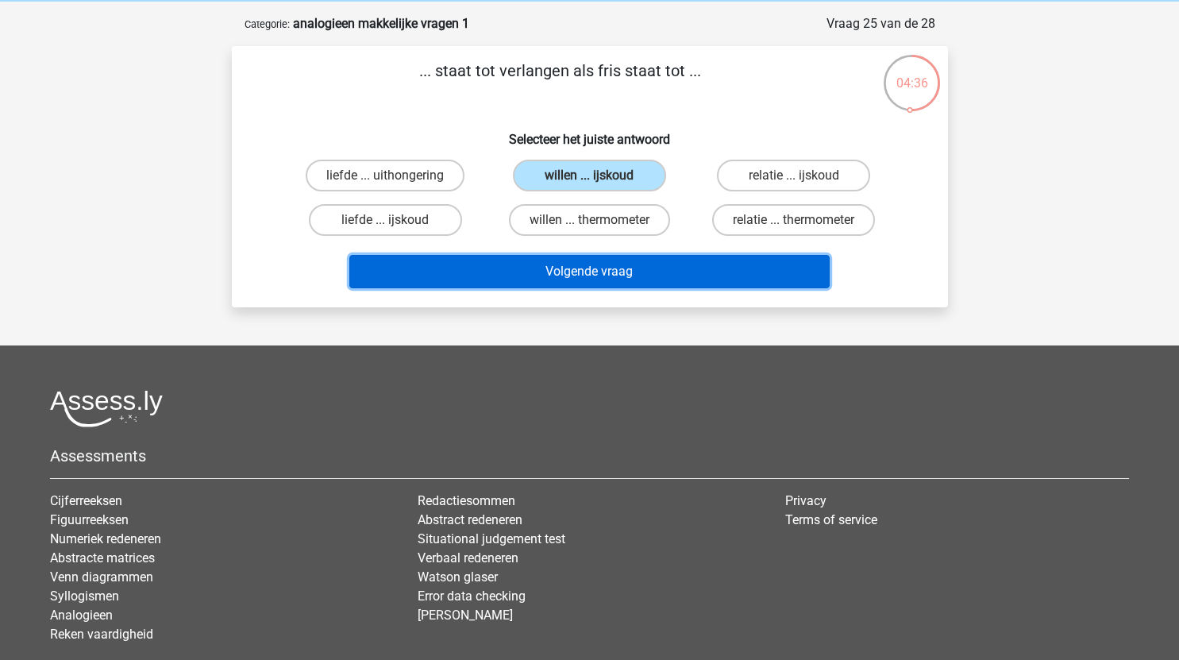
click at [627, 272] on button "Volgende vraag" at bounding box center [589, 271] width 481 height 33
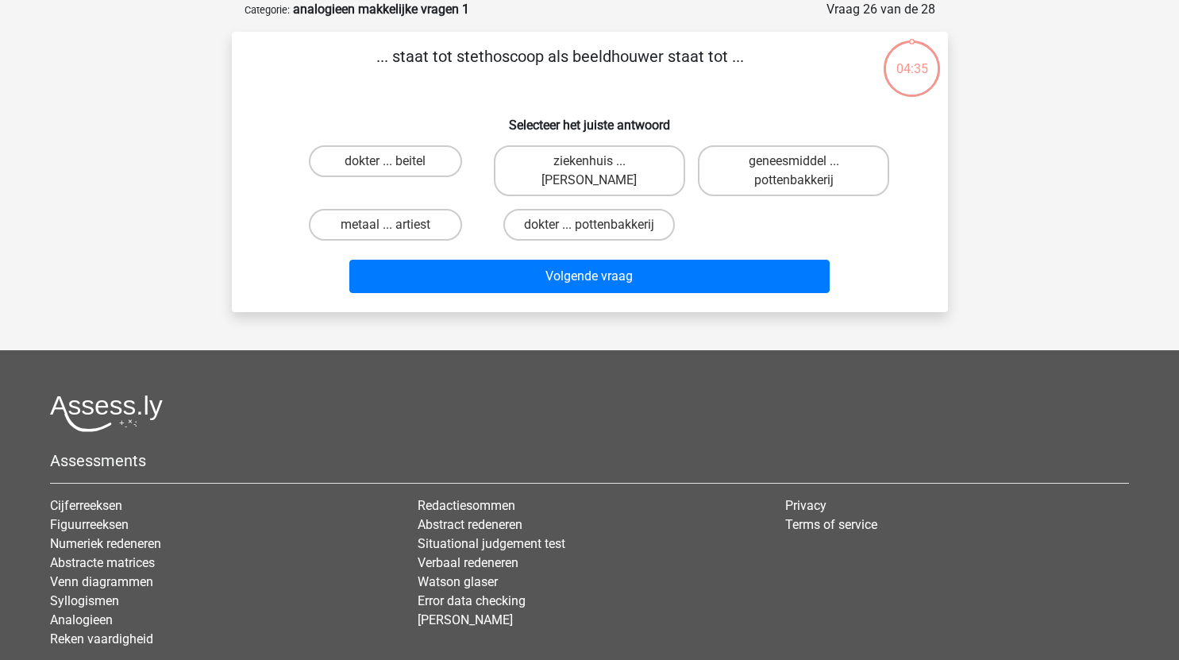
scroll to position [60, 0]
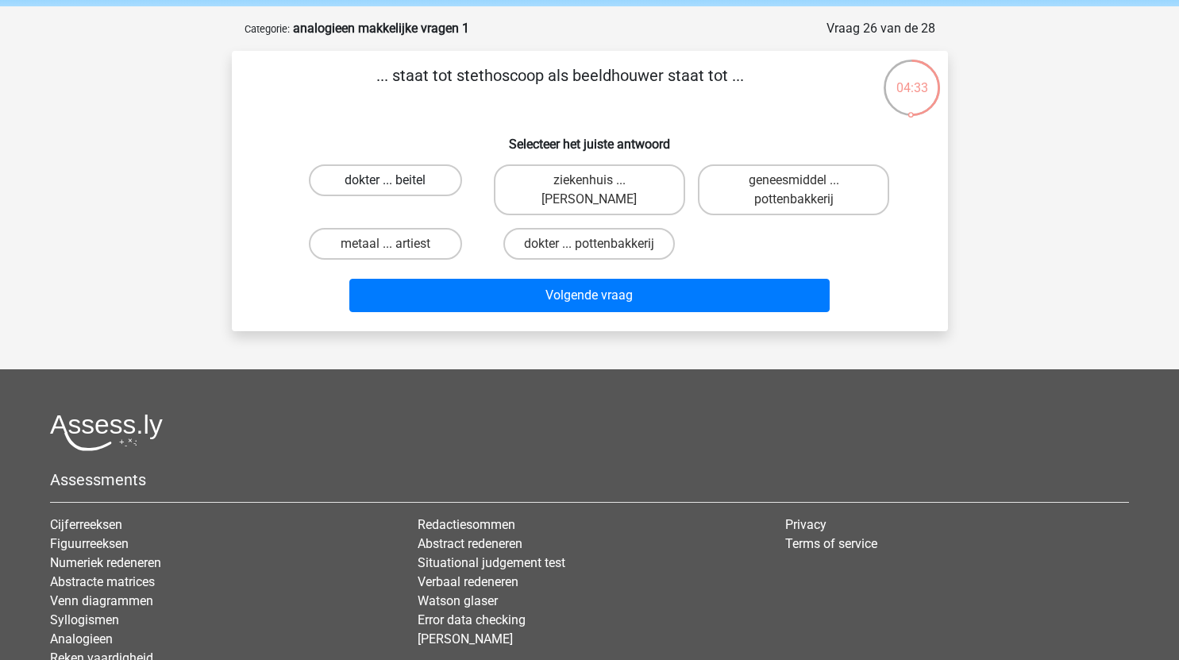
click at [423, 180] on label "dokter ... beitel" at bounding box center [385, 180] width 153 height 32
click at [396, 180] on input "dokter ... beitel" at bounding box center [390, 185] width 10 height 10
radio input "true"
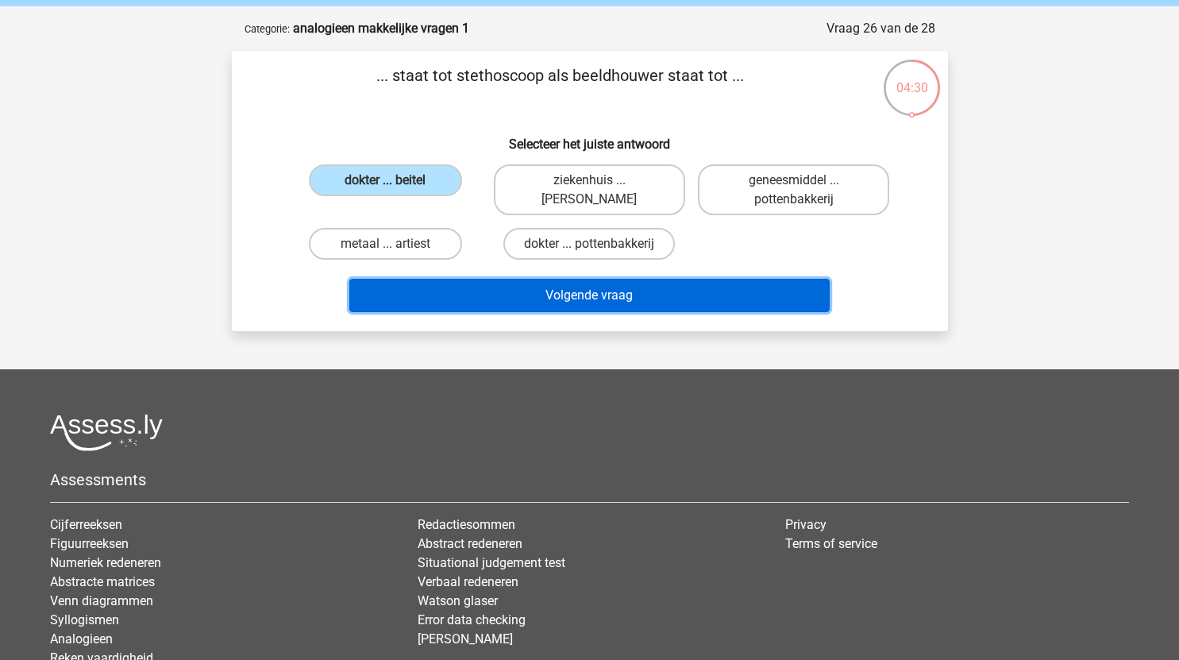
click at [609, 301] on button "Volgende vraag" at bounding box center [589, 295] width 481 height 33
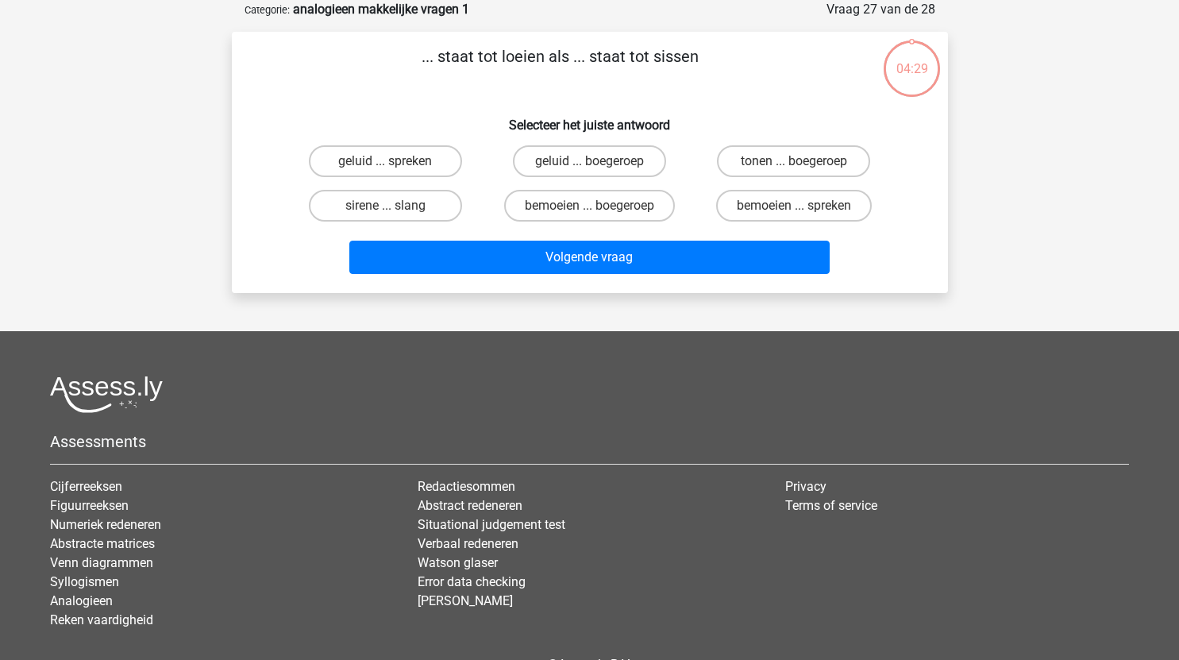
scroll to position [52, 0]
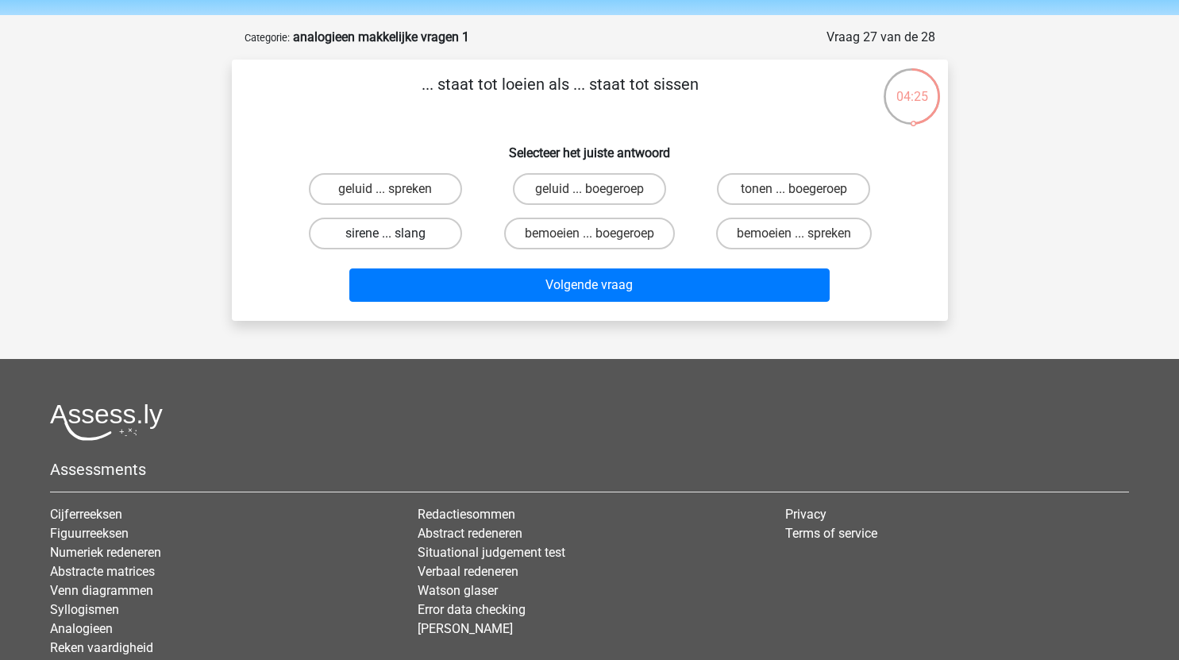
click at [414, 233] on label "sirene ... slang" at bounding box center [385, 234] width 153 height 32
click at [396, 234] on input "sirene ... slang" at bounding box center [390, 239] width 10 height 10
radio input "true"
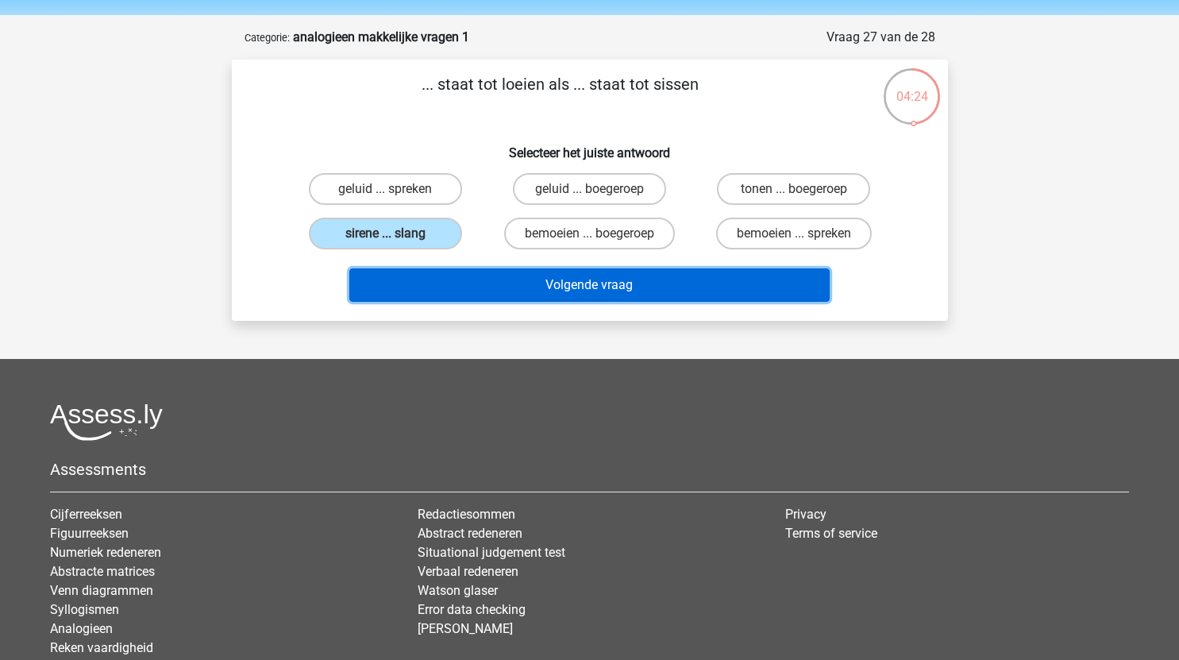
click at [544, 280] on button "Volgende vraag" at bounding box center [589, 284] width 481 height 33
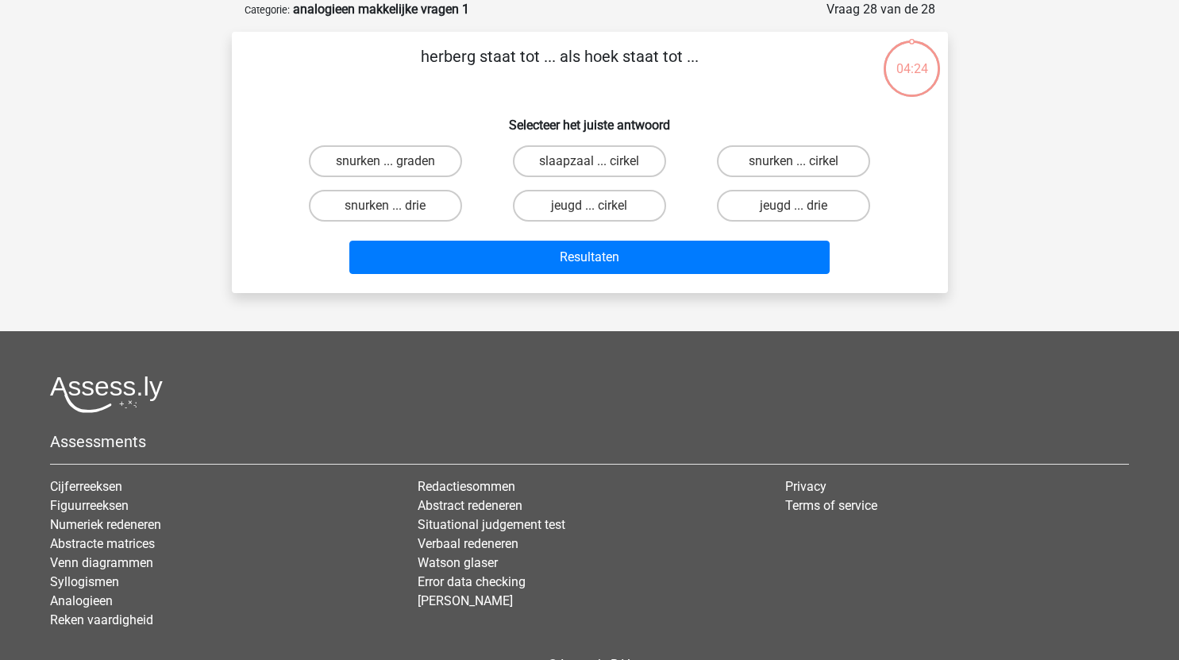
scroll to position [51, 0]
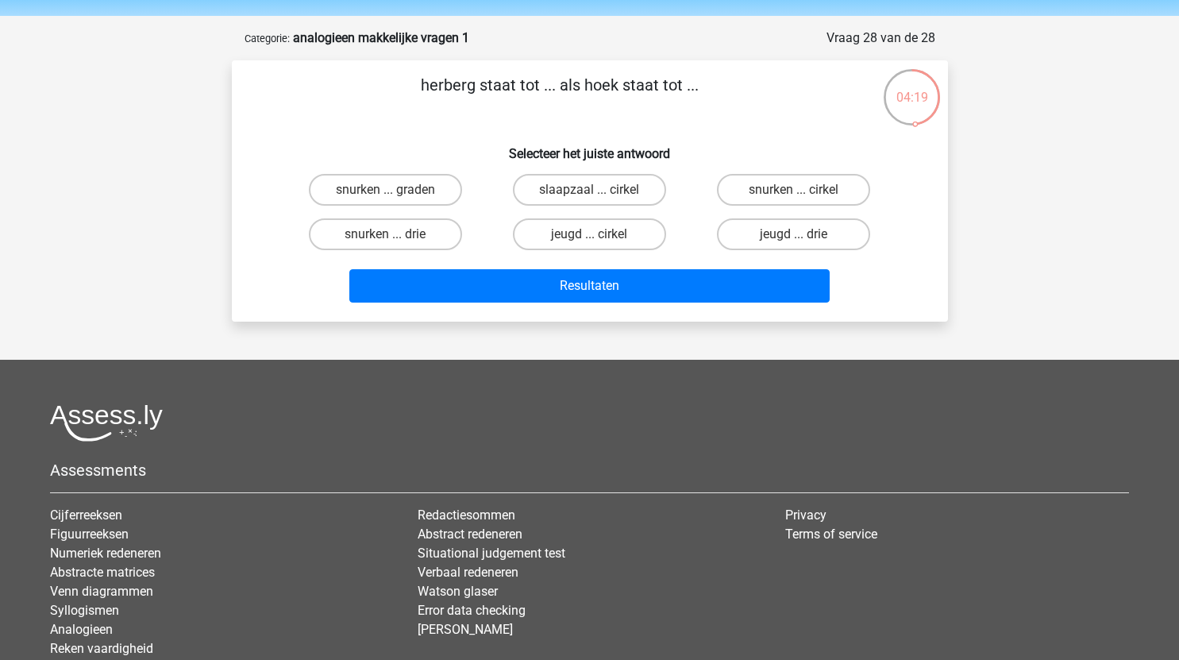
click at [768, 254] on div "jeugd ... drie" at bounding box center [794, 234] width 204 height 44
click at [797, 228] on label "jeugd ... drie" at bounding box center [793, 234] width 153 height 32
click at [797, 234] on input "jeugd ... drie" at bounding box center [799, 239] width 10 height 10
radio input "true"
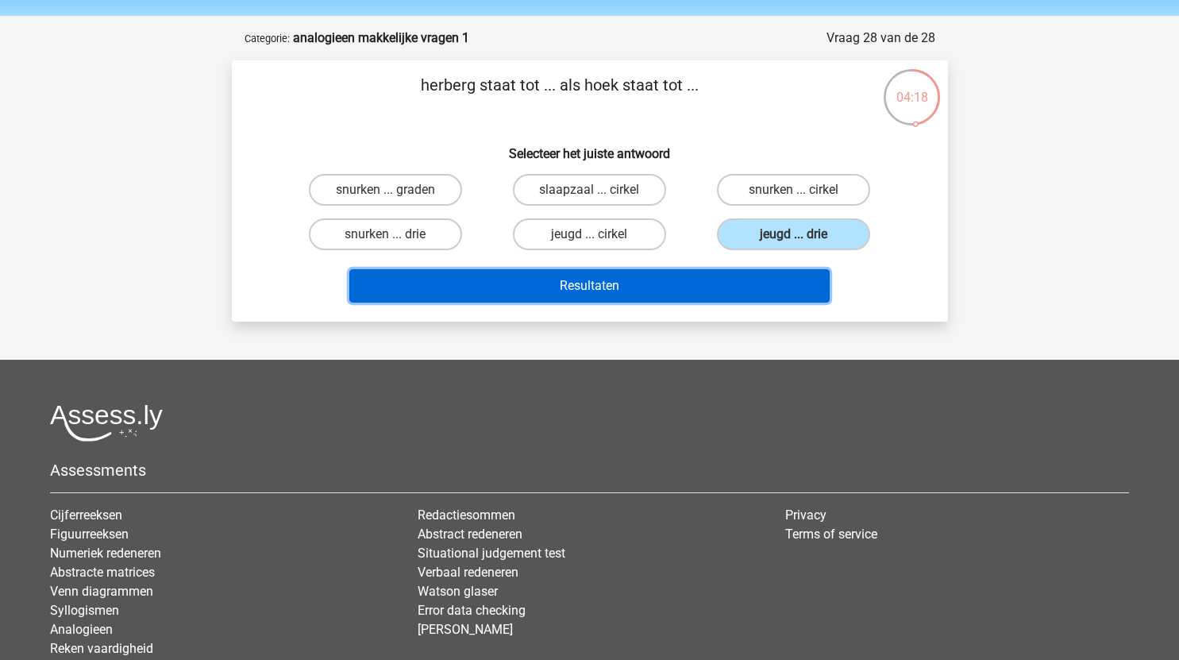
click at [681, 293] on button "Resultaten" at bounding box center [589, 285] width 481 height 33
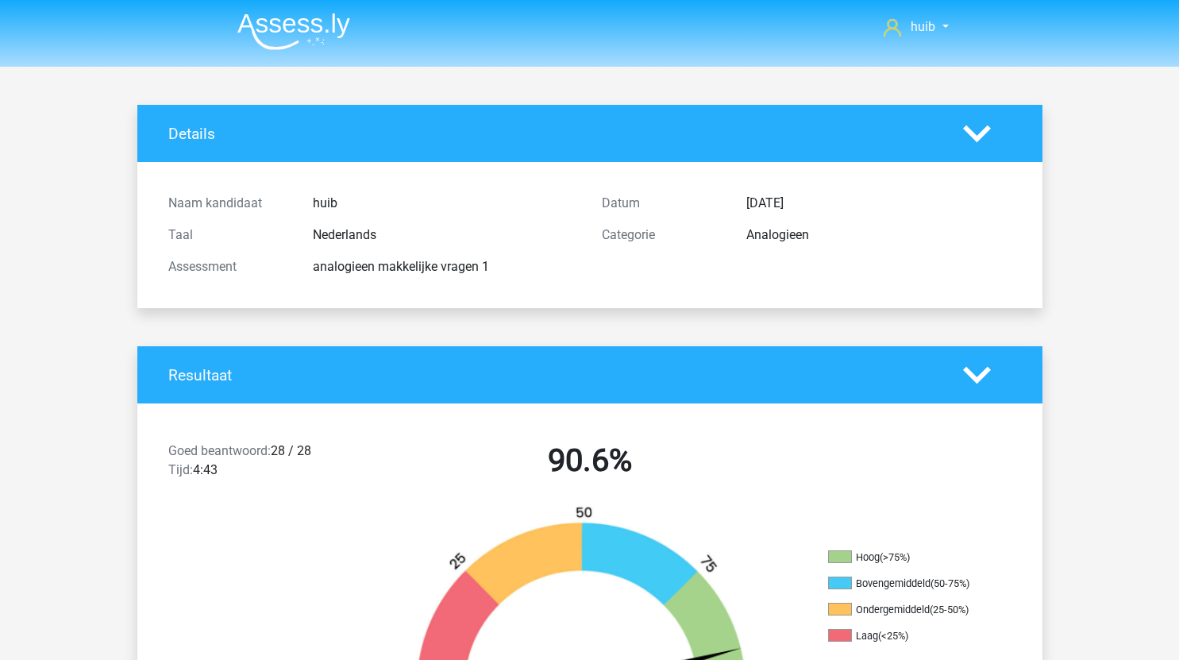
click at [301, 48] on img at bounding box center [293, 31] width 113 height 37
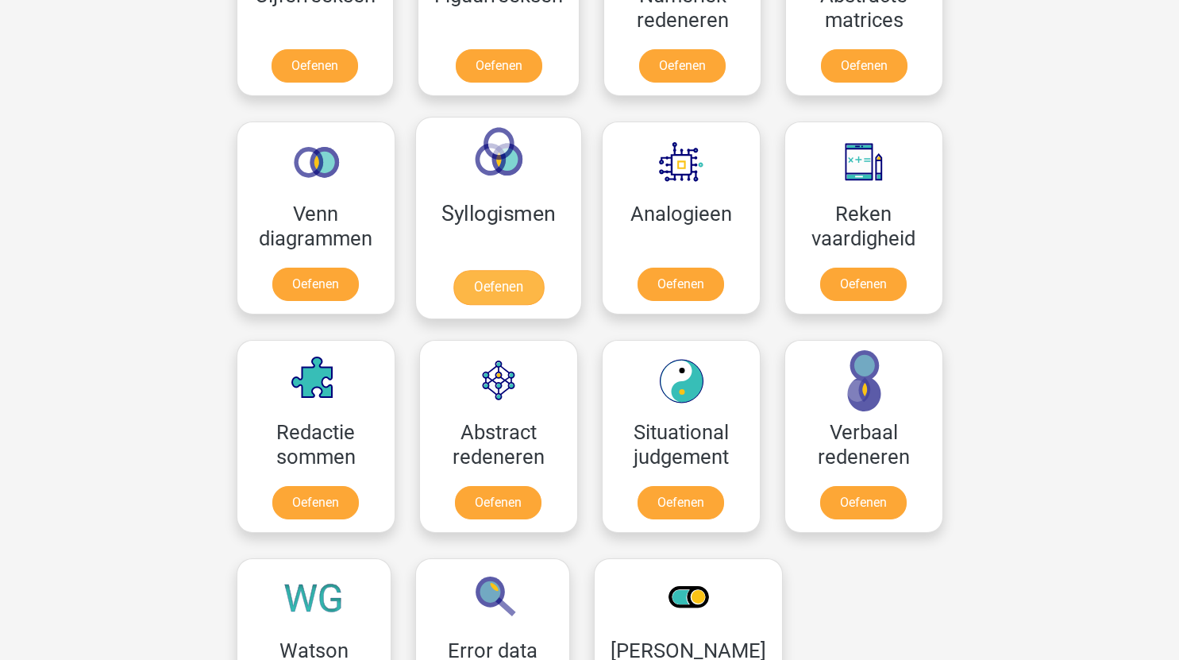
scroll to position [841, 0]
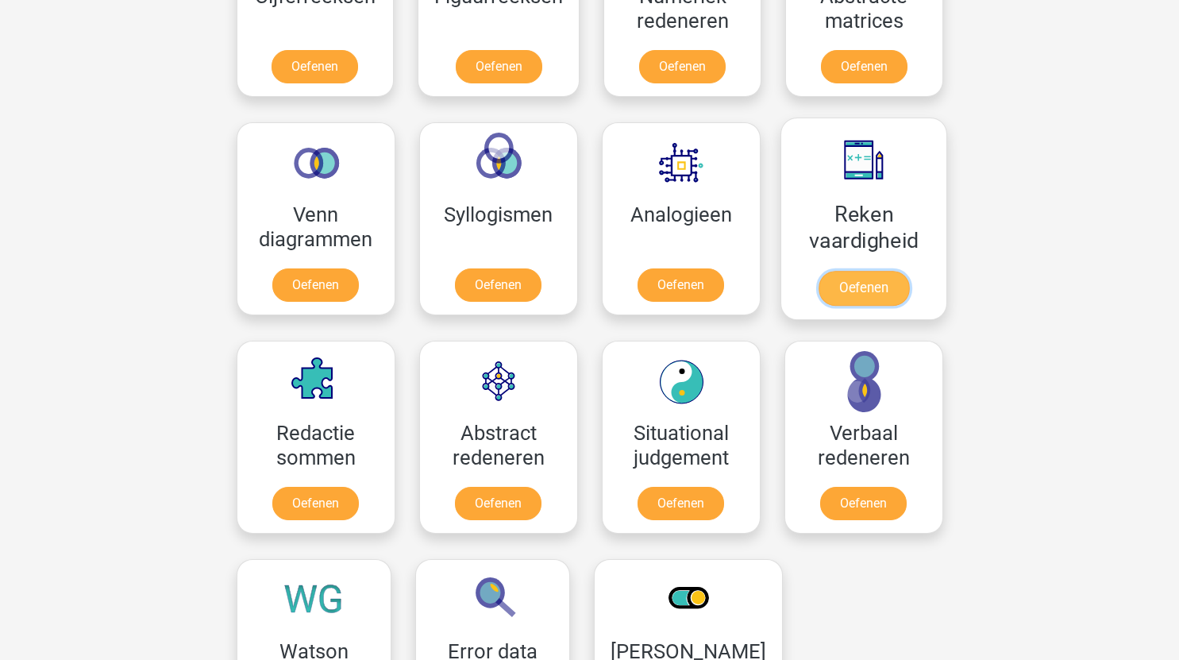
click at [886, 290] on link "Oefenen" at bounding box center [863, 288] width 91 height 35
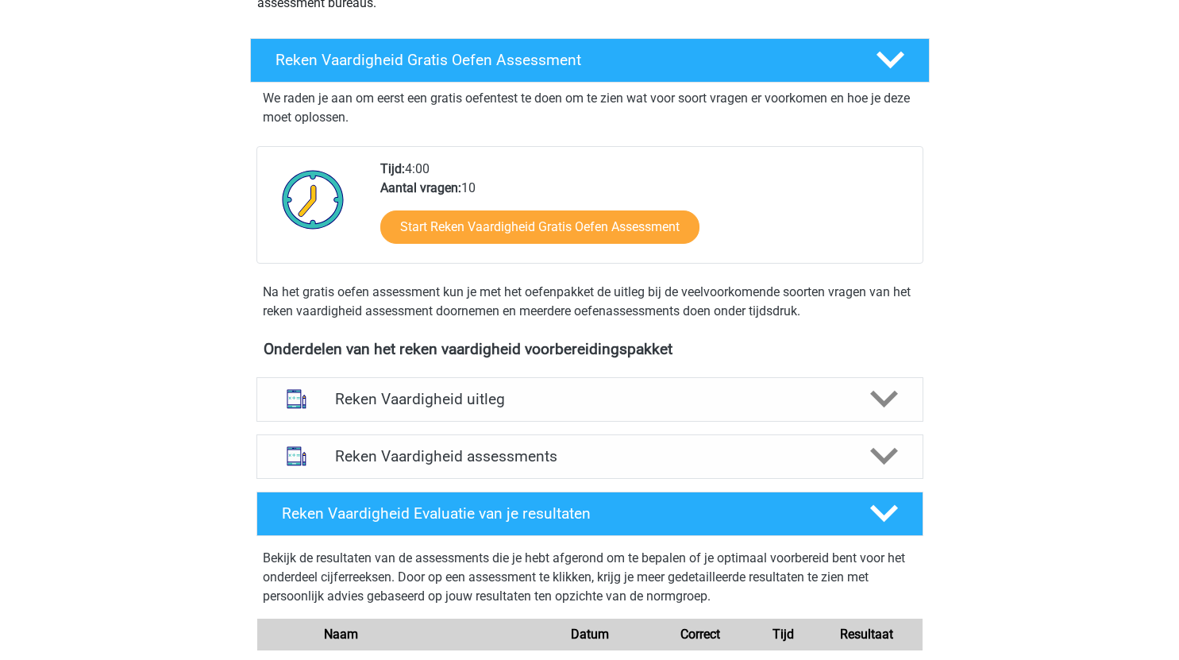
scroll to position [244, 0]
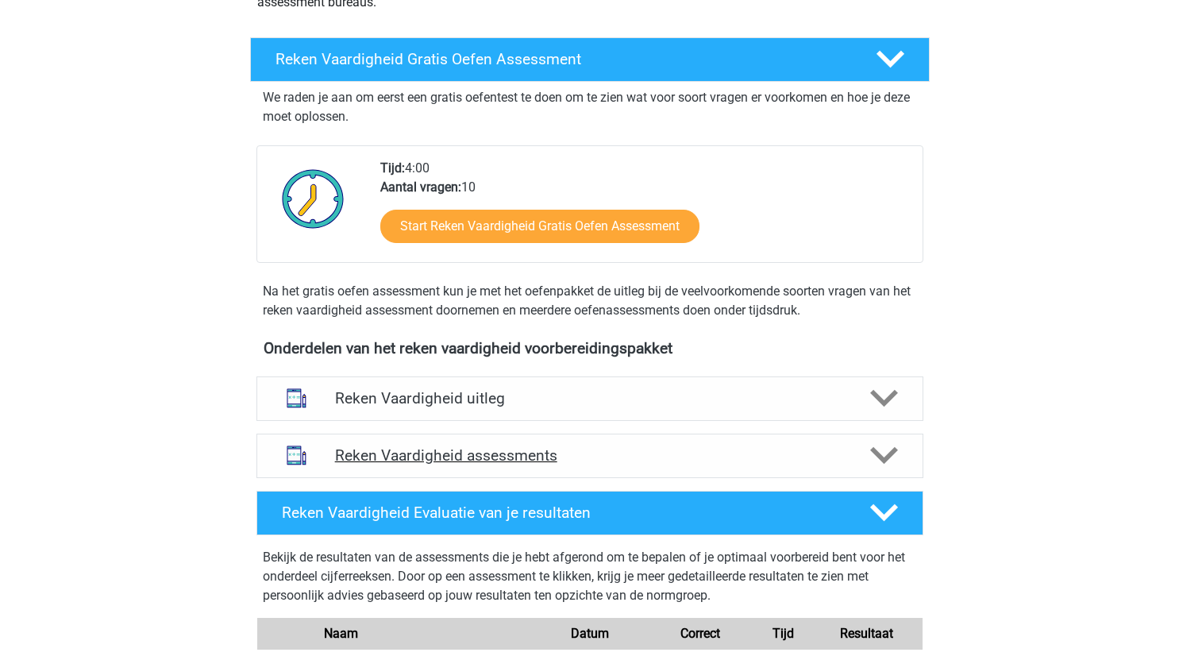
click at [636, 460] on h4 "Reken Vaardigheid assessments" at bounding box center [590, 455] width 510 height 18
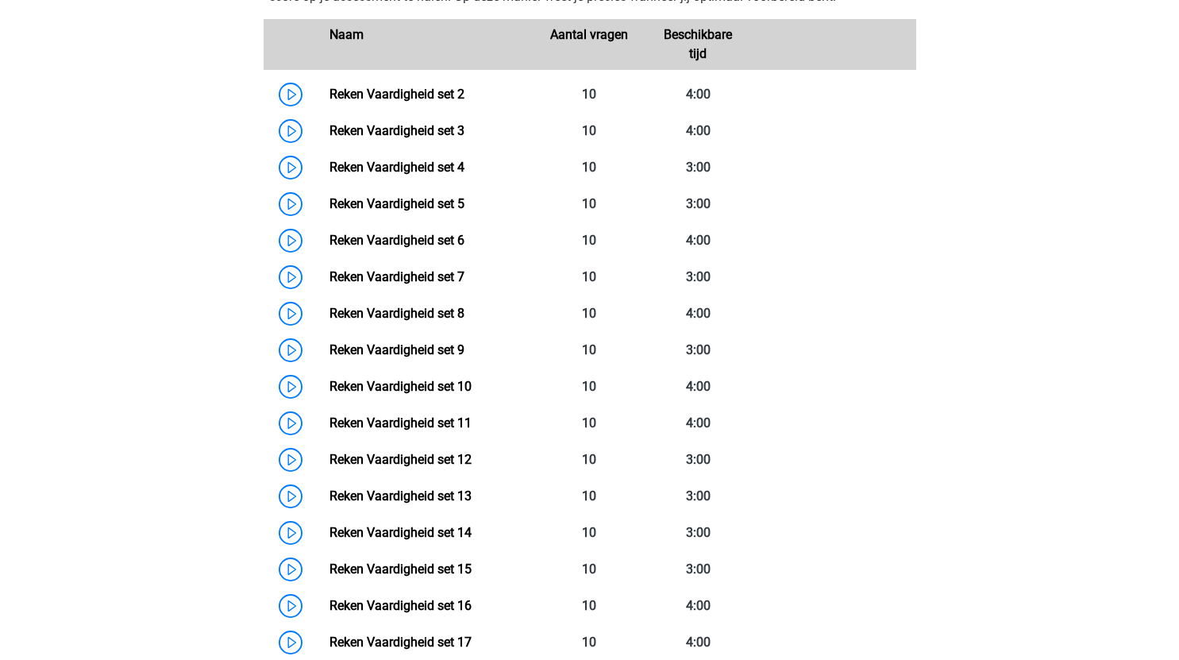
scroll to position [807, 0]
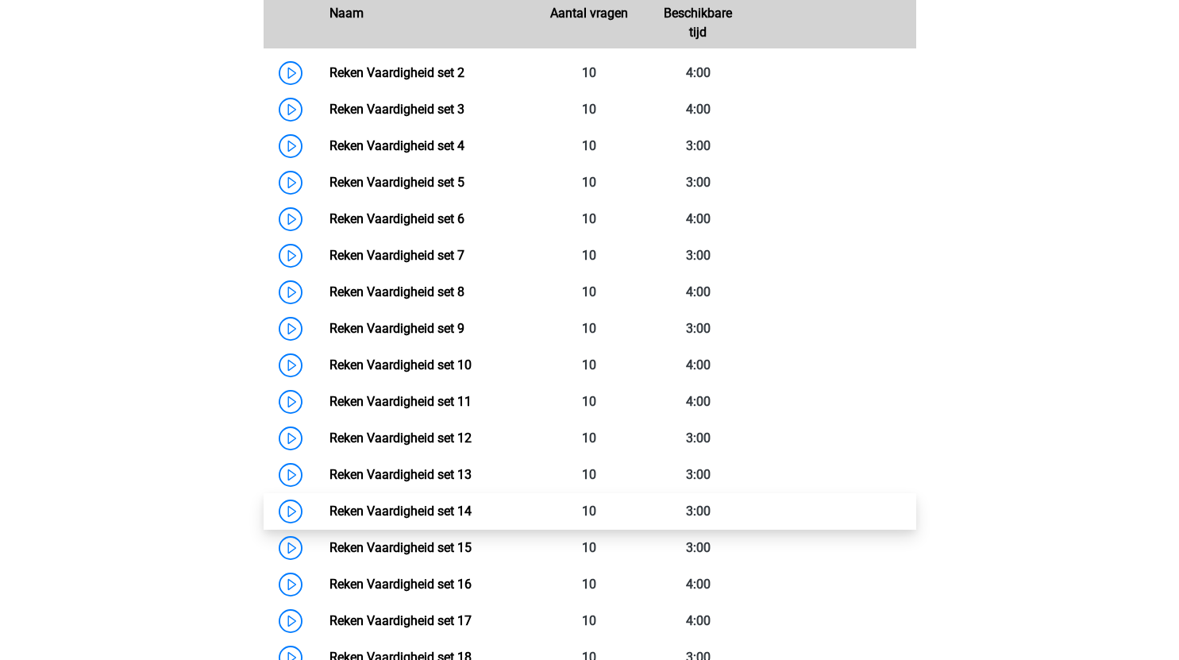
click at [330, 504] on link "Reken Vaardigheid set 14" at bounding box center [401, 511] width 142 height 15
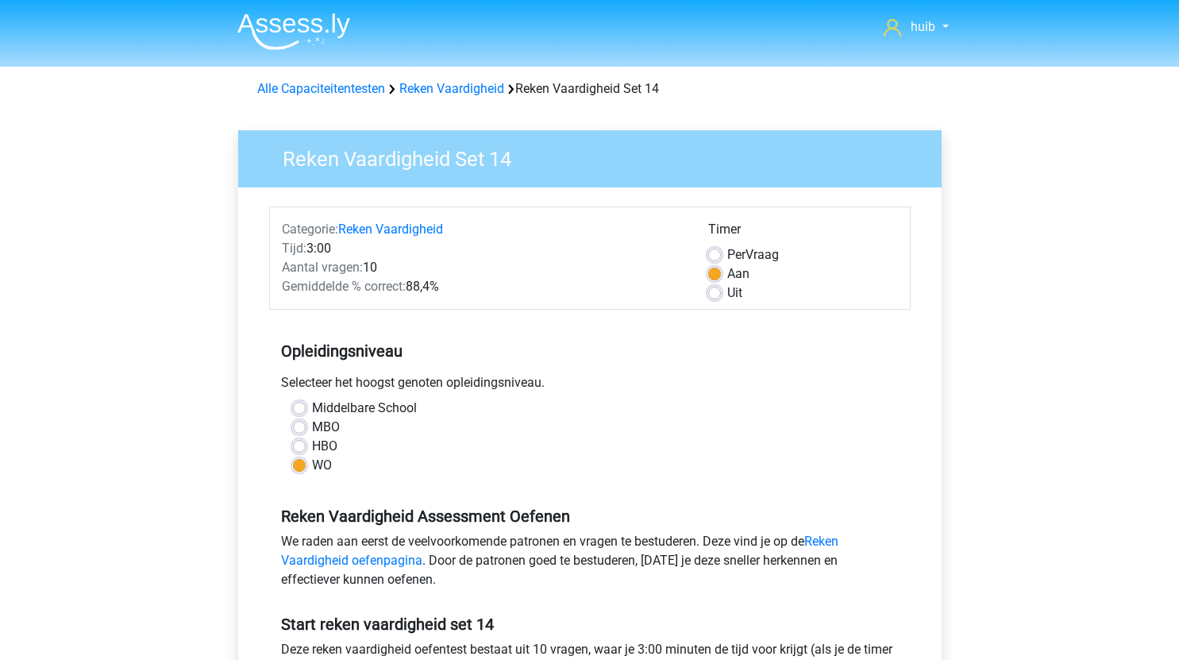
scroll to position [245, 0]
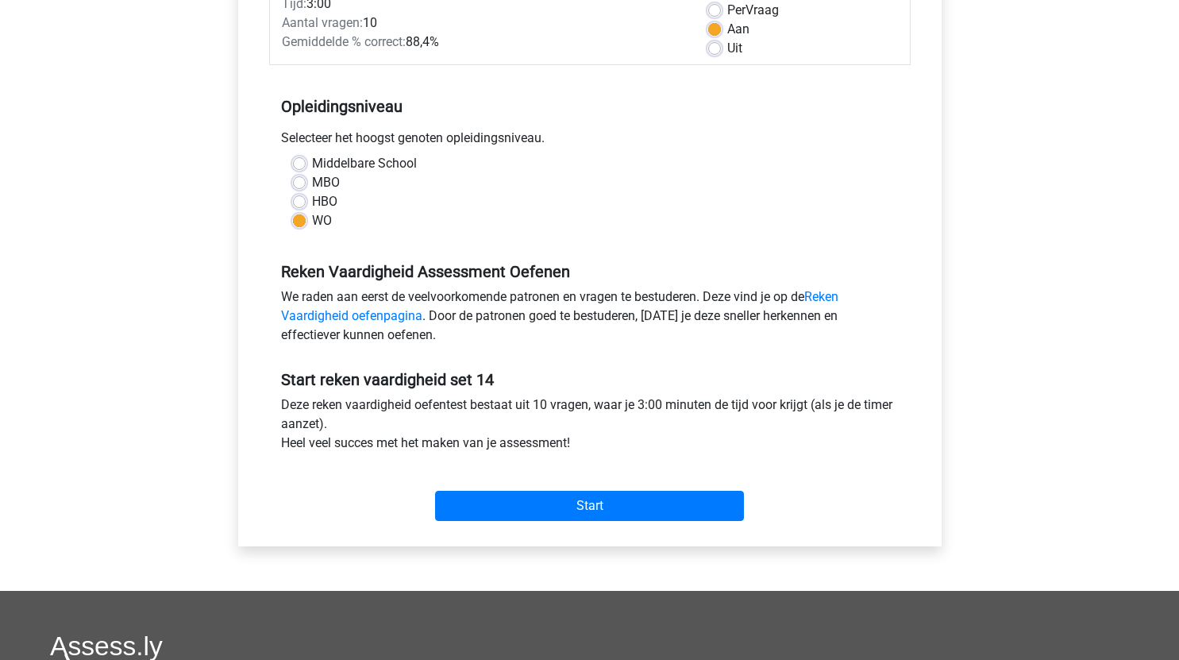
click at [561, 482] on div "Start" at bounding box center [590, 493] width 642 height 56
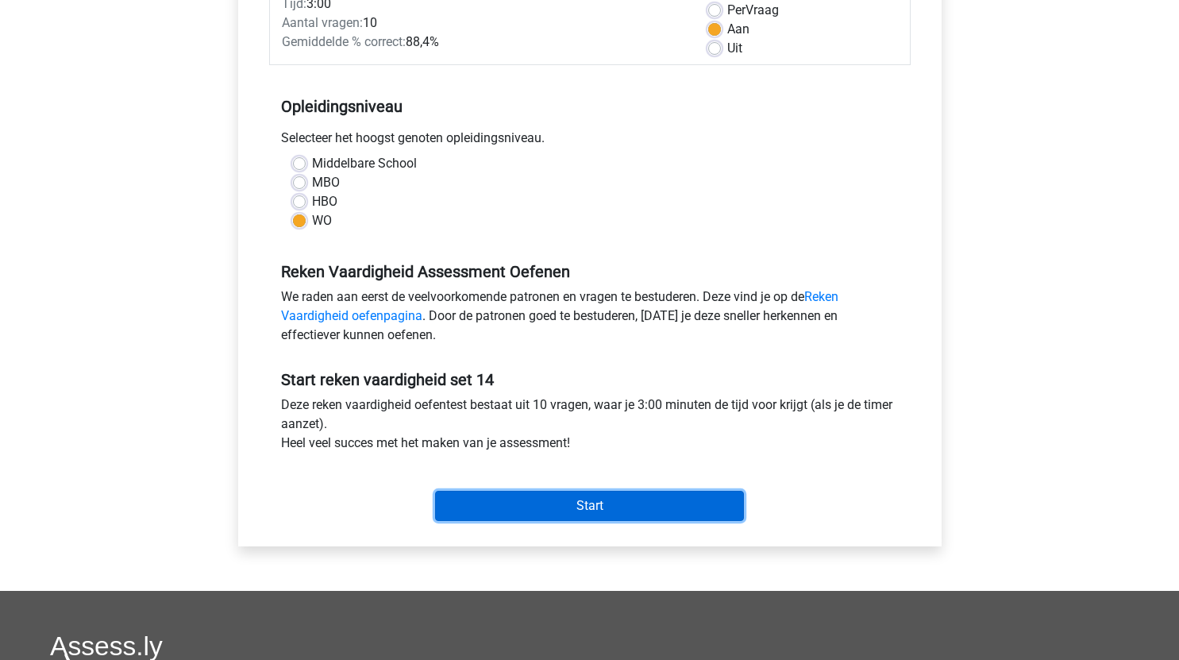
click at [574, 500] on input "Start" at bounding box center [589, 506] width 309 height 30
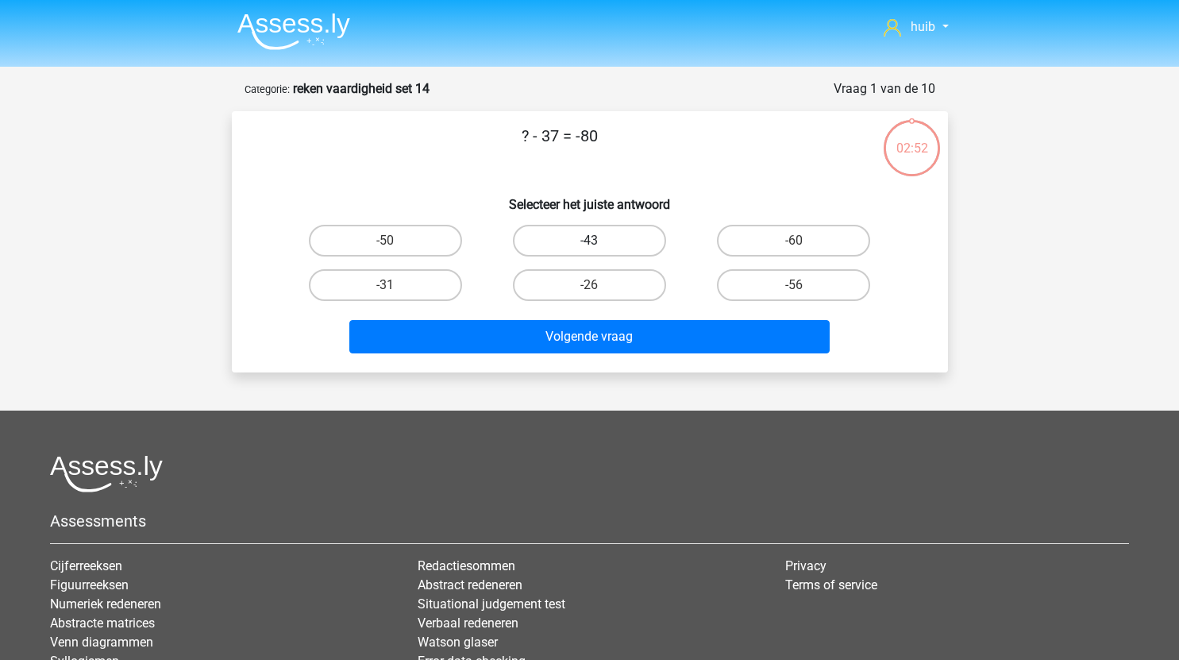
click at [632, 237] on label "-43" at bounding box center [589, 241] width 153 height 32
click at [600, 241] on input "-43" at bounding box center [594, 246] width 10 height 10
radio input "true"
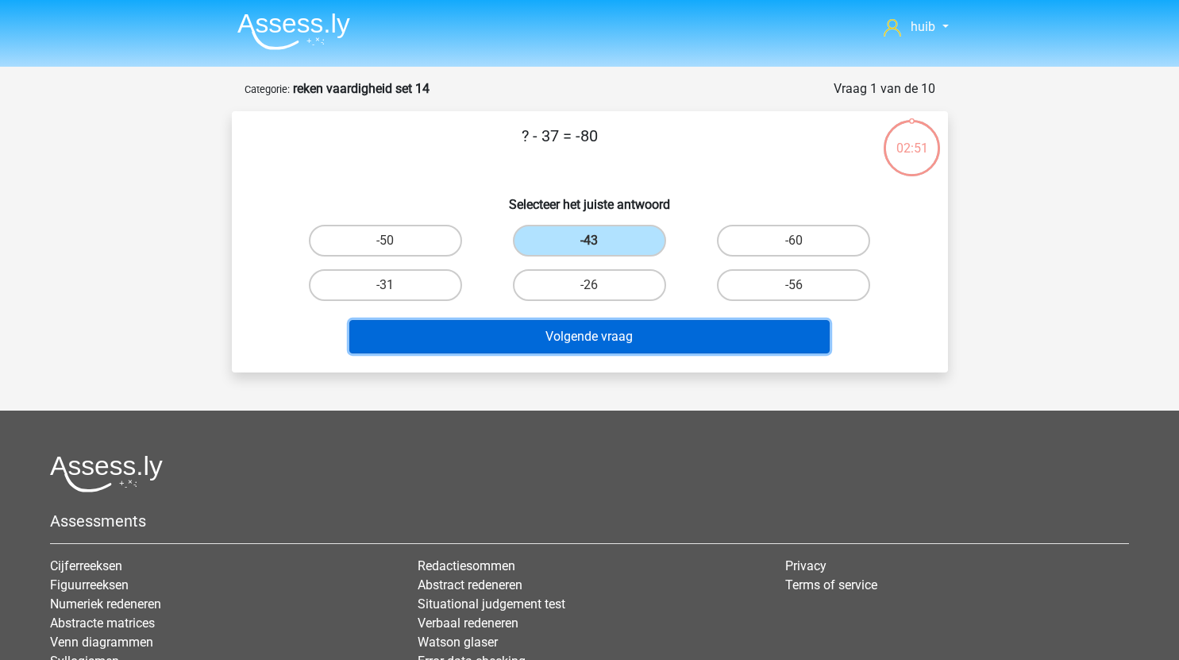
click at [613, 334] on button "Volgende vraag" at bounding box center [589, 336] width 481 height 33
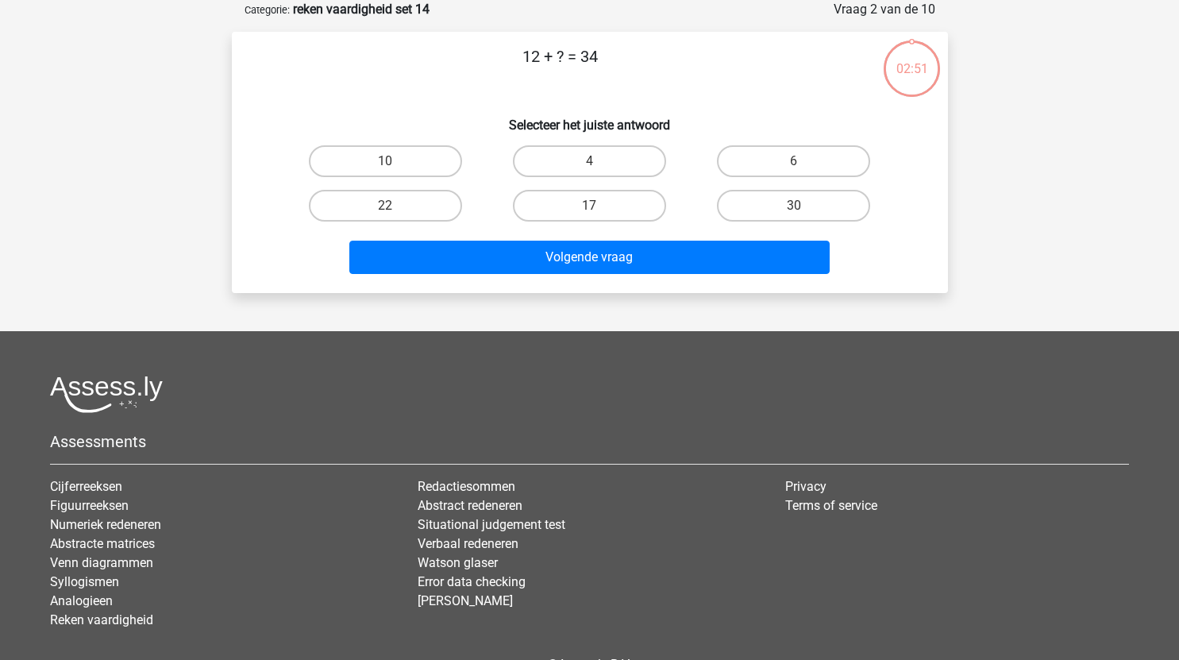
scroll to position [31, 0]
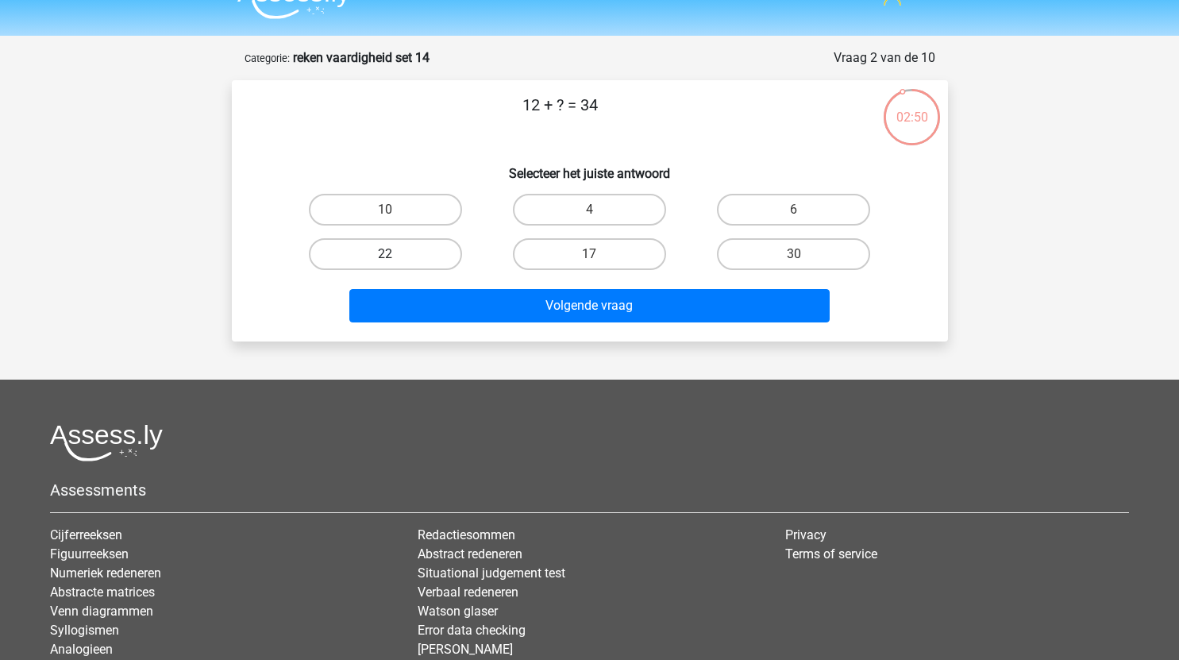
click at [412, 253] on label "22" at bounding box center [385, 254] width 153 height 32
click at [396, 254] on input "22" at bounding box center [390, 259] width 10 height 10
radio input "true"
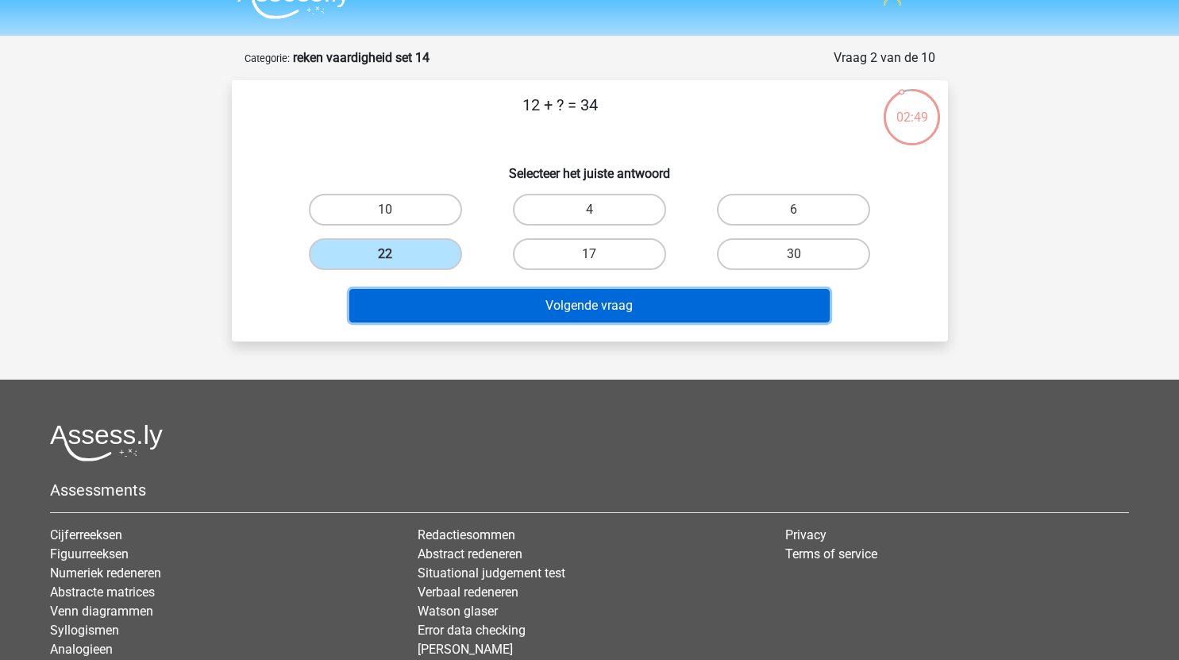
click at [564, 317] on button "Volgende vraag" at bounding box center [589, 305] width 481 height 33
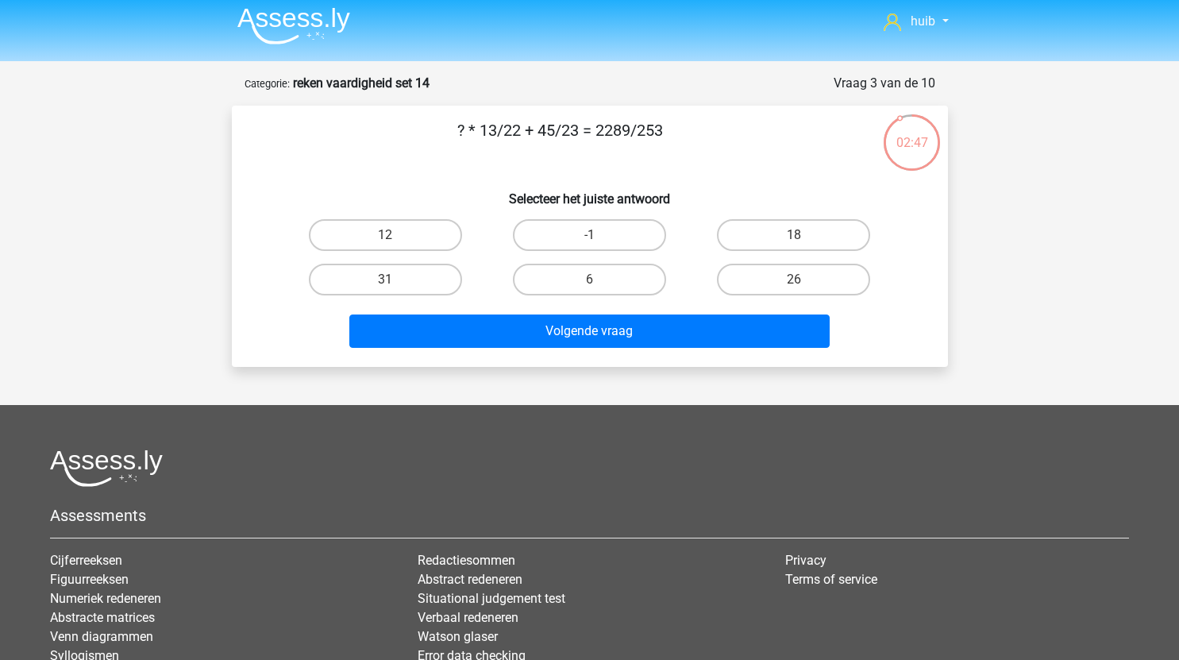
scroll to position [5, 0]
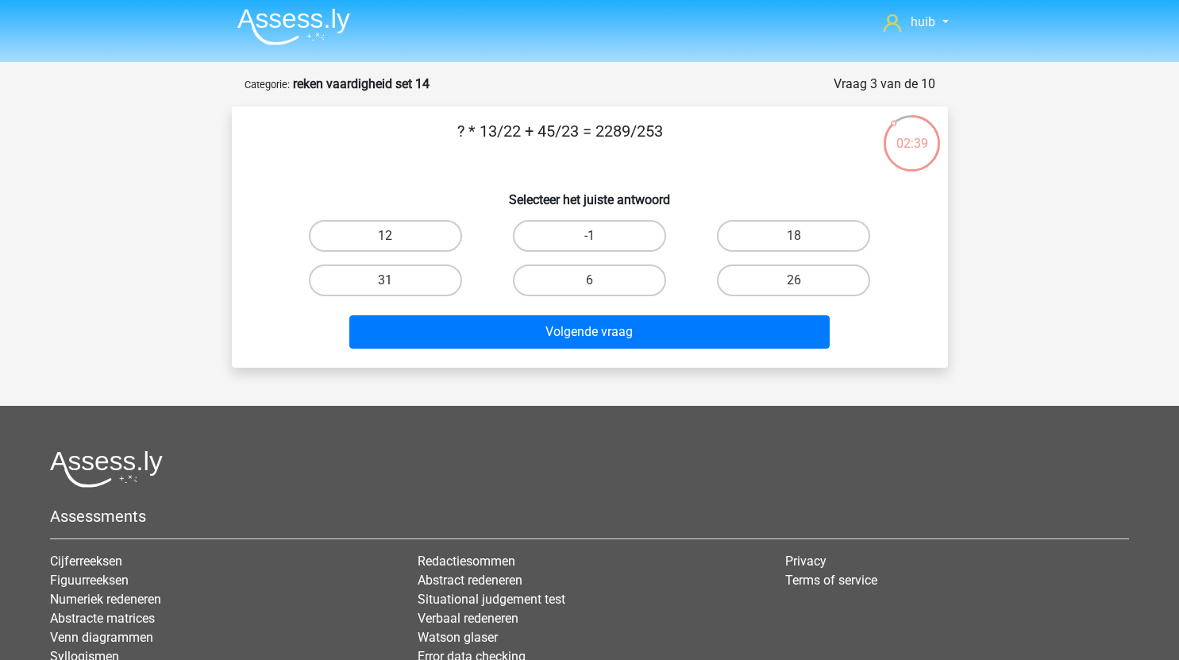
click at [803, 287] on input "26" at bounding box center [799, 285] width 10 height 10
radio input "true"
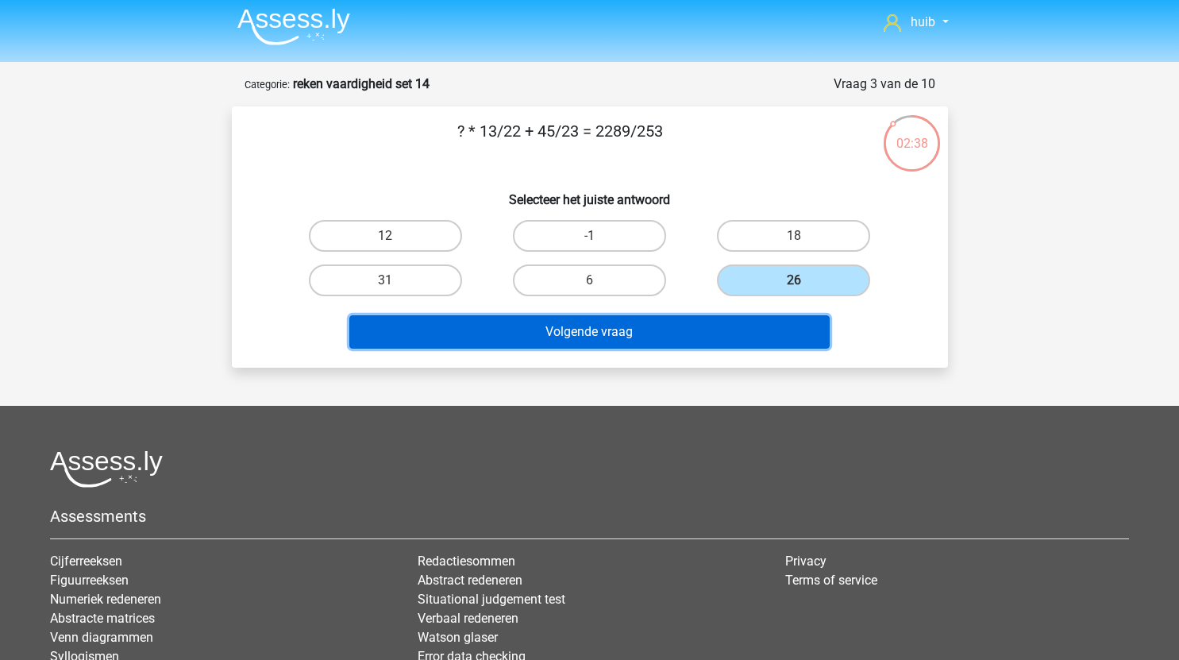
click at [658, 330] on button "Volgende vraag" at bounding box center [589, 331] width 481 height 33
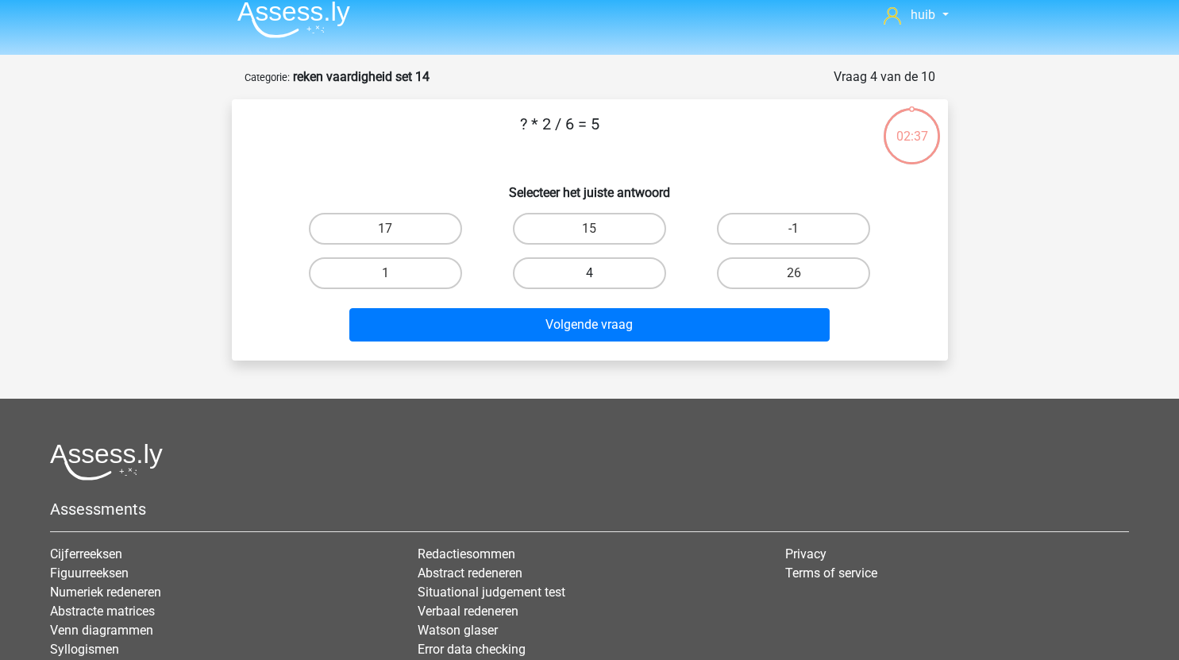
scroll to position [11, 0]
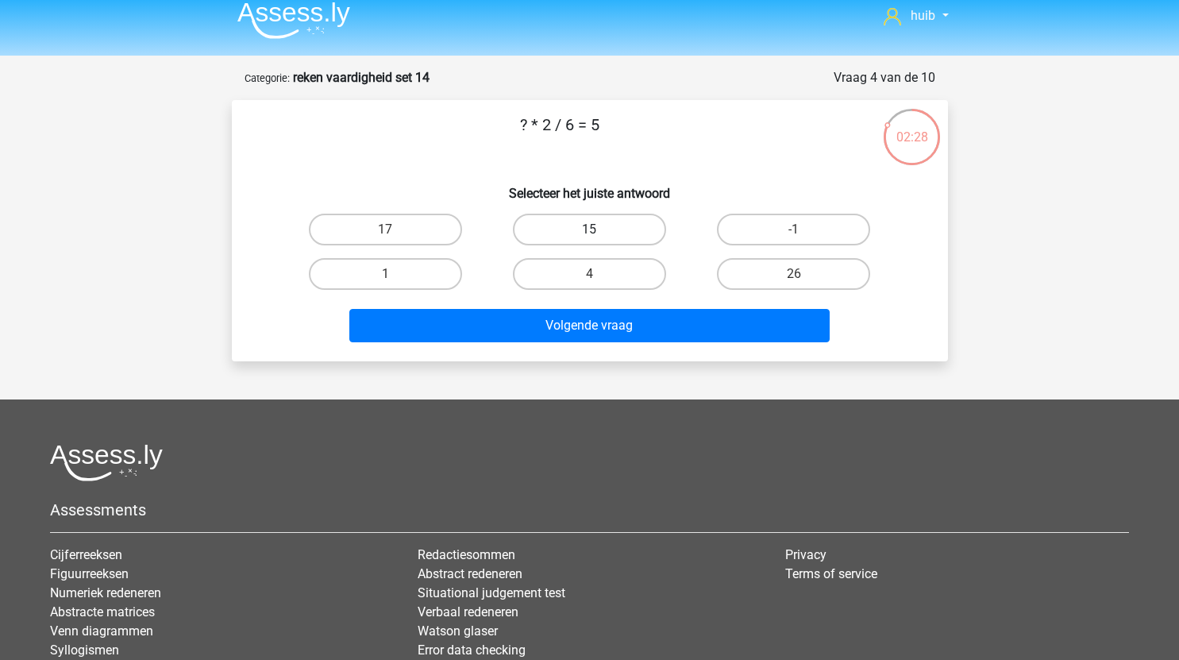
click at [621, 224] on label "15" at bounding box center [589, 230] width 153 height 32
click at [600, 230] on input "15" at bounding box center [594, 235] width 10 height 10
radio input "true"
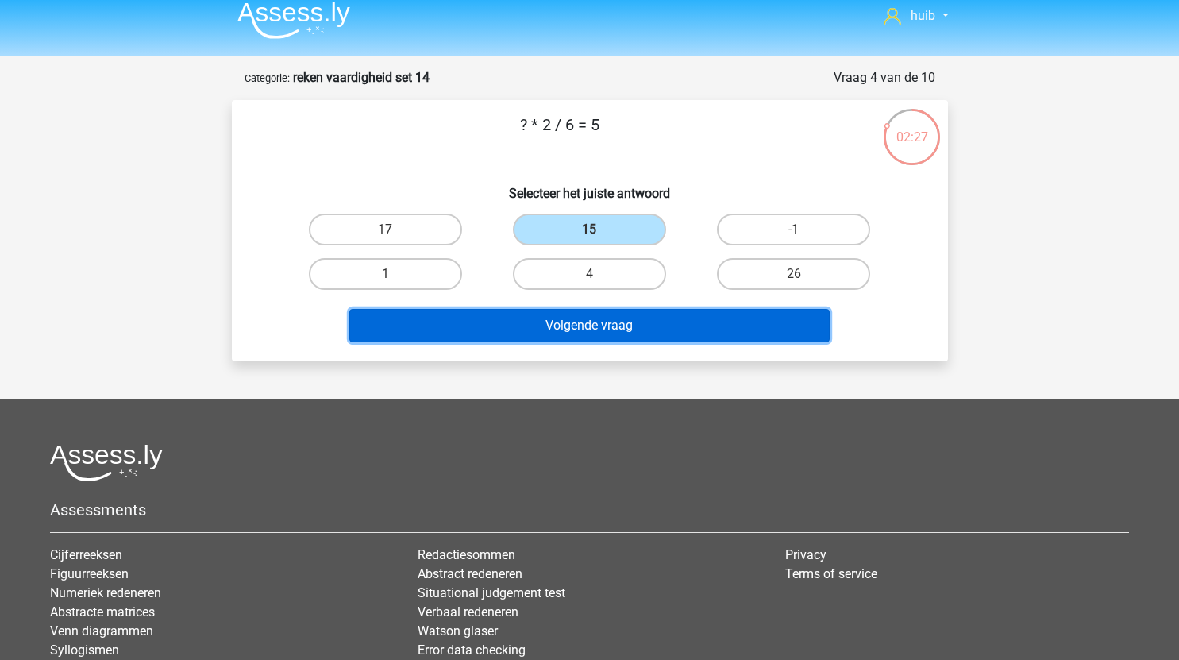
click at [618, 323] on button "Volgende vraag" at bounding box center [589, 325] width 481 height 33
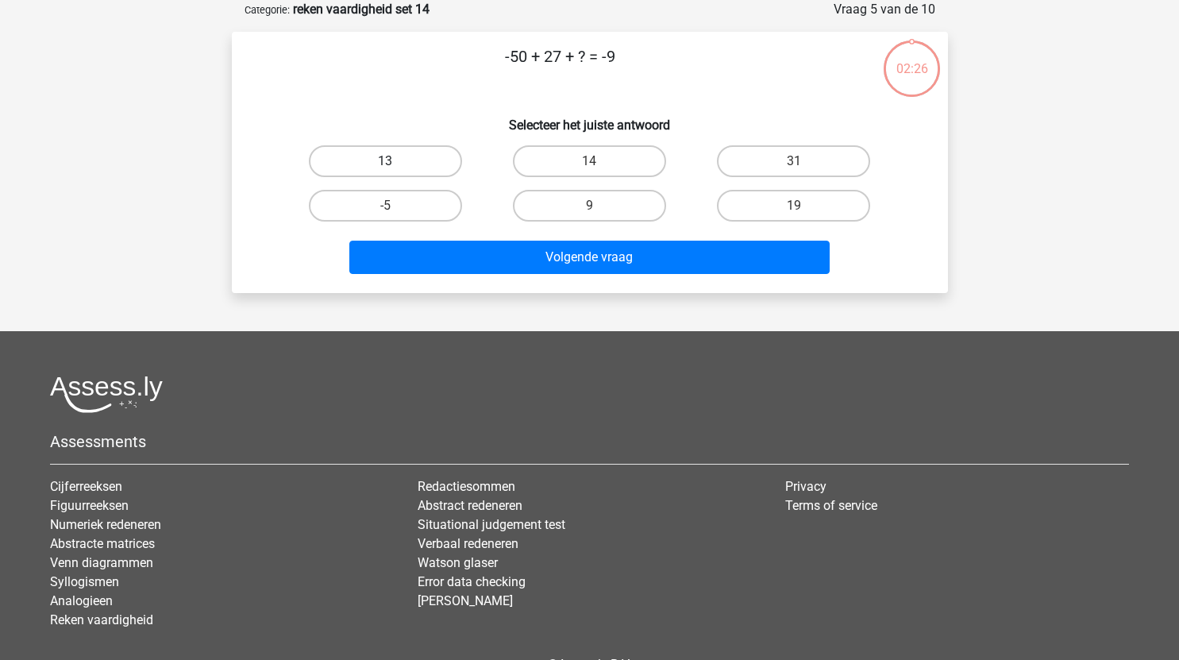
scroll to position [0, 0]
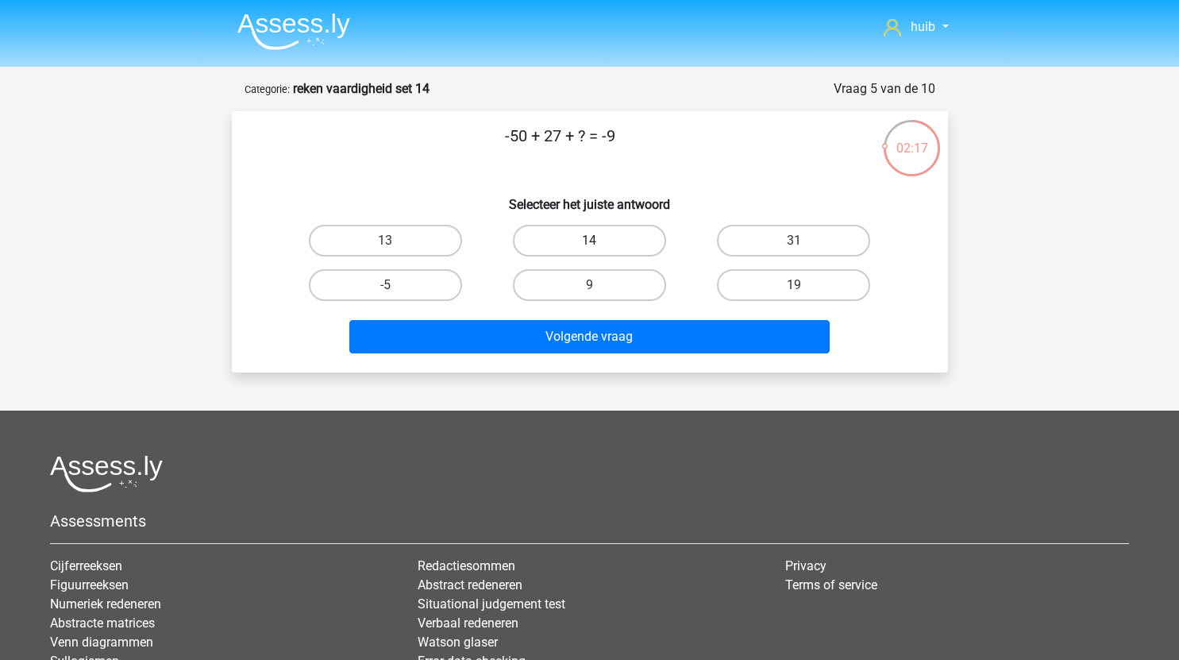
click at [616, 241] on label "14" at bounding box center [589, 241] width 153 height 32
click at [600, 241] on input "14" at bounding box center [594, 246] width 10 height 10
radio input "true"
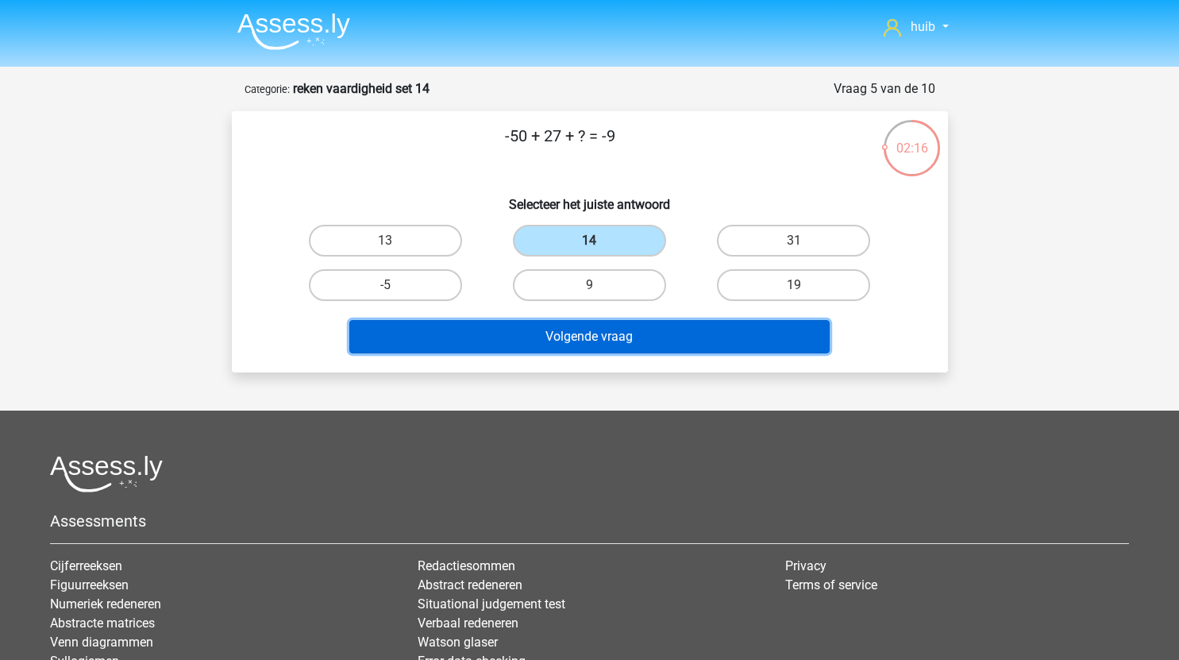
click at [624, 334] on button "Volgende vraag" at bounding box center [589, 336] width 481 height 33
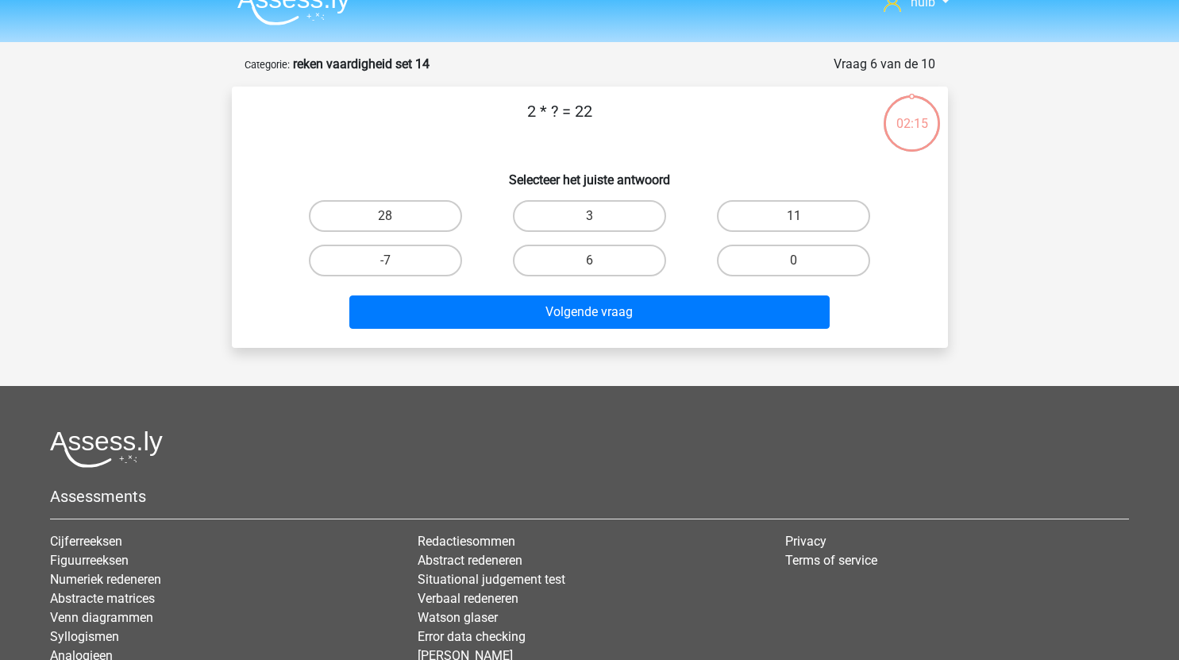
scroll to position [24, 0]
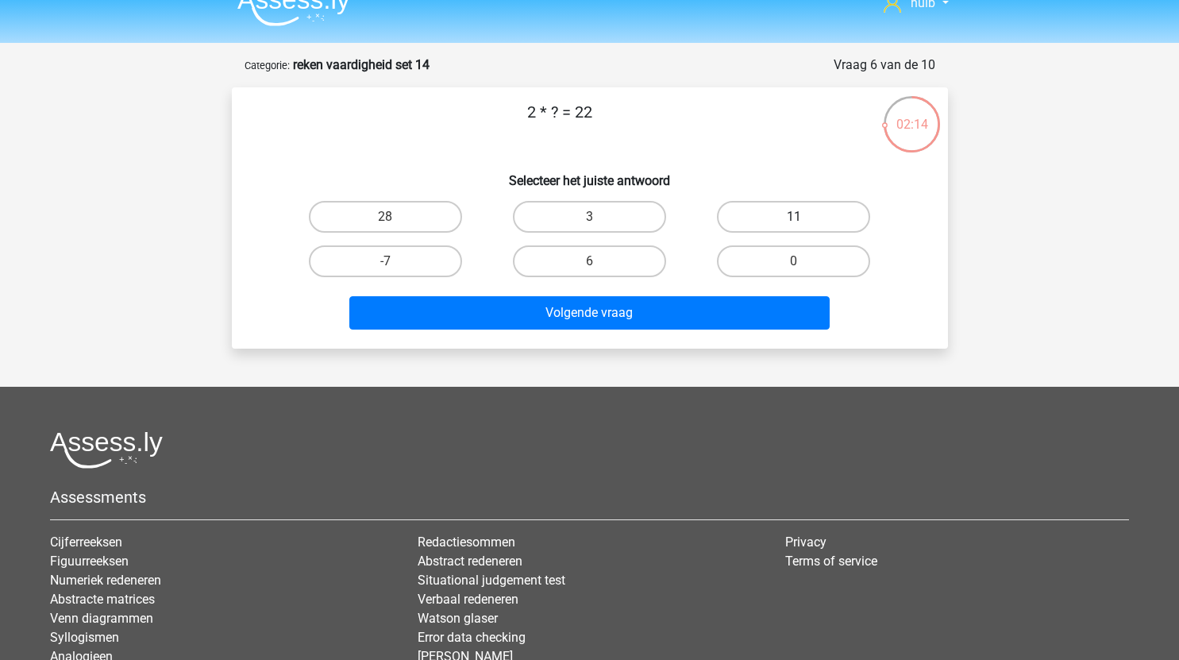
click at [771, 216] on label "11" at bounding box center [793, 217] width 153 height 32
click at [794, 217] on input "11" at bounding box center [799, 222] width 10 height 10
radio input "true"
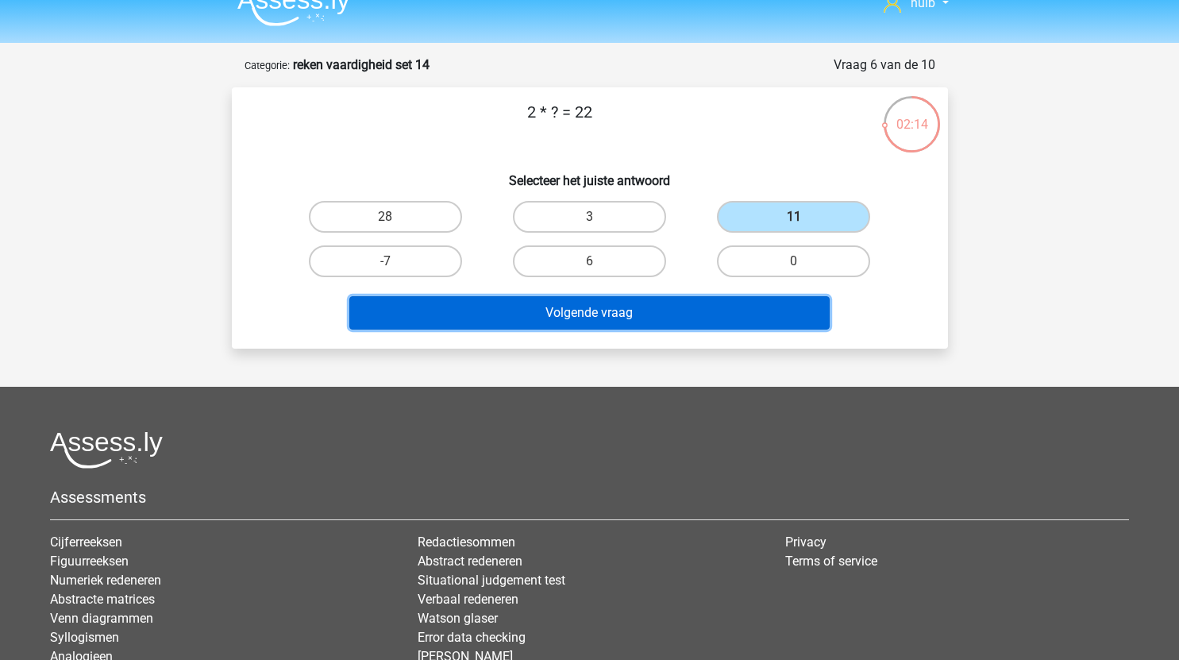
click at [645, 322] on button "Volgende vraag" at bounding box center [589, 312] width 481 height 33
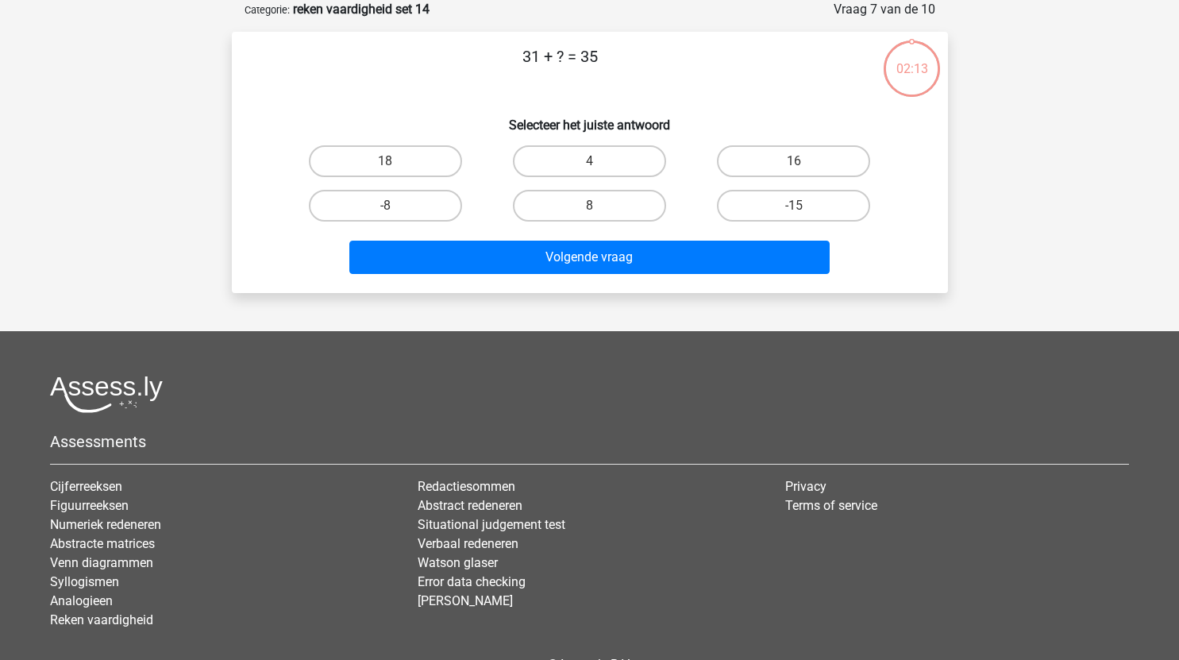
scroll to position [56, 0]
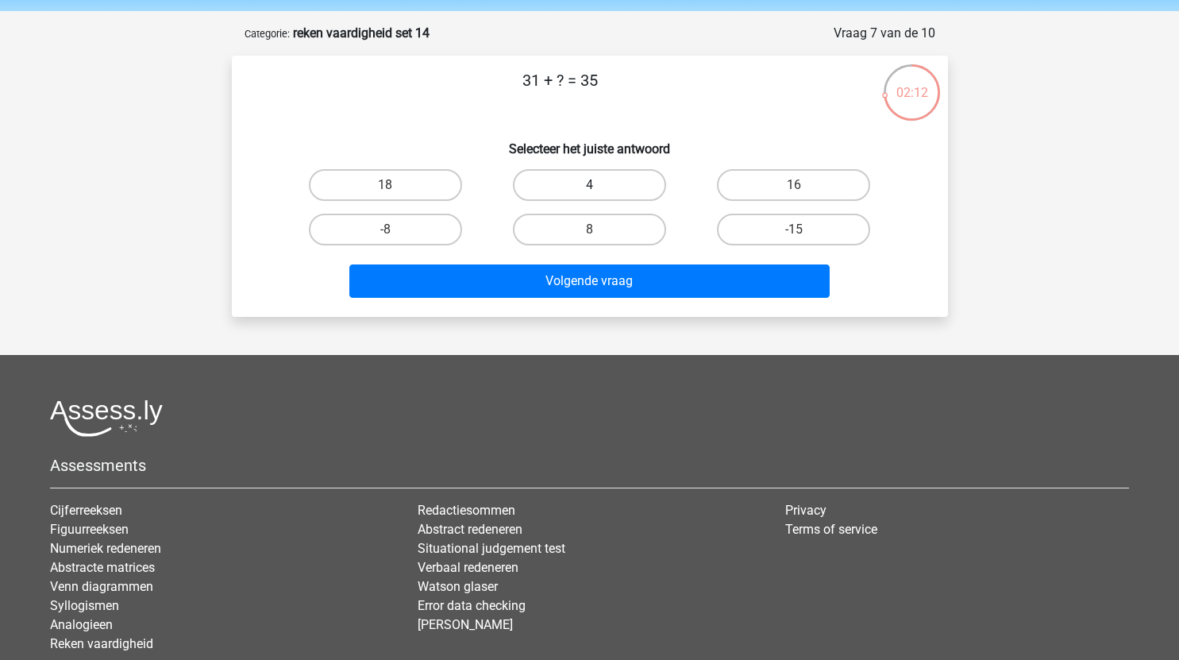
click at [633, 179] on label "4" at bounding box center [589, 185] width 153 height 32
click at [600, 185] on input "4" at bounding box center [594, 190] width 10 height 10
radio input "true"
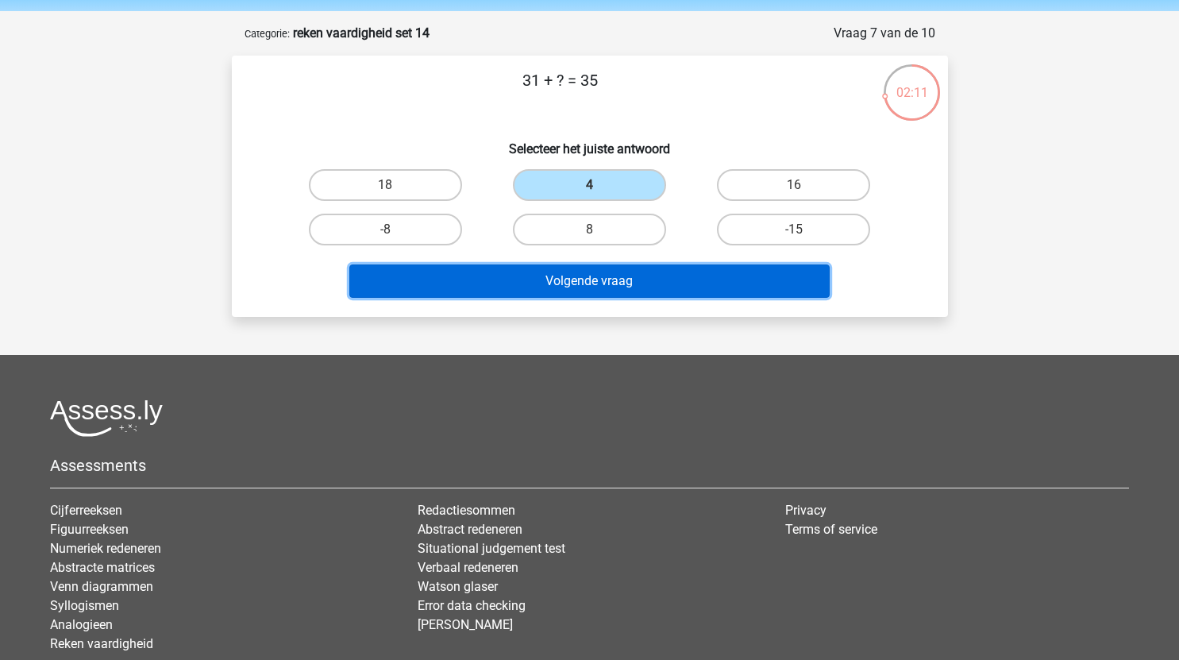
click at [632, 285] on button "Volgende vraag" at bounding box center [589, 280] width 481 height 33
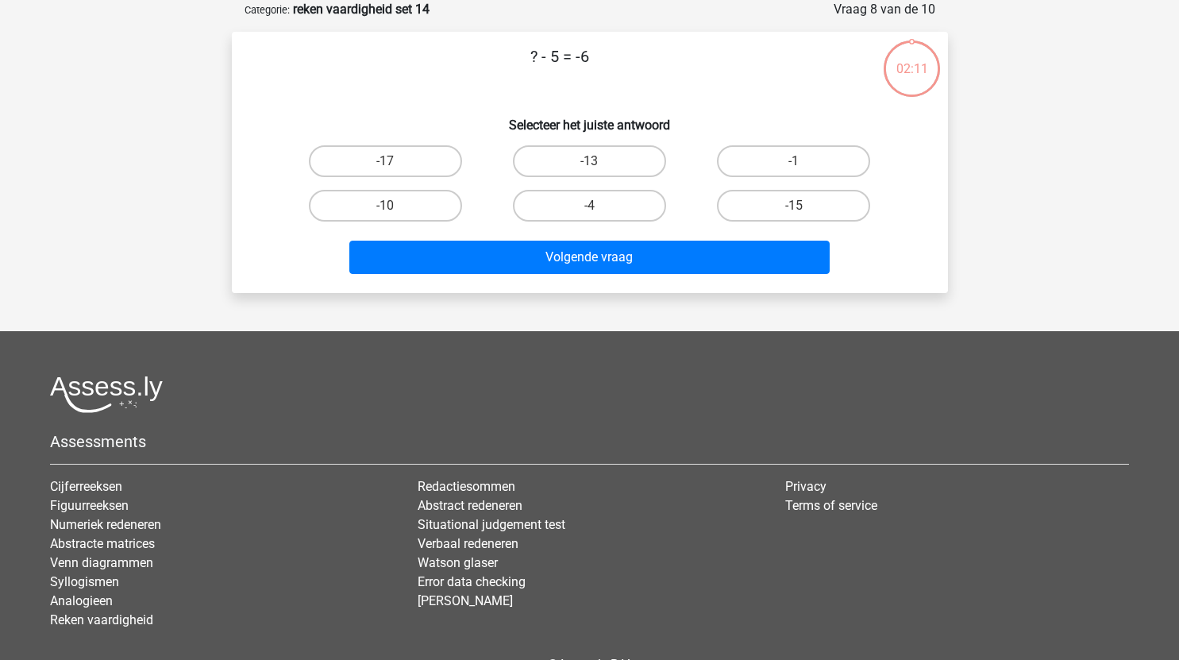
scroll to position [40, 0]
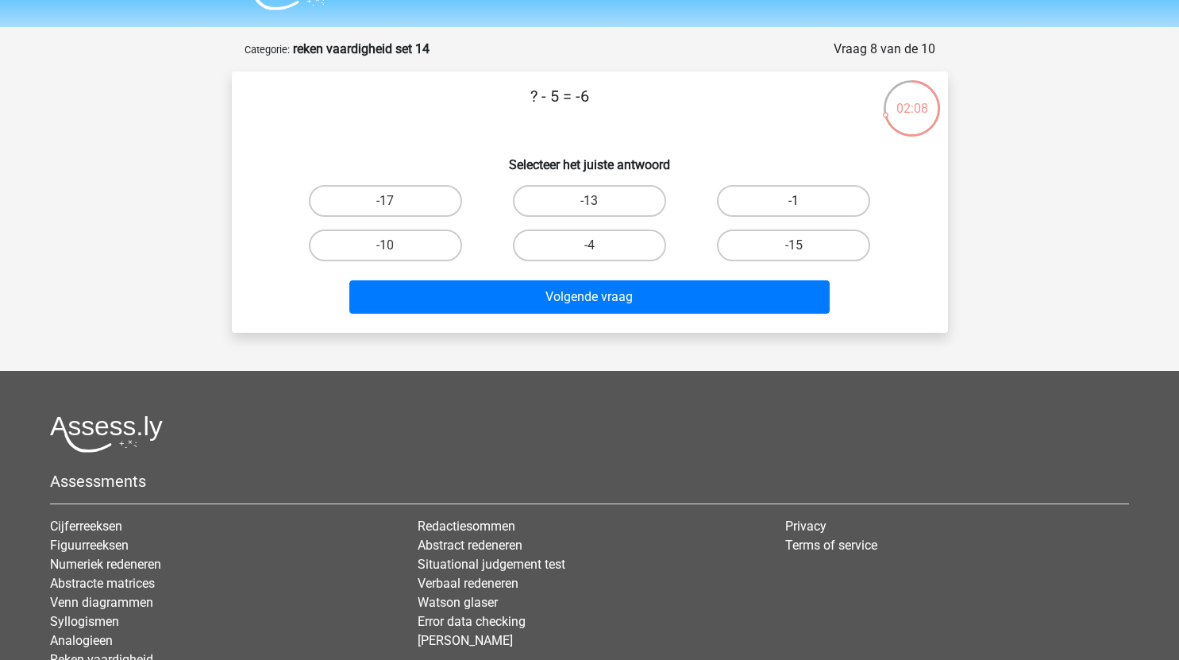
click at [761, 187] on label "-1" at bounding box center [793, 201] width 153 height 32
click at [794, 201] on input "-1" at bounding box center [799, 206] width 10 height 10
radio input "true"
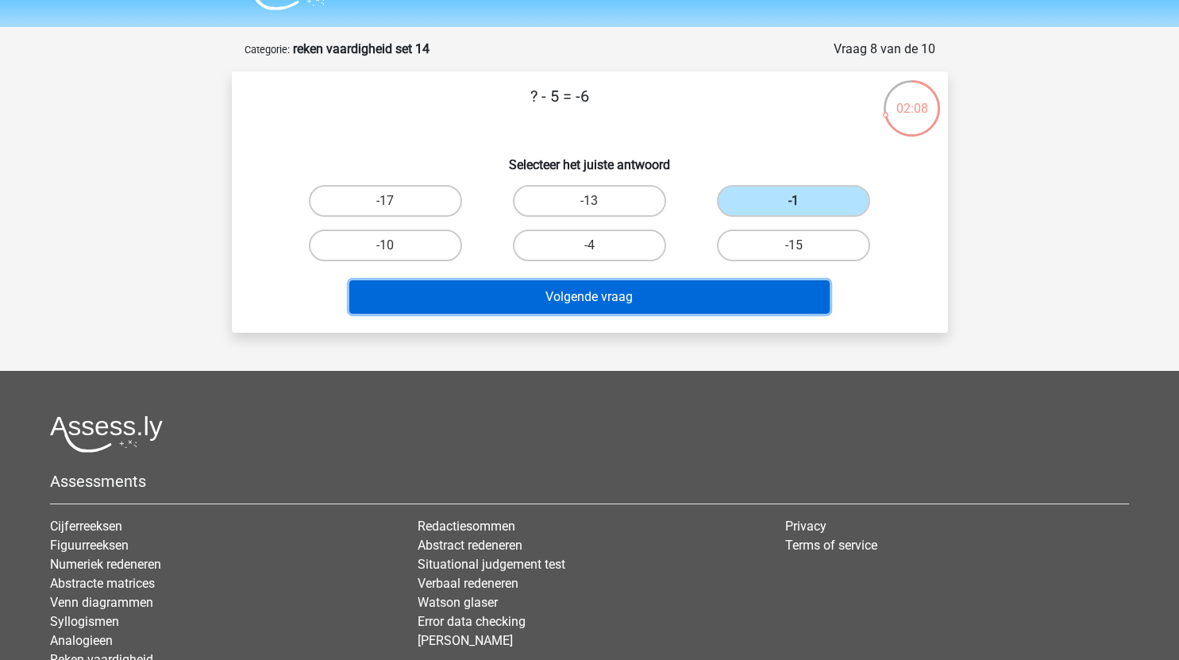
click at [600, 295] on button "Volgende vraag" at bounding box center [589, 296] width 481 height 33
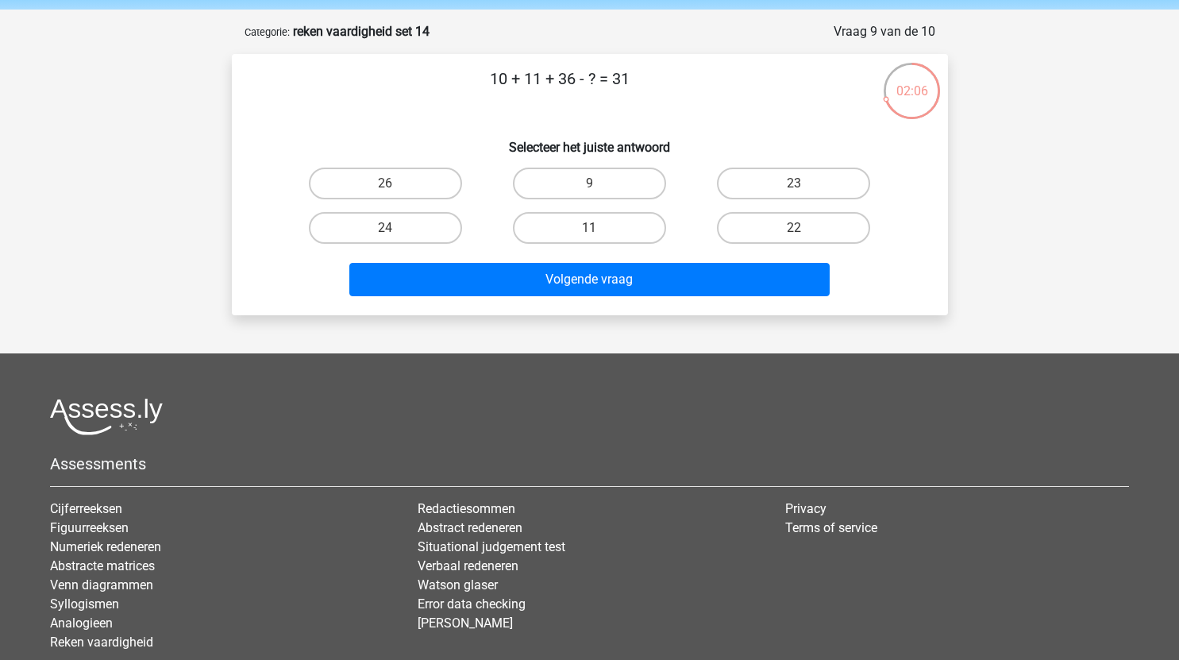
scroll to position [10, 0]
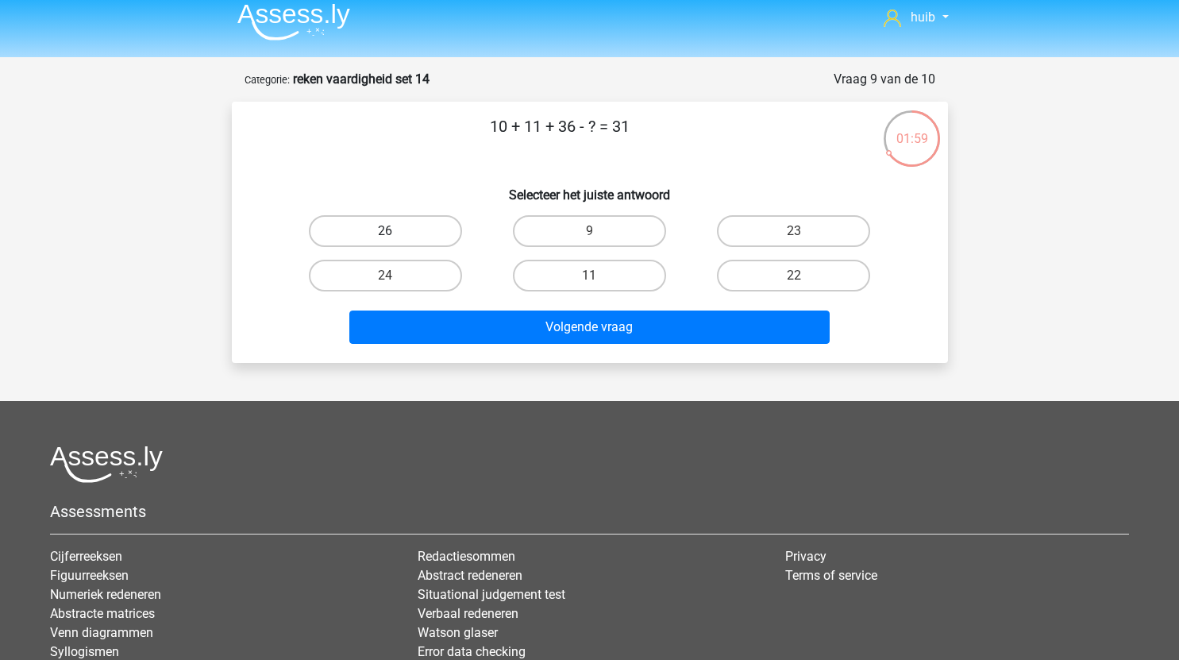
click at [418, 218] on label "26" at bounding box center [385, 231] width 153 height 32
click at [396, 231] on input "26" at bounding box center [390, 236] width 10 height 10
radio input "true"
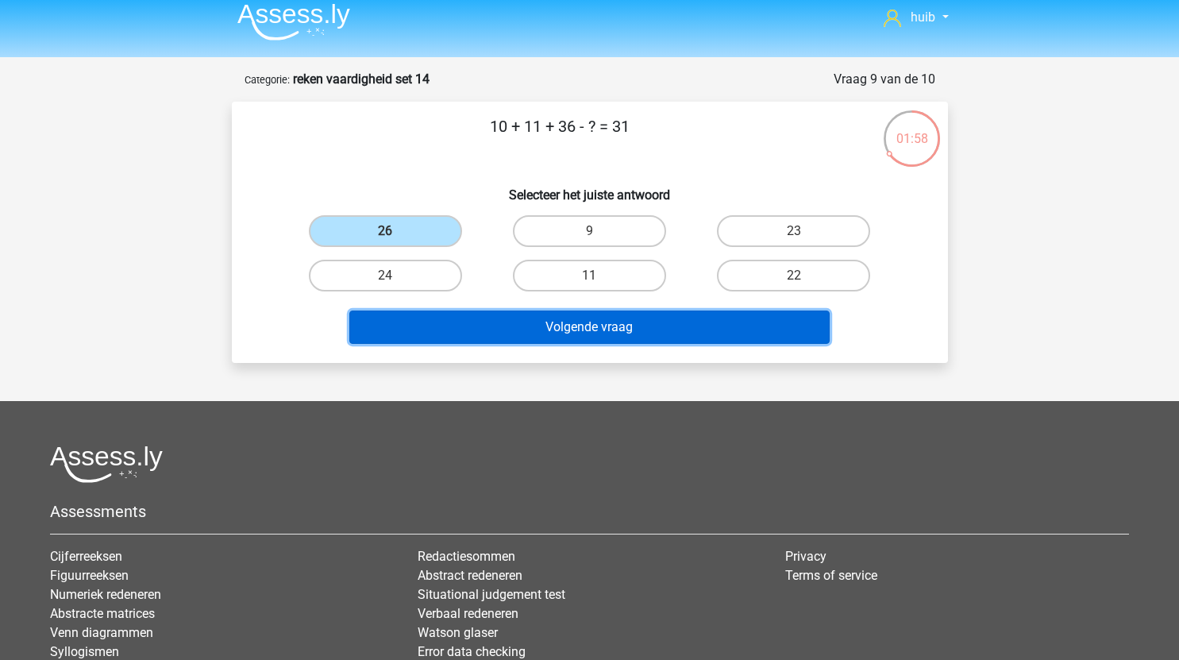
click at [510, 318] on button "Volgende vraag" at bounding box center [589, 327] width 481 height 33
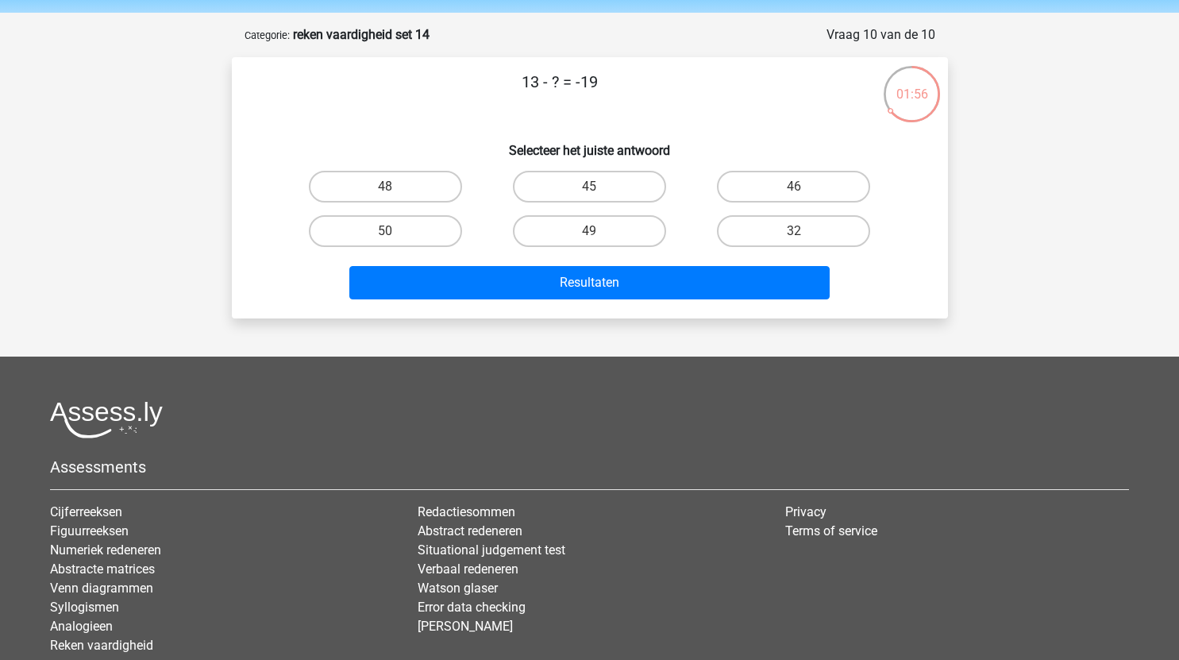
scroll to position [53, 0]
click at [828, 231] on label "32" at bounding box center [793, 232] width 153 height 32
click at [805, 232] on input "32" at bounding box center [799, 237] width 10 height 10
radio input "true"
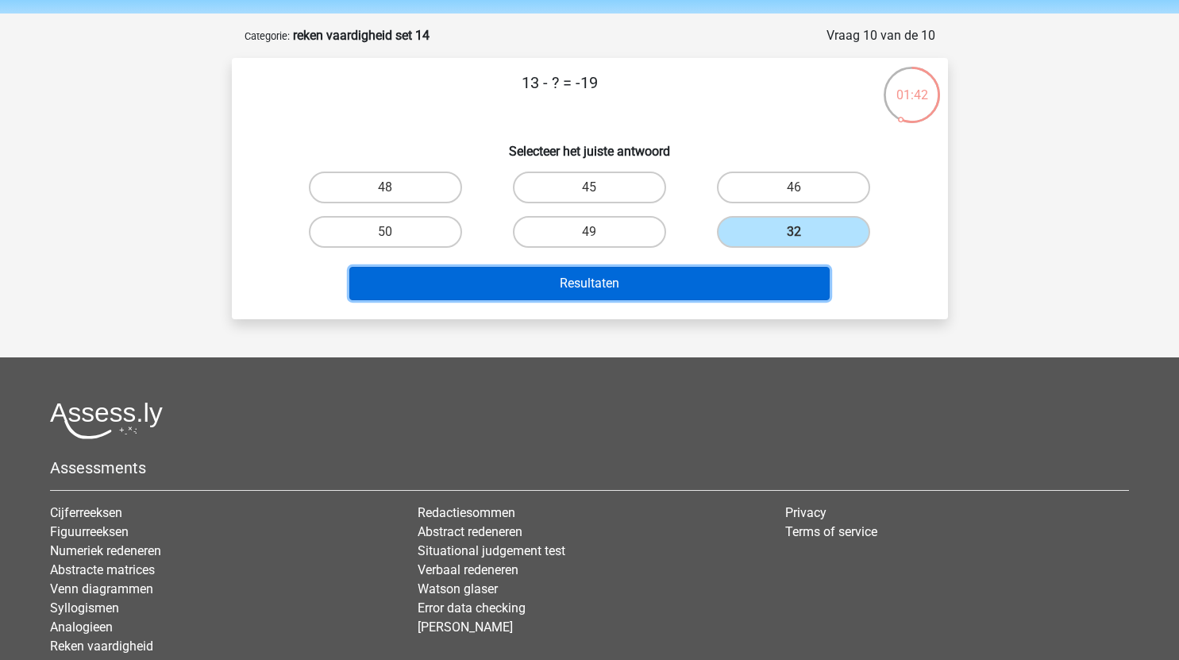
click at [606, 284] on button "Resultaten" at bounding box center [589, 283] width 481 height 33
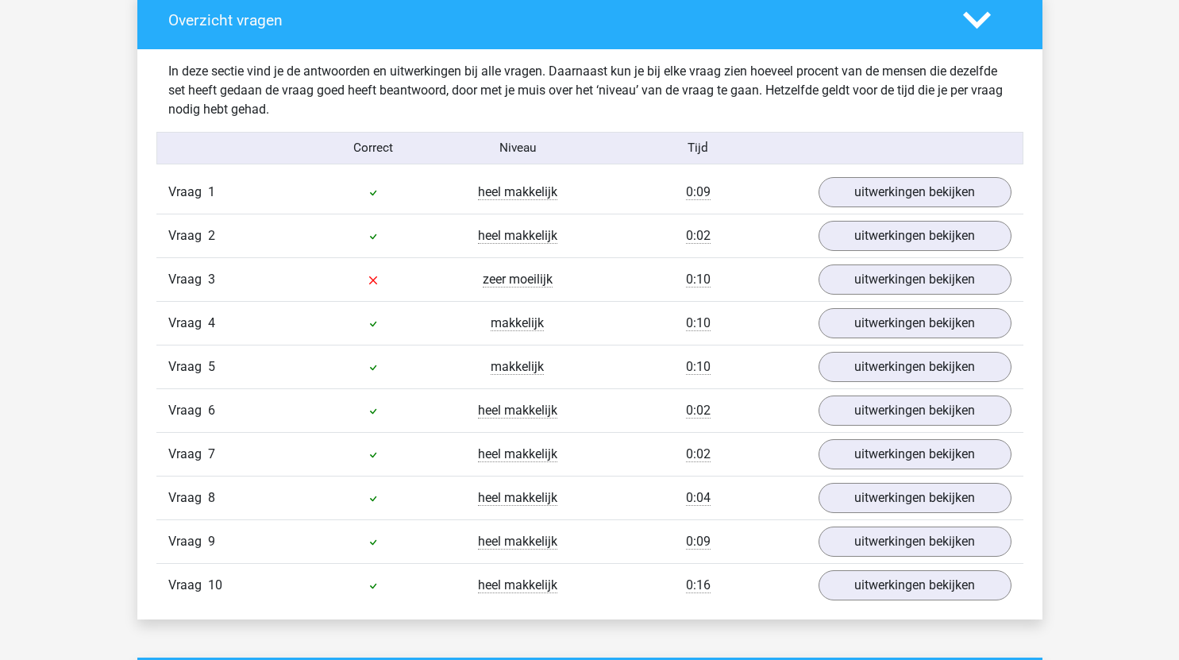
scroll to position [925, 0]
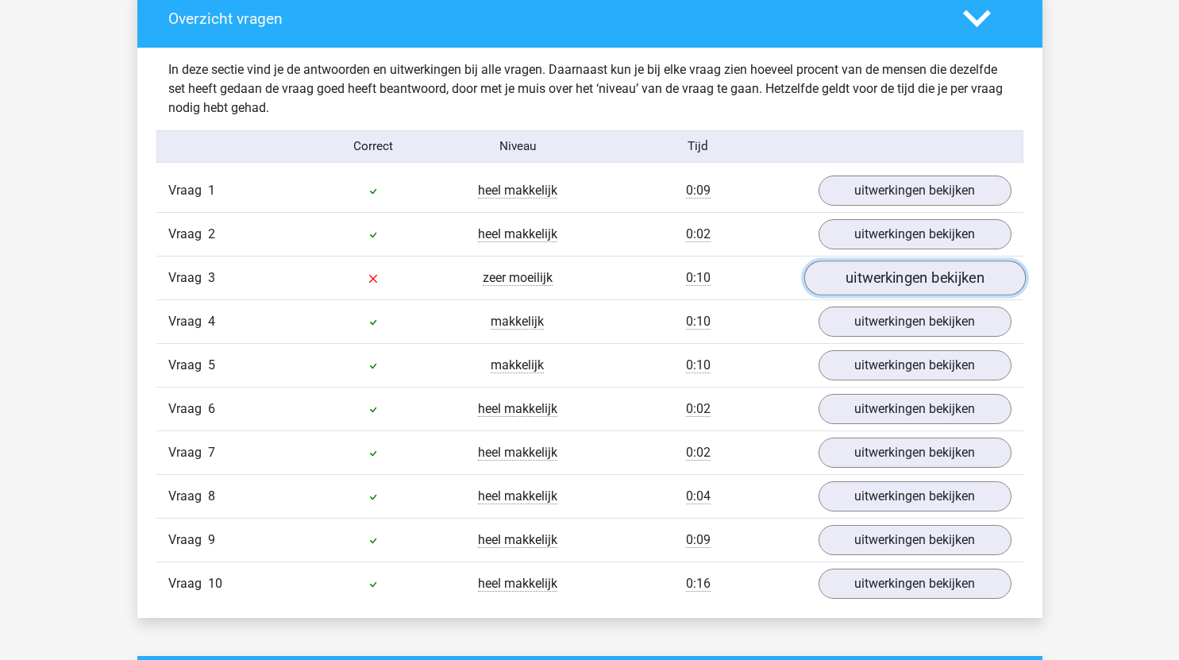
click at [853, 282] on link "uitwerkingen bekijken" at bounding box center [915, 278] width 222 height 35
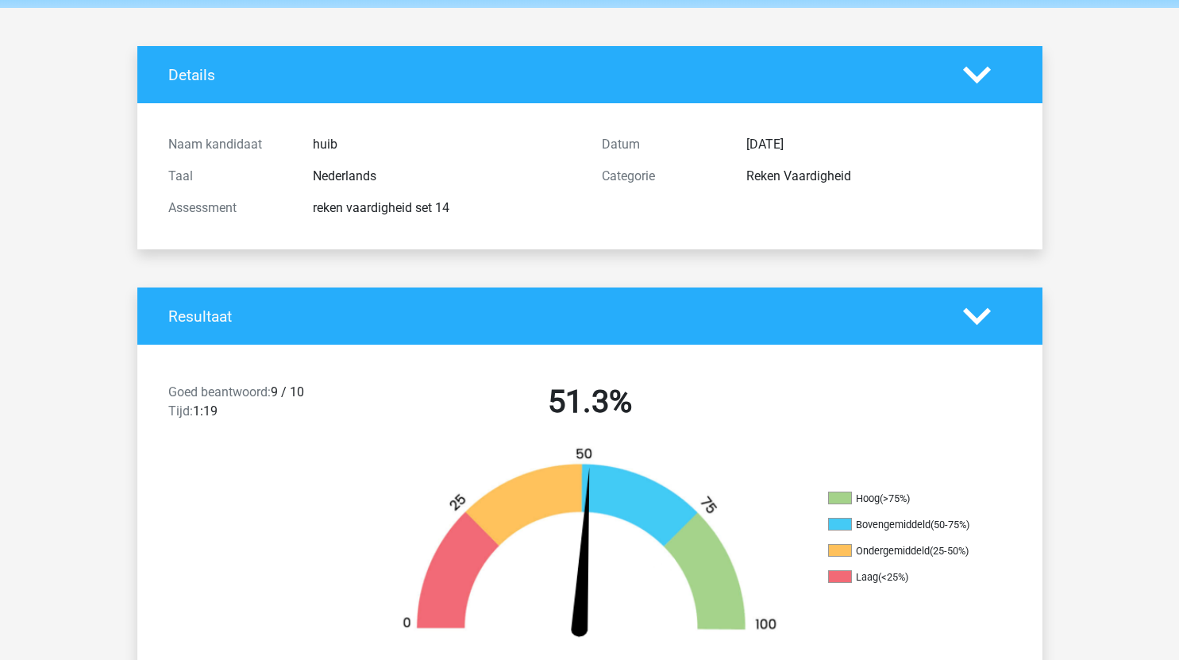
scroll to position [0, 0]
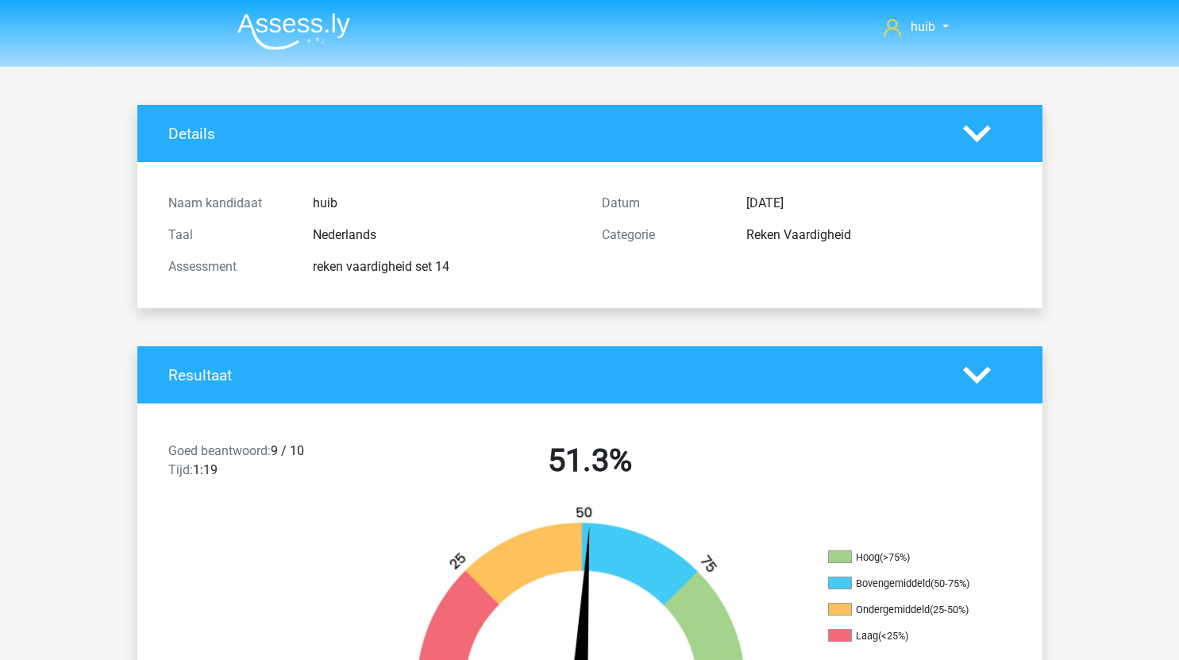
click at [296, 36] on img at bounding box center [293, 31] width 113 height 37
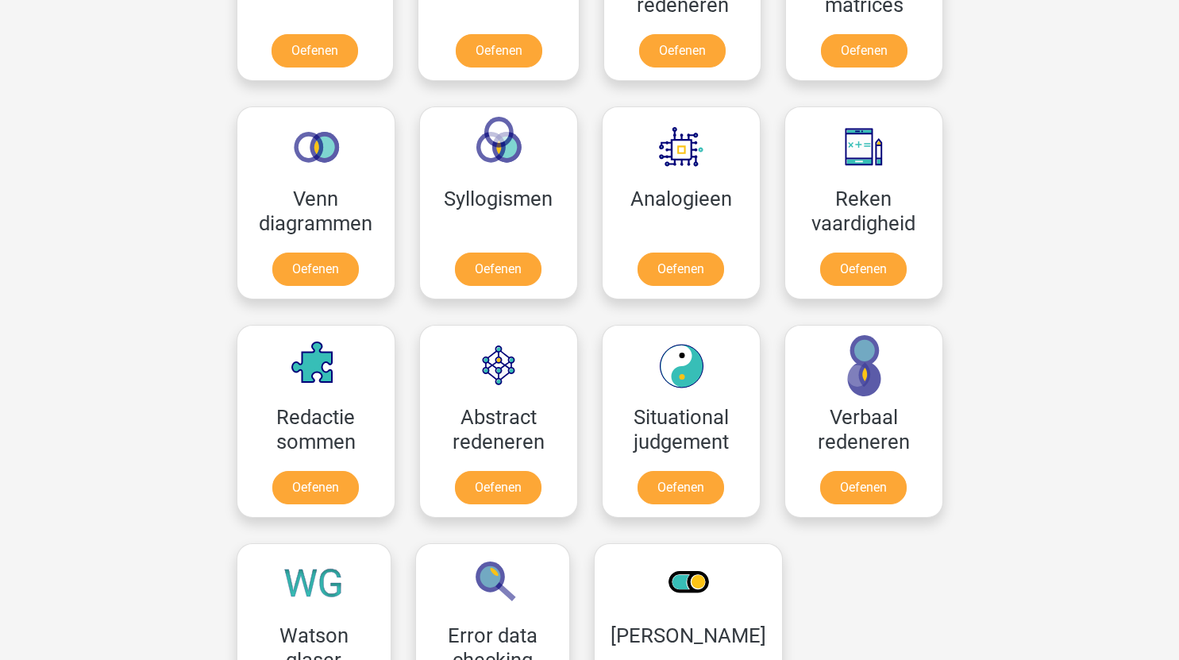
scroll to position [859, 0]
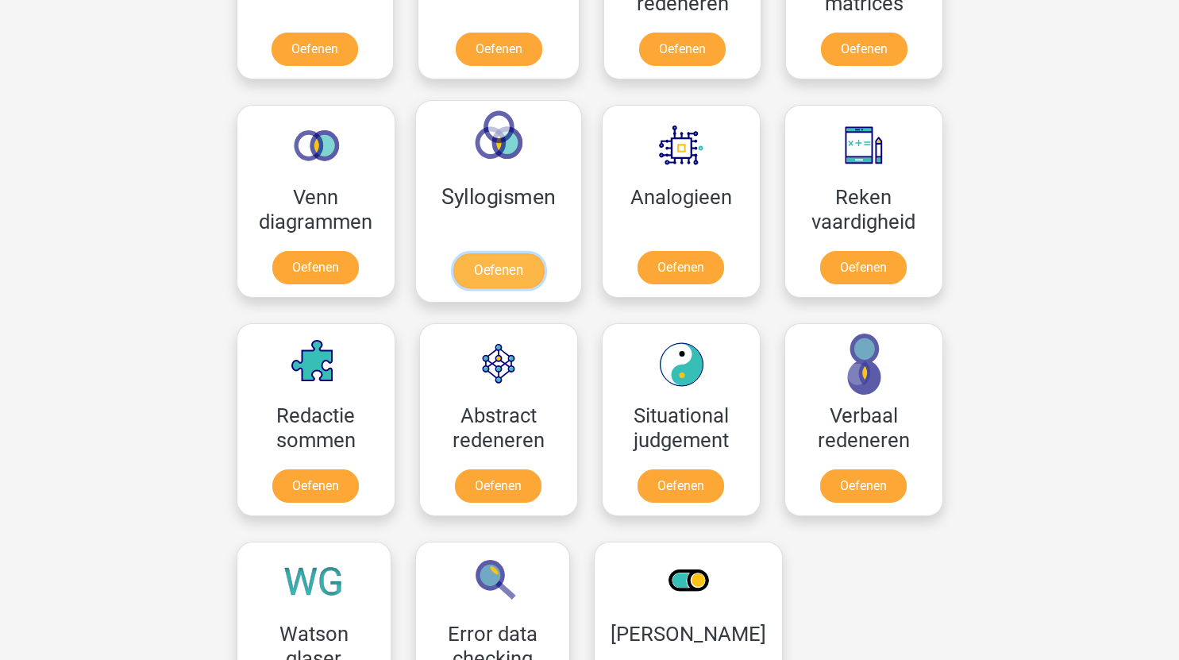
click at [481, 272] on link "Oefenen" at bounding box center [498, 270] width 91 height 35
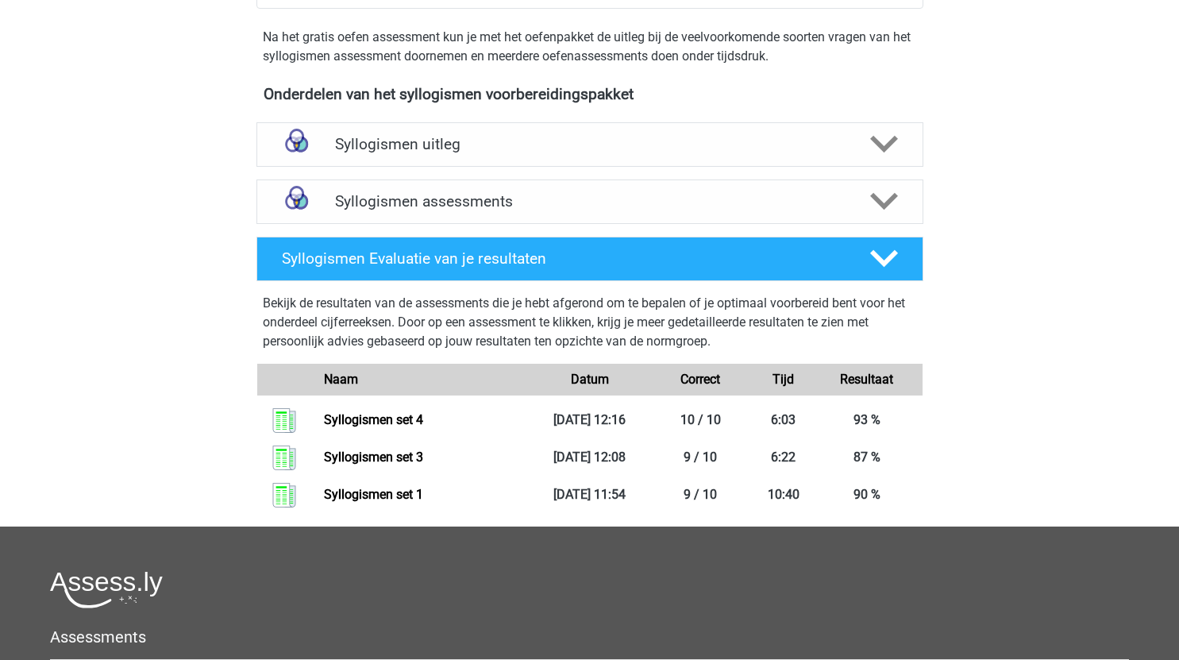
scroll to position [503, 0]
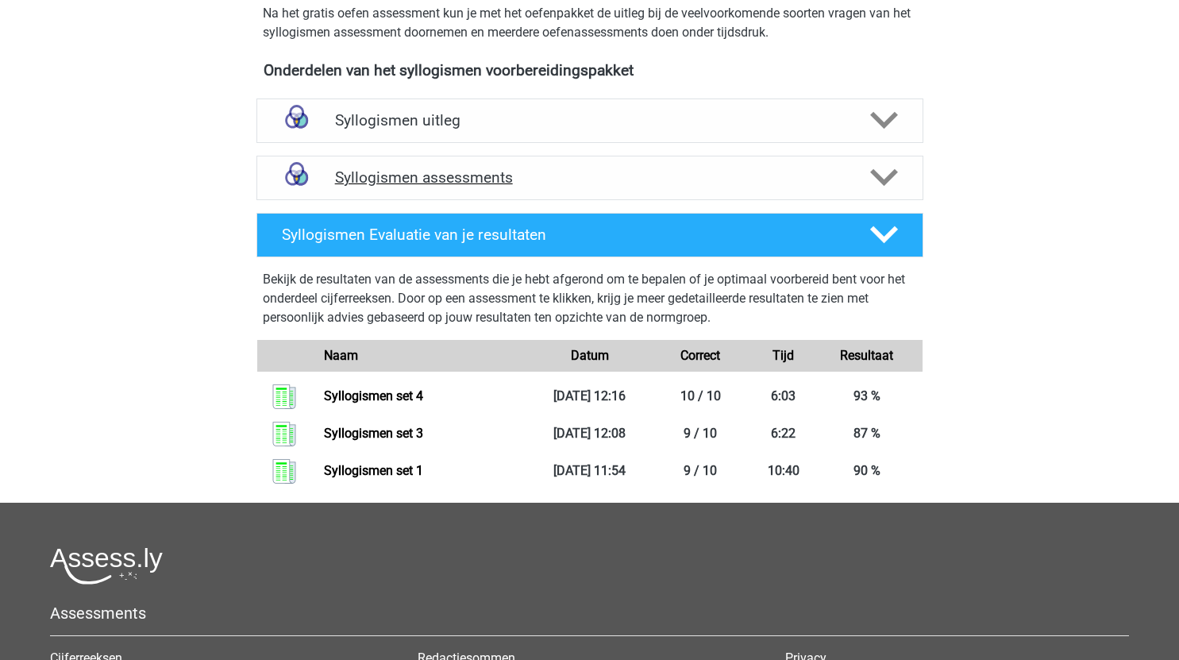
click at [893, 180] on icon at bounding box center [884, 178] width 28 height 28
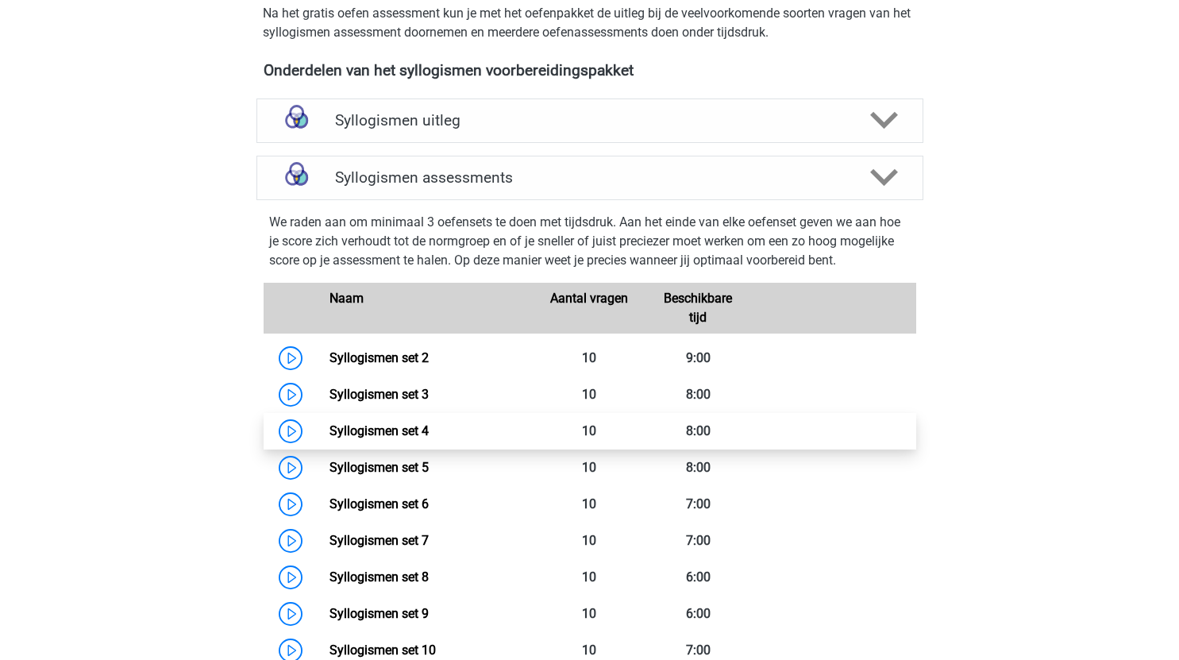
scroll to position [612, 0]
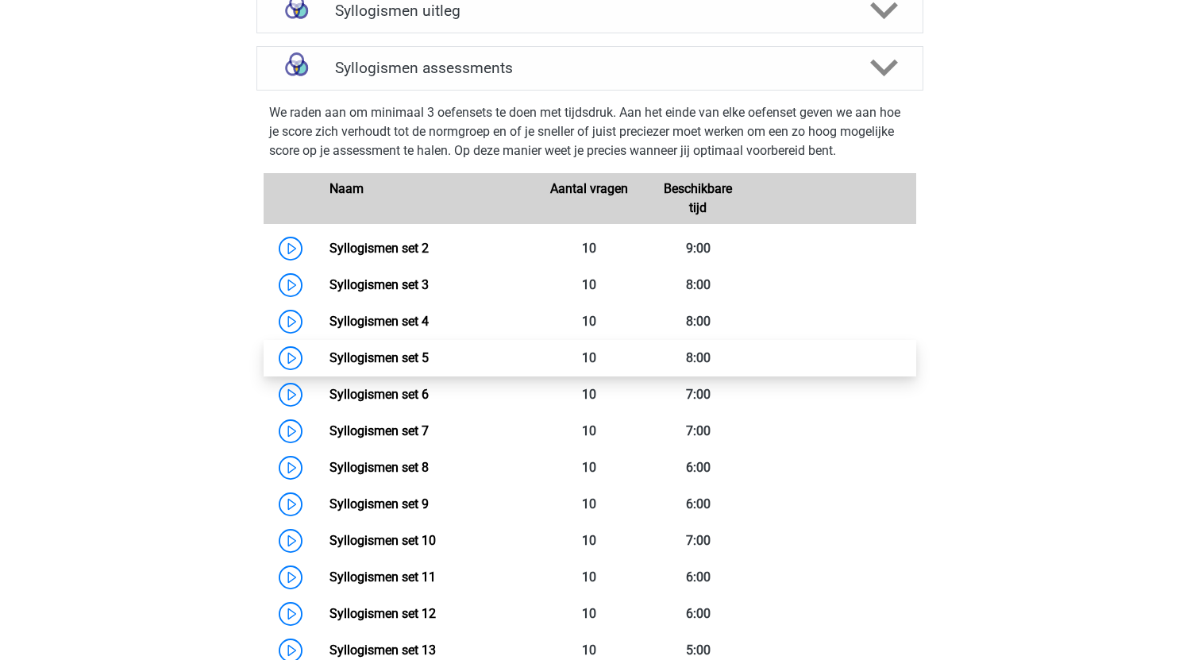
click at [330, 353] on link "Syllogismen set 5" at bounding box center [379, 357] width 99 height 15
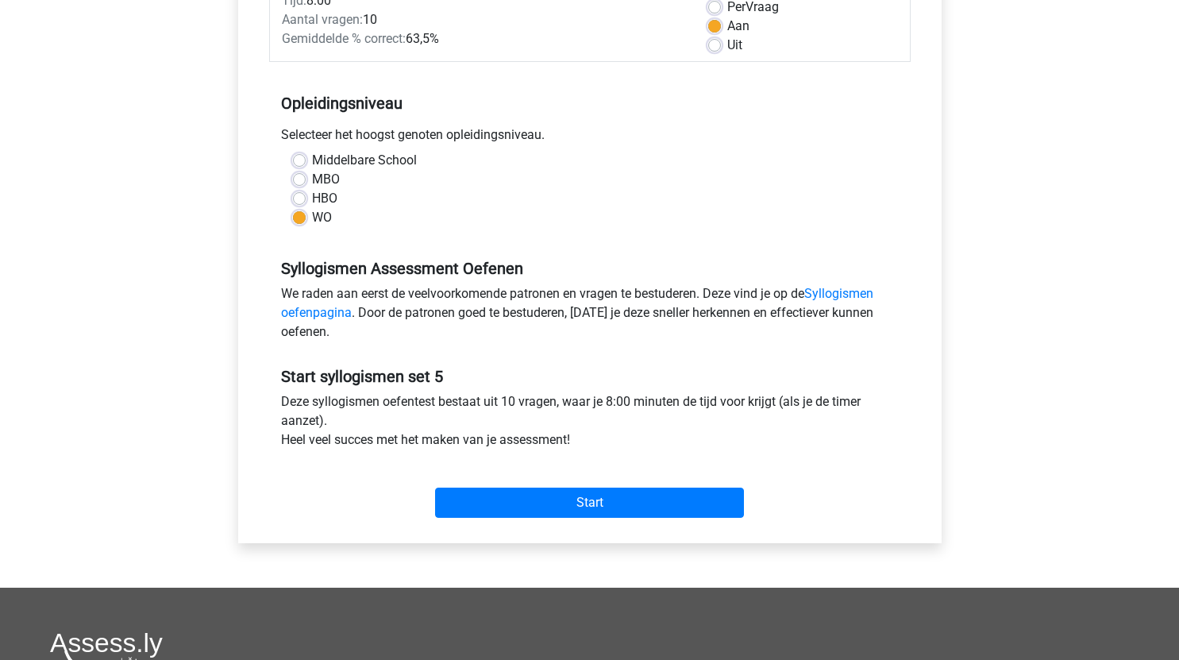
scroll to position [253, 0]
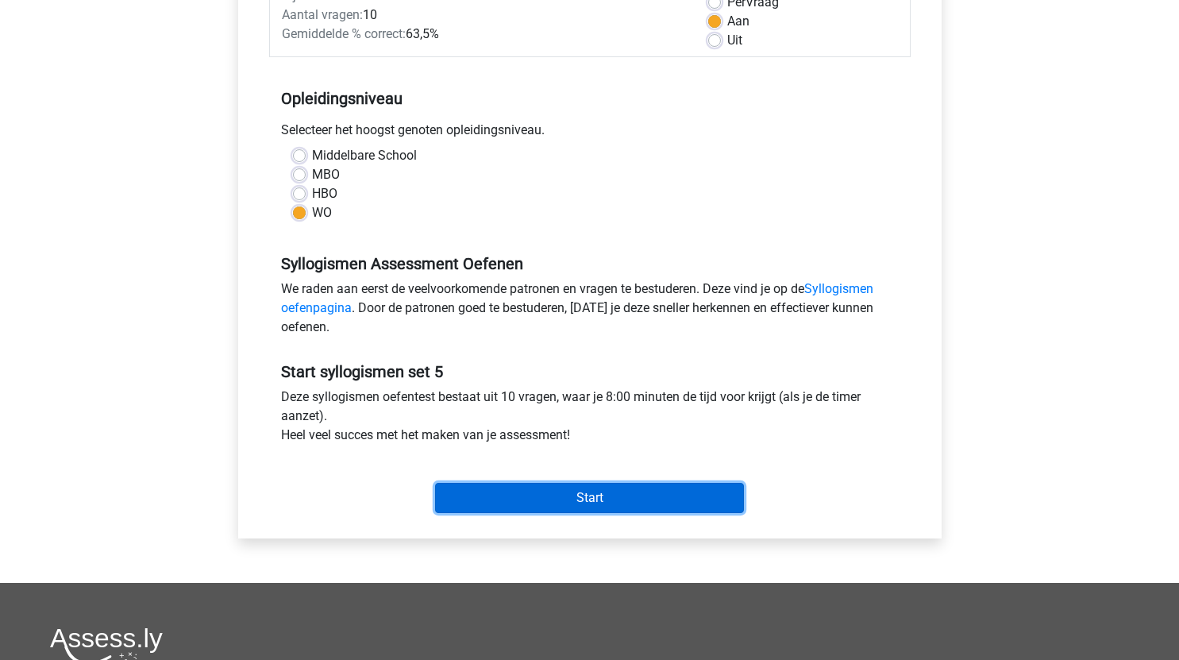
click at [639, 505] on input "Start" at bounding box center [589, 498] width 309 height 30
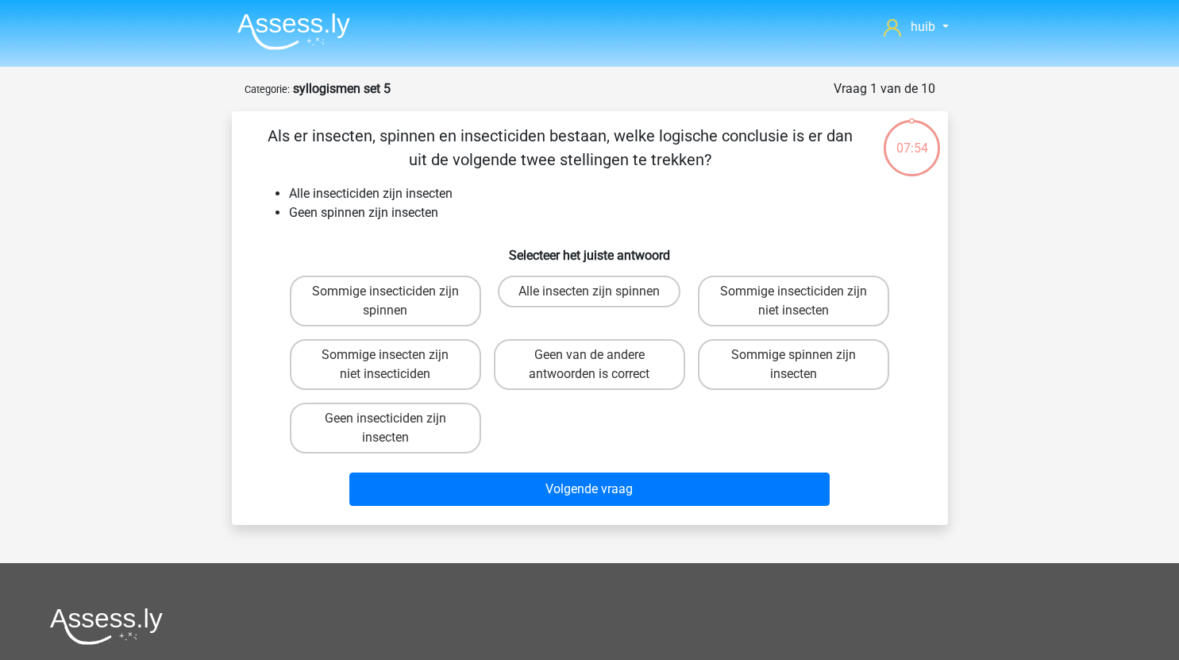
click at [328, 40] on img at bounding box center [293, 31] width 113 height 37
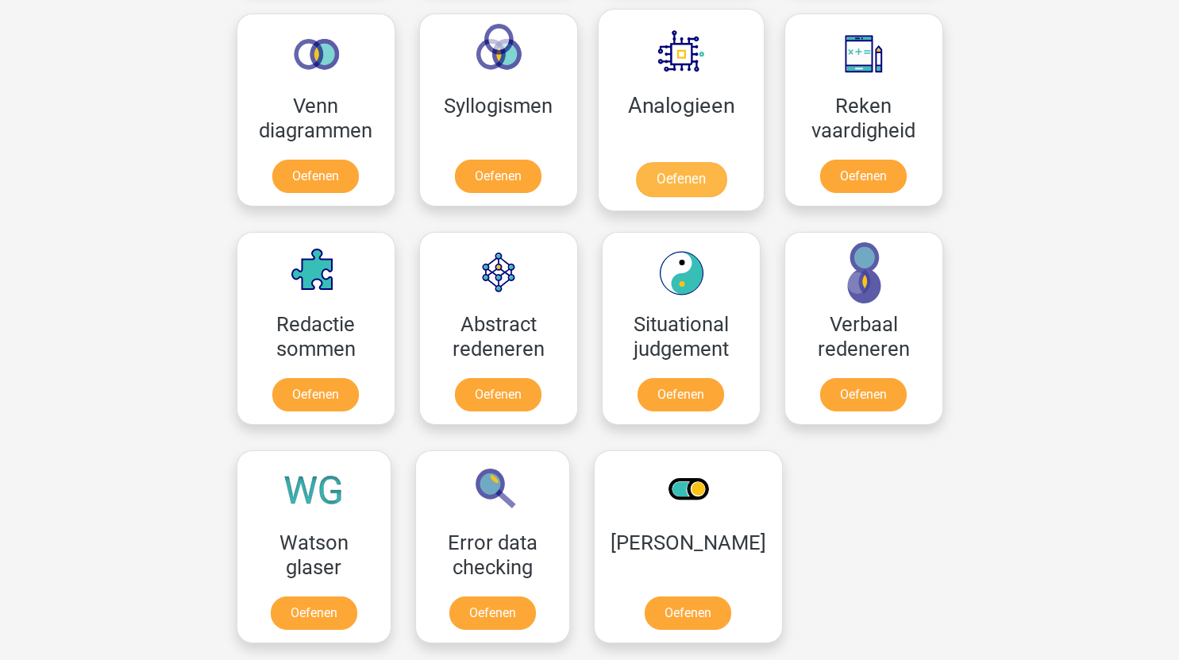
scroll to position [952, 0]
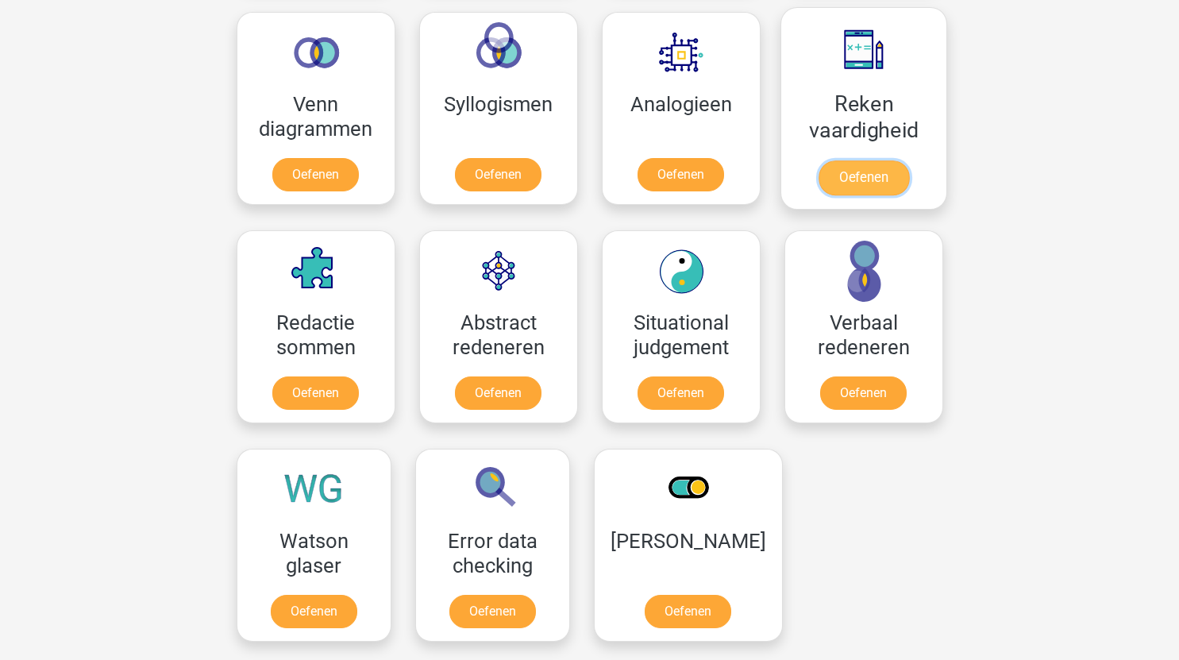
click at [886, 173] on link "Oefenen" at bounding box center [863, 177] width 91 height 35
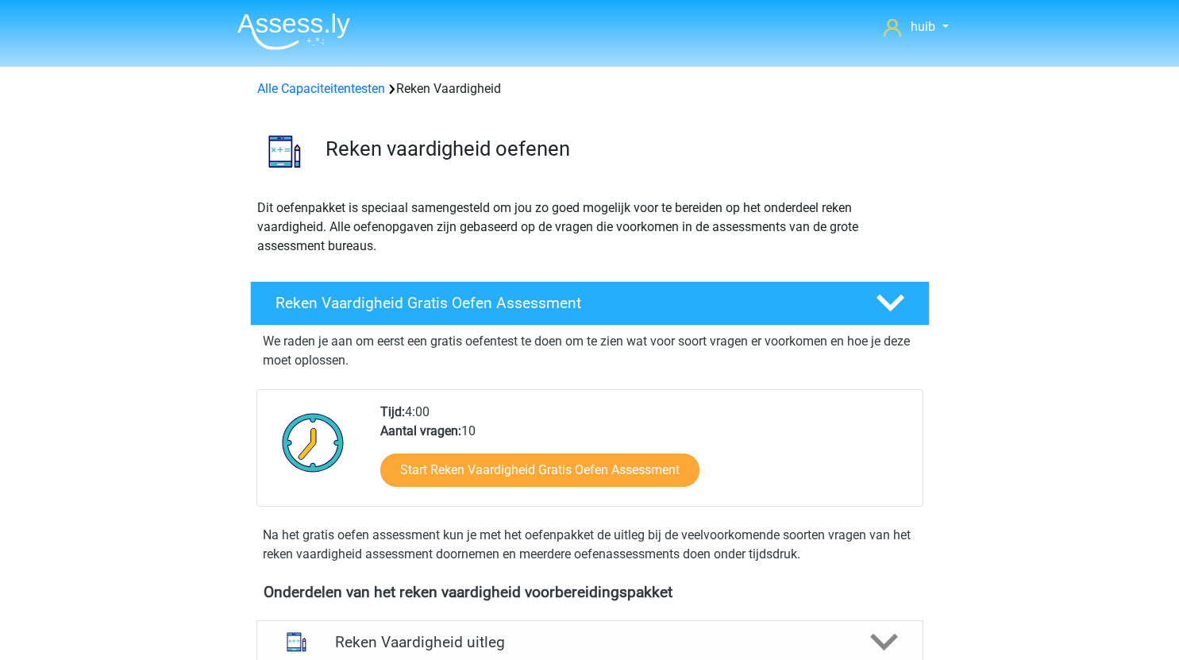
scroll to position [423, 0]
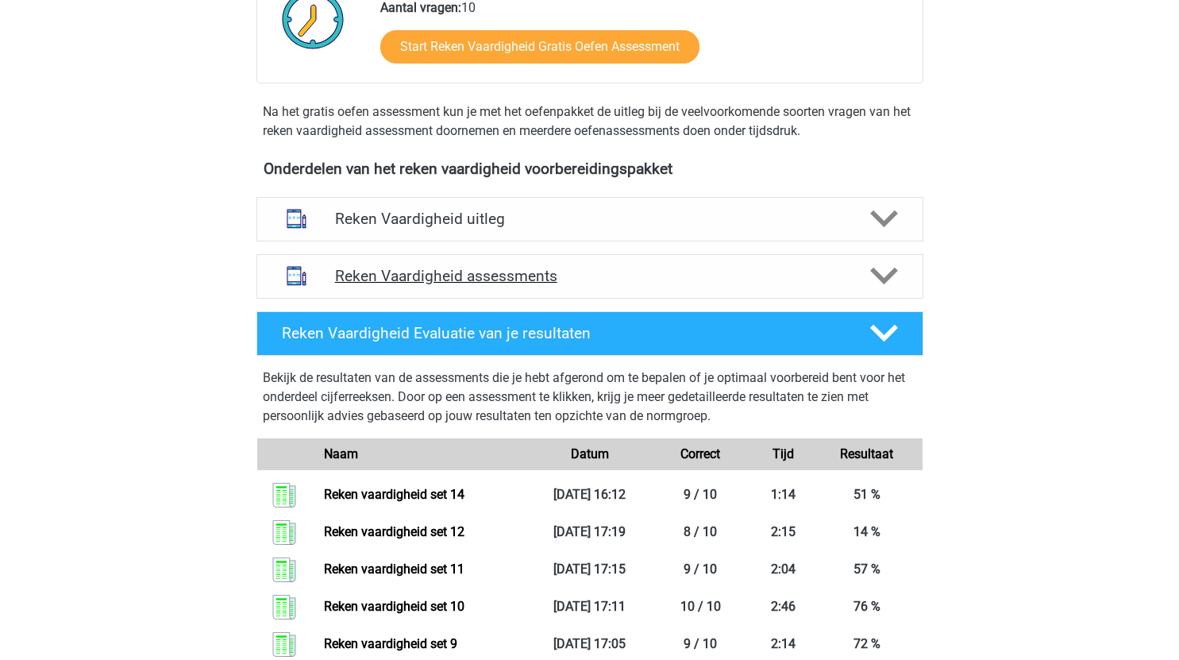
click at [869, 274] on div at bounding box center [882, 276] width 53 height 28
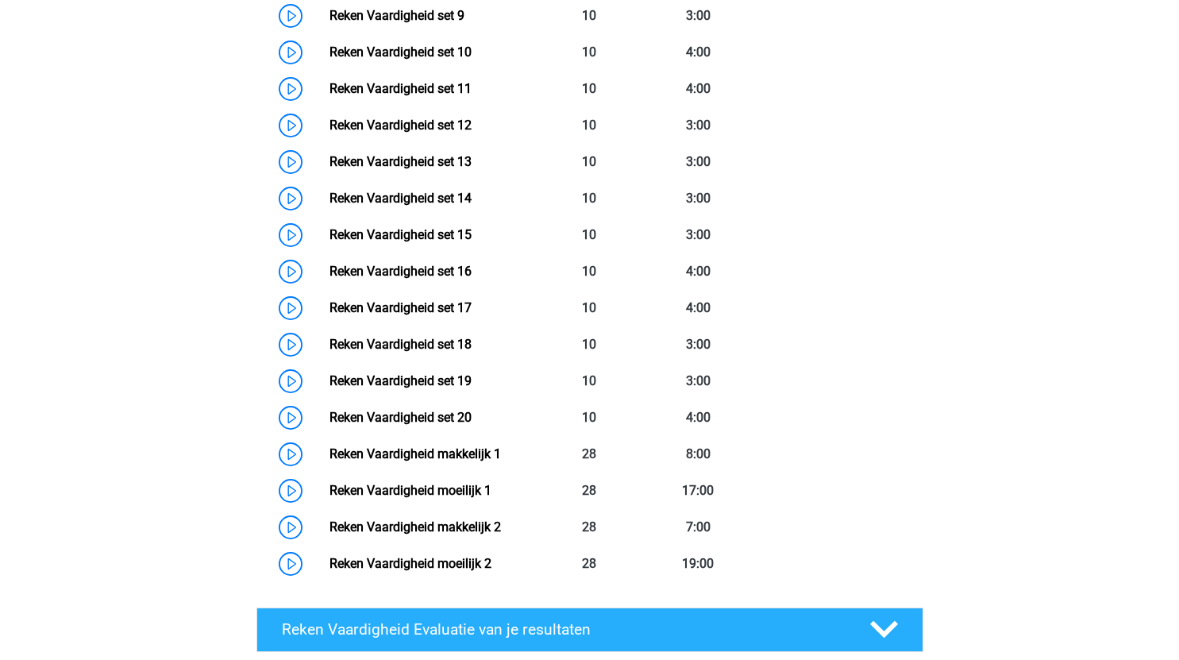
scroll to position [1119, 0]
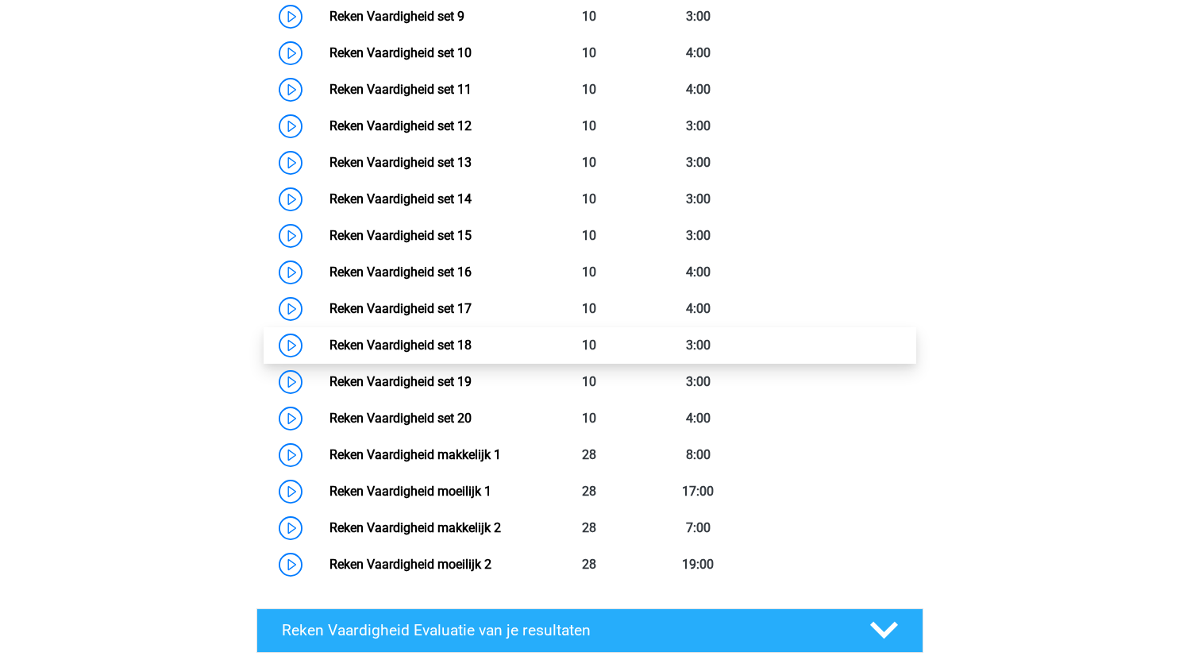
click at [330, 344] on link "Reken Vaardigheid set 18" at bounding box center [401, 345] width 142 height 15
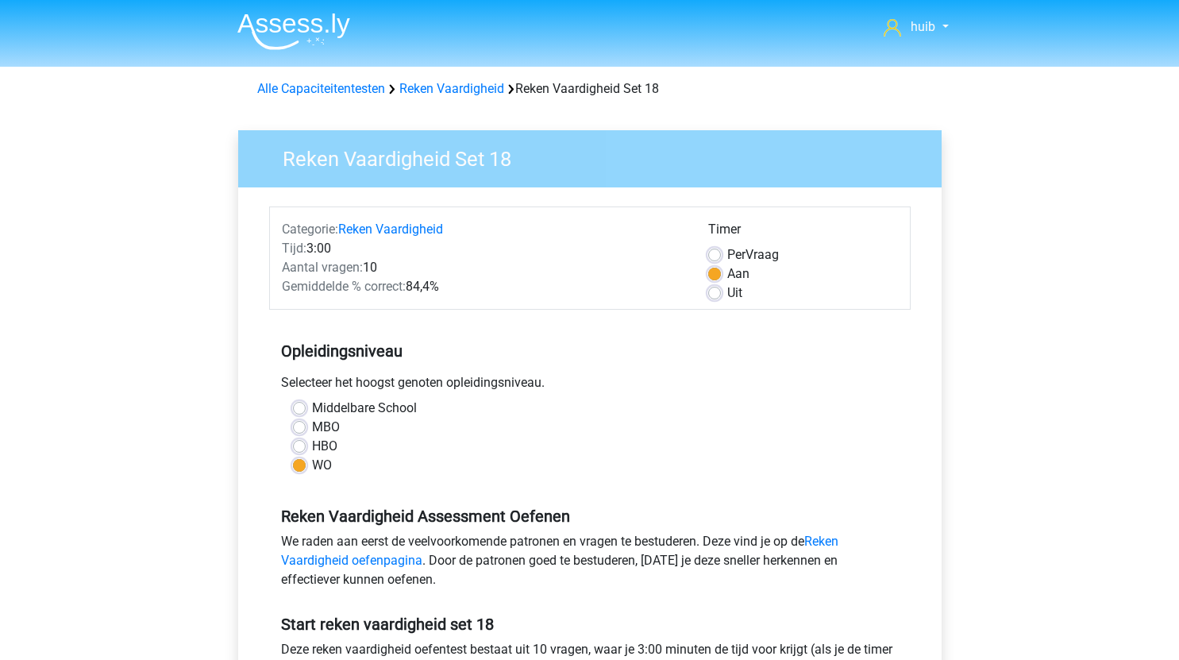
scroll to position [388, 0]
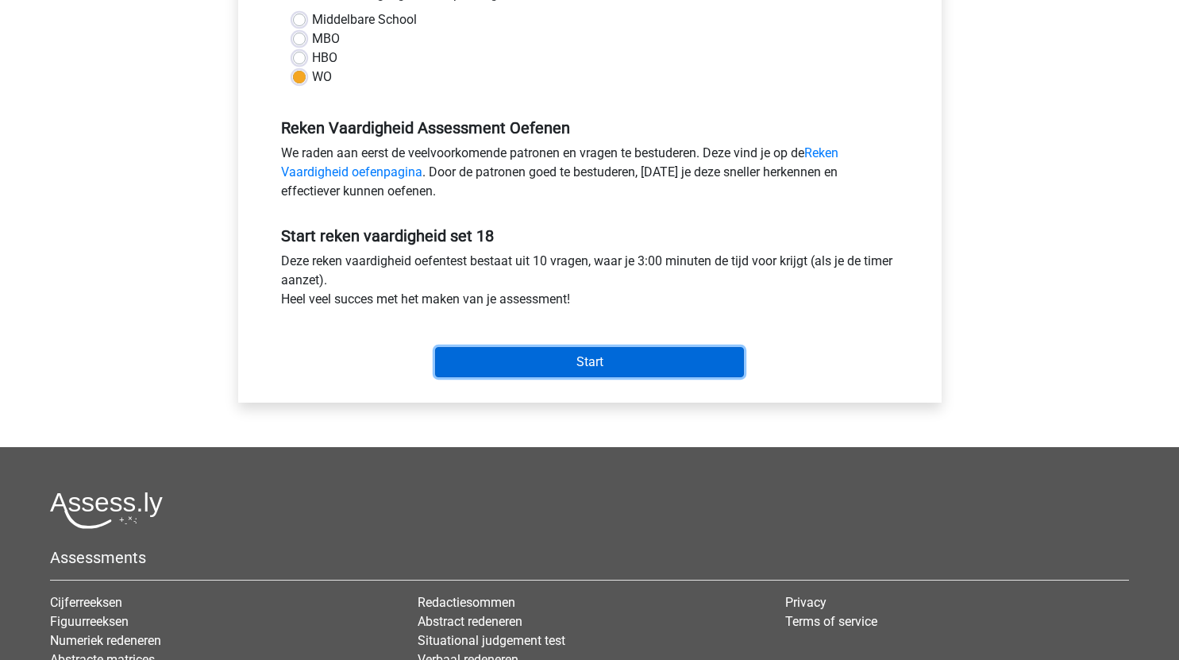
click at [578, 375] on input "Start" at bounding box center [589, 362] width 309 height 30
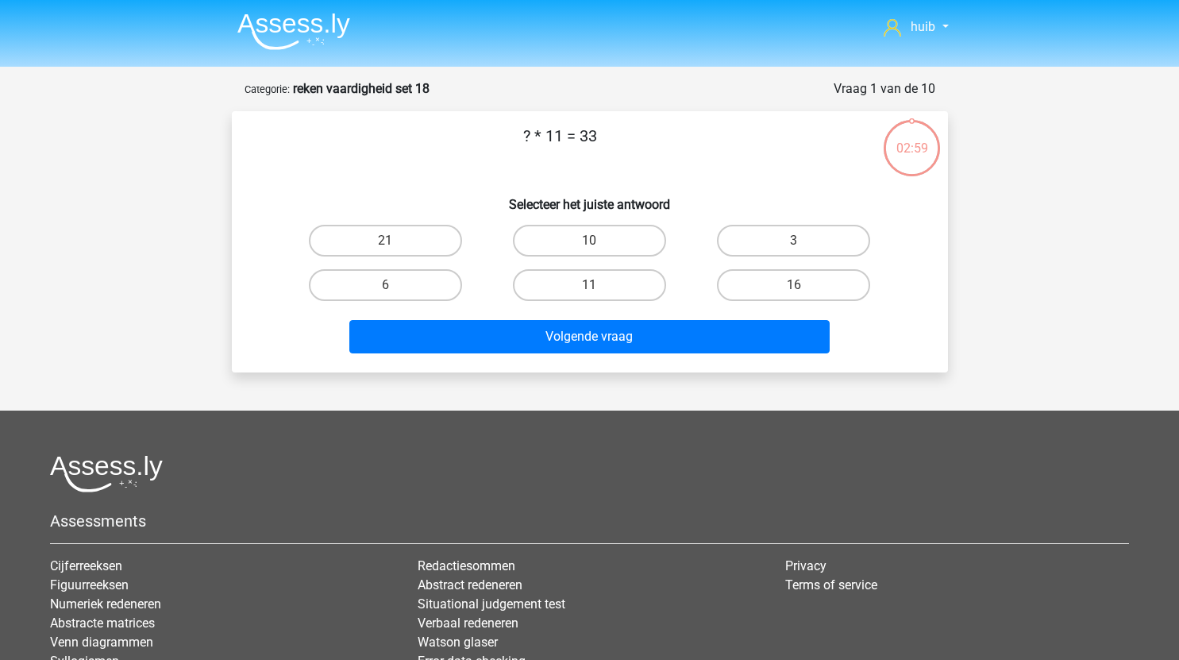
click at [759, 224] on div "3" at bounding box center [794, 240] width 204 height 44
click at [790, 226] on label "3" at bounding box center [793, 241] width 153 height 32
click at [794, 241] on input "3" at bounding box center [799, 246] width 10 height 10
radio input "true"
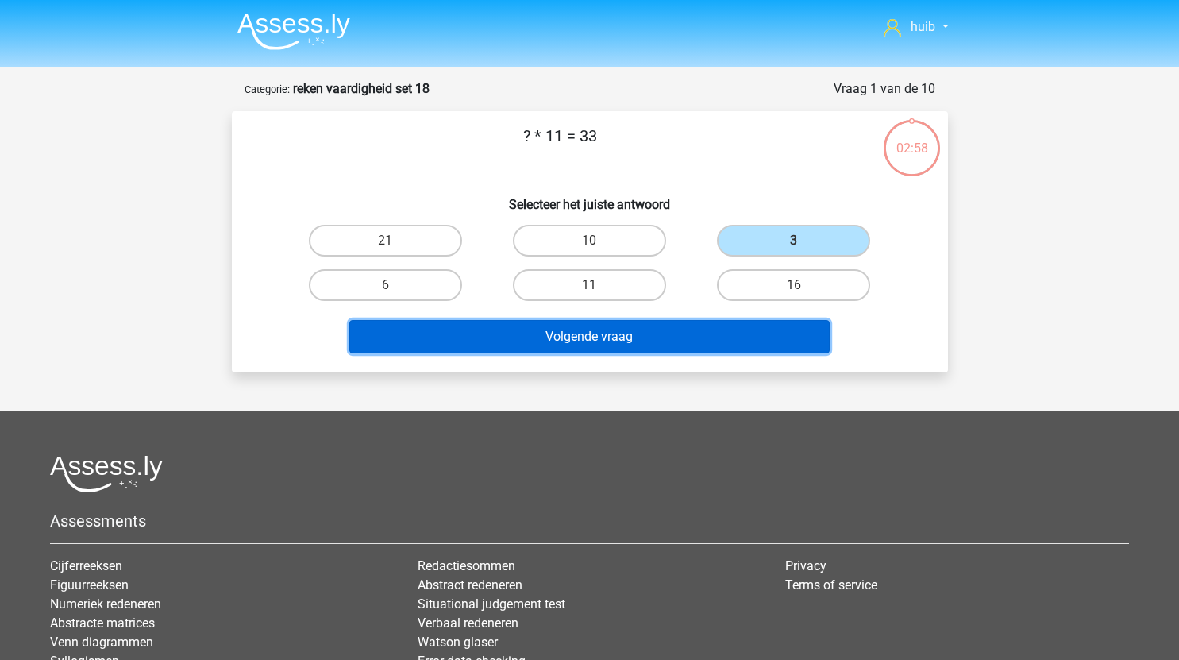
click at [668, 330] on button "Volgende vraag" at bounding box center [589, 336] width 481 height 33
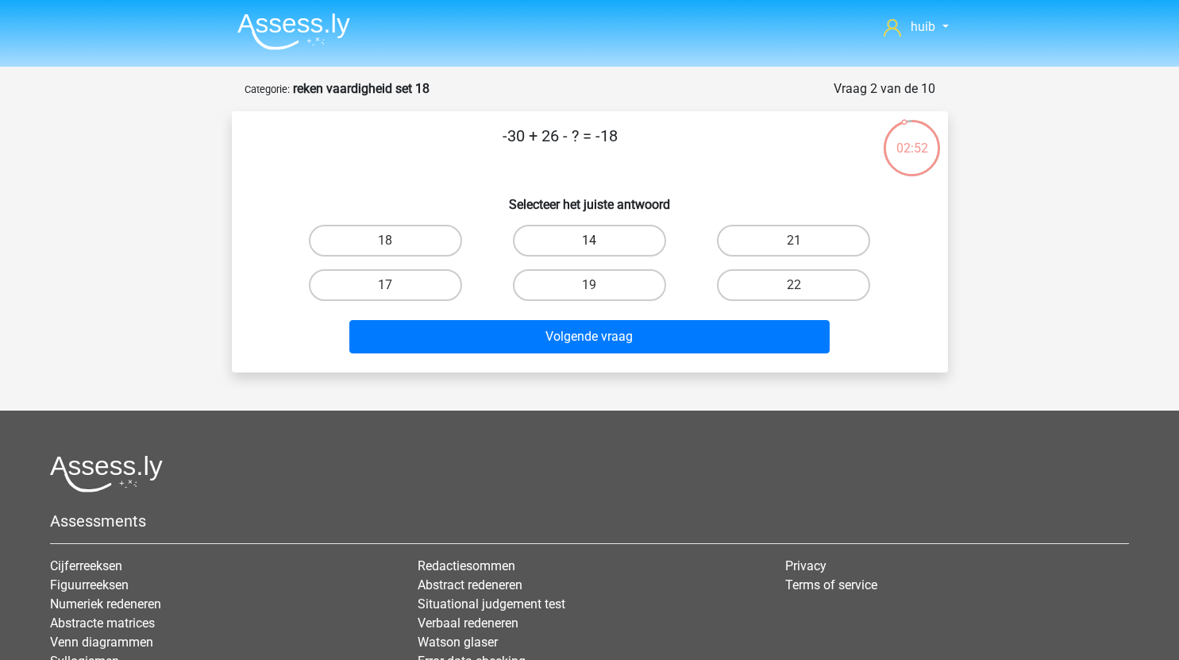
click at [627, 237] on label "14" at bounding box center [589, 241] width 153 height 32
click at [600, 241] on input "14" at bounding box center [594, 246] width 10 height 10
radio input "true"
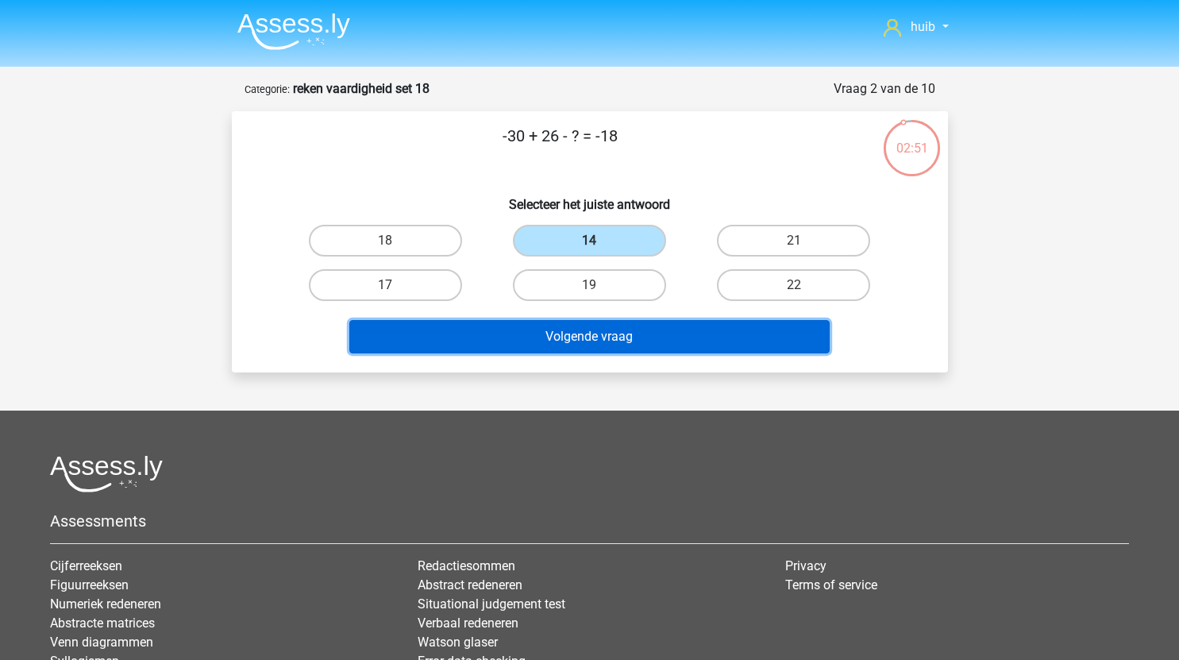
click at [622, 336] on button "Volgende vraag" at bounding box center [589, 336] width 481 height 33
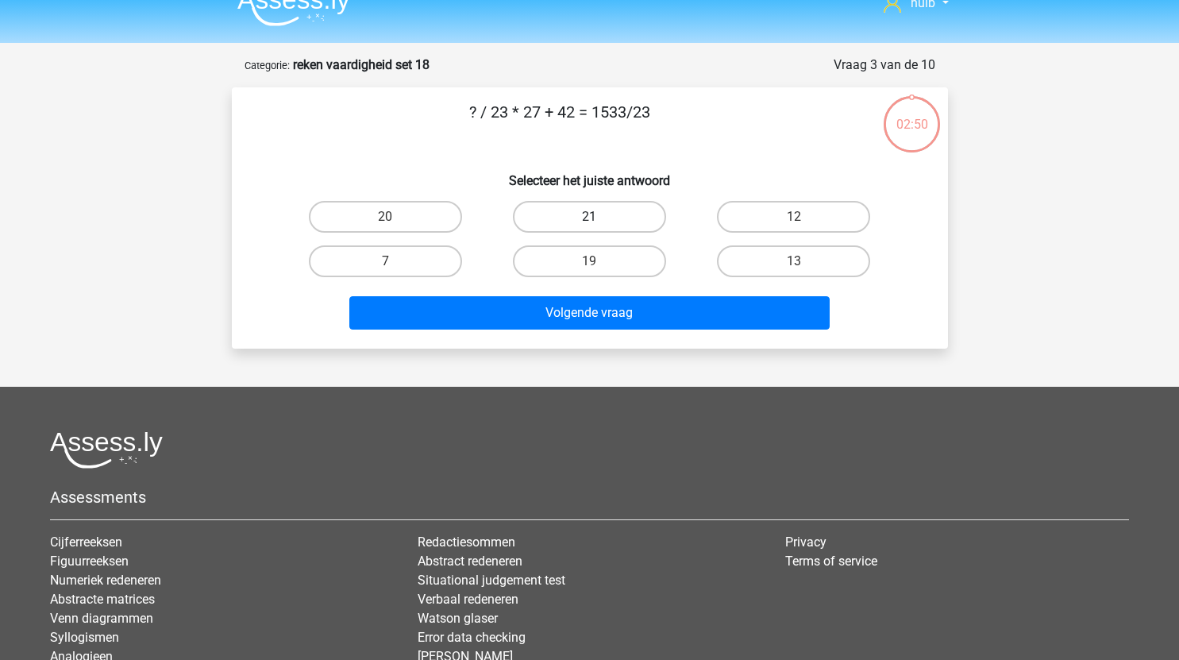
scroll to position [7, 0]
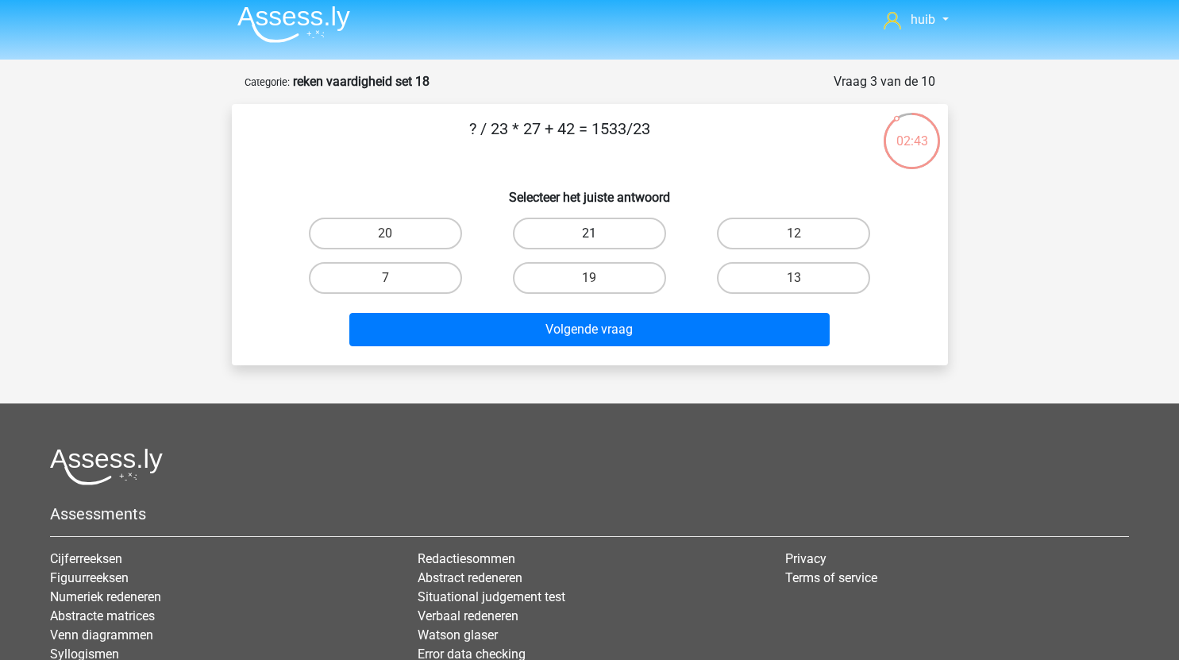
click at [605, 239] on label "21" at bounding box center [589, 234] width 153 height 32
click at [600, 239] on input "21" at bounding box center [594, 239] width 10 height 10
radio input "true"
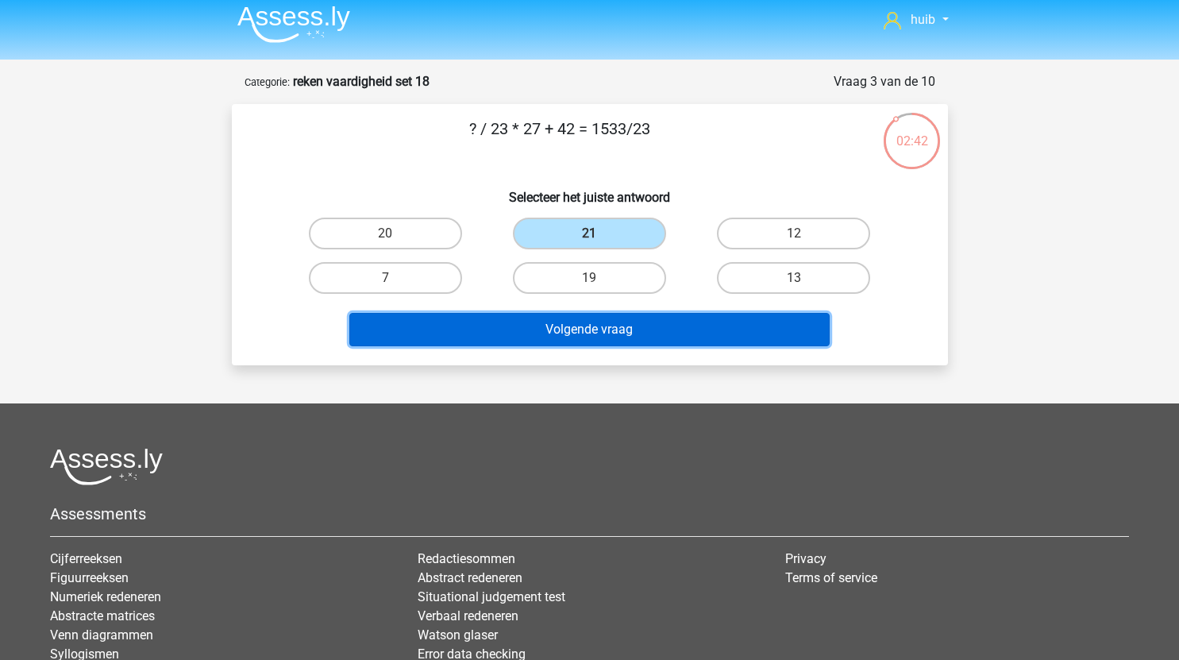
click at [626, 326] on button "Volgende vraag" at bounding box center [589, 329] width 481 height 33
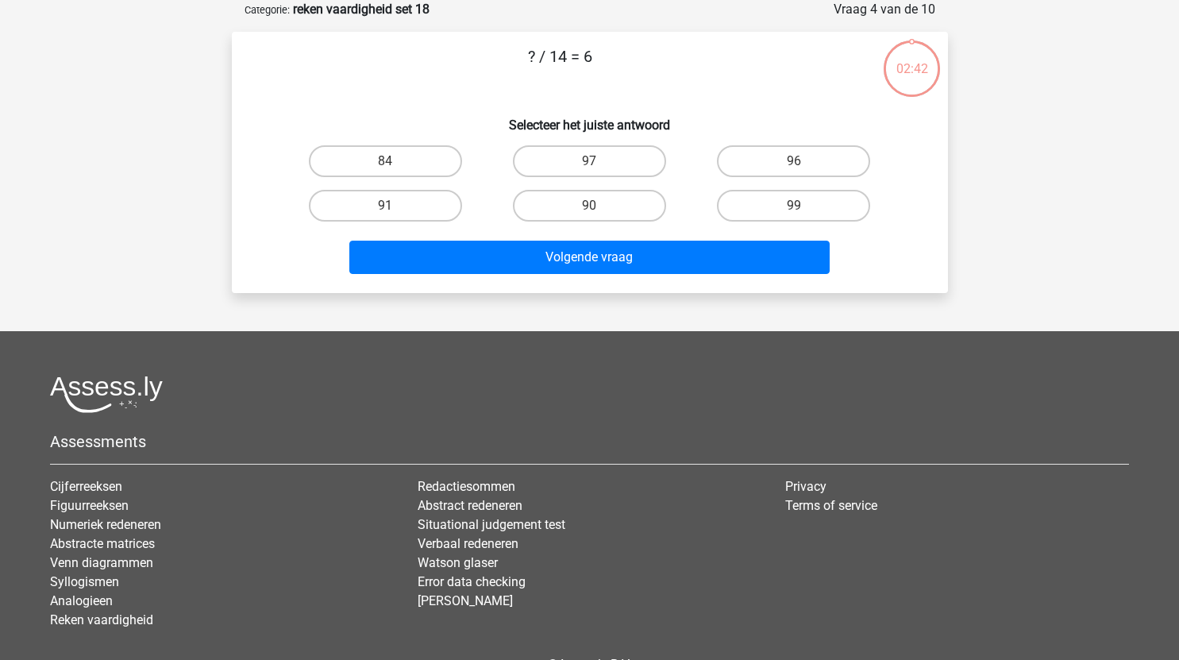
scroll to position [33, 0]
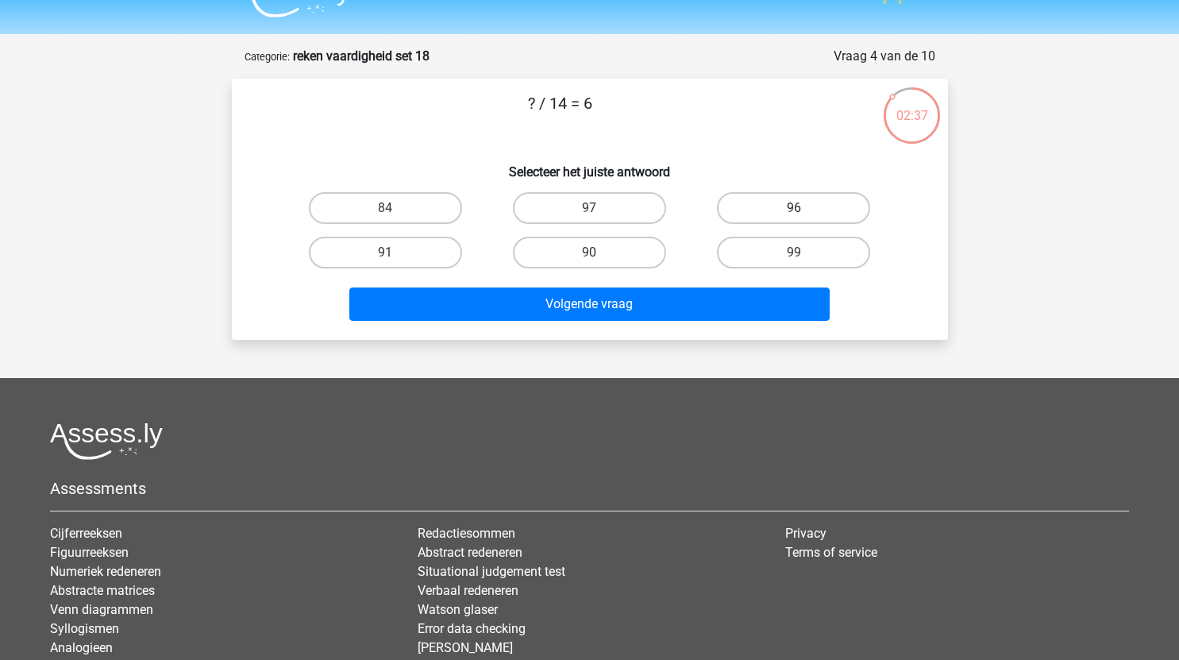
click at [809, 204] on label "96" at bounding box center [793, 208] width 153 height 32
click at [805, 208] on input "96" at bounding box center [799, 213] width 10 height 10
radio input "true"
click at [411, 203] on label "84" at bounding box center [385, 208] width 153 height 32
click at [396, 208] on input "84" at bounding box center [390, 213] width 10 height 10
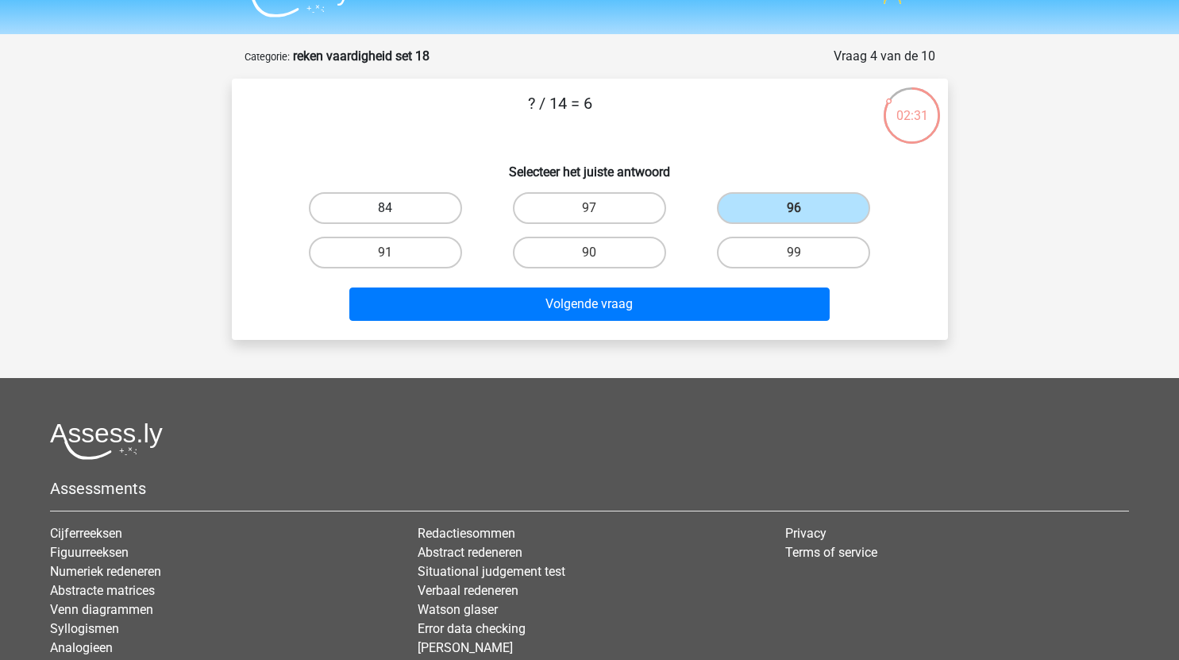
radio input "true"
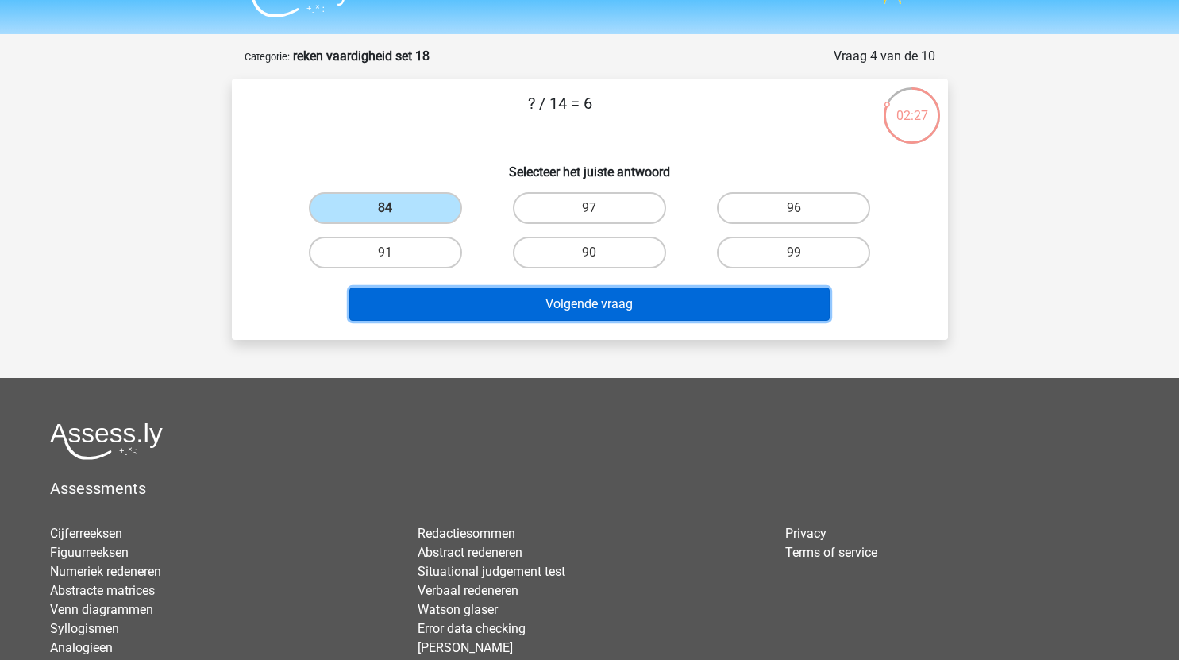
click at [619, 305] on button "Volgende vraag" at bounding box center [589, 304] width 481 height 33
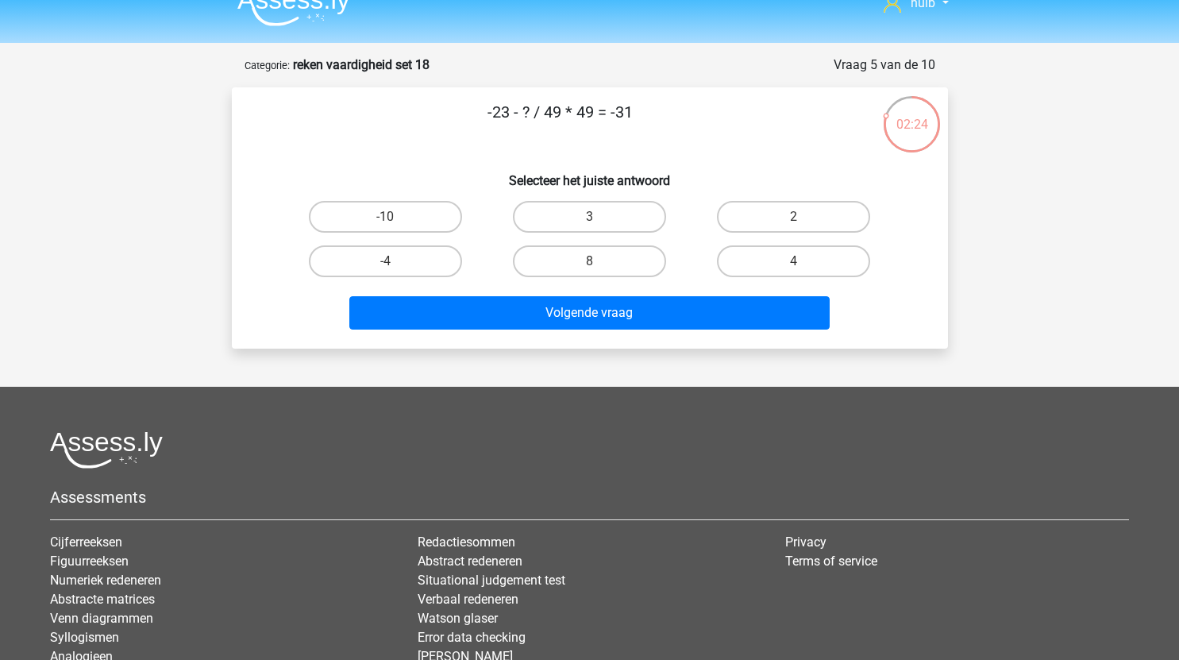
scroll to position [6, 0]
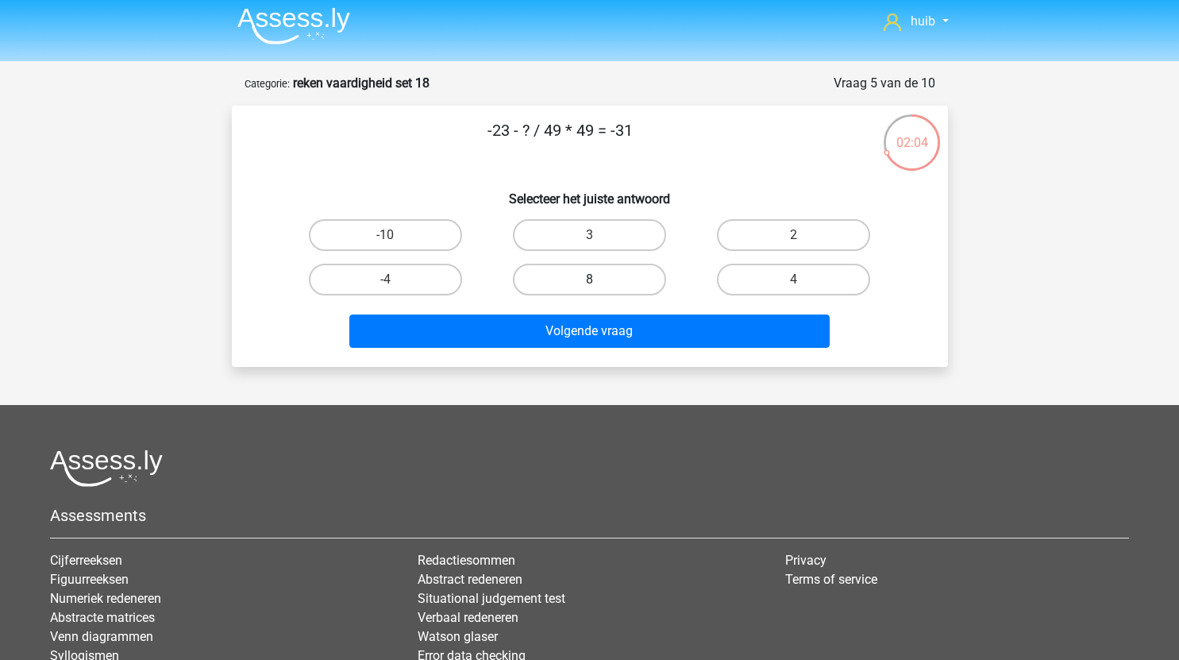
click at [612, 265] on label "8" at bounding box center [589, 280] width 153 height 32
click at [600, 280] on input "8" at bounding box center [594, 285] width 10 height 10
radio input "true"
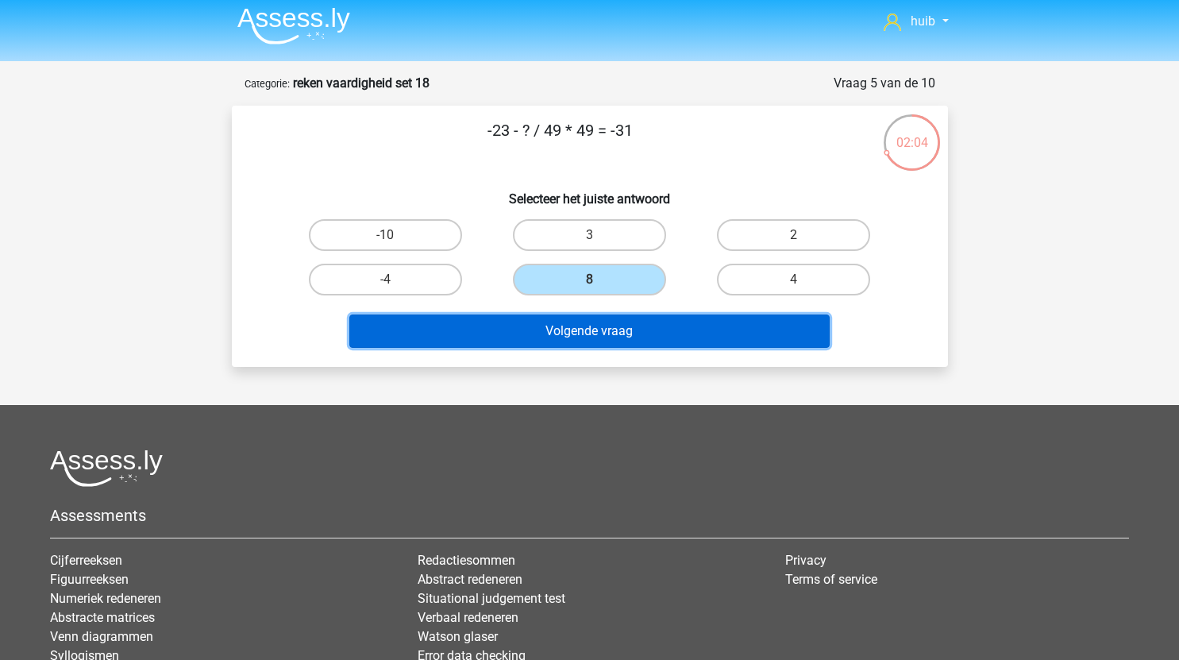
click at [632, 331] on button "Volgende vraag" at bounding box center [589, 331] width 481 height 33
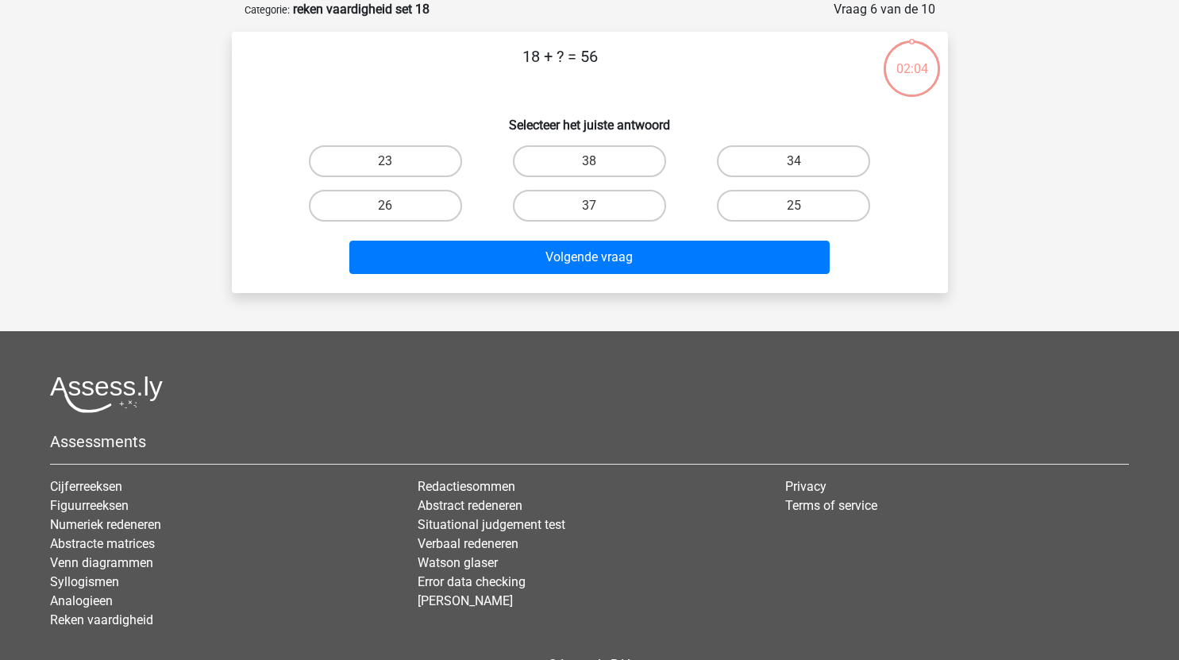
scroll to position [14, 0]
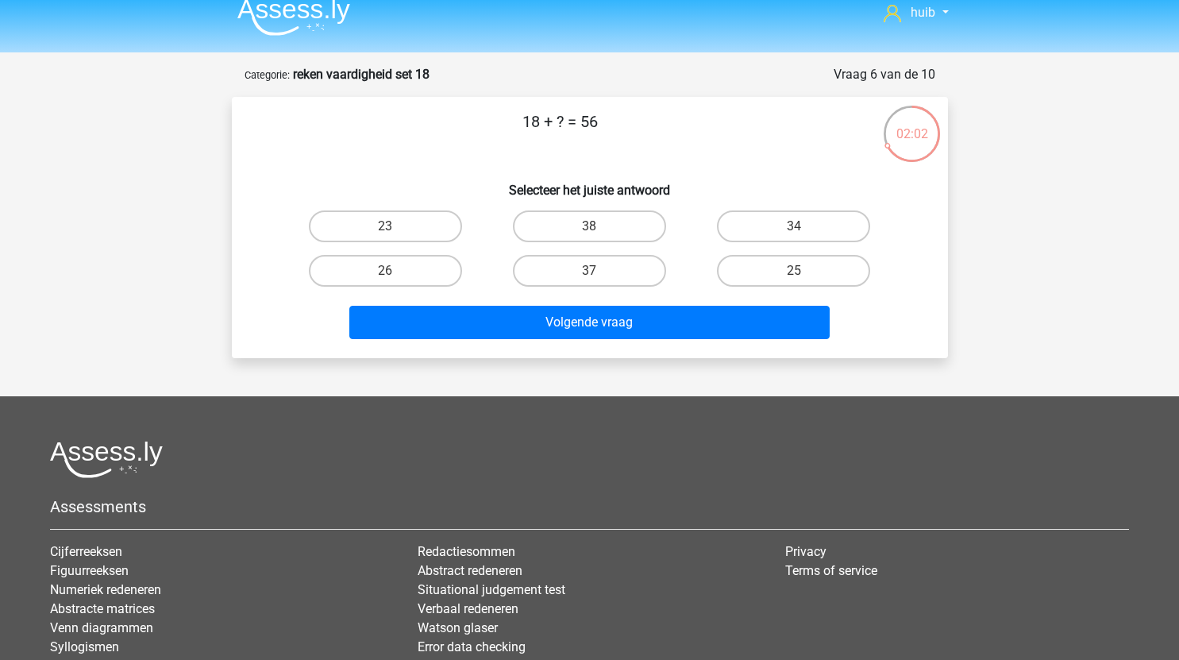
click at [599, 230] on input "38" at bounding box center [594, 231] width 10 height 10
radio input "true"
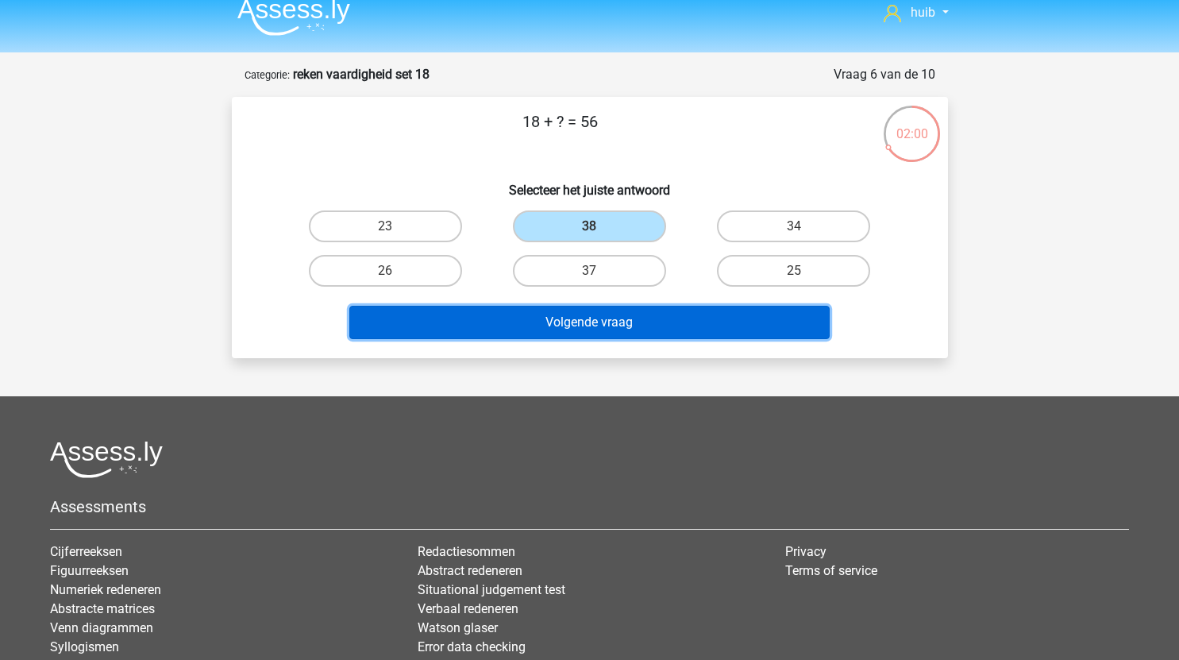
click at [616, 319] on button "Volgende vraag" at bounding box center [589, 322] width 481 height 33
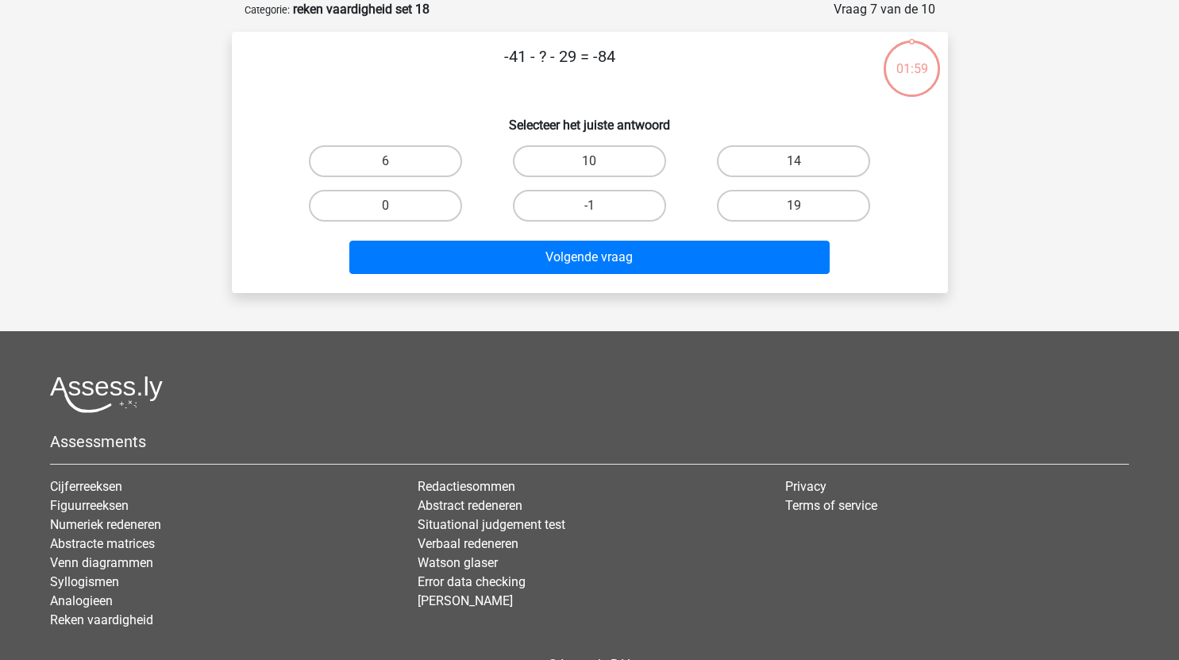
scroll to position [48, 0]
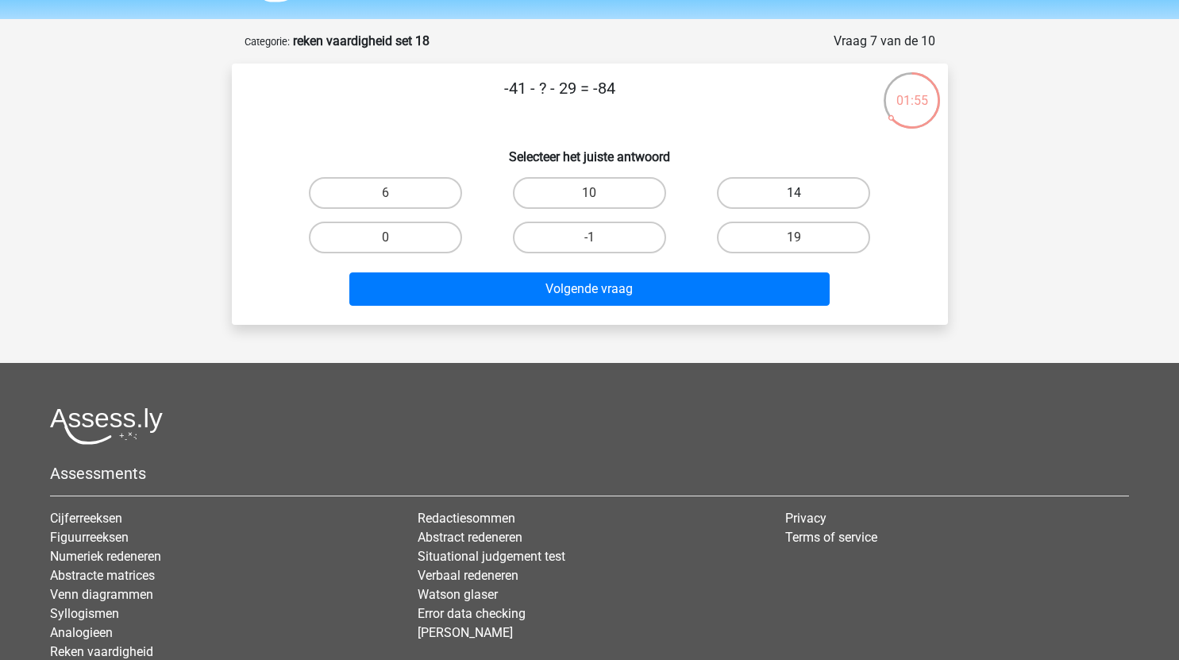
click at [782, 197] on label "14" at bounding box center [793, 193] width 153 height 32
click at [794, 197] on input "14" at bounding box center [799, 198] width 10 height 10
radio input "true"
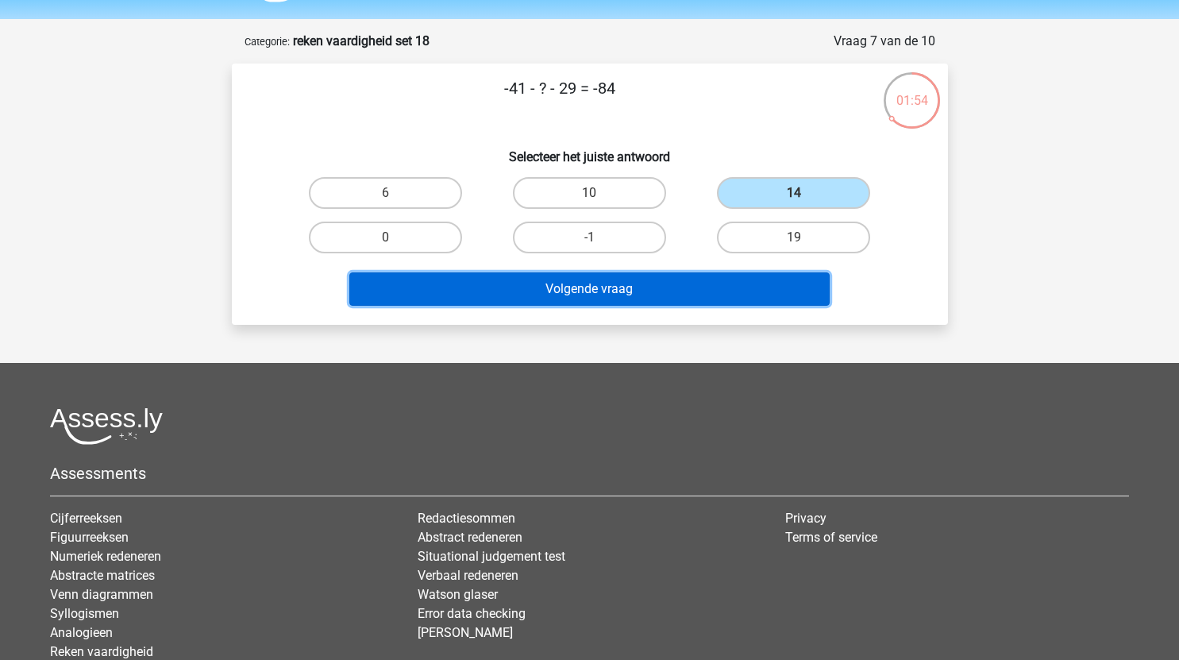
click at [647, 288] on button "Volgende vraag" at bounding box center [589, 288] width 481 height 33
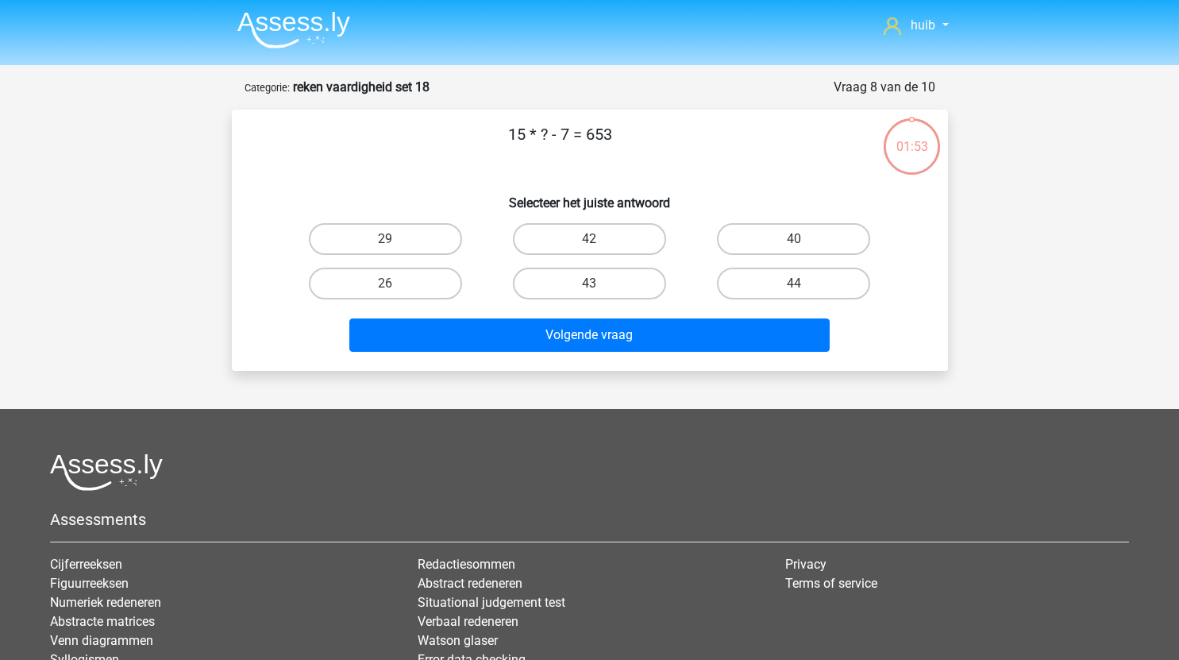
scroll to position [1, 0]
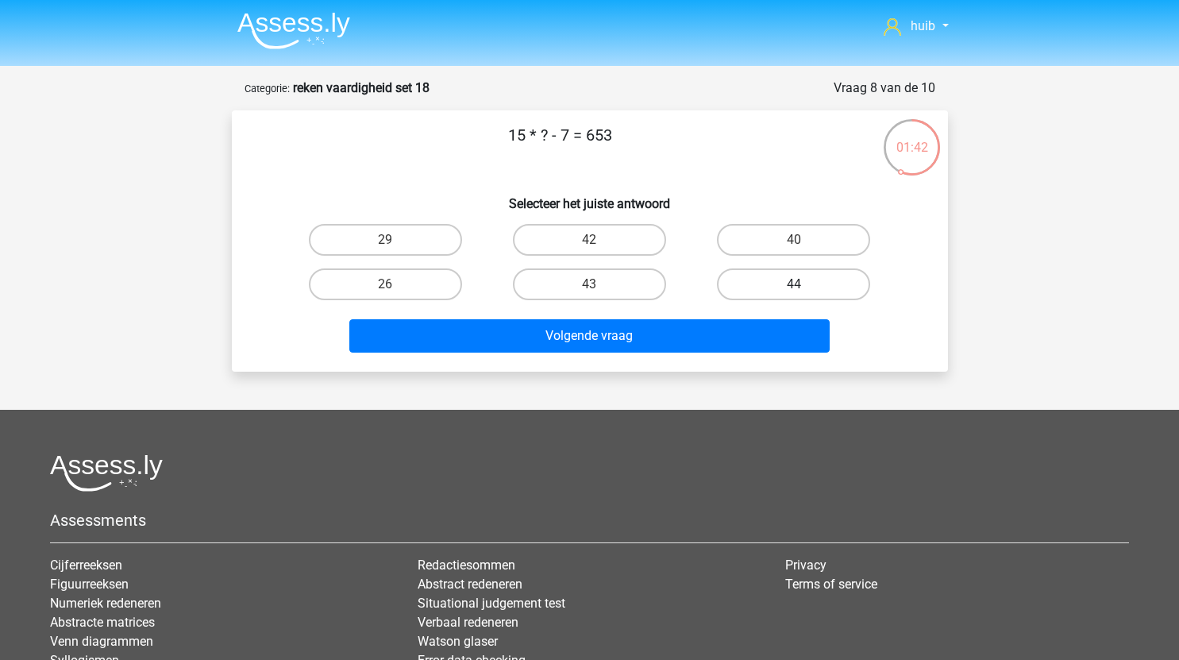
click at [765, 280] on label "44" at bounding box center [793, 284] width 153 height 32
click at [794, 284] on input "44" at bounding box center [799, 289] width 10 height 10
radio input "true"
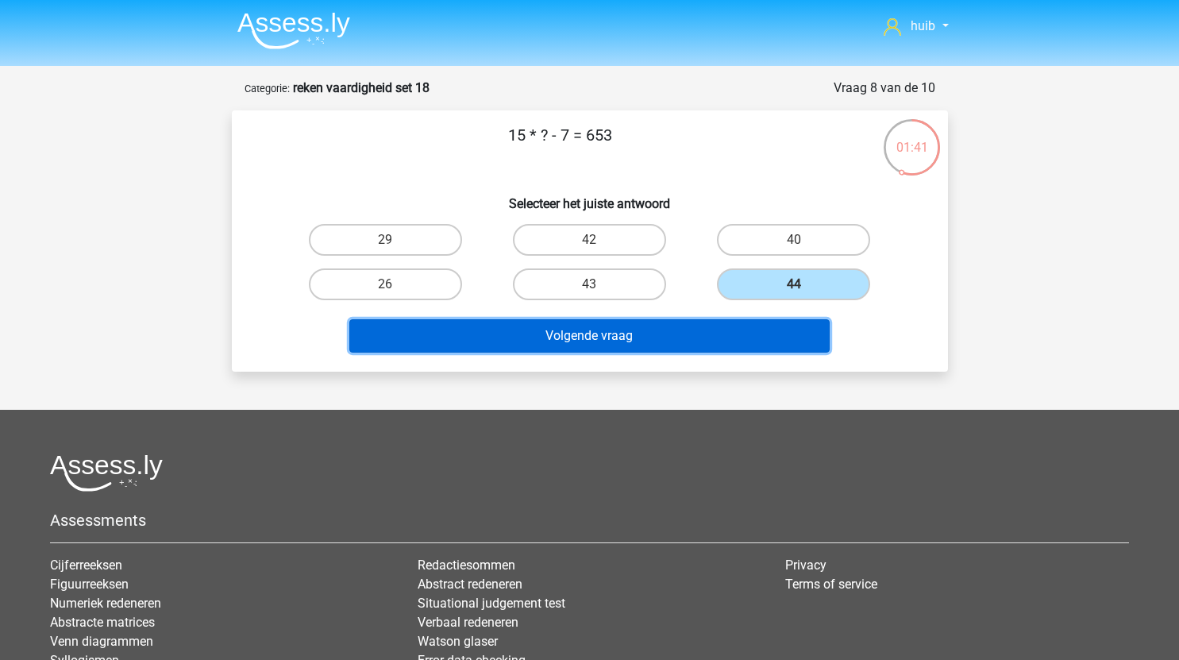
click at [591, 333] on button "Volgende vraag" at bounding box center [589, 335] width 481 height 33
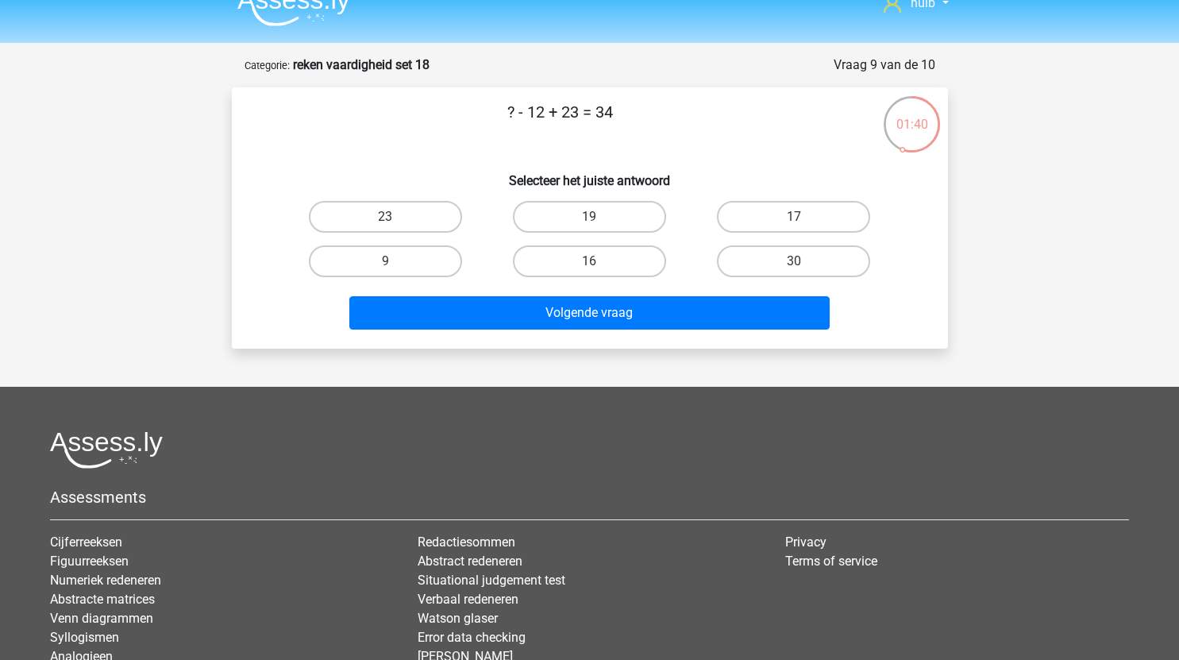
scroll to position [23, 0]
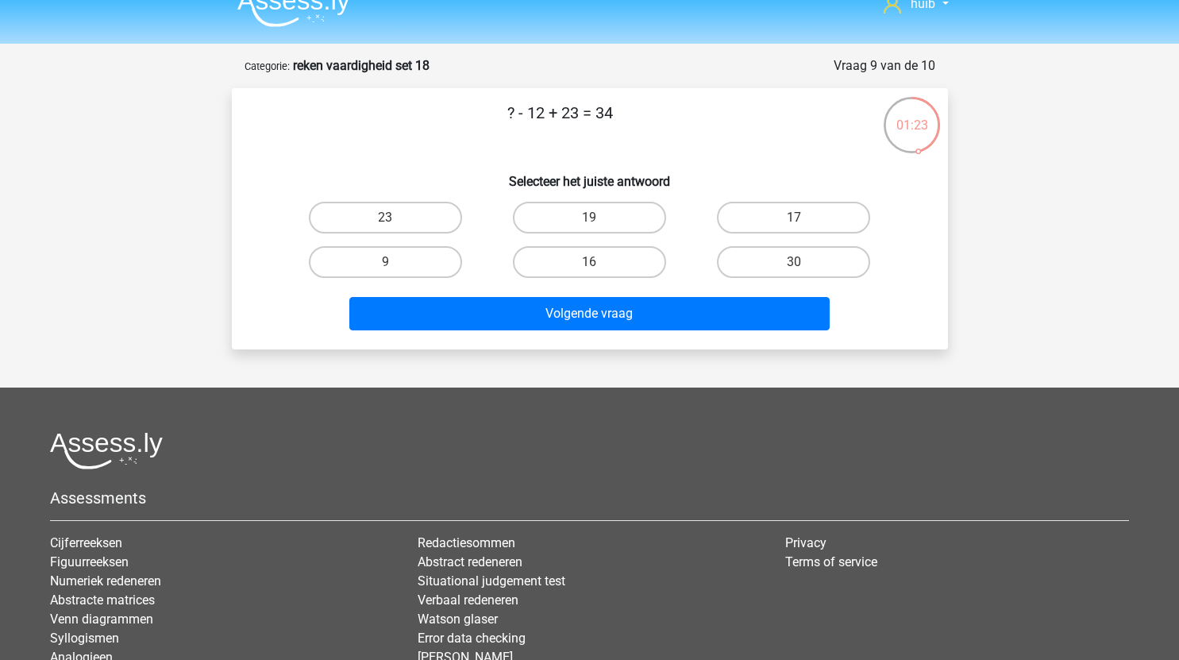
click at [396, 221] on label "23" at bounding box center [385, 218] width 153 height 32
click at [396, 221] on input "23" at bounding box center [390, 223] width 10 height 10
radio input "true"
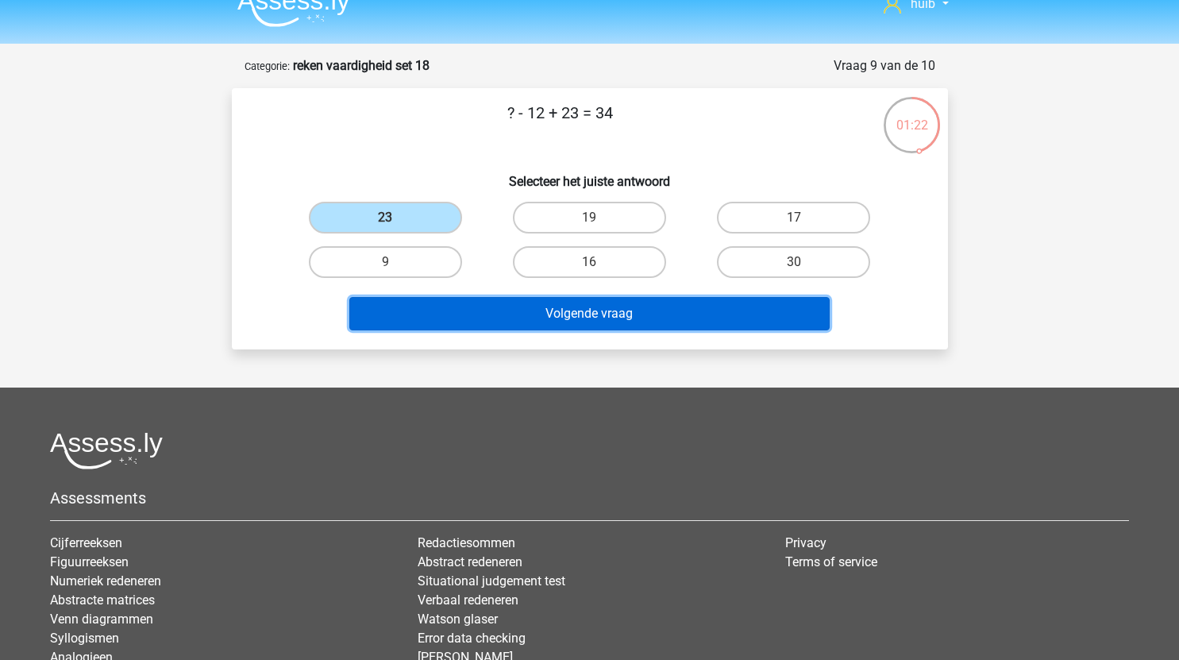
click at [602, 322] on button "Volgende vraag" at bounding box center [589, 313] width 481 height 33
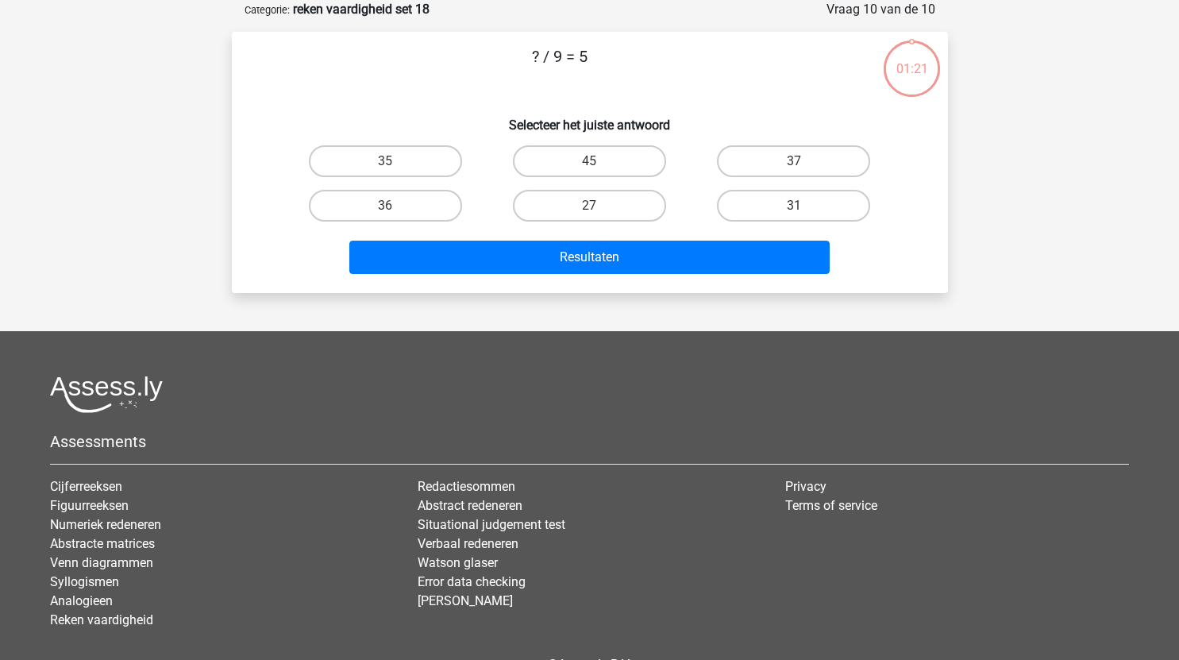
scroll to position [44, 0]
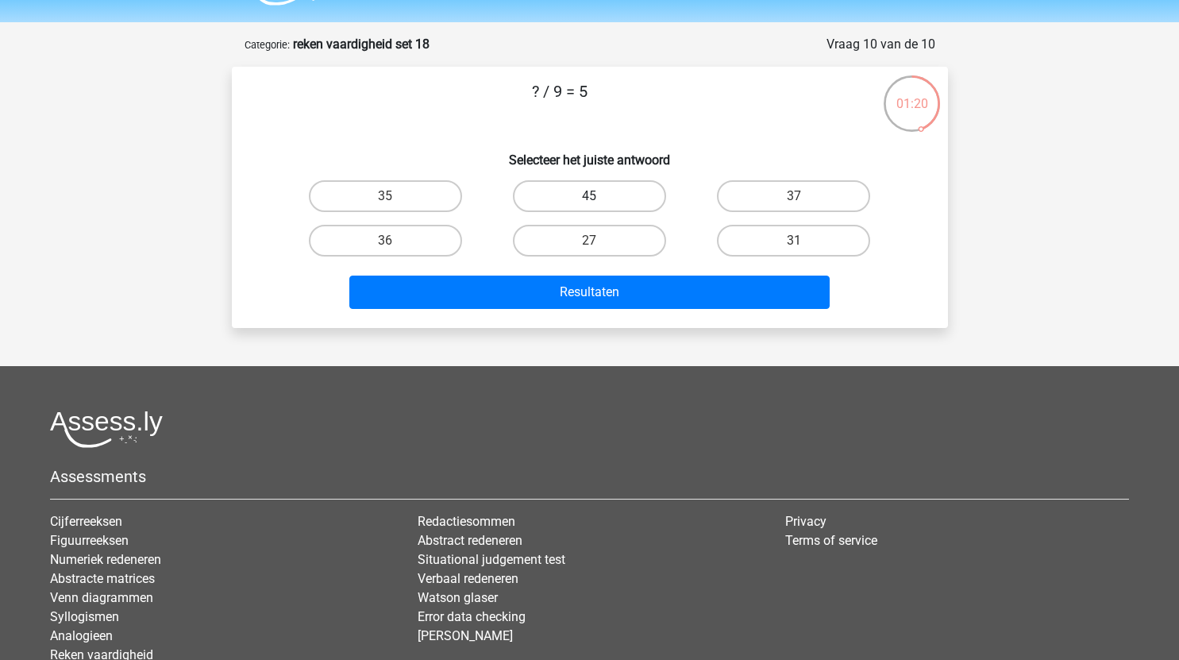
click at [634, 200] on label "45" at bounding box center [589, 196] width 153 height 32
click at [600, 200] on input "45" at bounding box center [594, 201] width 10 height 10
radio input "true"
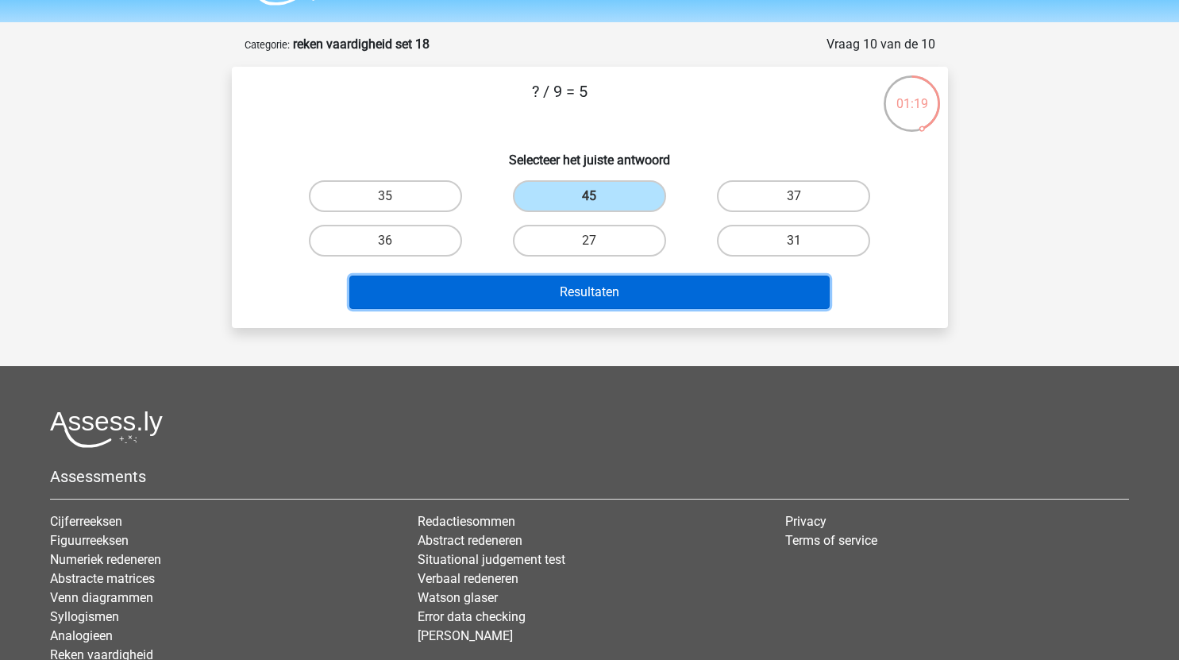
click at [603, 295] on button "Resultaten" at bounding box center [589, 292] width 481 height 33
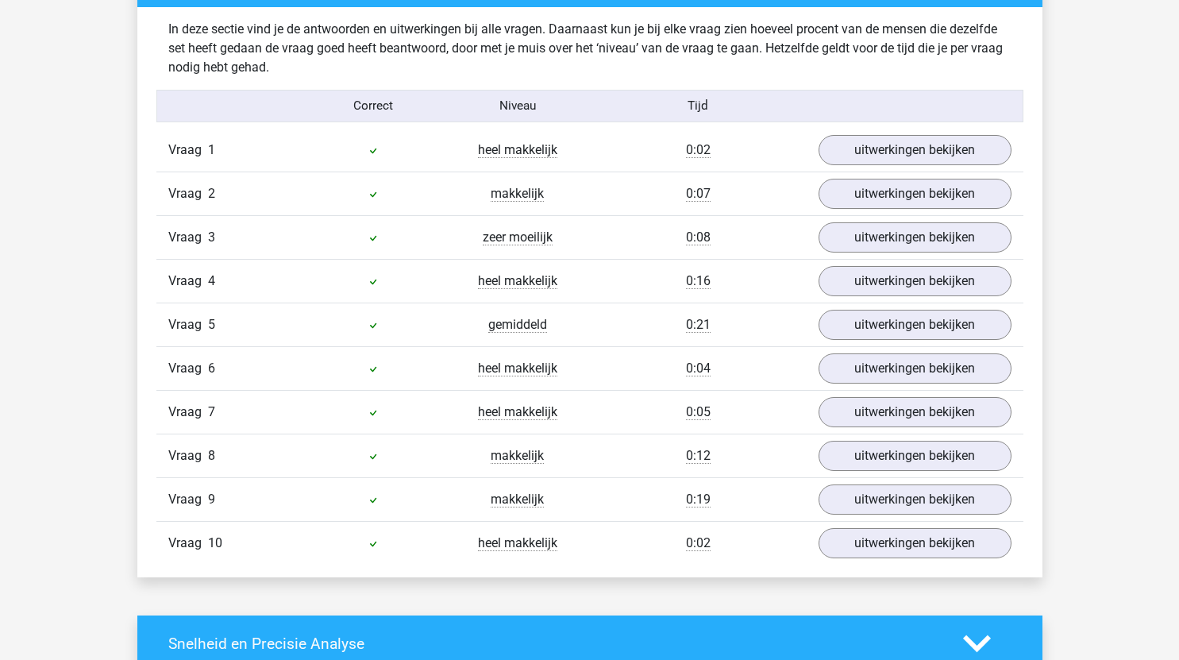
scroll to position [994, 0]
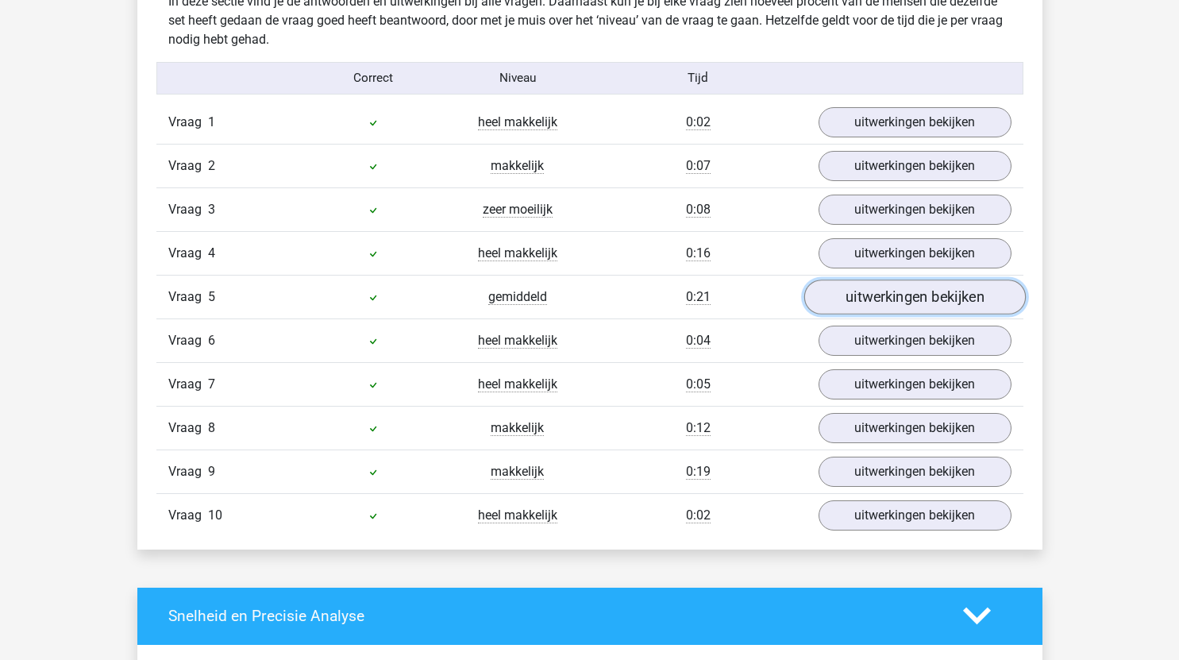
click at [915, 302] on link "uitwerkingen bekijken" at bounding box center [915, 297] width 222 height 35
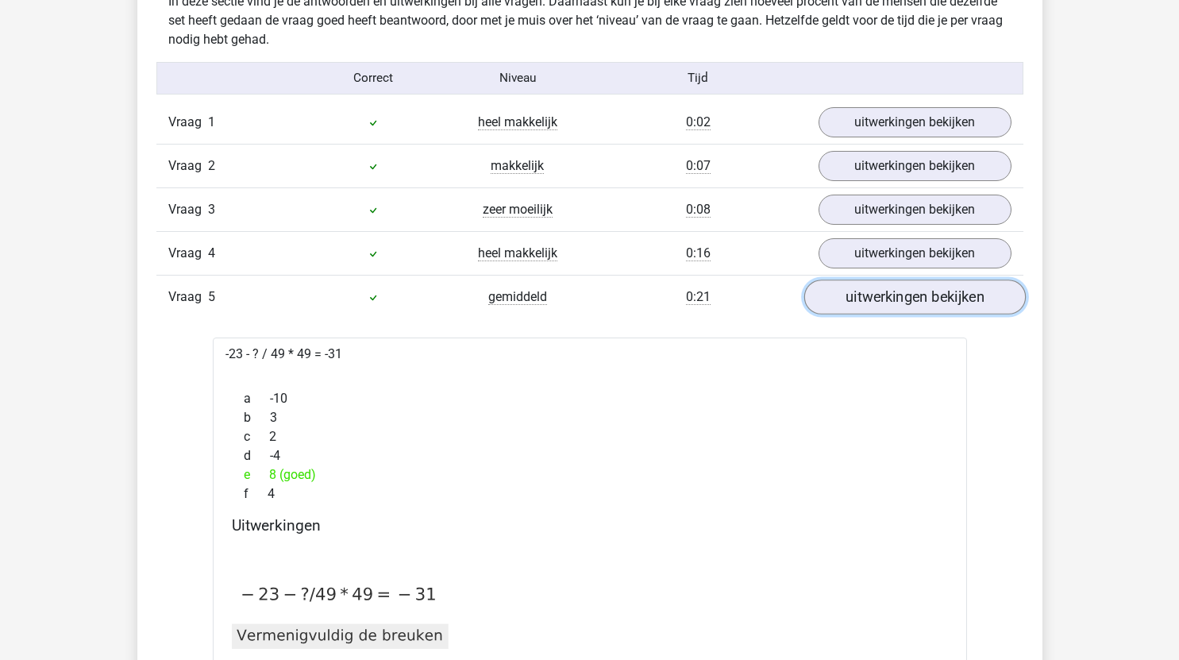
click at [902, 309] on link "uitwerkingen bekijken" at bounding box center [915, 297] width 222 height 35
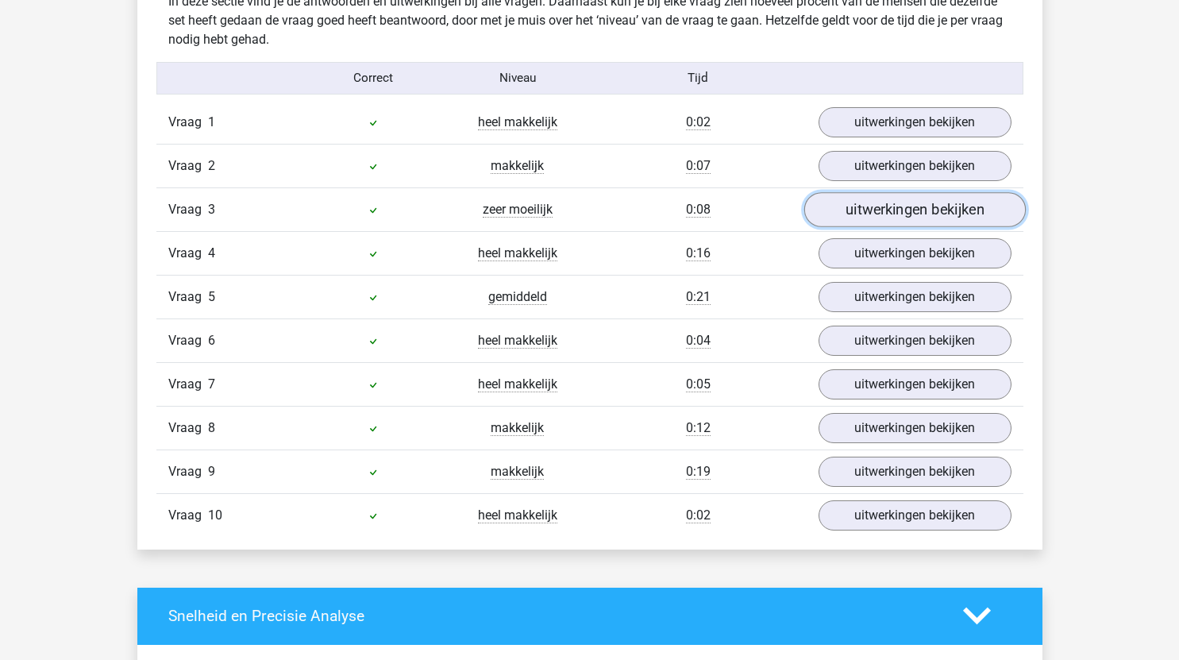
click at [856, 223] on link "uitwerkingen bekijken" at bounding box center [915, 209] width 222 height 35
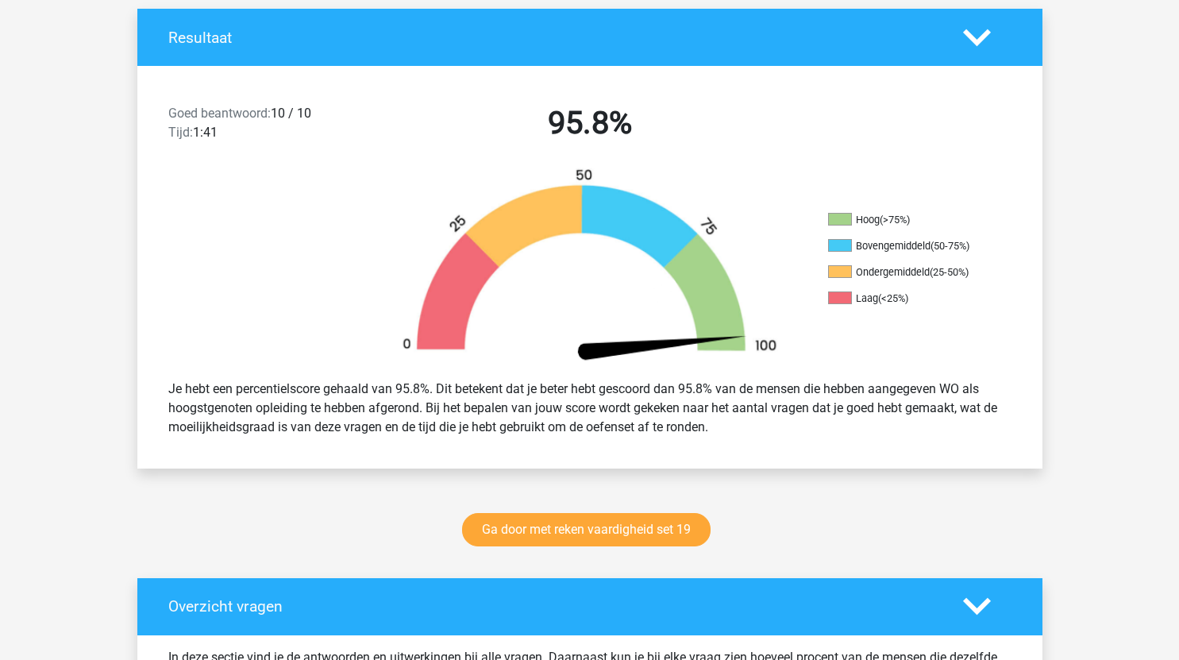
scroll to position [200, 0]
